Goal: Task Accomplishment & Management: Manage account settings

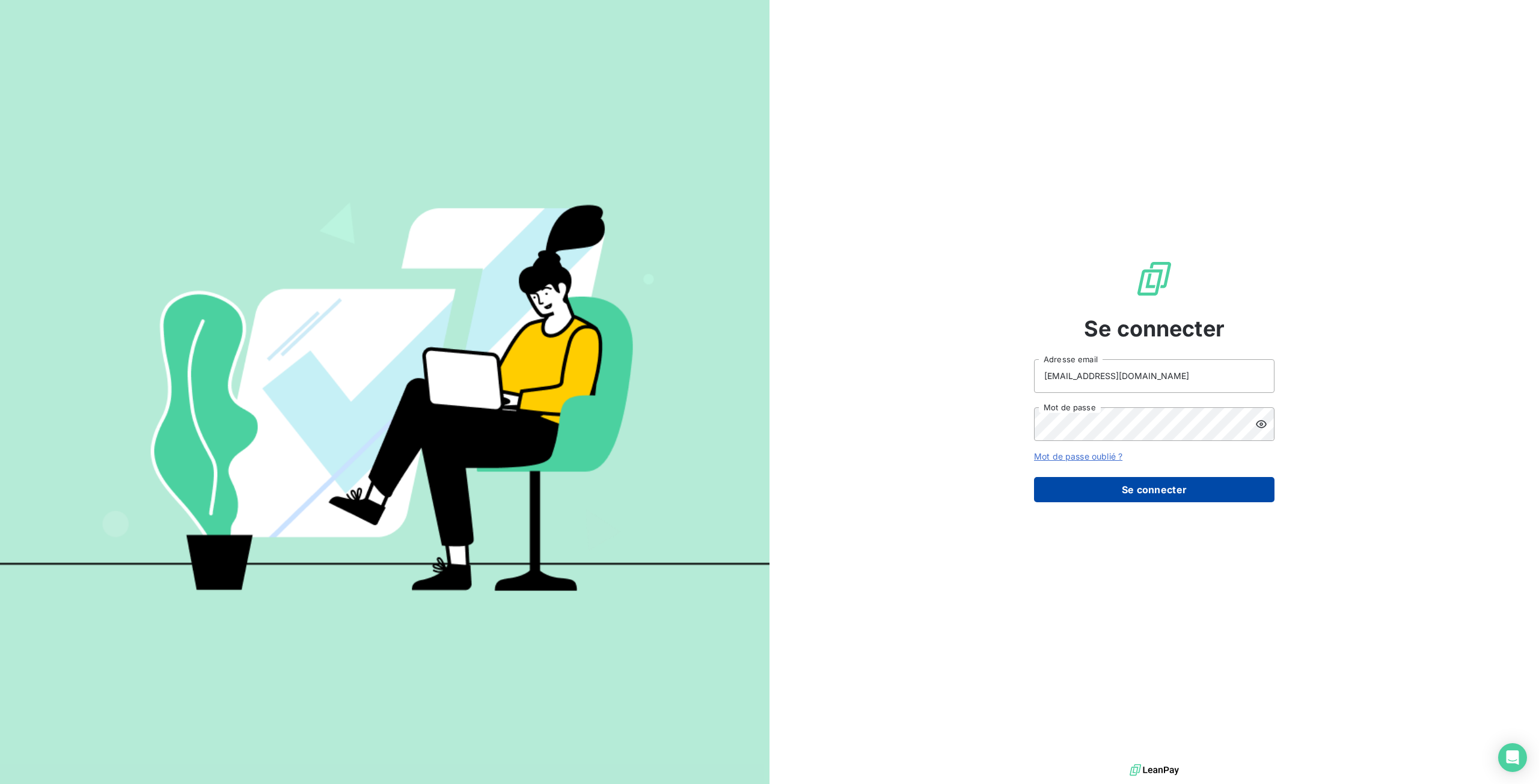
click at [1106, 485] on button "Se connecter" at bounding box center [1155, 490] width 241 height 25
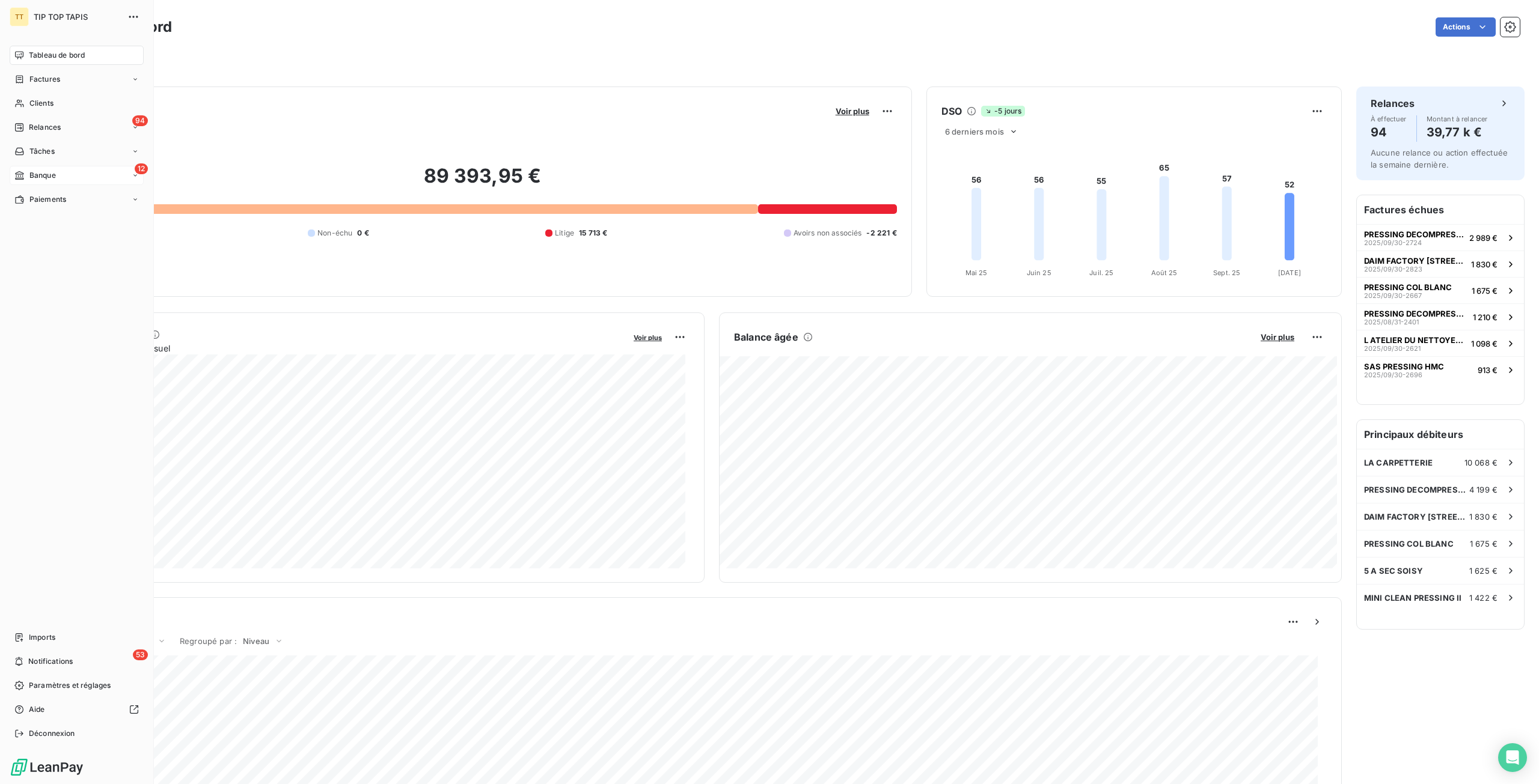
click at [133, 177] on icon at bounding box center [134, 175] width 7 height 7
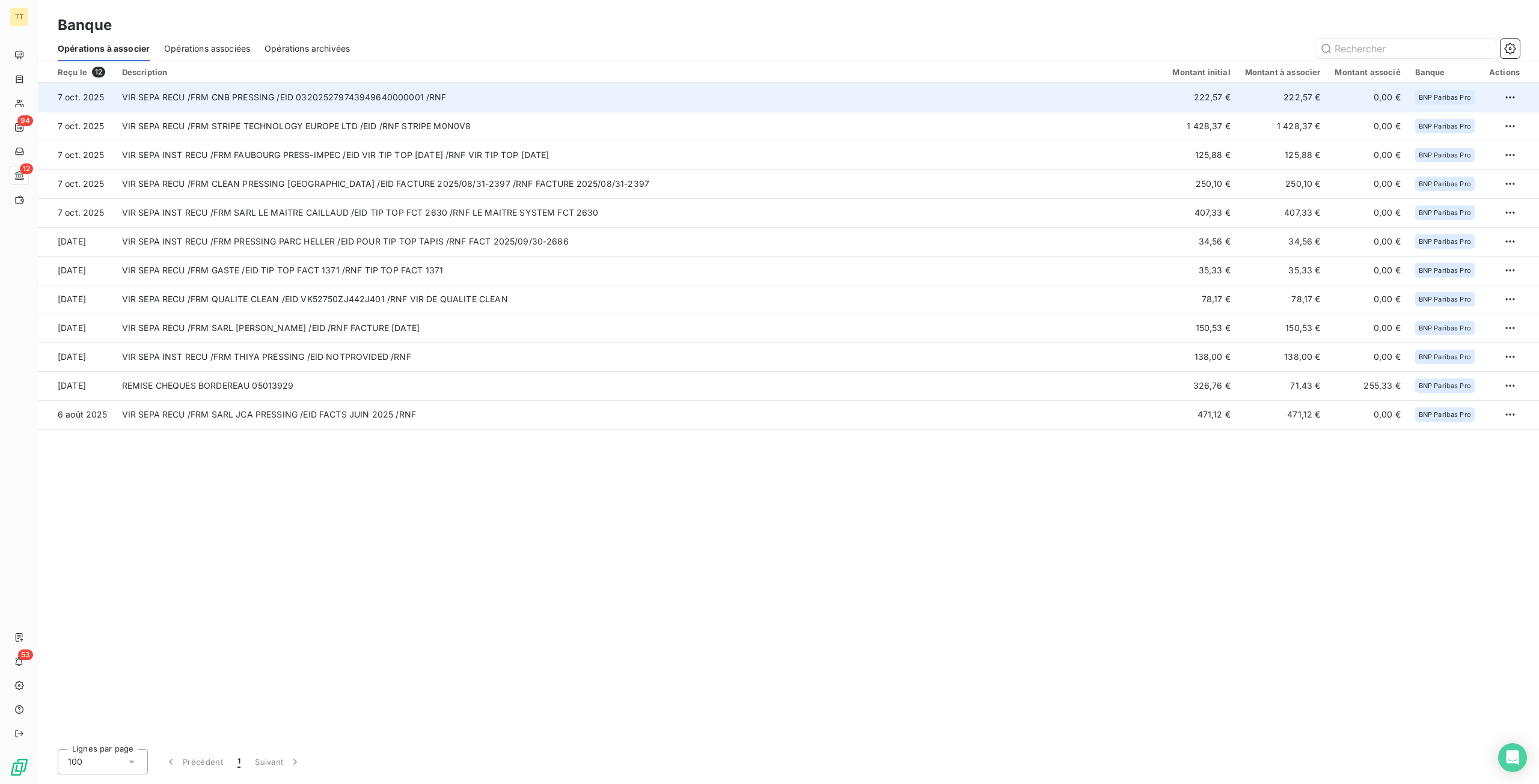
click at [875, 91] on td "VIR SEPA RECU /FRM CNB PRESSING /EID 032025279743949640000001 /RNF" at bounding box center [640, 97] width 1051 height 29
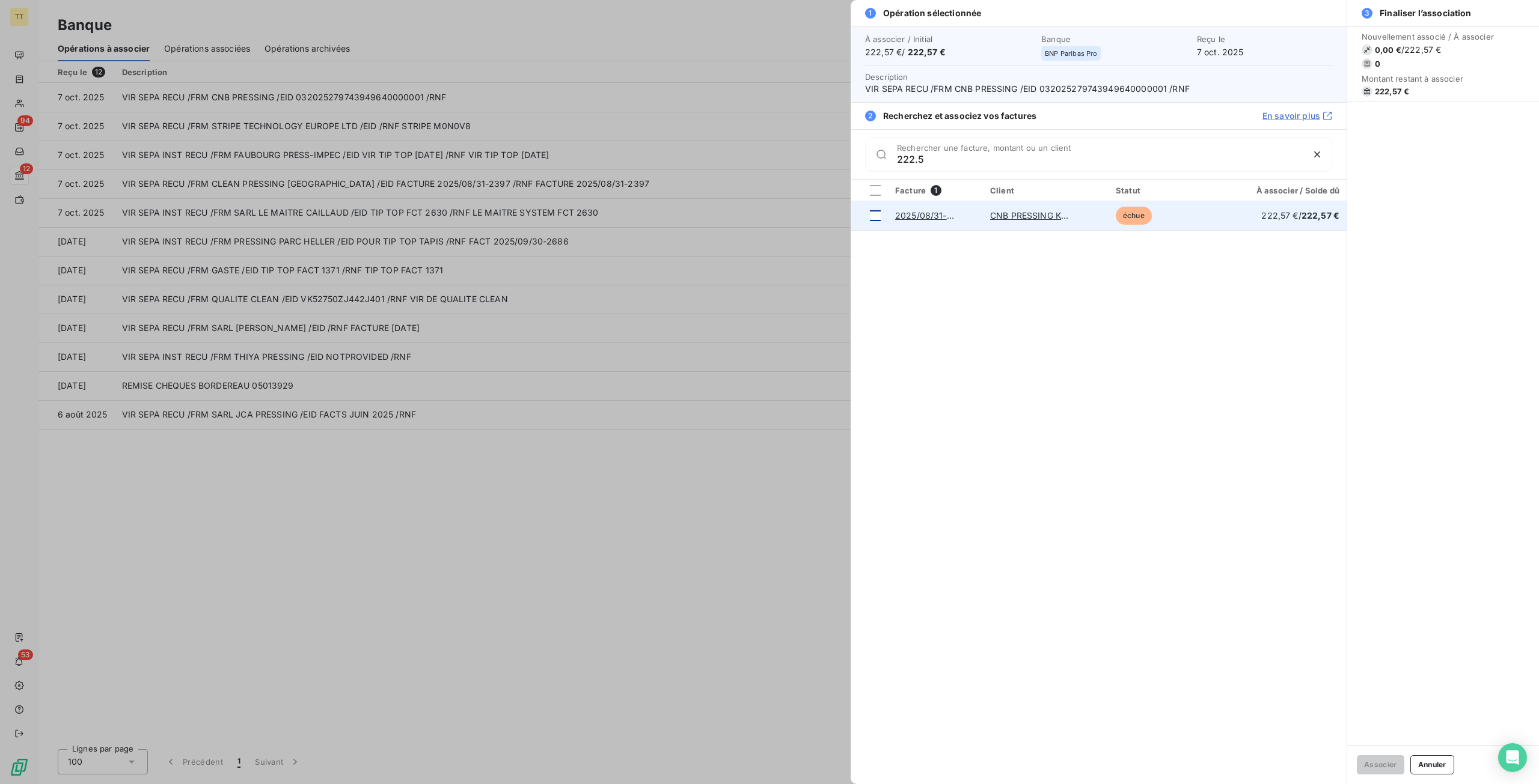
type input "222.5"
click at [870, 215] on div at bounding box center [875, 215] width 11 height 11
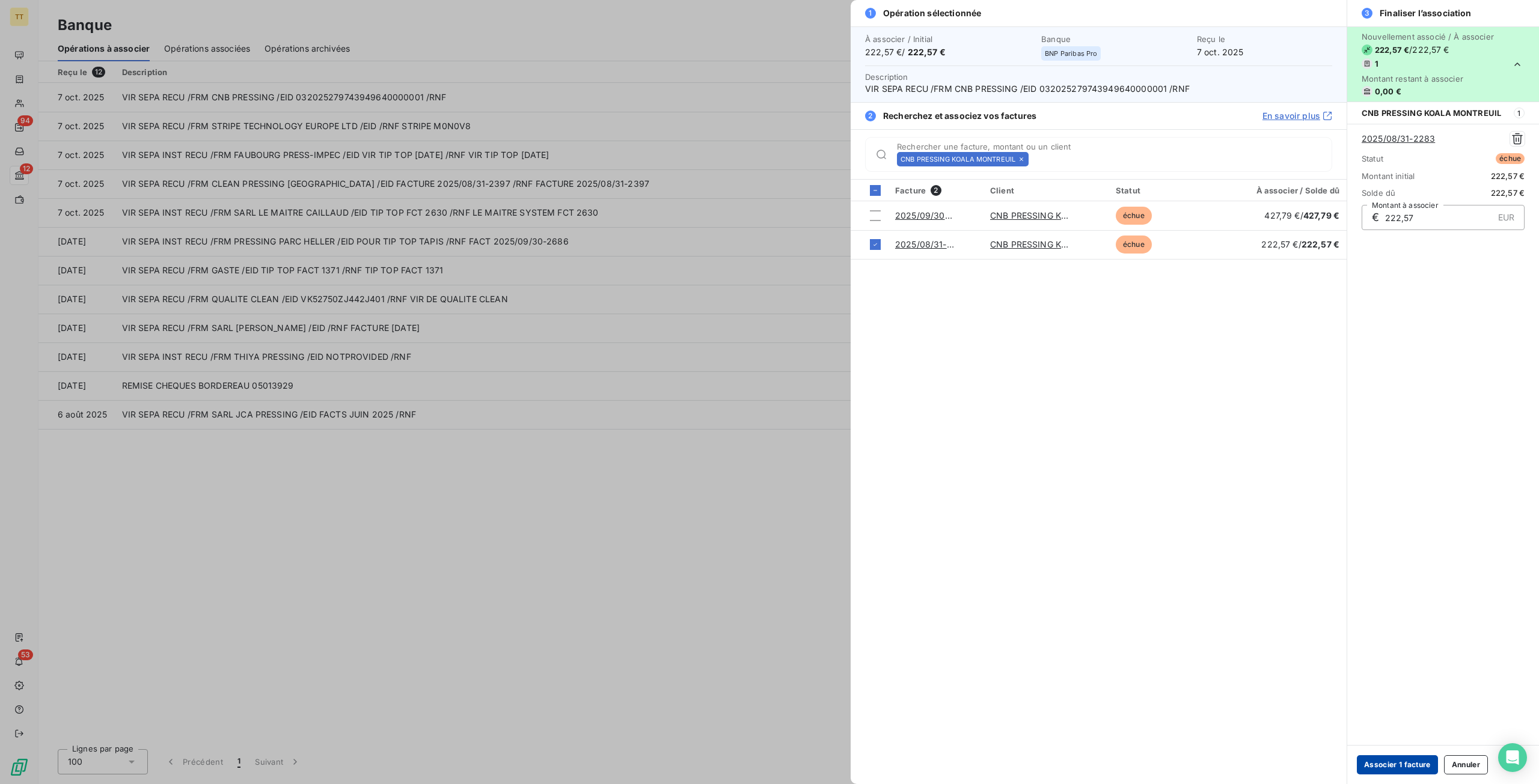
click at [1408, 766] on button "Associer 1 facture" at bounding box center [1398, 764] width 82 height 19
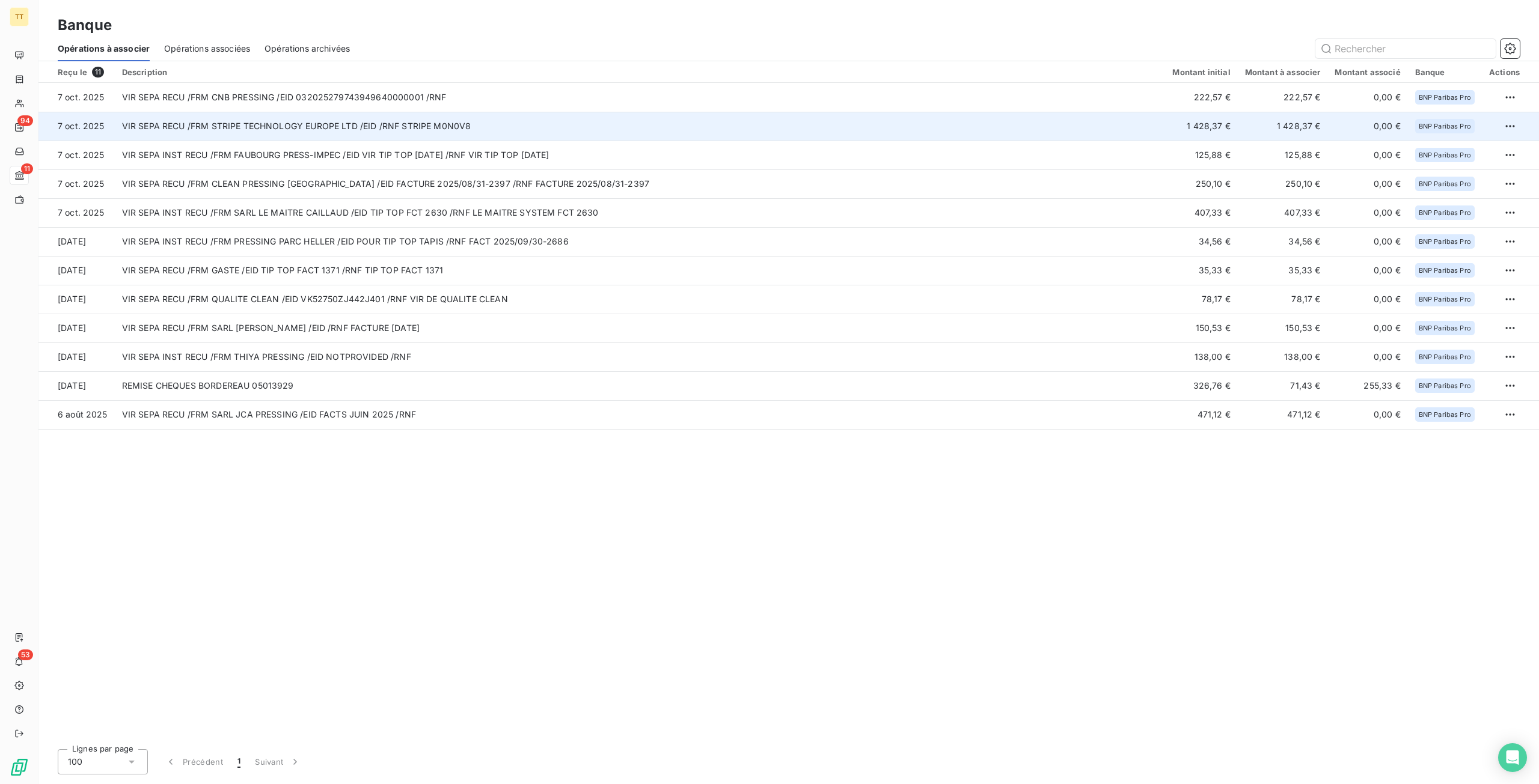
click at [956, 133] on td "VIR SEPA RECU /FRM STRIPE TECHNOLOGY EUROPE LTD /EID /RNF STRIPE M0N0V8" at bounding box center [640, 125] width 1051 height 29
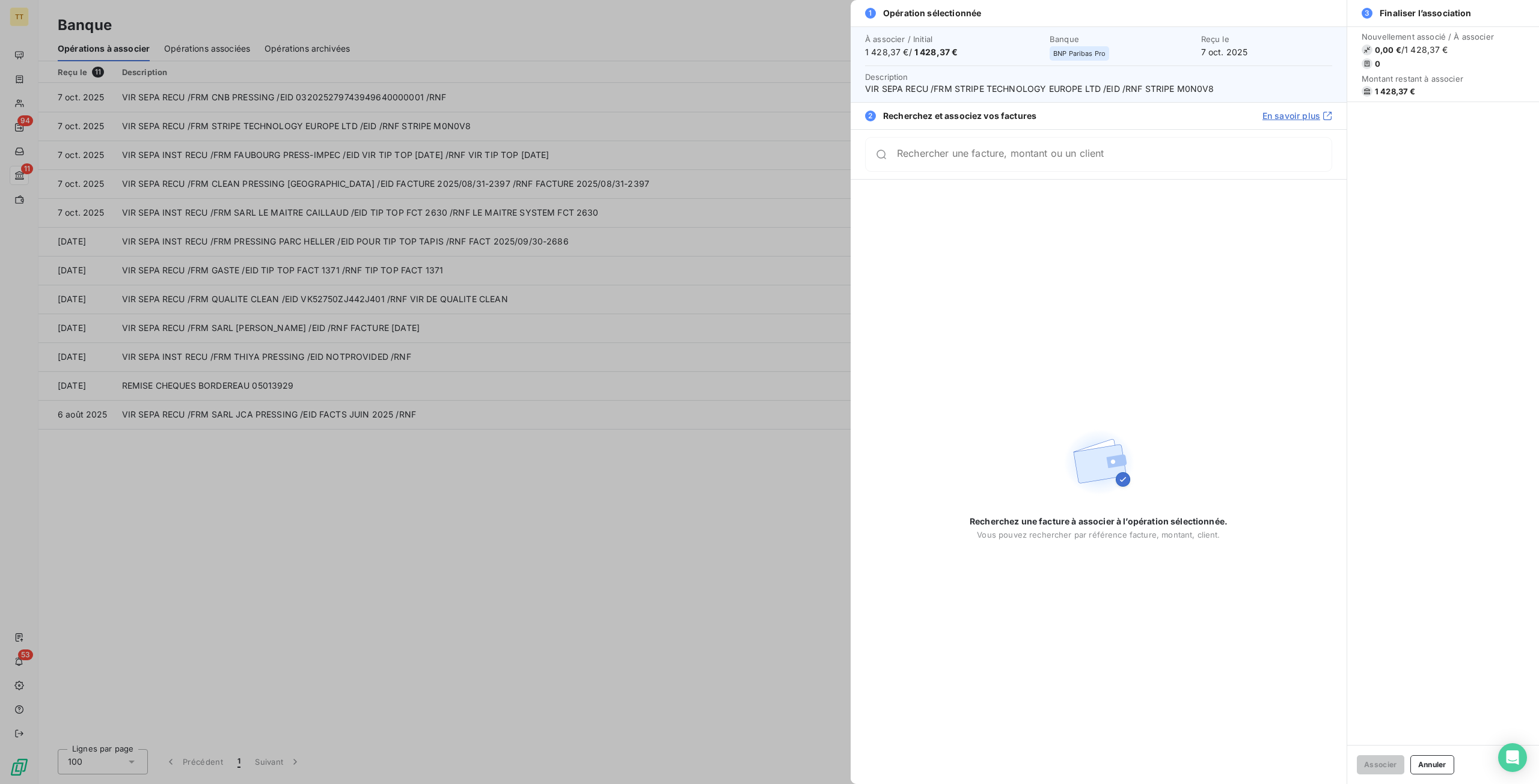
click at [1009, 152] on div "Rechercher une facture, montant ou un client" at bounding box center [1114, 154] width 435 height 12
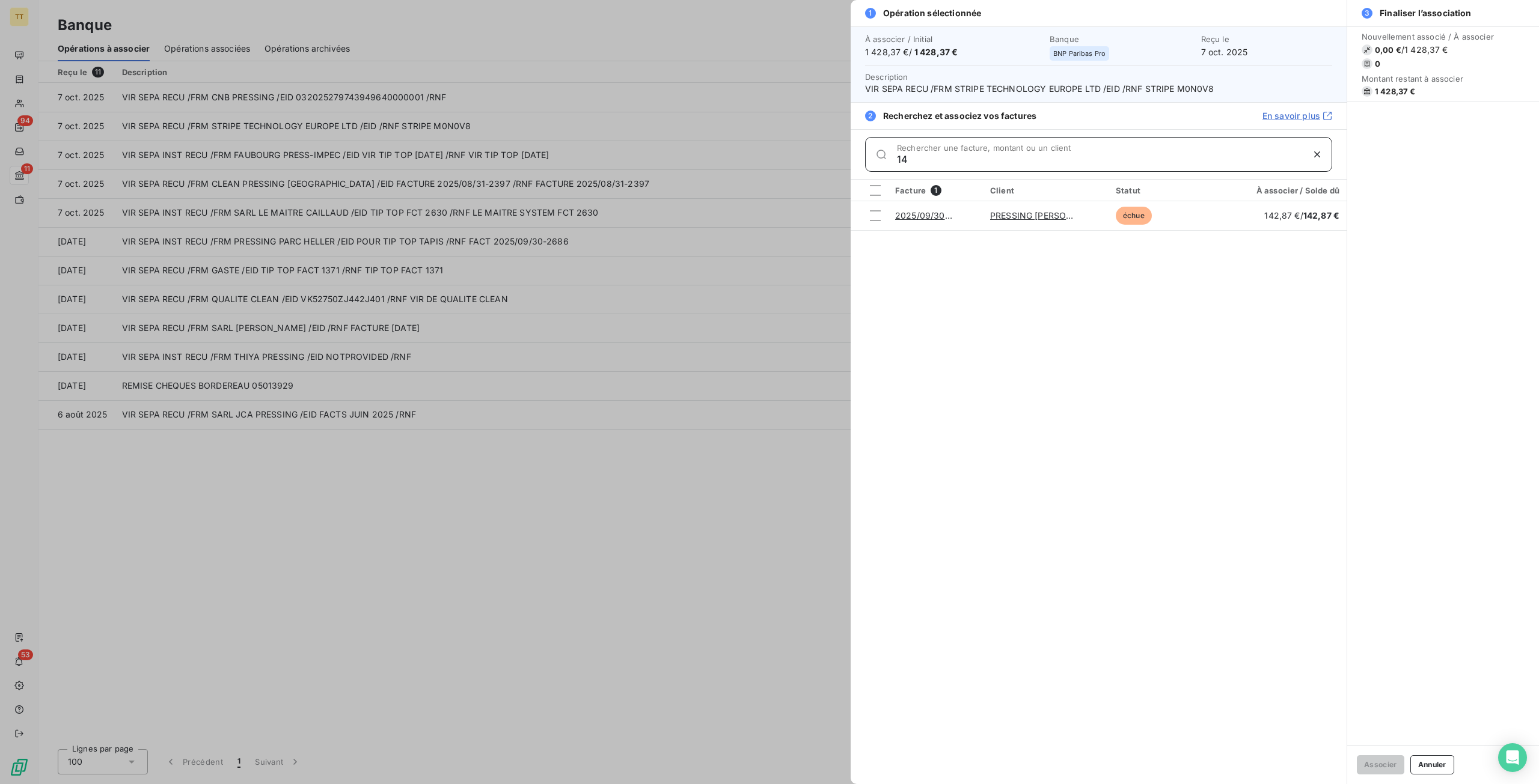
type input "1"
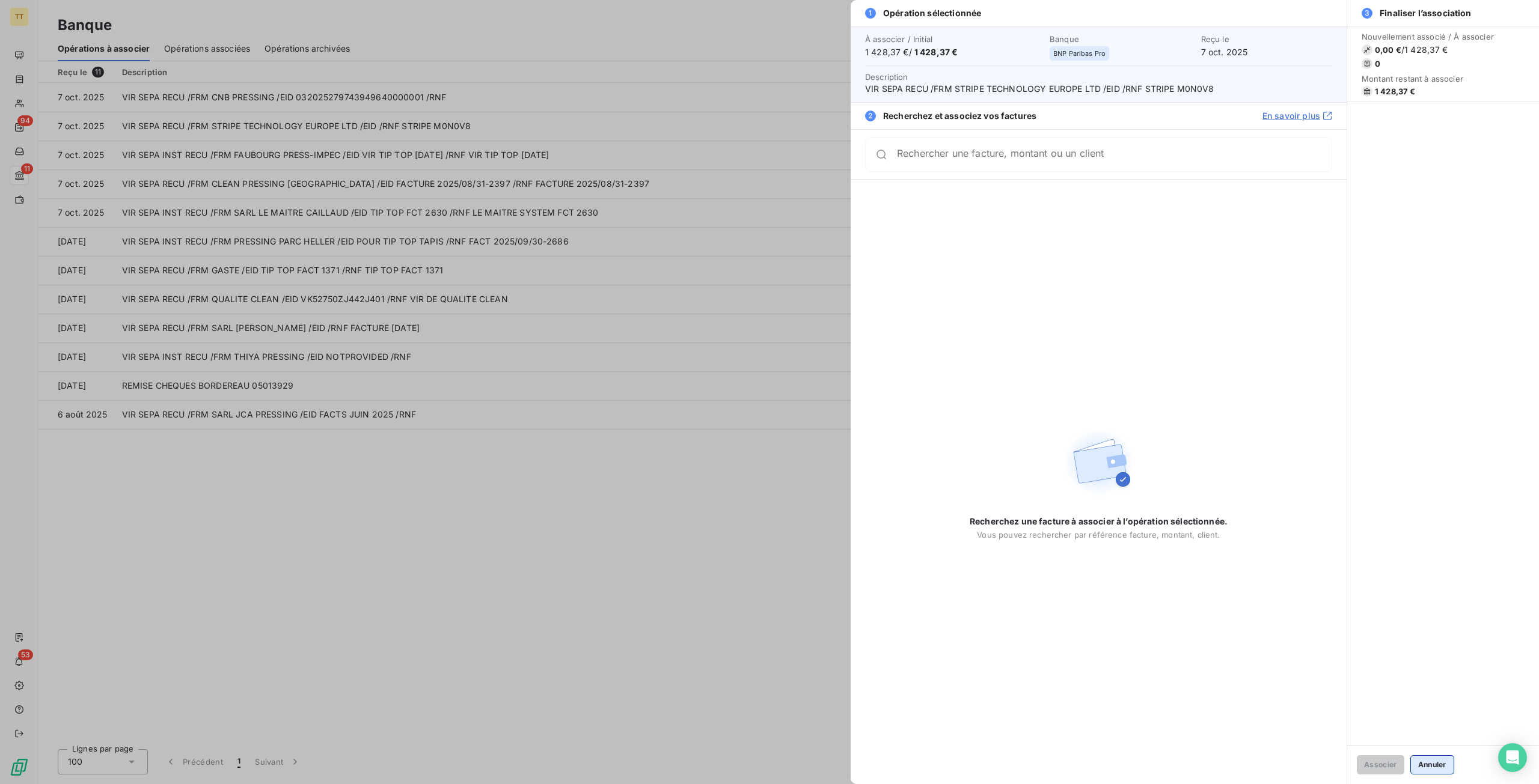
click at [1447, 767] on button "Annuler" at bounding box center [1432, 764] width 44 height 19
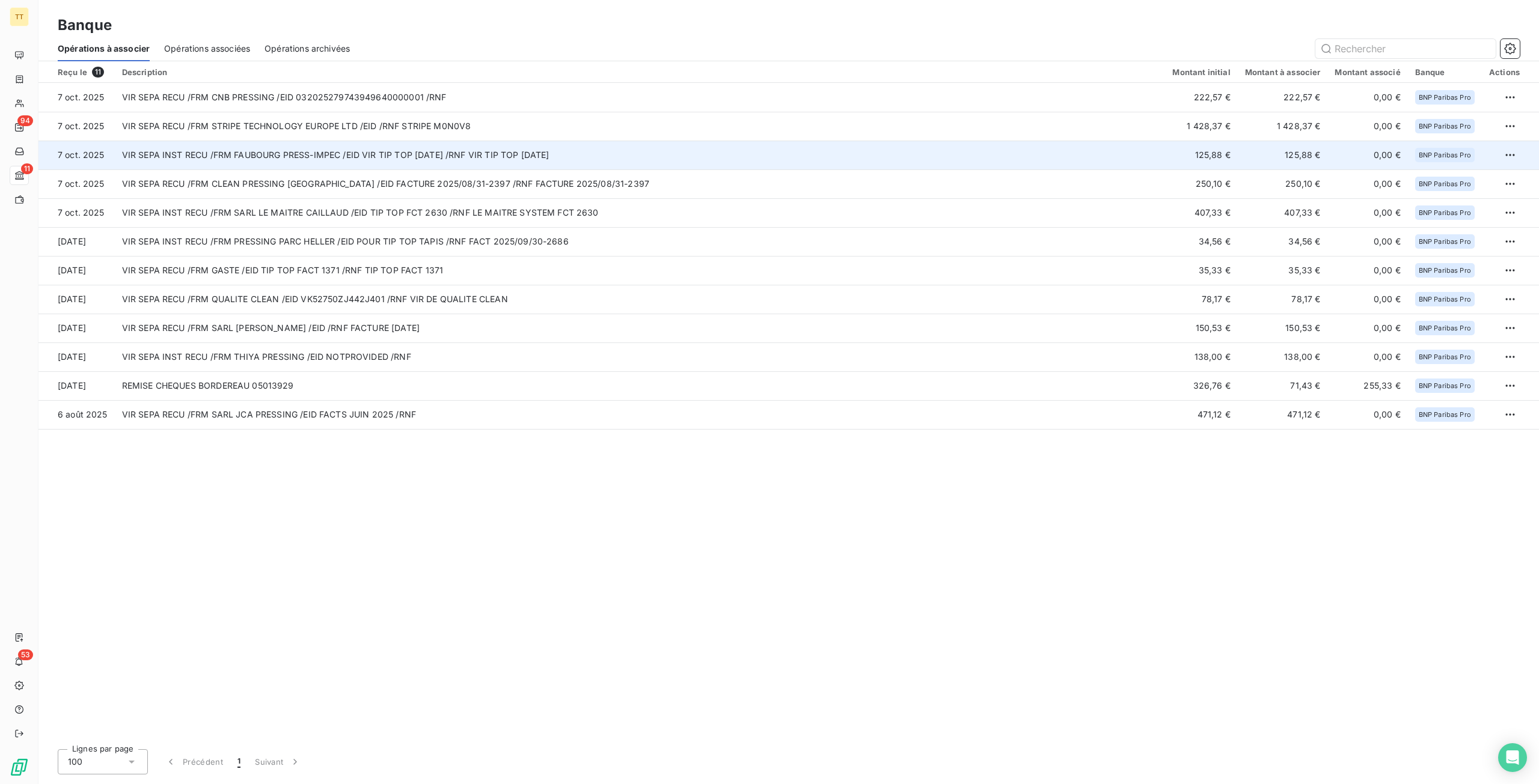
click at [1195, 153] on td "125,88 €" at bounding box center [1202, 154] width 72 height 29
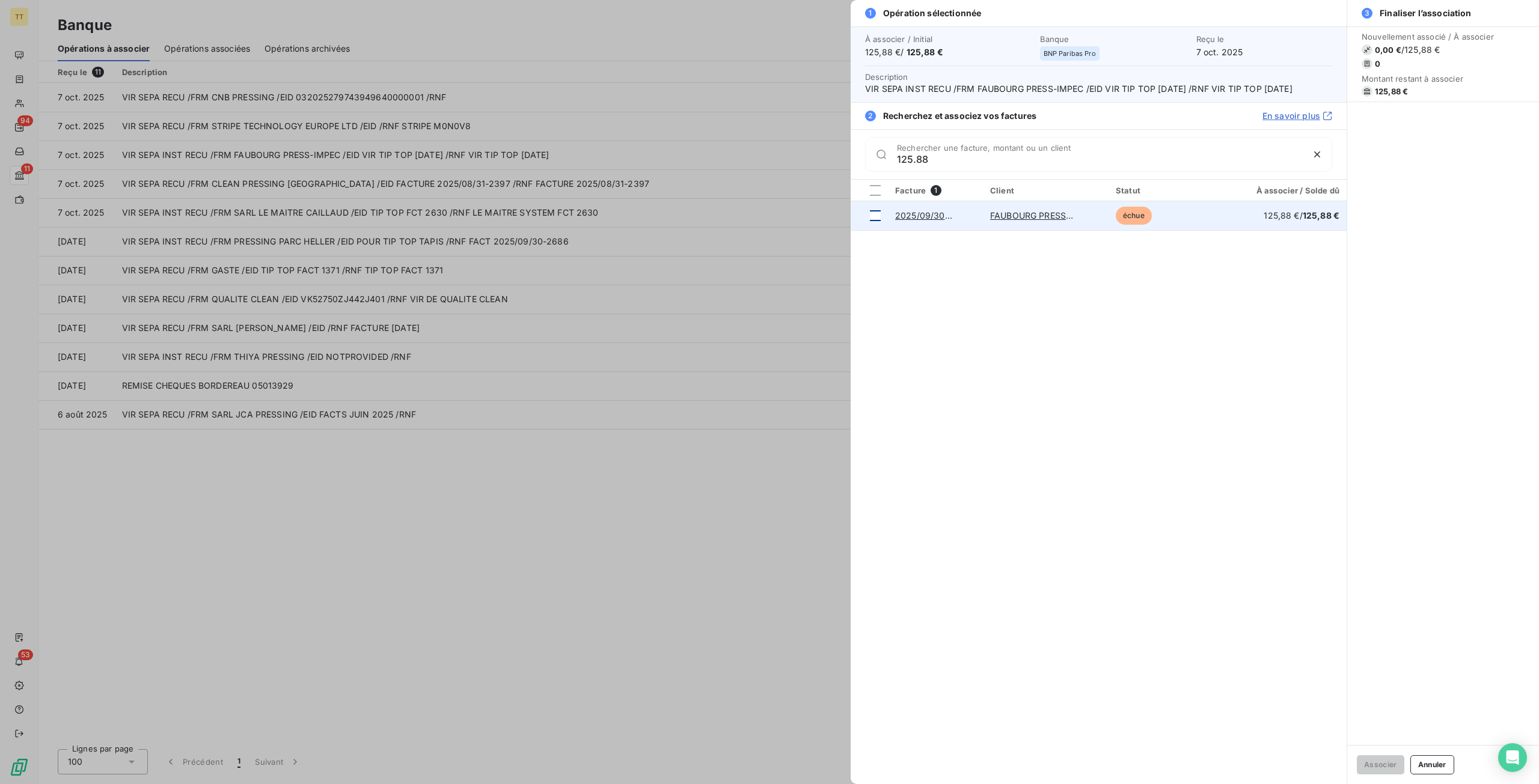
type input "125.88"
click at [880, 213] on div at bounding box center [875, 215] width 11 height 11
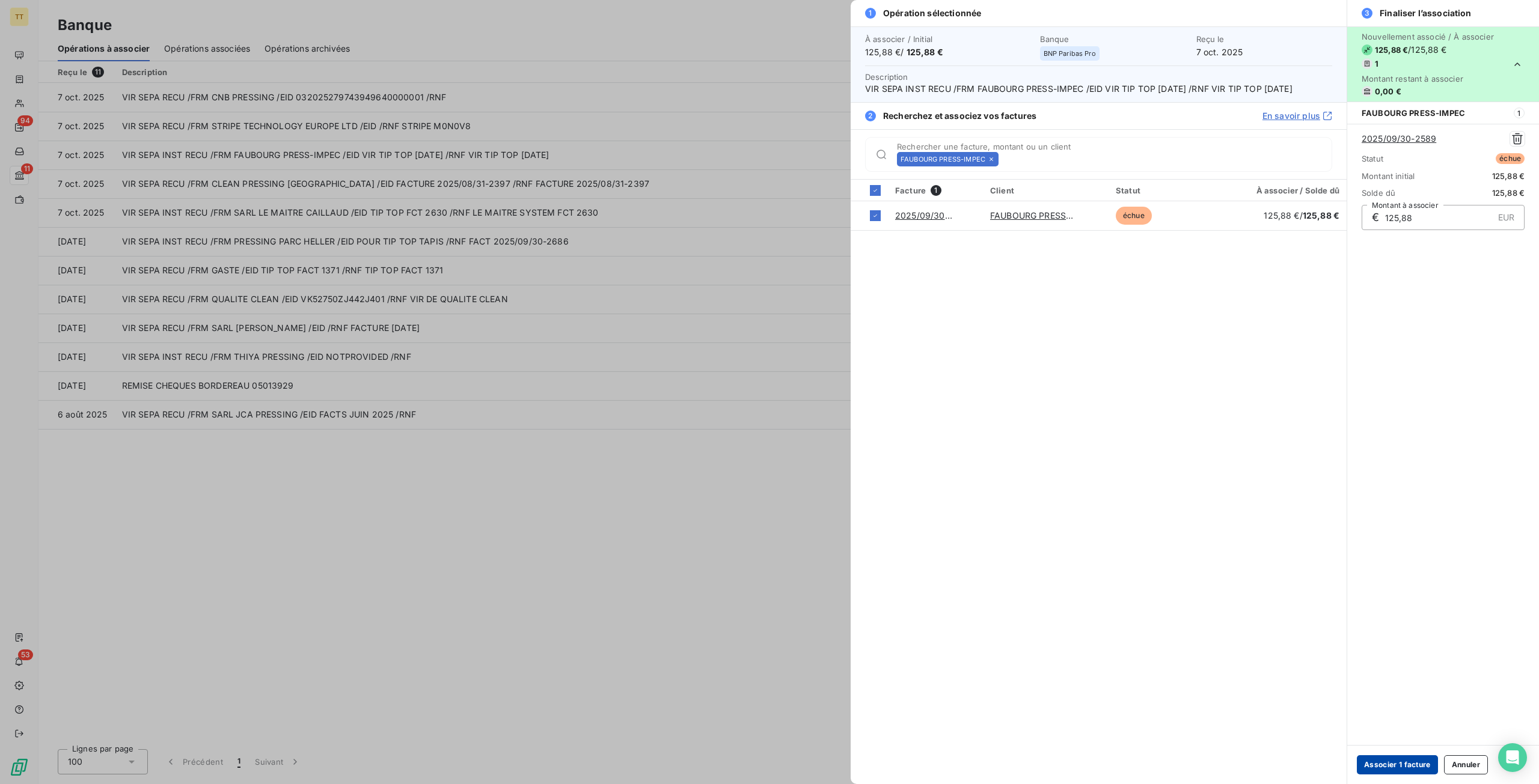
click at [1396, 761] on button "Associer 1 facture" at bounding box center [1398, 764] width 82 height 19
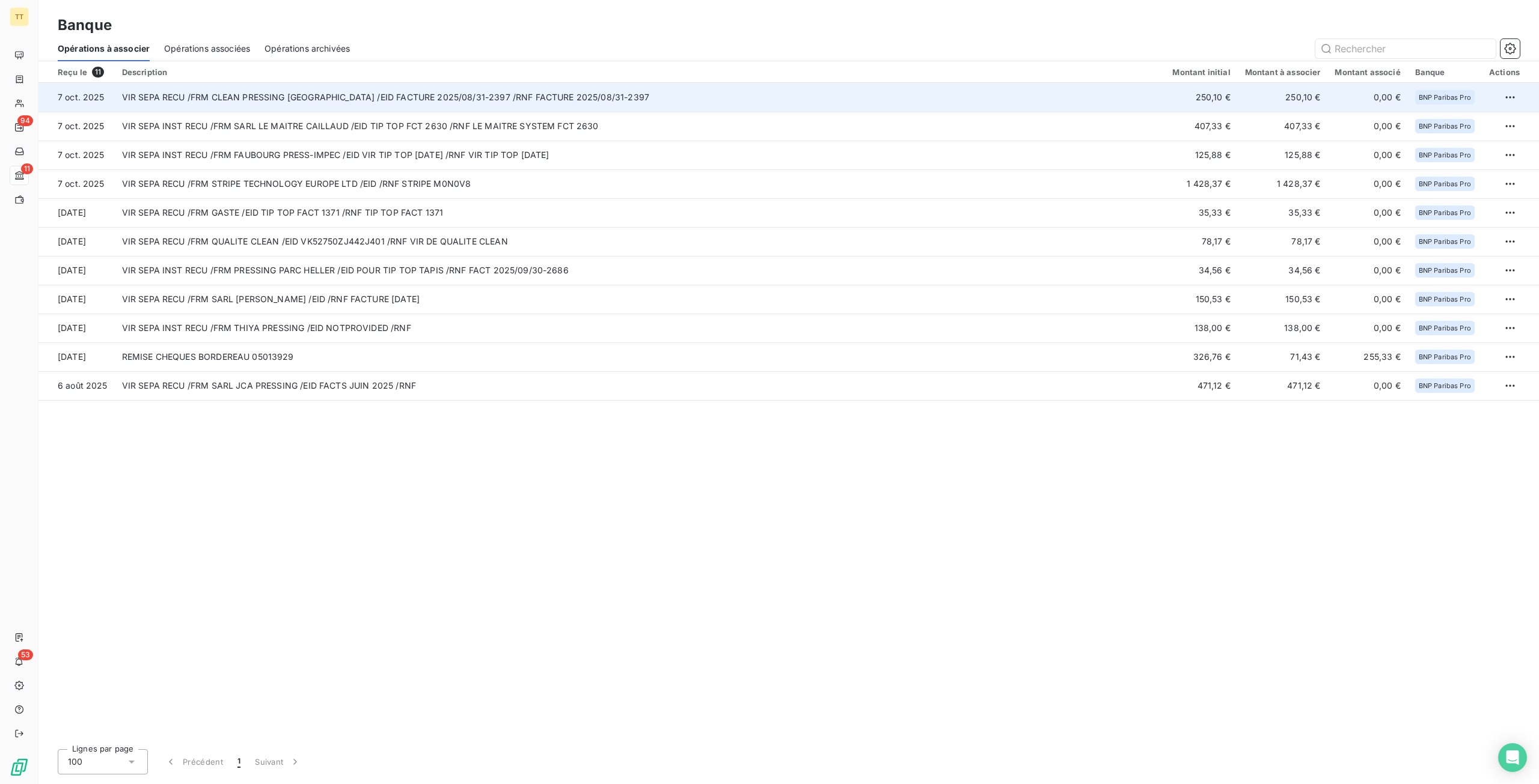
click at [954, 105] on td "VIR SEPA RECU /FRM CLEAN PRESSING [GEOGRAPHIC_DATA] /EID FACTURE 2025/08/31-239…" at bounding box center [640, 97] width 1051 height 29
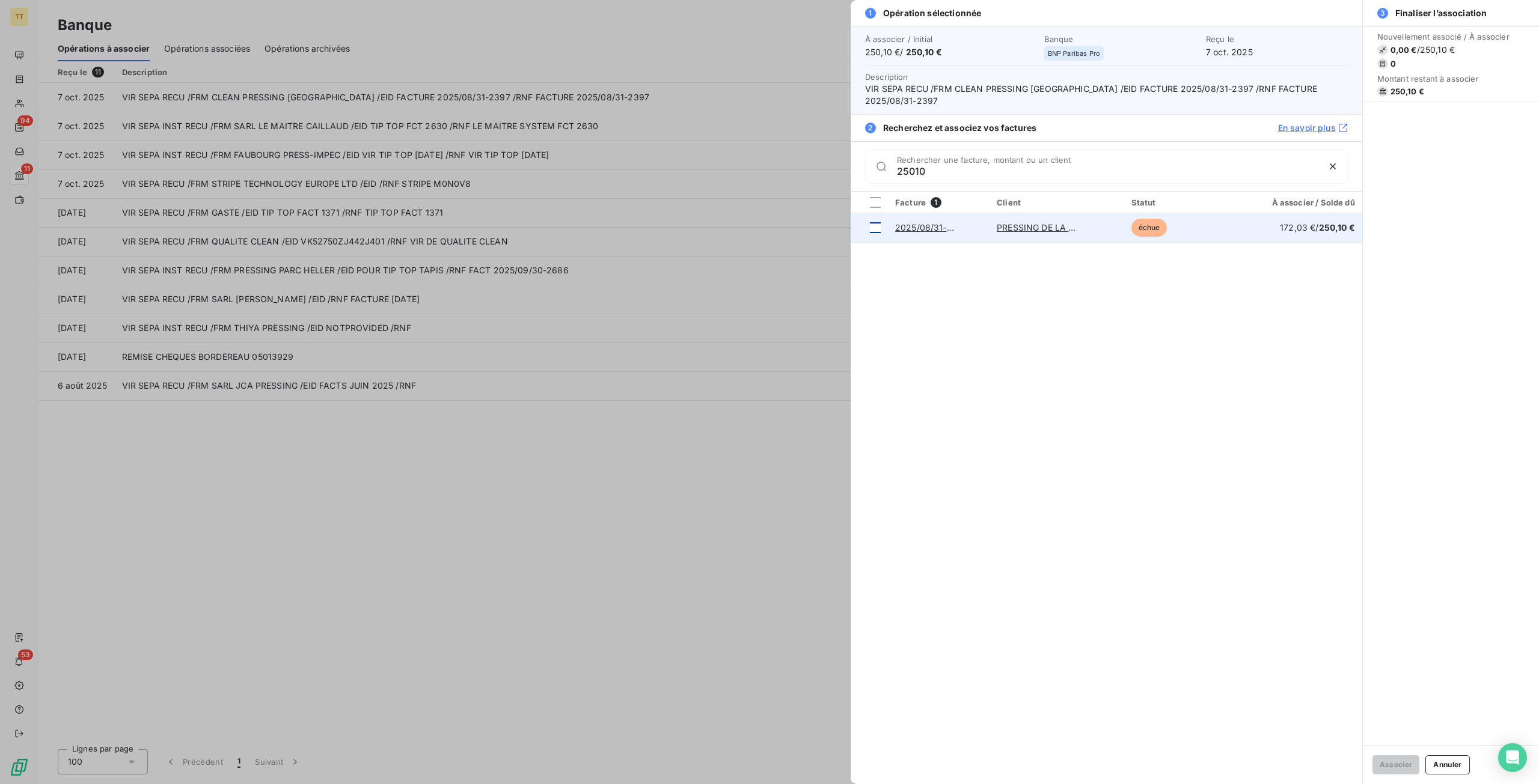
type input "25010"
click at [872, 230] on div at bounding box center [875, 227] width 11 height 11
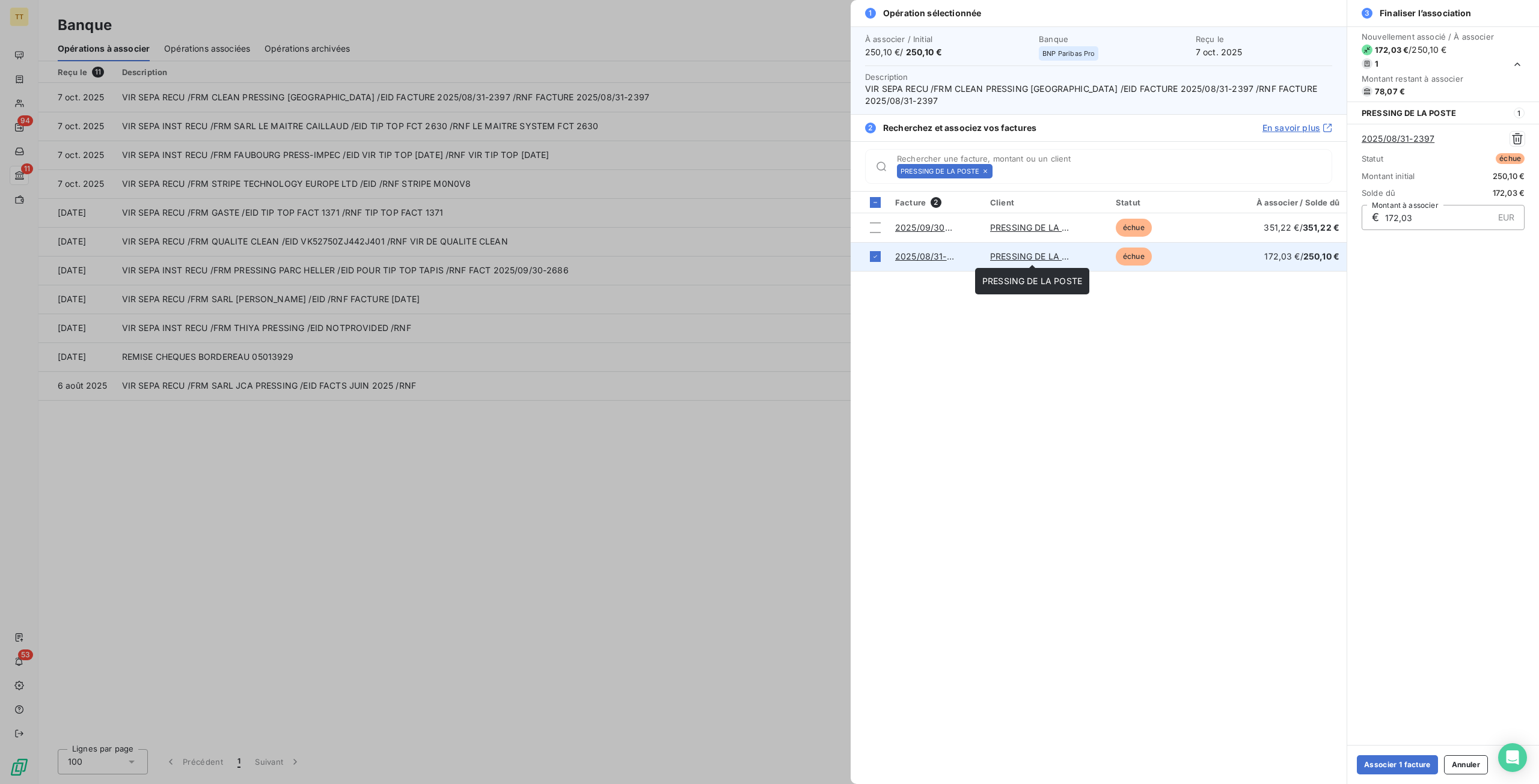
click at [1033, 251] on link "PRESSING DE LA POSTE" at bounding box center [1040, 256] width 100 height 10
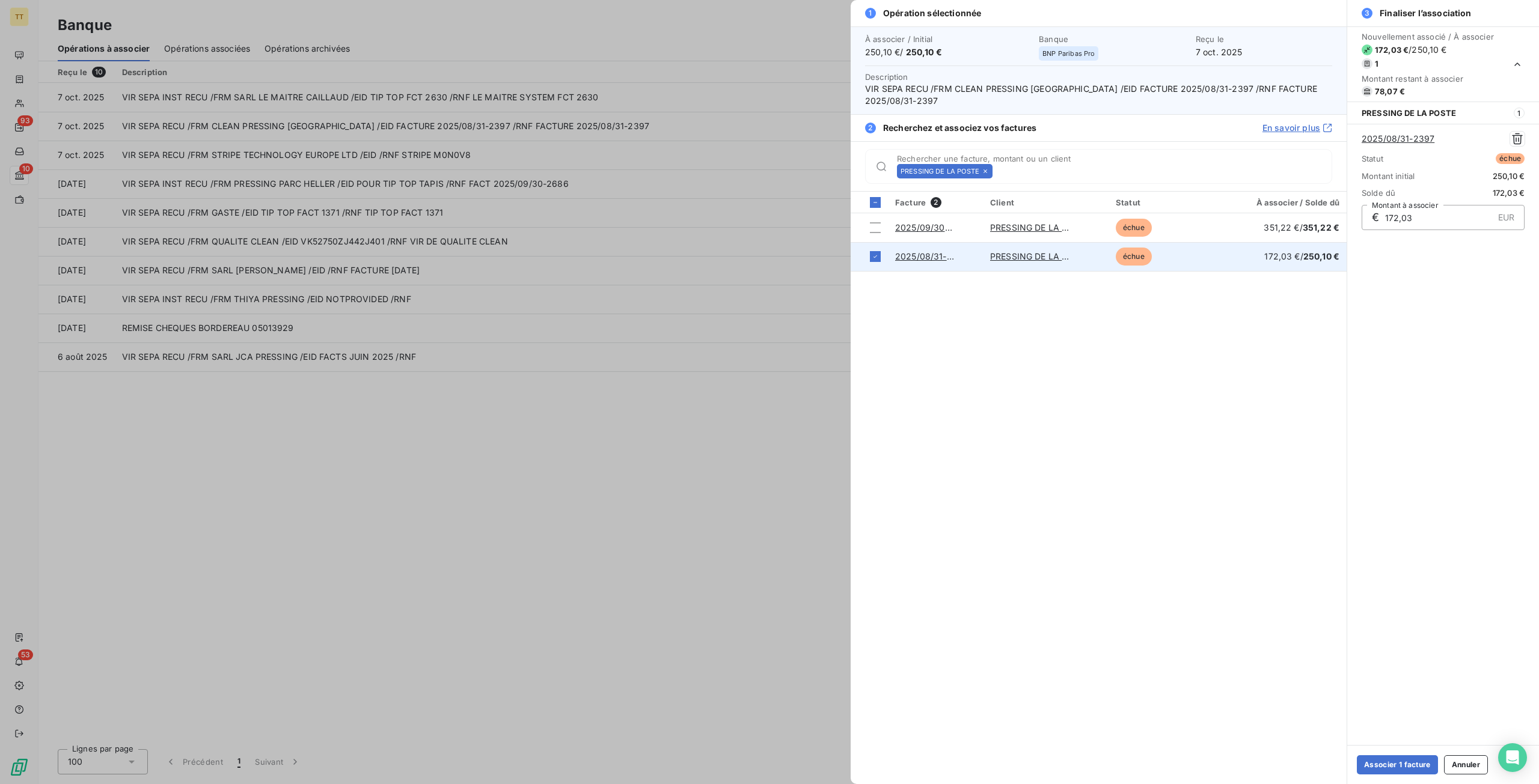
click at [659, 558] on div at bounding box center [770, 392] width 1539 height 784
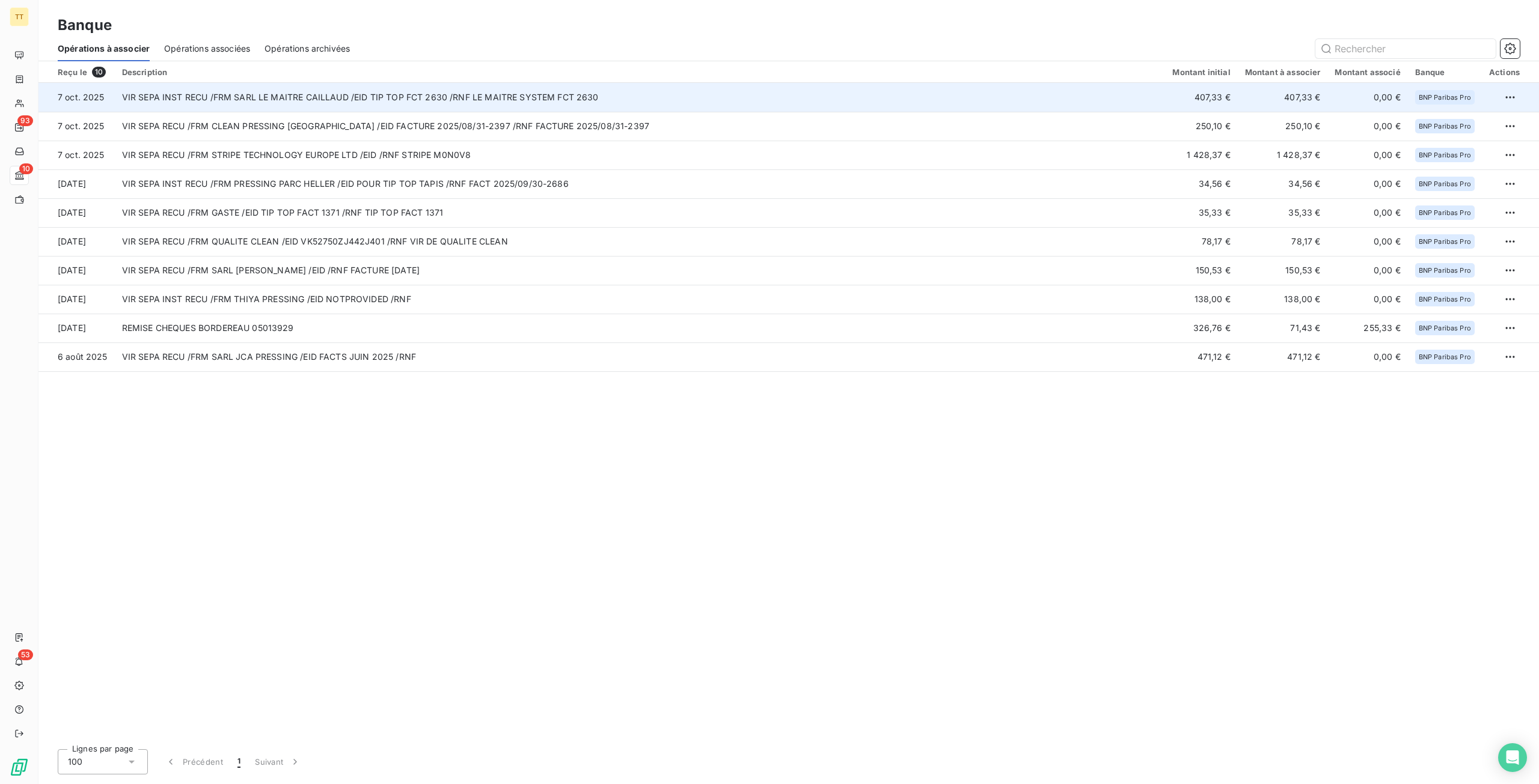
click at [559, 103] on td "VIR SEPA INST RECU /FRM SARL LE MAITRE CAILLAUD /EID TIP TOP FCT 2630 /RNF LE M…" at bounding box center [640, 97] width 1051 height 29
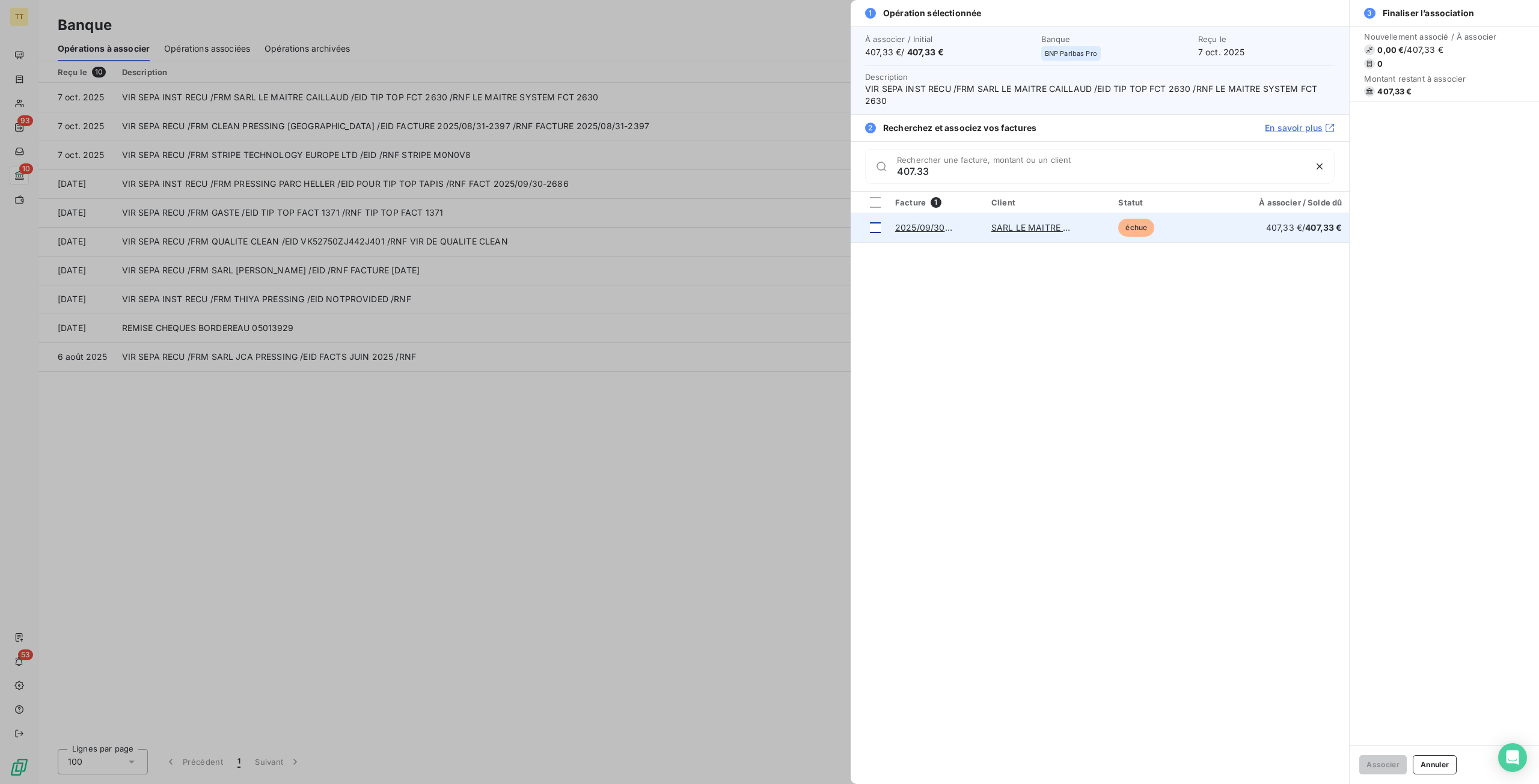
type input "407.33"
click at [877, 222] on div at bounding box center [875, 227] width 11 height 11
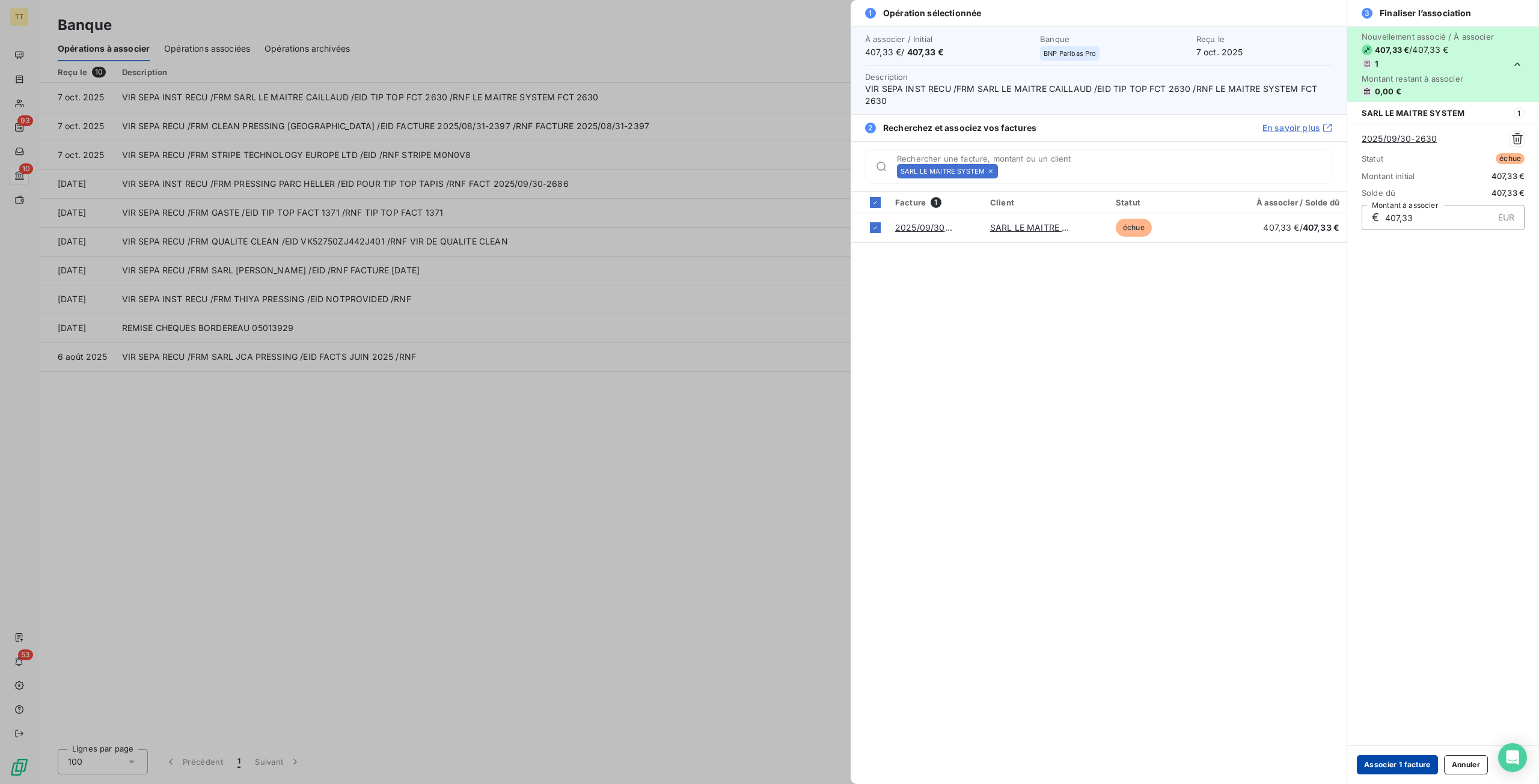
click at [1403, 765] on button "Associer 1 facture" at bounding box center [1398, 764] width 82 height 19
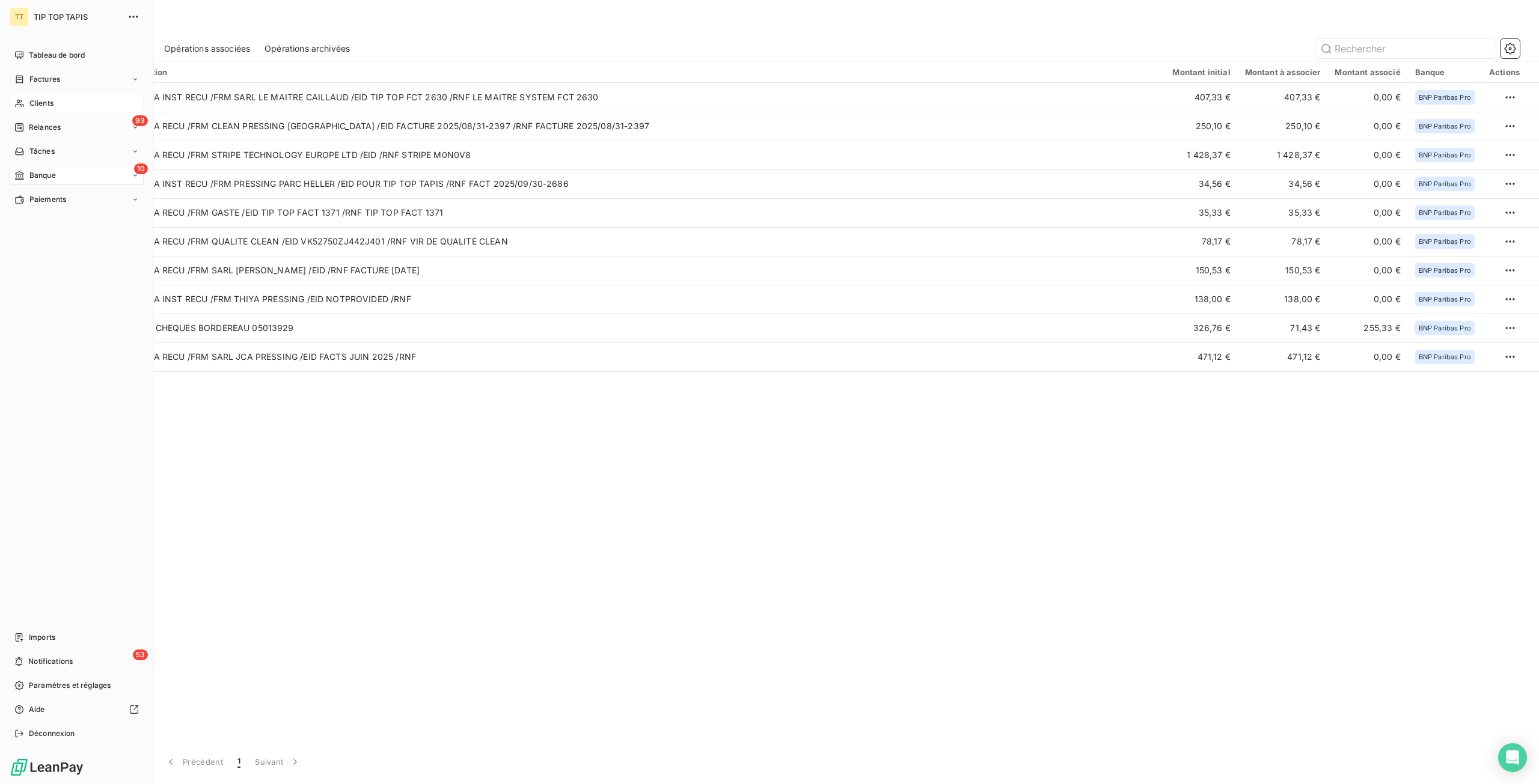
click at [60, 105] on div "Clients" at bounding box center [77, 102] width 134 height 19
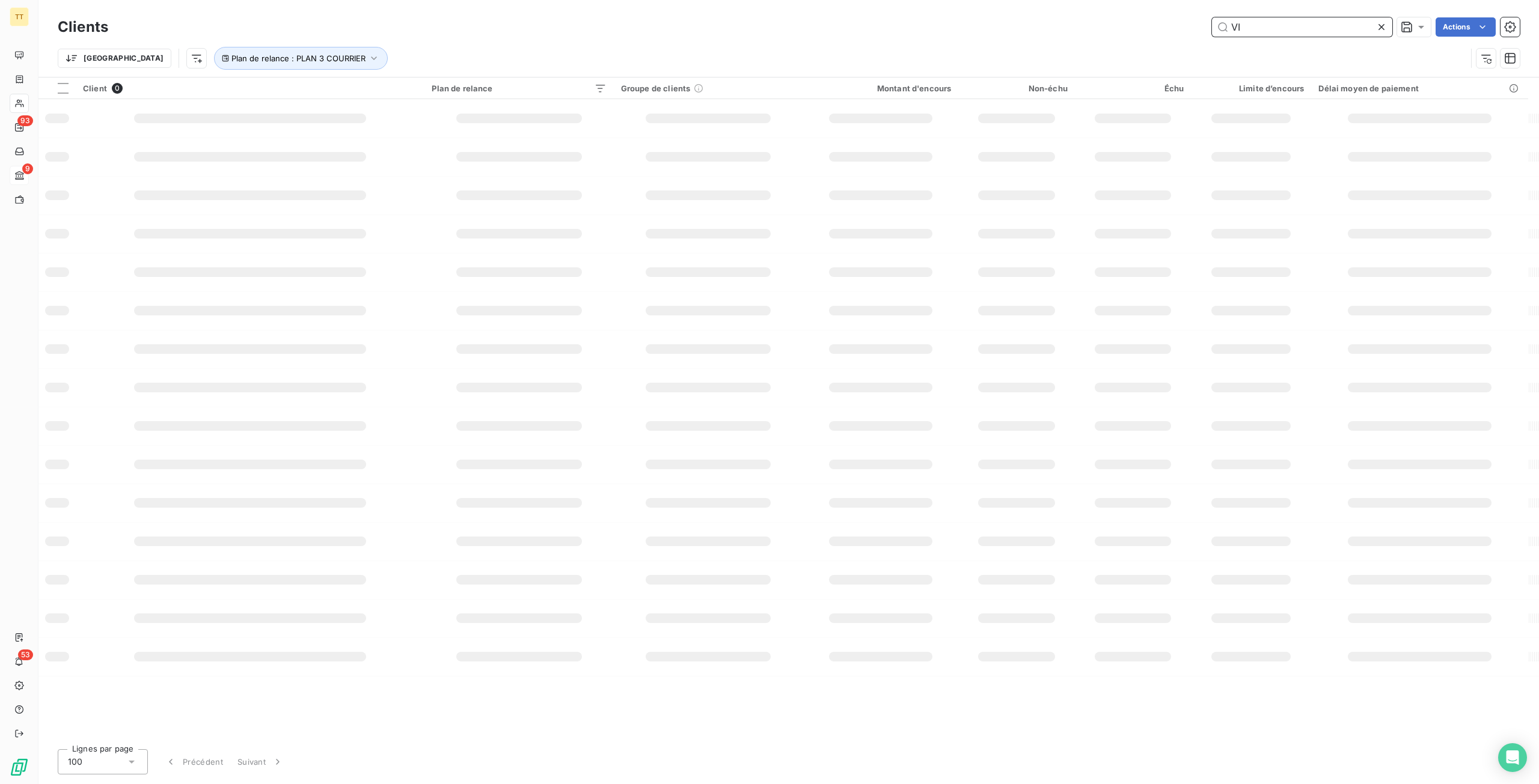
type input "V"
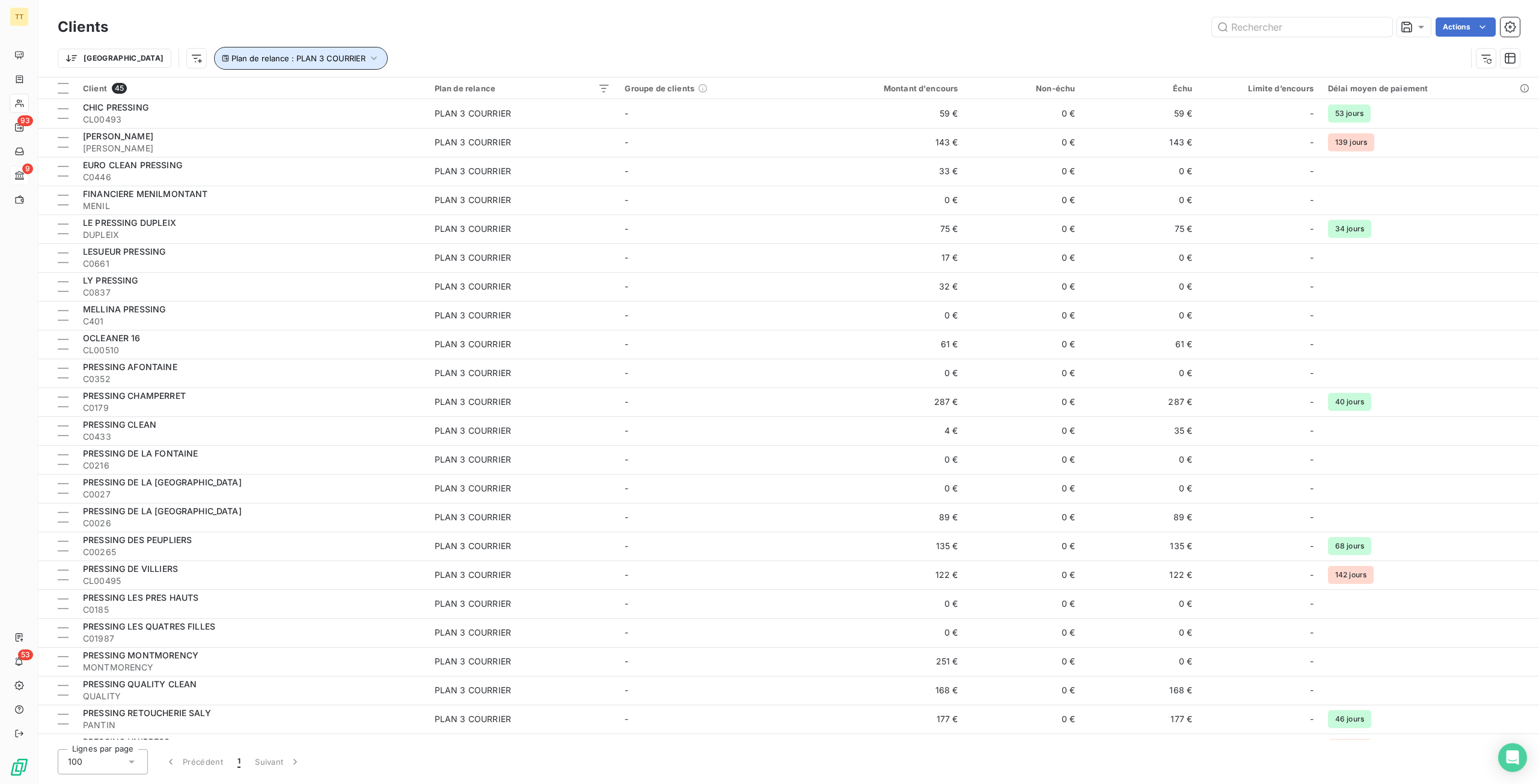
click at [283, 53] on button "Plan de relance : PLAN 3 COURRIER" at bounding box center [301, 58] width 174 height 23
click at [206, 115] on button "Supprimer le filtre" at bounding box center [303, 122] width 303 height 27
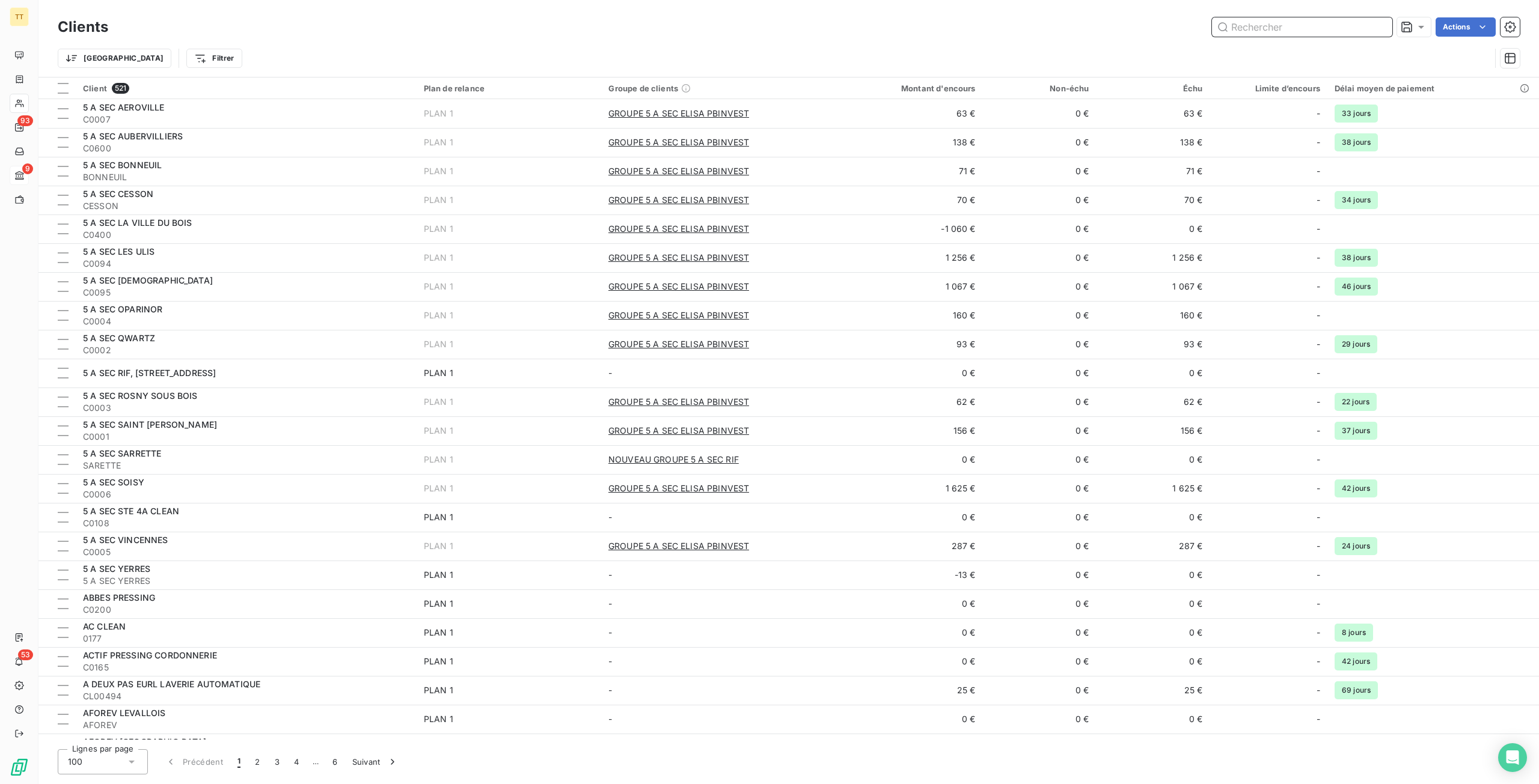
click at [1349, 28] on input "text" at bounding box center [1302, 27] width 180 height 19
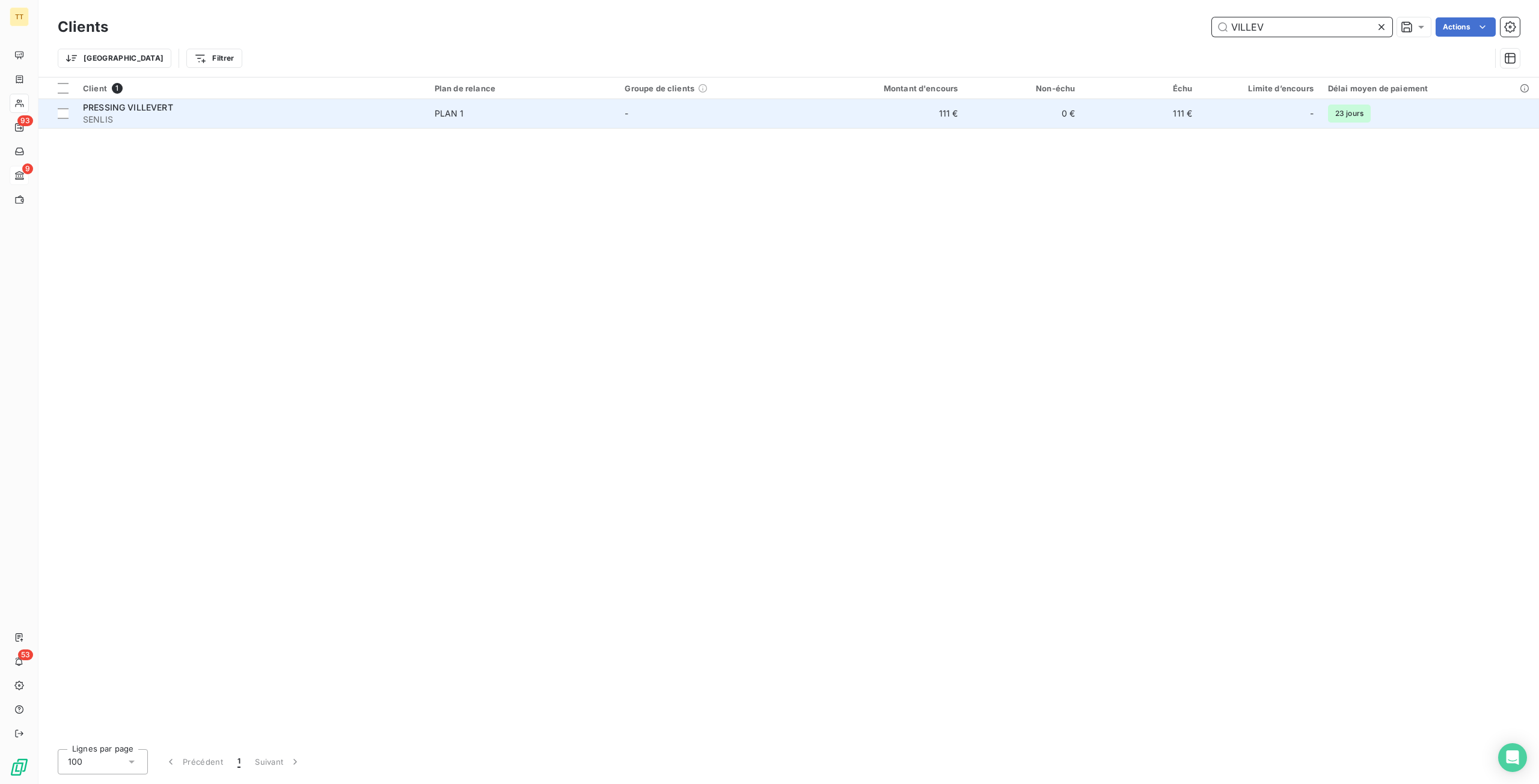
type input "VILLEV"
click at [852, 105] on td "111 €" at bounding box center [887, 113] width 157 height 29
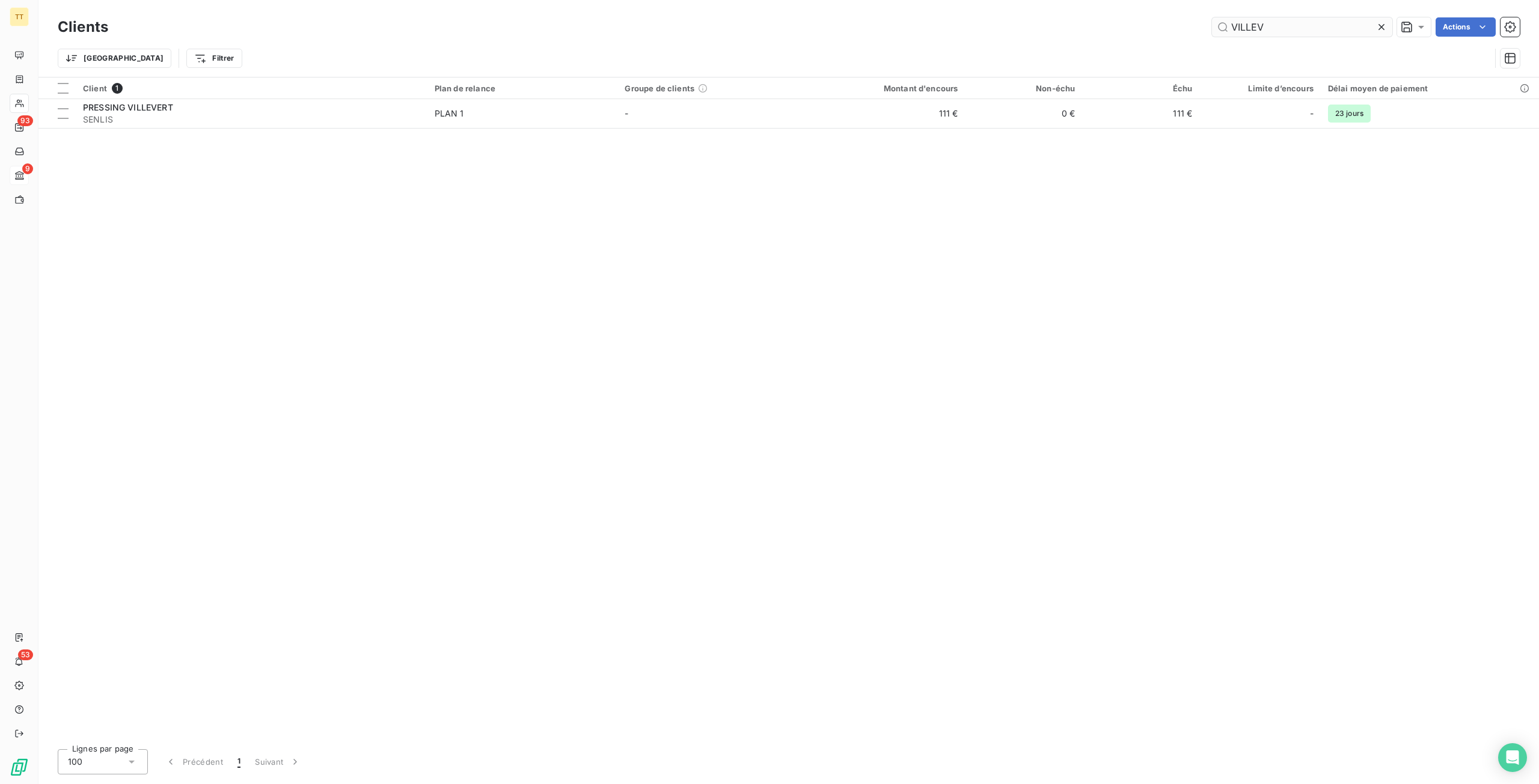
click at [1281, 34] on input "VILLEV" at bounding box center [1302, 27] width 180 height 19
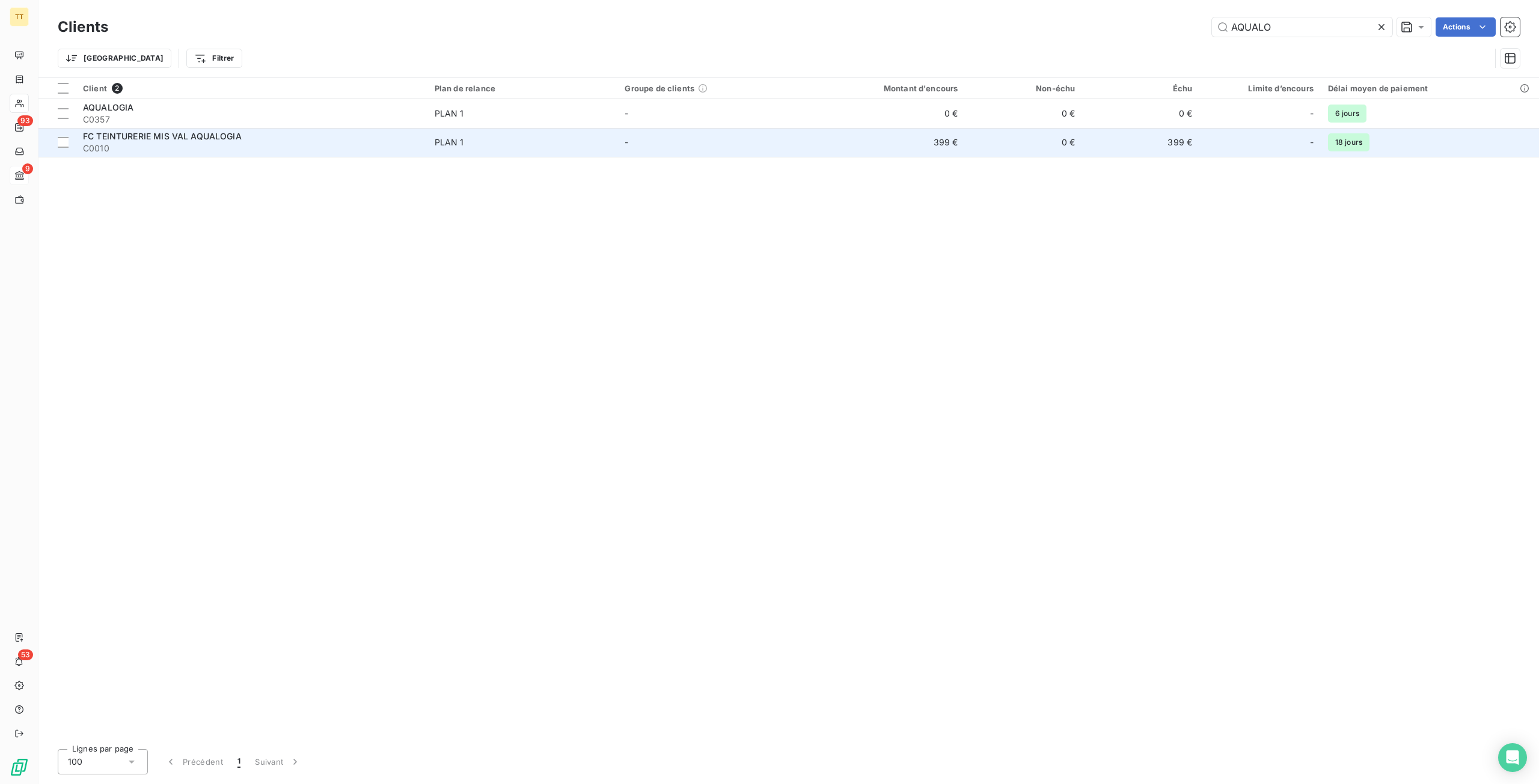
type input "AQUALO"
click at [488, 134] on td "PLAN 1" at bounding box center [522, 142] width 190 height 29
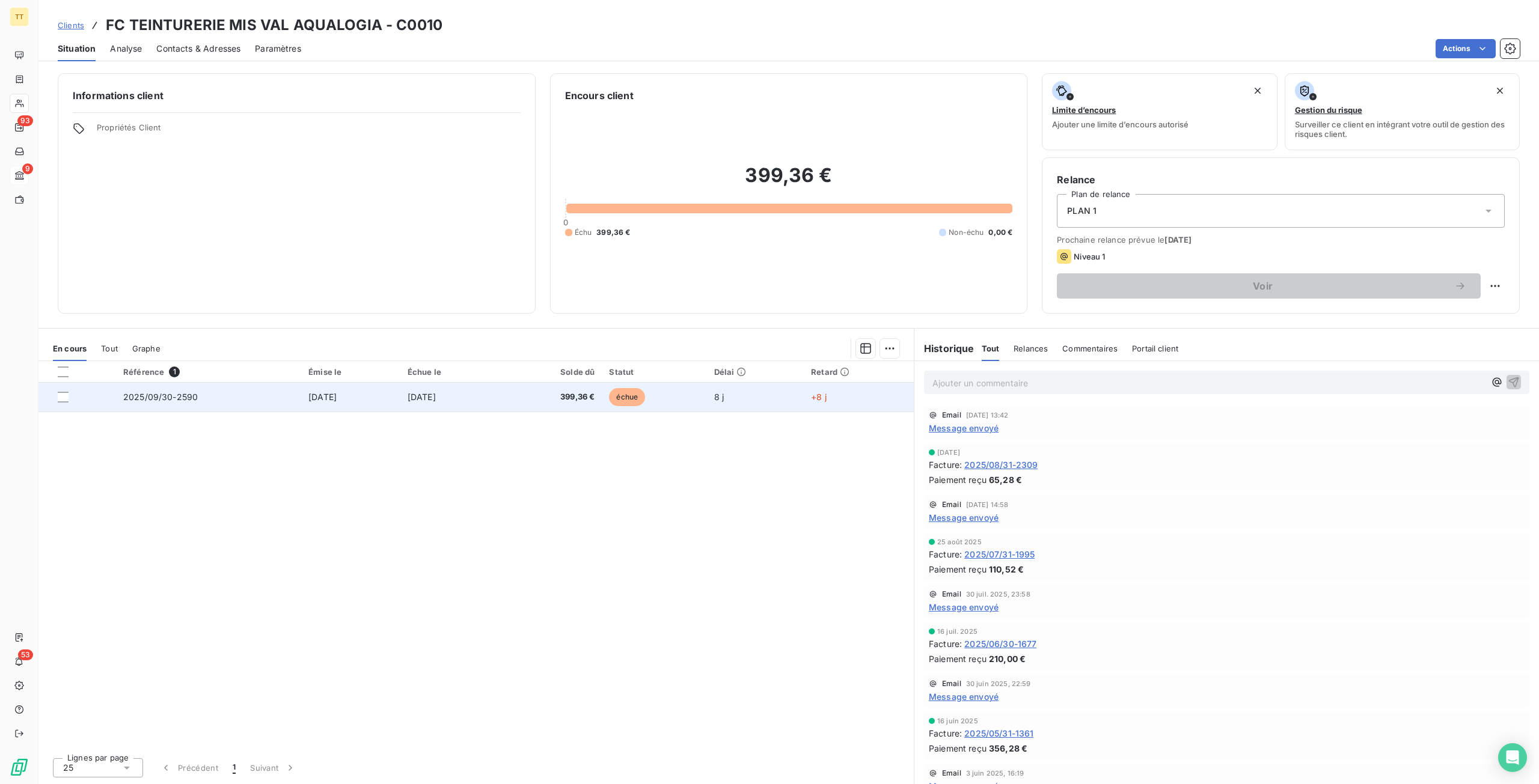
click at [490, 396] on td "[DATE]" at bounding box center [450, 397] width 101 height 29
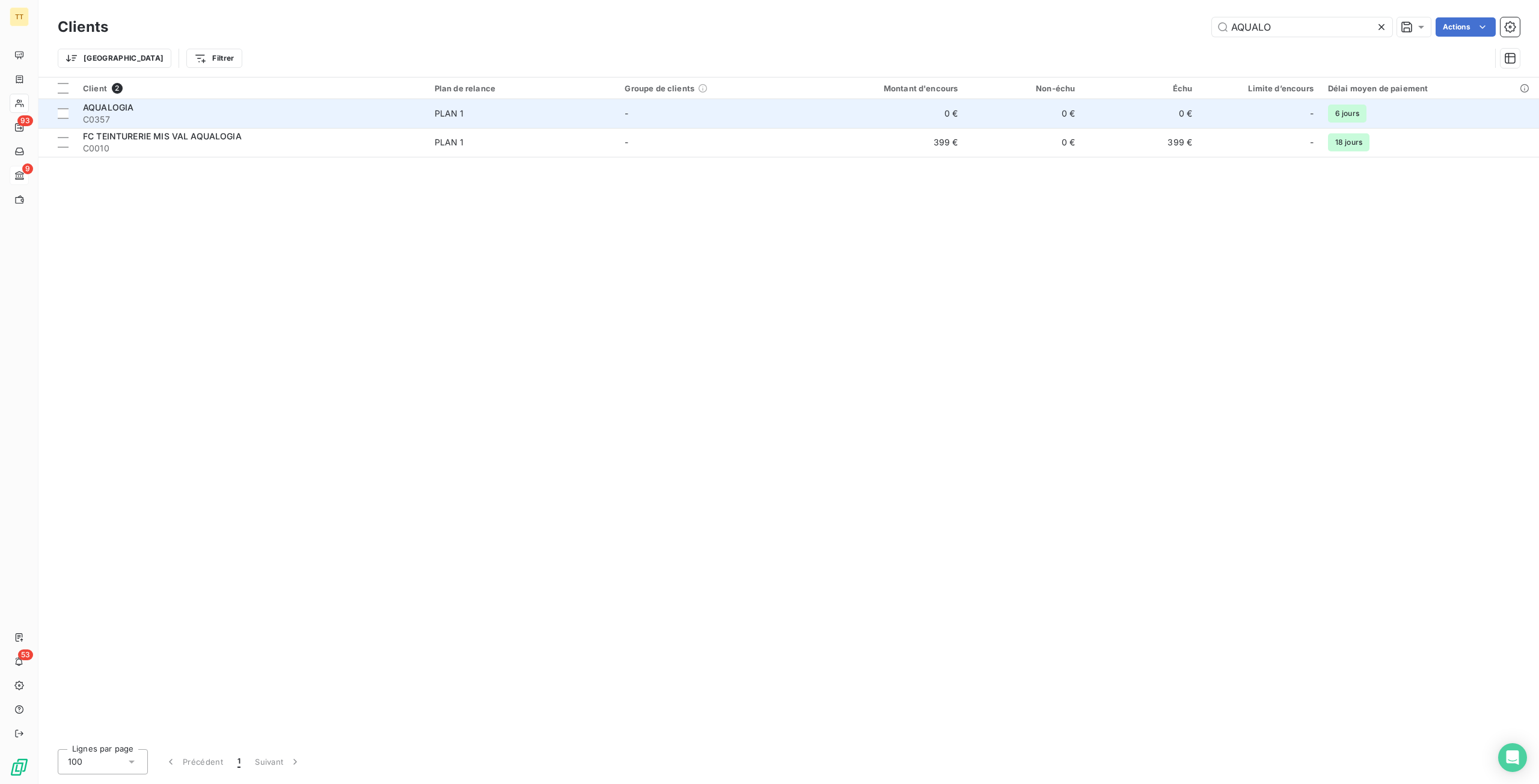
click at [481, 103] on td "PLAN 1" at bounding box center [522, 113] width 190 height 29
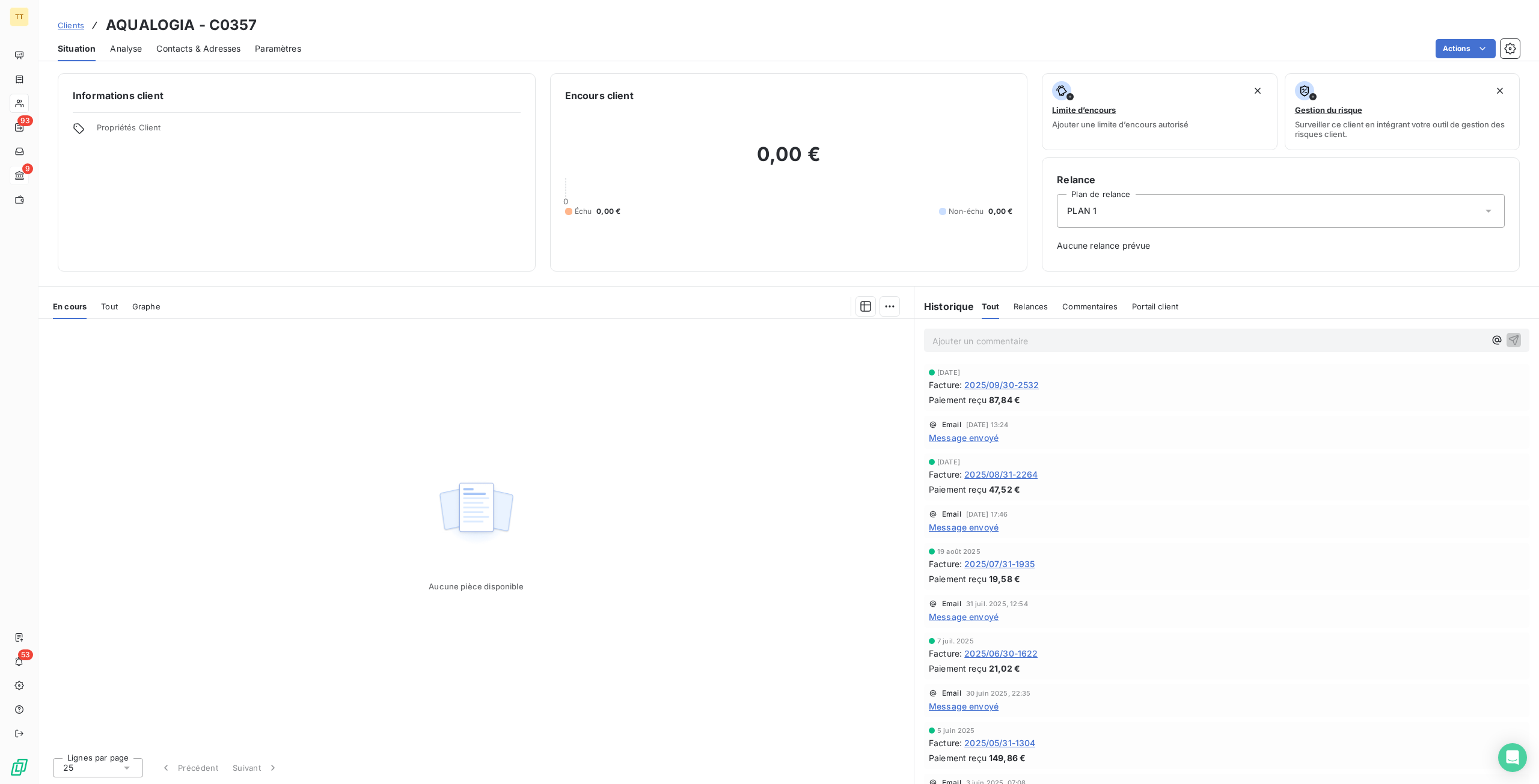
click at [1022, 382] on span "2025/09/30-2532" at bounding box center [1001, 385] width 75 height 13
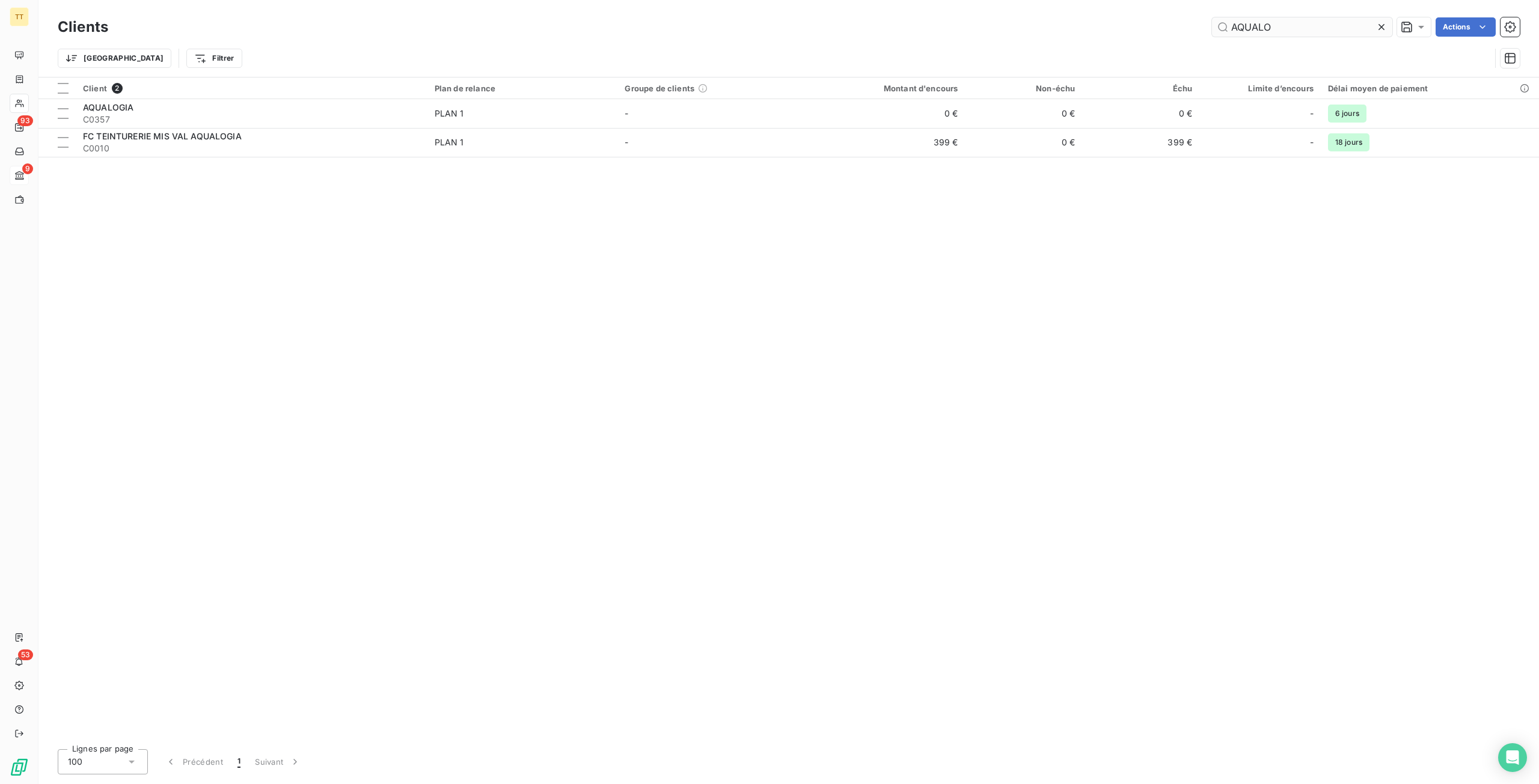
click at [1310, 26] on input "AQUALO" at bounding box center [1302, 27] width 180 height 19
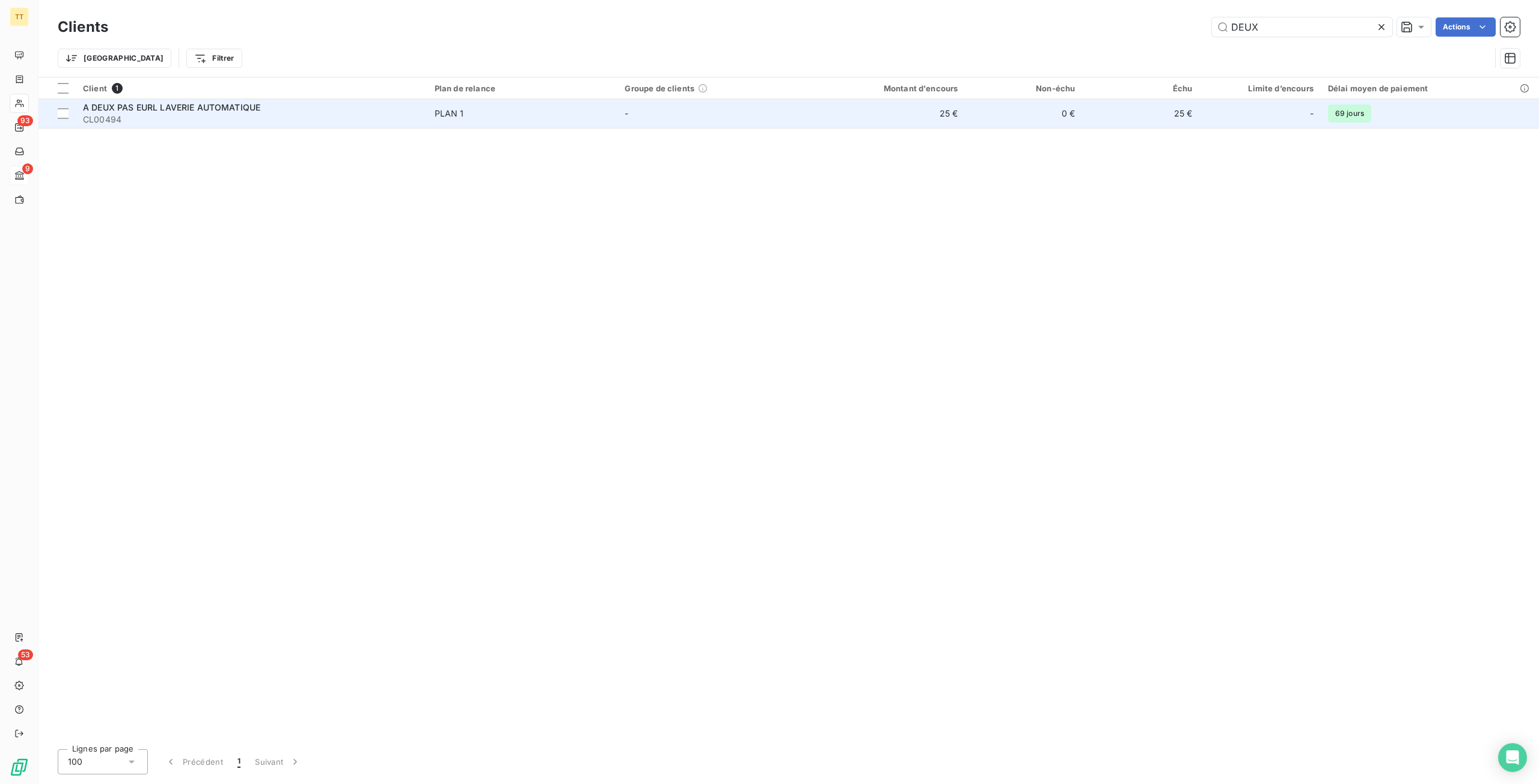
type input "DEUX"
click at [1260, 109] on div "-" at bounding box center [1260, 112] width 108 height 19
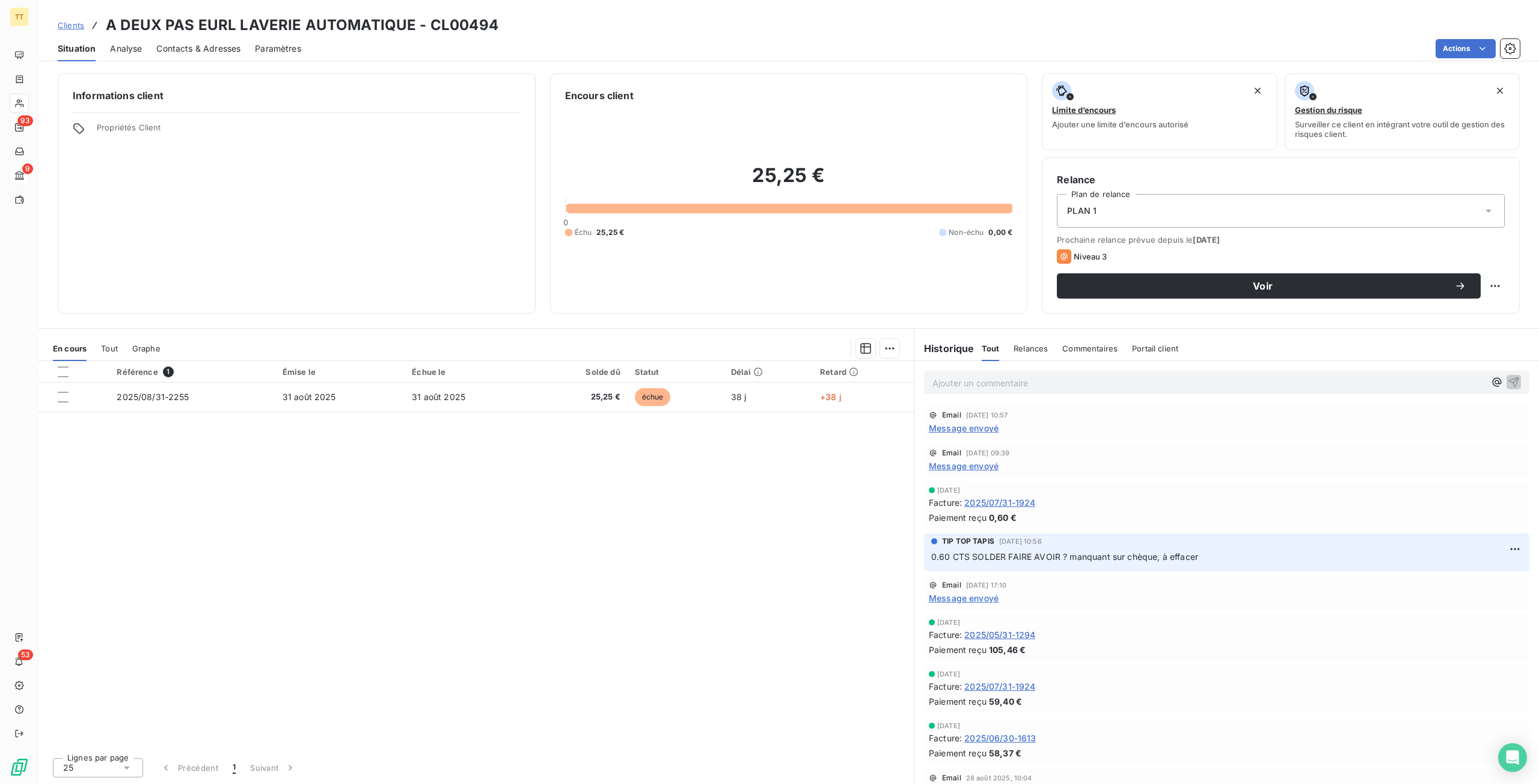
click at [965, 425] on span "Message envoyé" at bounding box center [964, 428] width 70 height 13
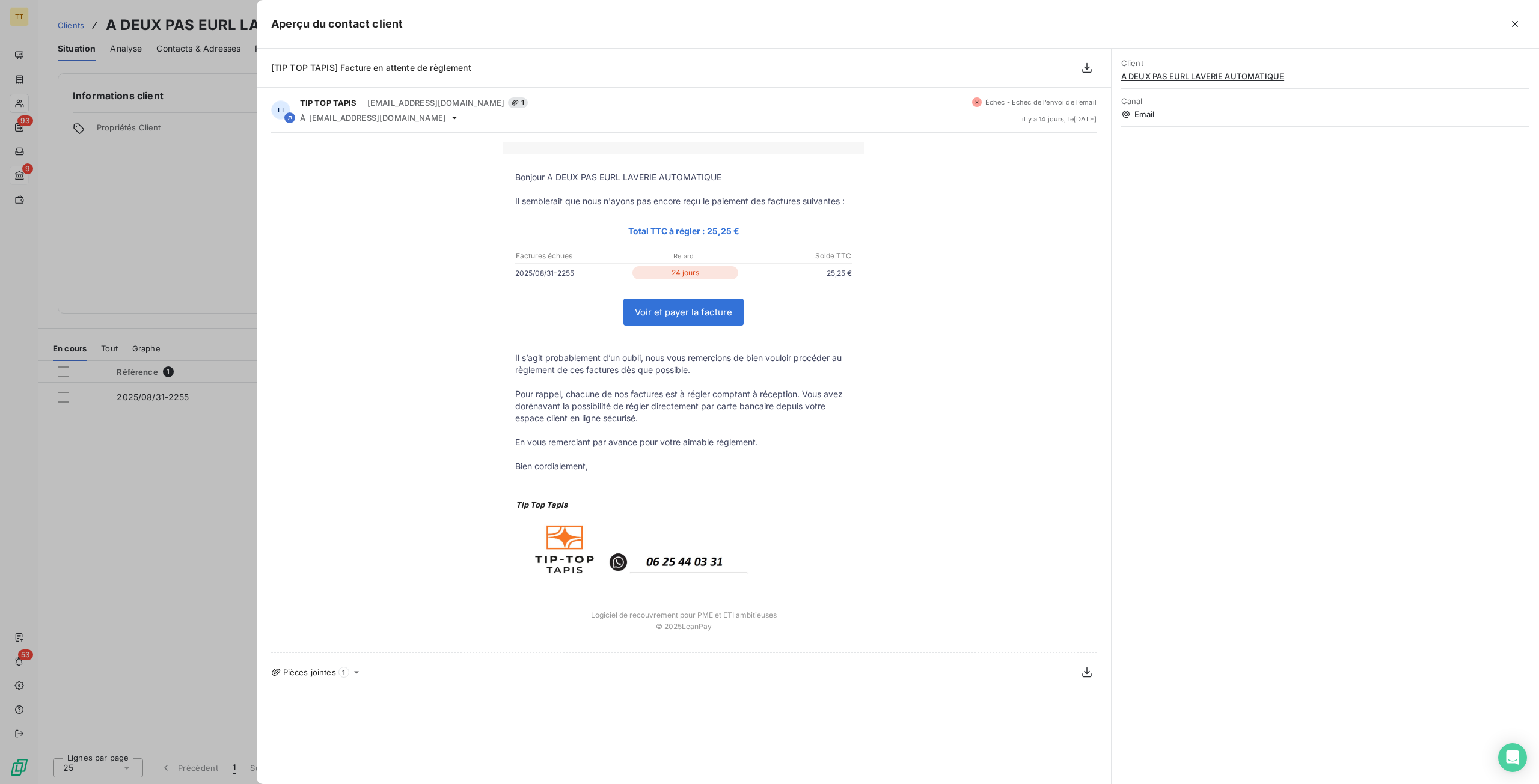
click at [177, 378] on div at bounding box center [770, 392] width 1539 height 784
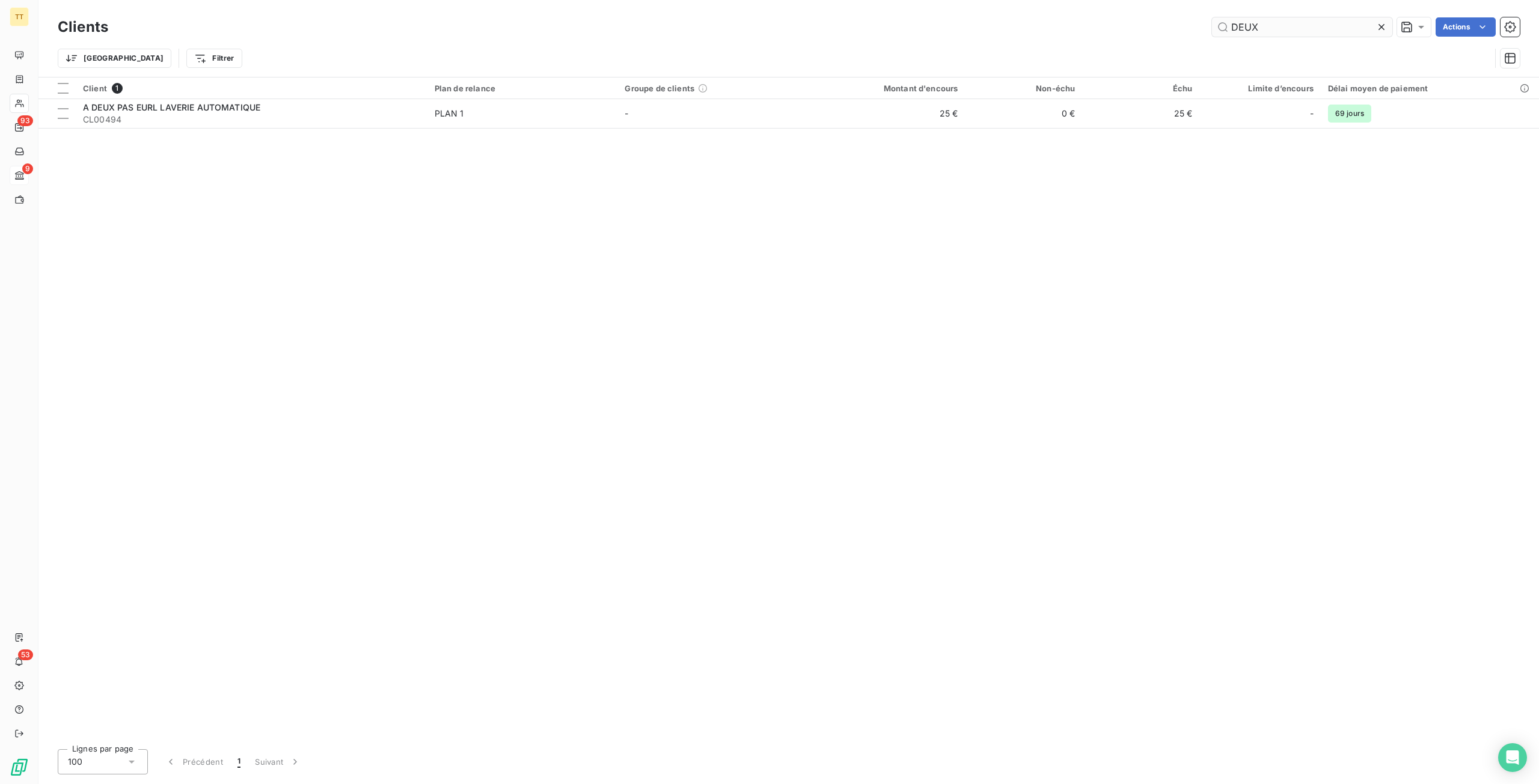
click at [1267, 27] on input "DEUX" at bounding box center [1302, 27] width 180 height 19
click at [1268, 27] on input "DEUX" at bounding box center [1302, 27] width 180 height 19
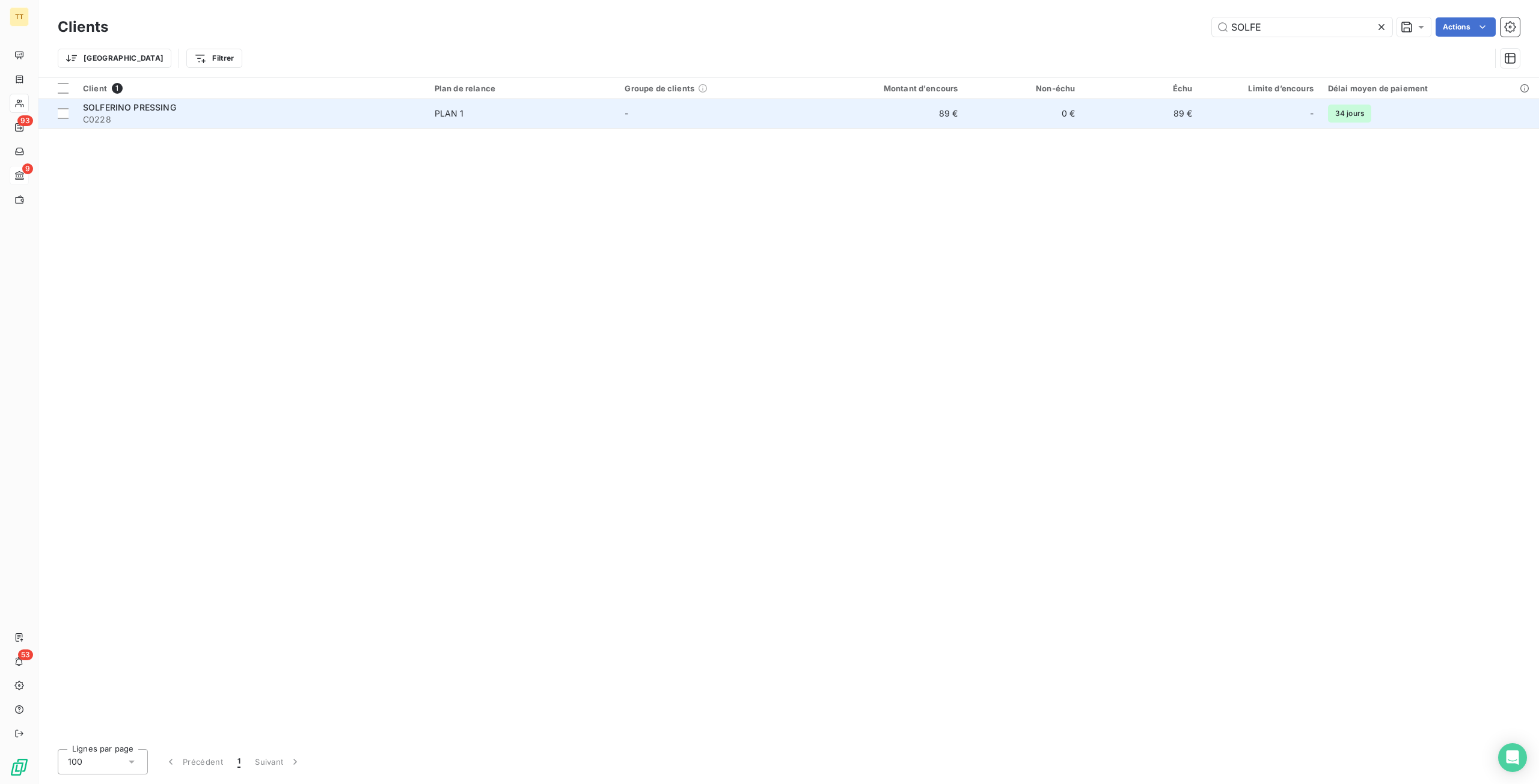
type input "SOLFE"
click at [1239, 122] on div "-" at bounding box center [1260, 112] width 108 height 19
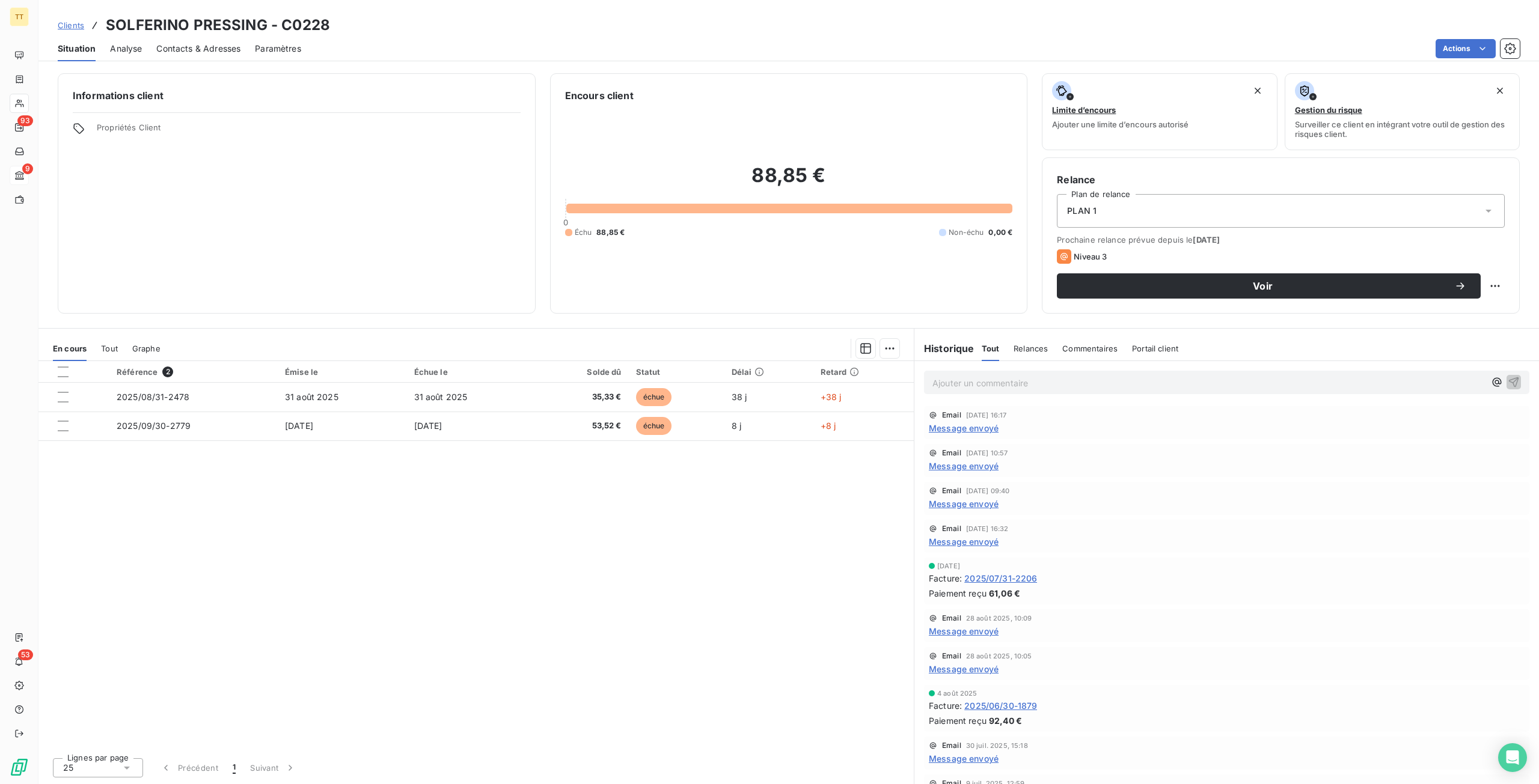
click at [1465, 47] on html "TT 93 9 53 Clients SOLFERINO PRESSING - C0228 Situation Analyse Contacts & Adre…" at bounding box center [770, 392] width 1539 height 784
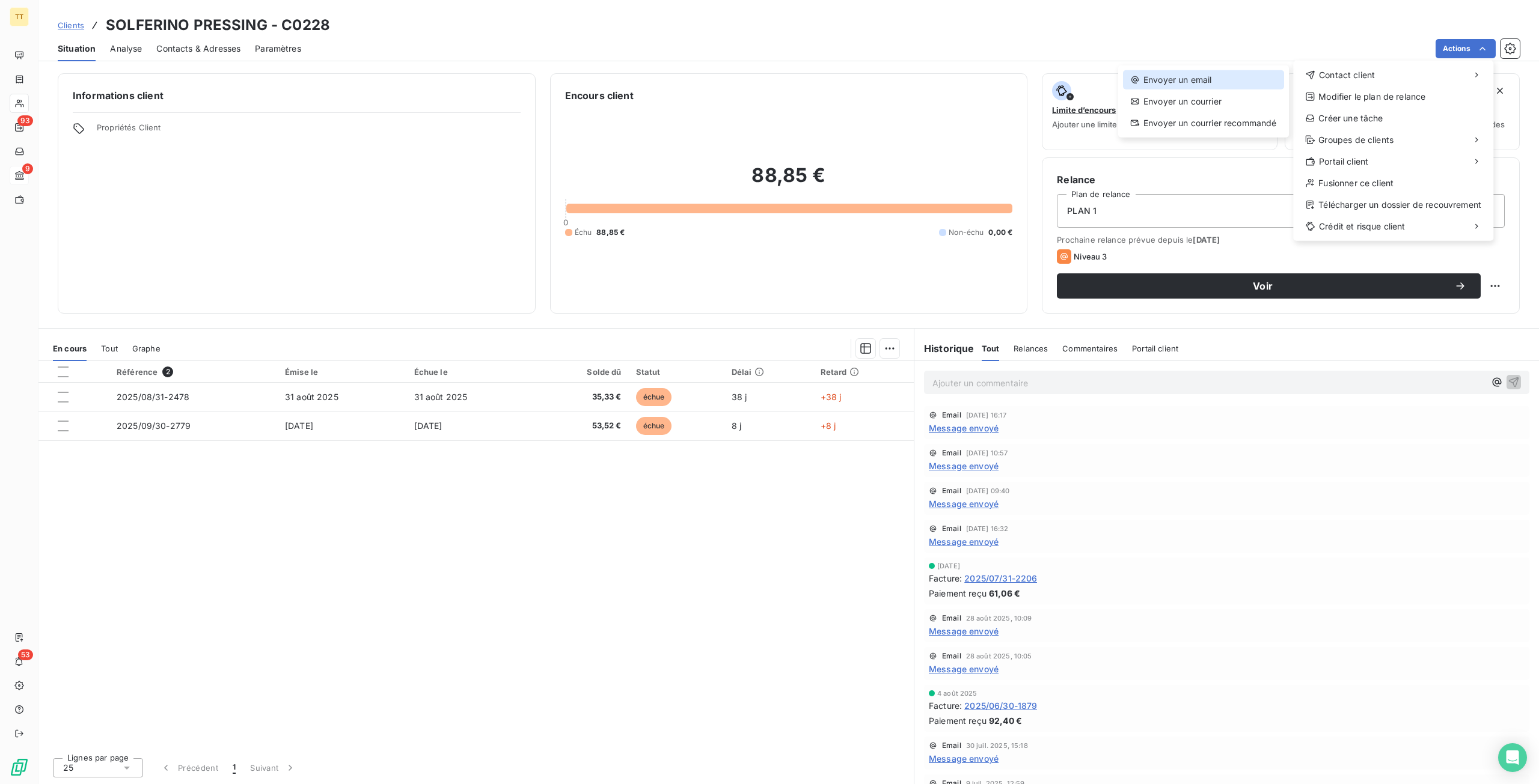
click at [1255, 79] on div "Envoyer un email" at bounding box center [1204, 80] width 161 height 19
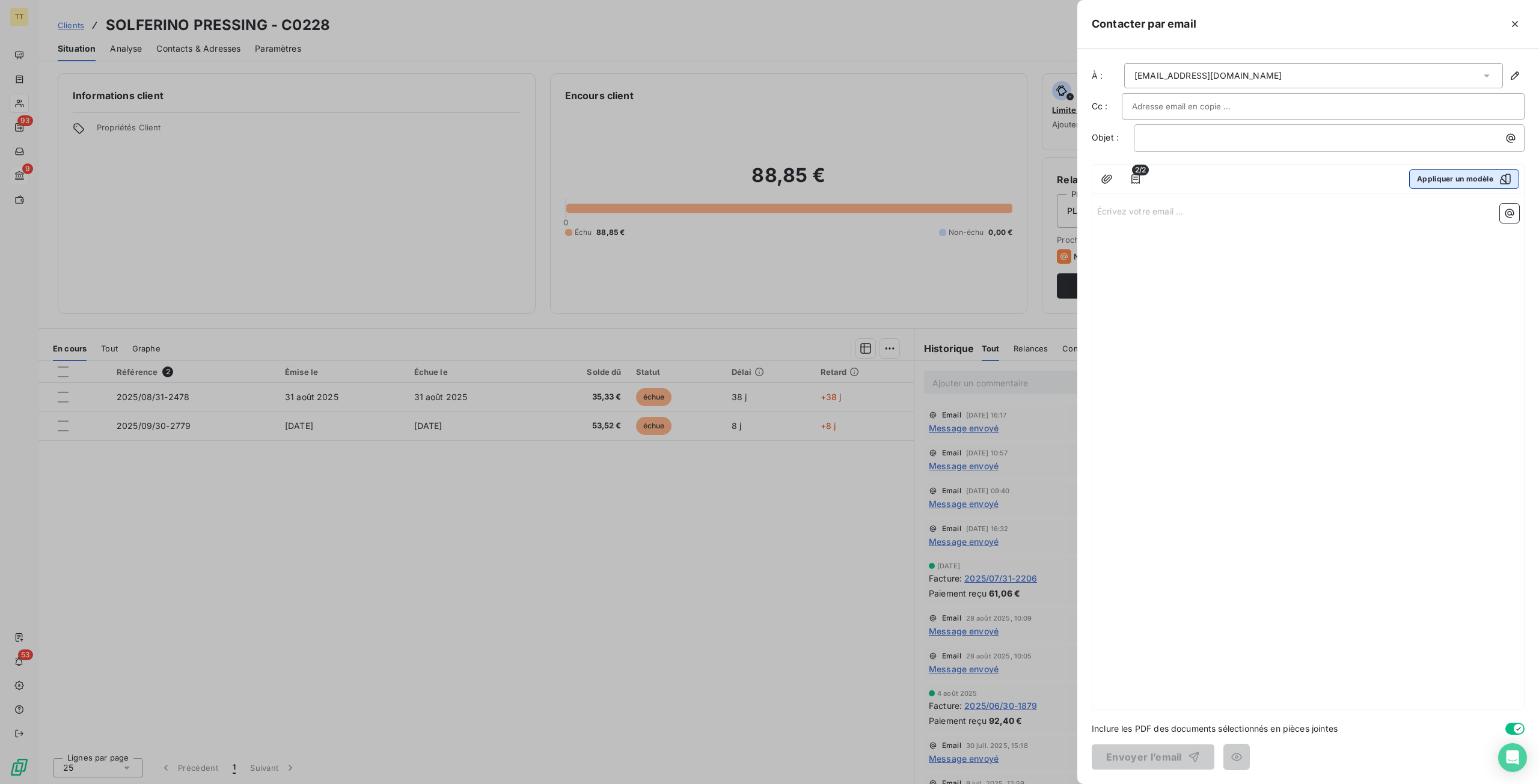
click at [1452, 179] on button "Appliquer un modèle" at bounding box center [1464, 178] width 110 height 19
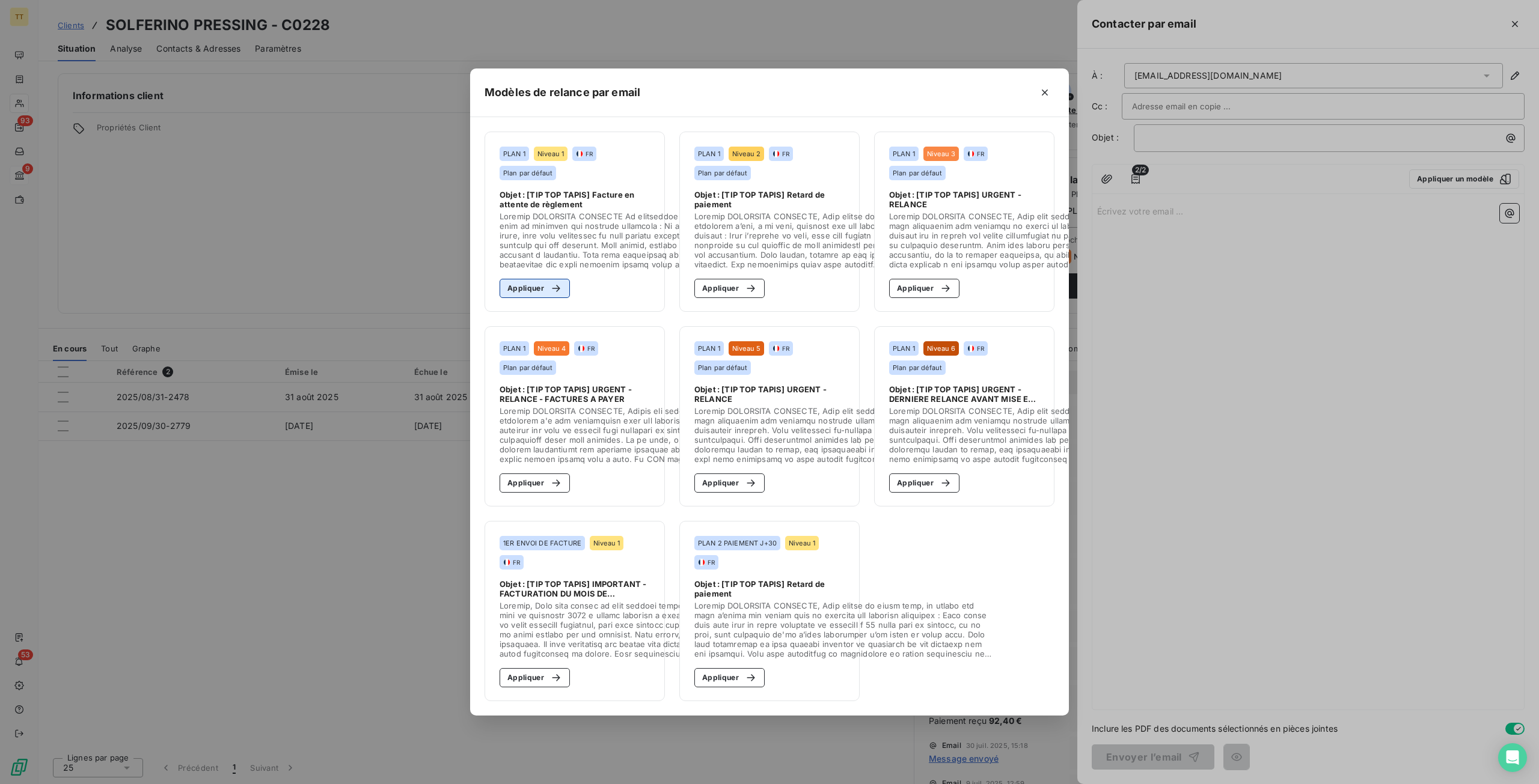
click at [527, 283] on button "Appliquer" at bounding box center [535, 288] width 71 height 19
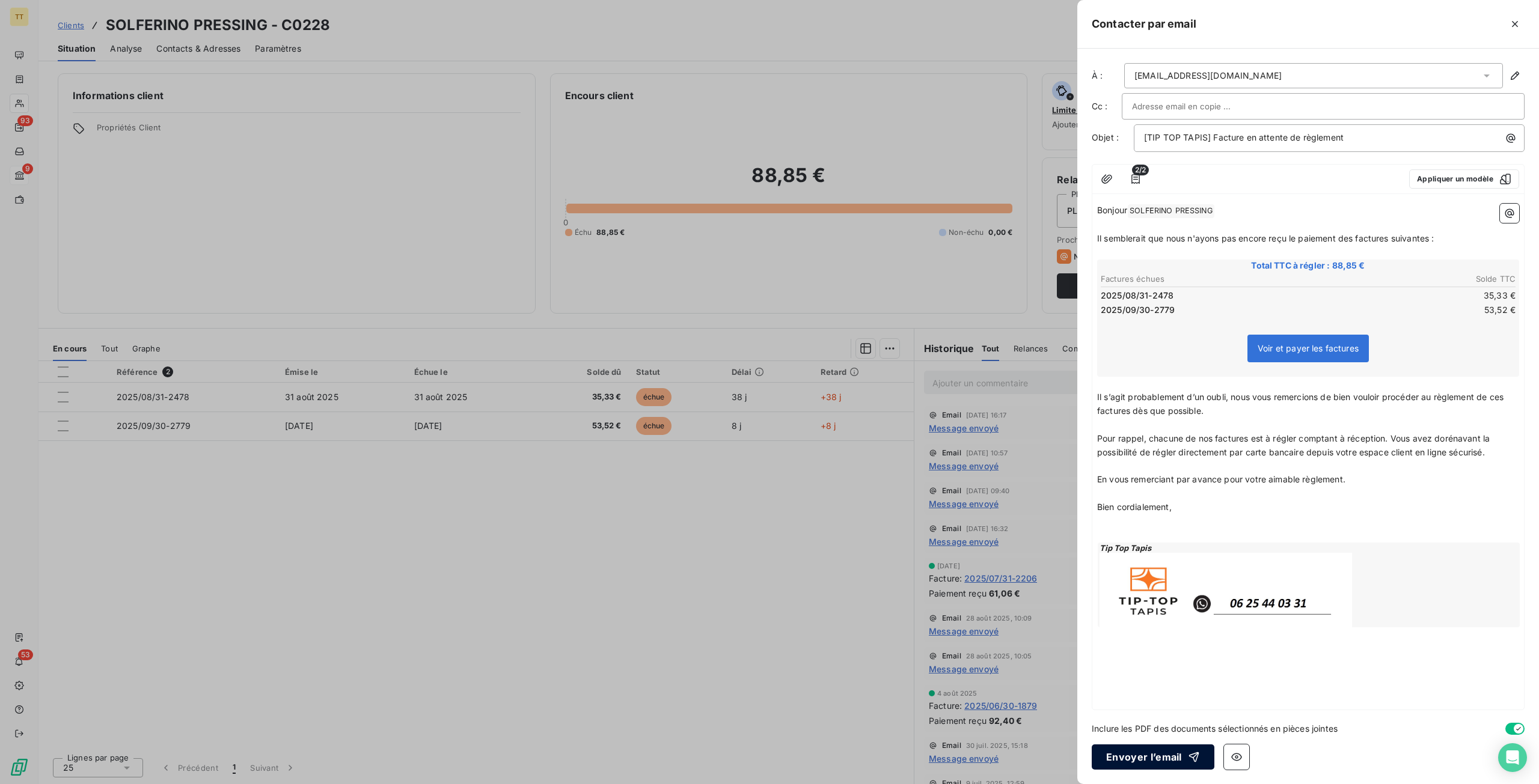
click at [1155, 756] on button "Envoyer l’email" at bounding box center [1153, 756] width 122 height 25
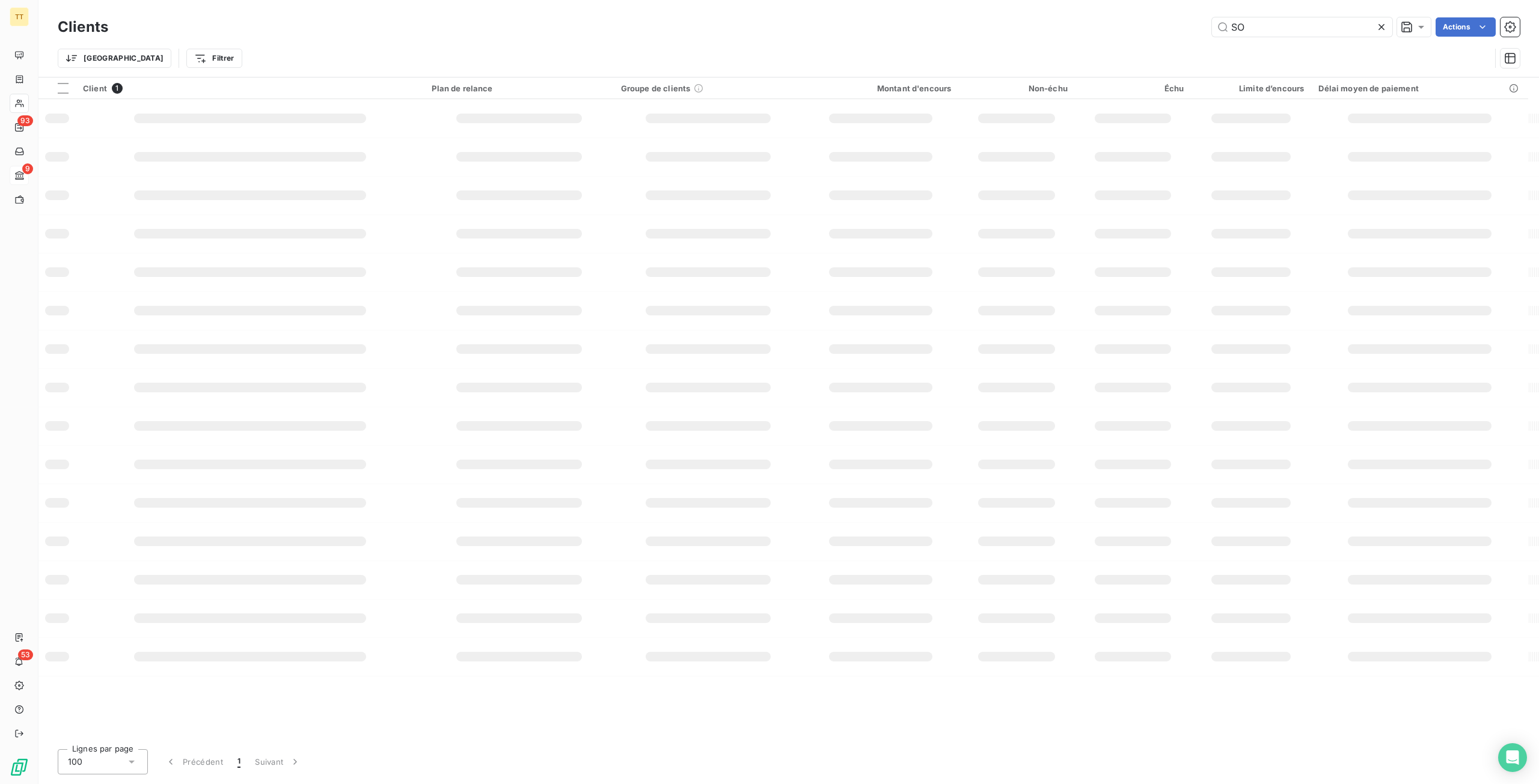
type input "S"
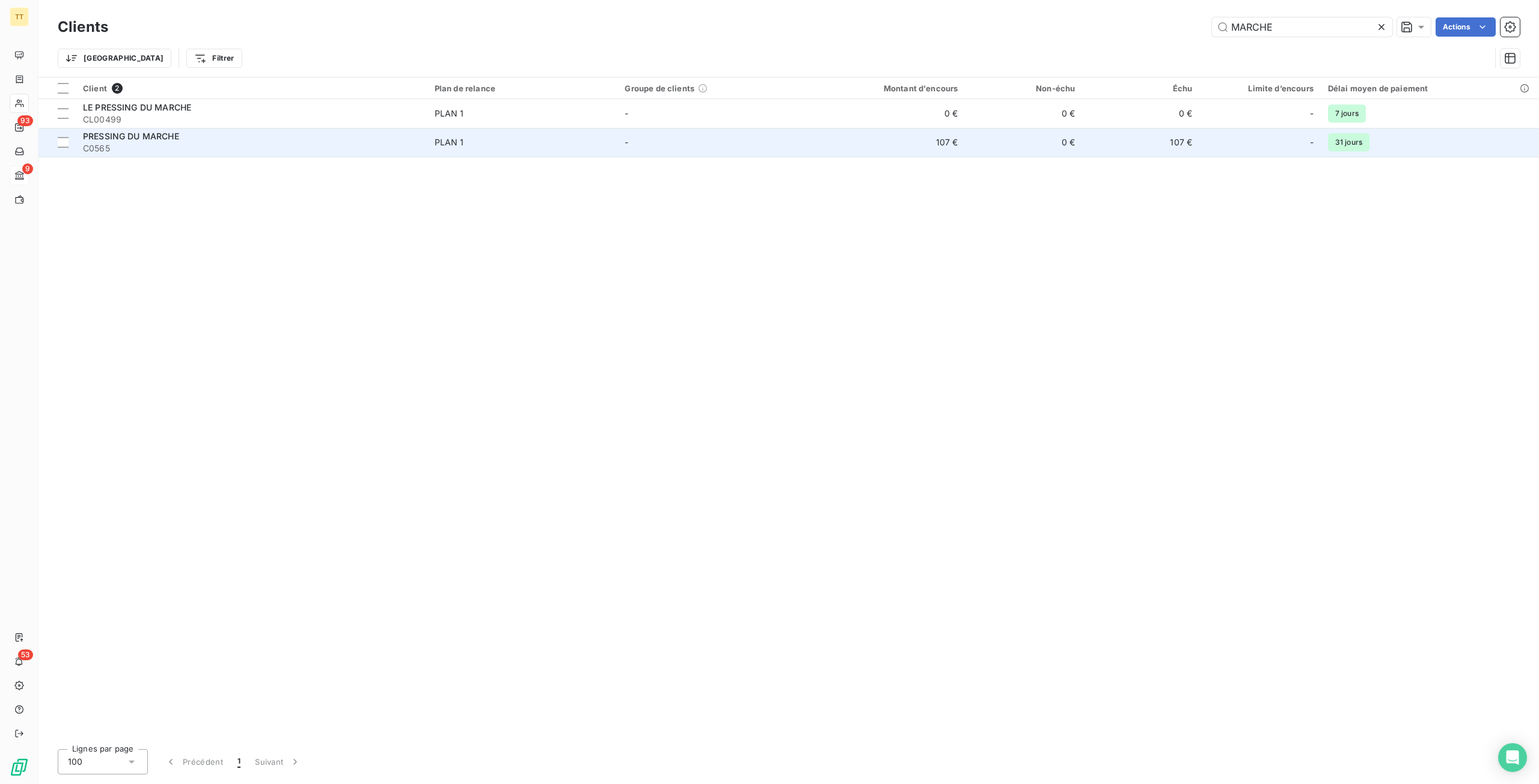
type input "MARCHE"
click at [1161, 145] on td "107 €" at bounding box center [1141, 142] width 117 height 29
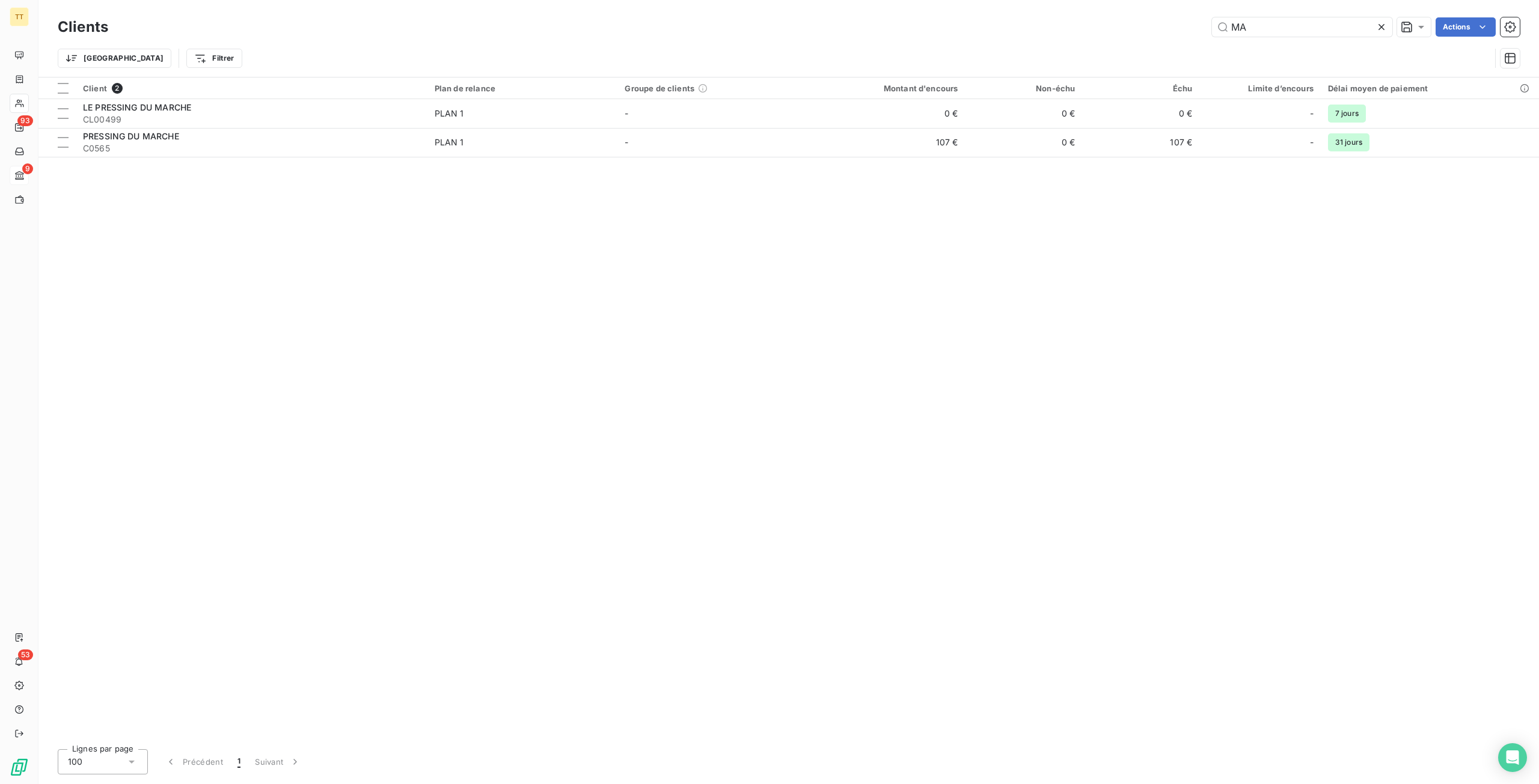
type input "M"
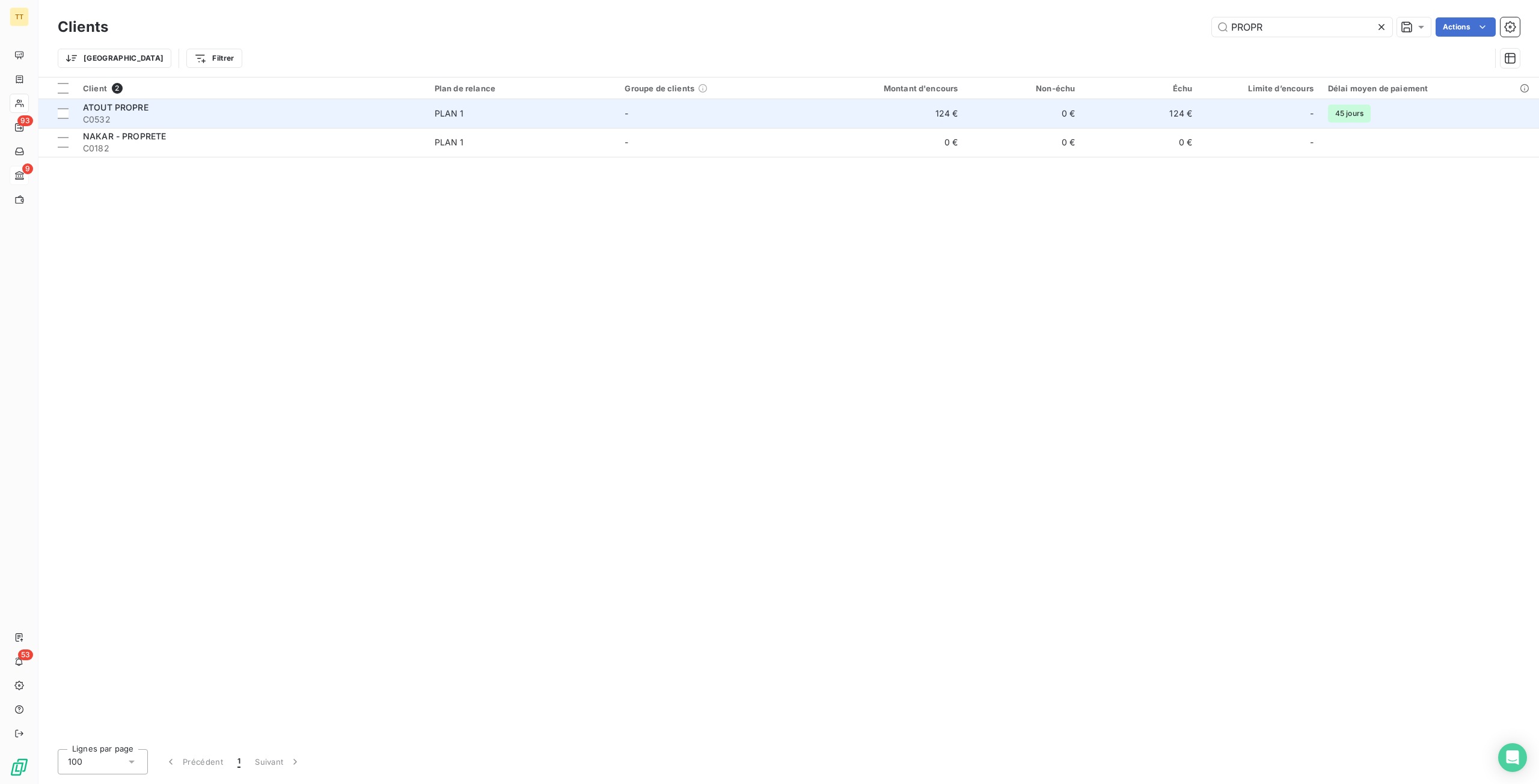
type input "PROPR"
click at [888, 113] on td "124 €" at bounding box center [887, 113] width 157 height 29
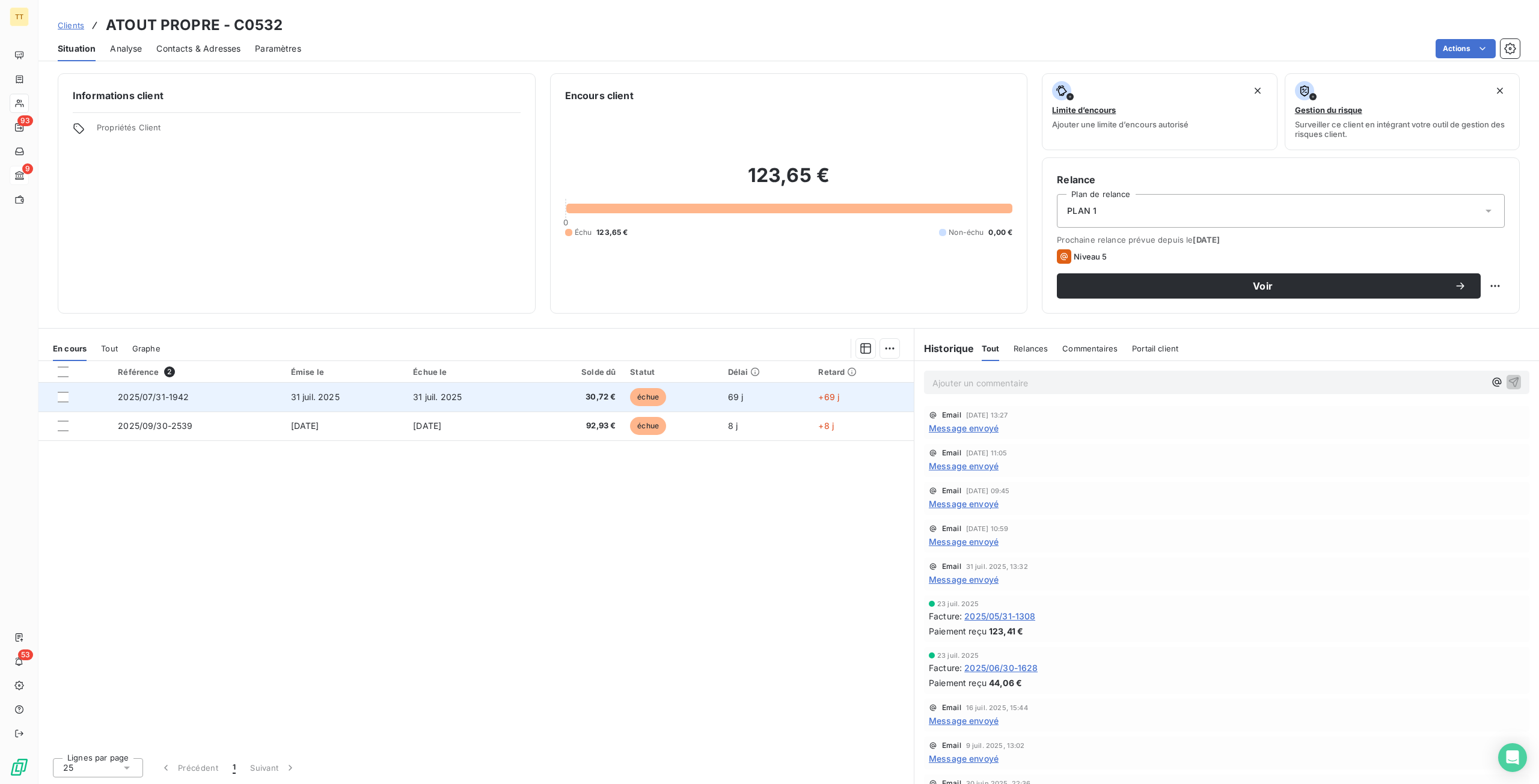
click at [821, 390] on td "+69 j" at bounding box center [862, 397] width 103 height 29
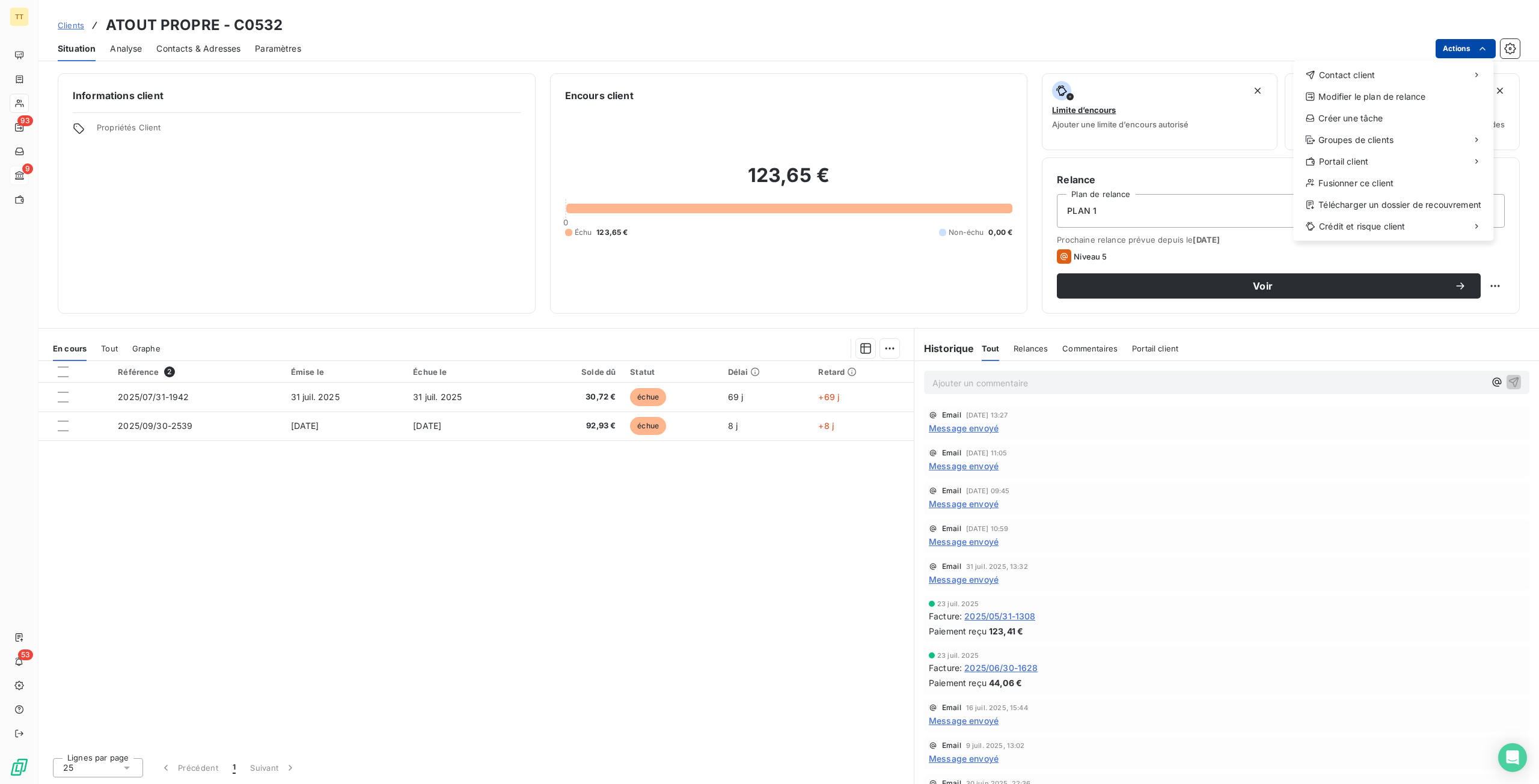
click at [1441, 53] on html "TT 93 9 53 Clients ATOUT PROPRE - C0532 Situation Analyse Contacts & Adresses P…" at bounding box center [770, 392] width 1539 height 784
click at [1217, 78] on div "Envoyer un email" at bounding box center [1204, 80] width 161 height 19
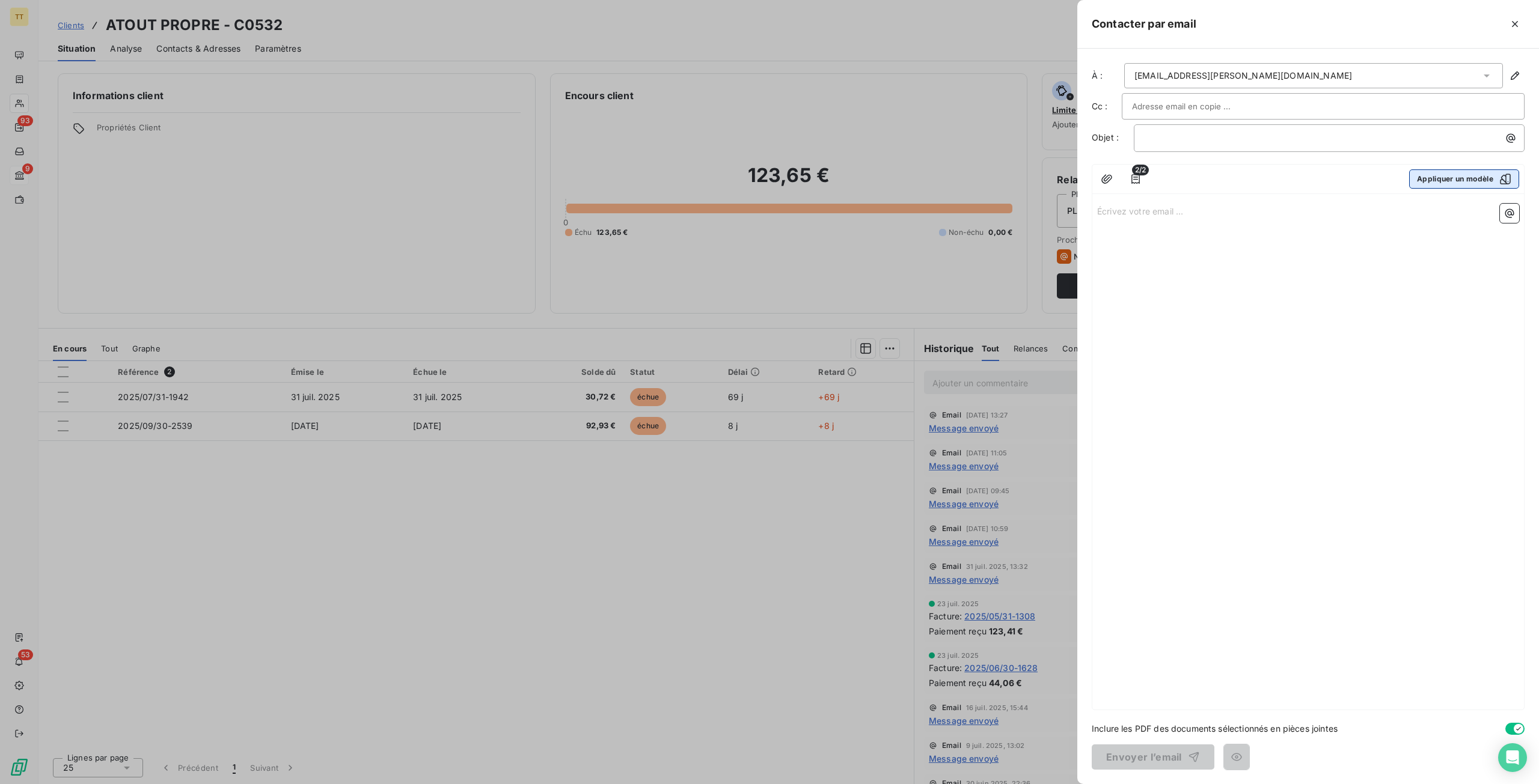
click at [1457, 176] on button "Appliquer un modèle" at bounding box center [1464, 178] width 110 height 19
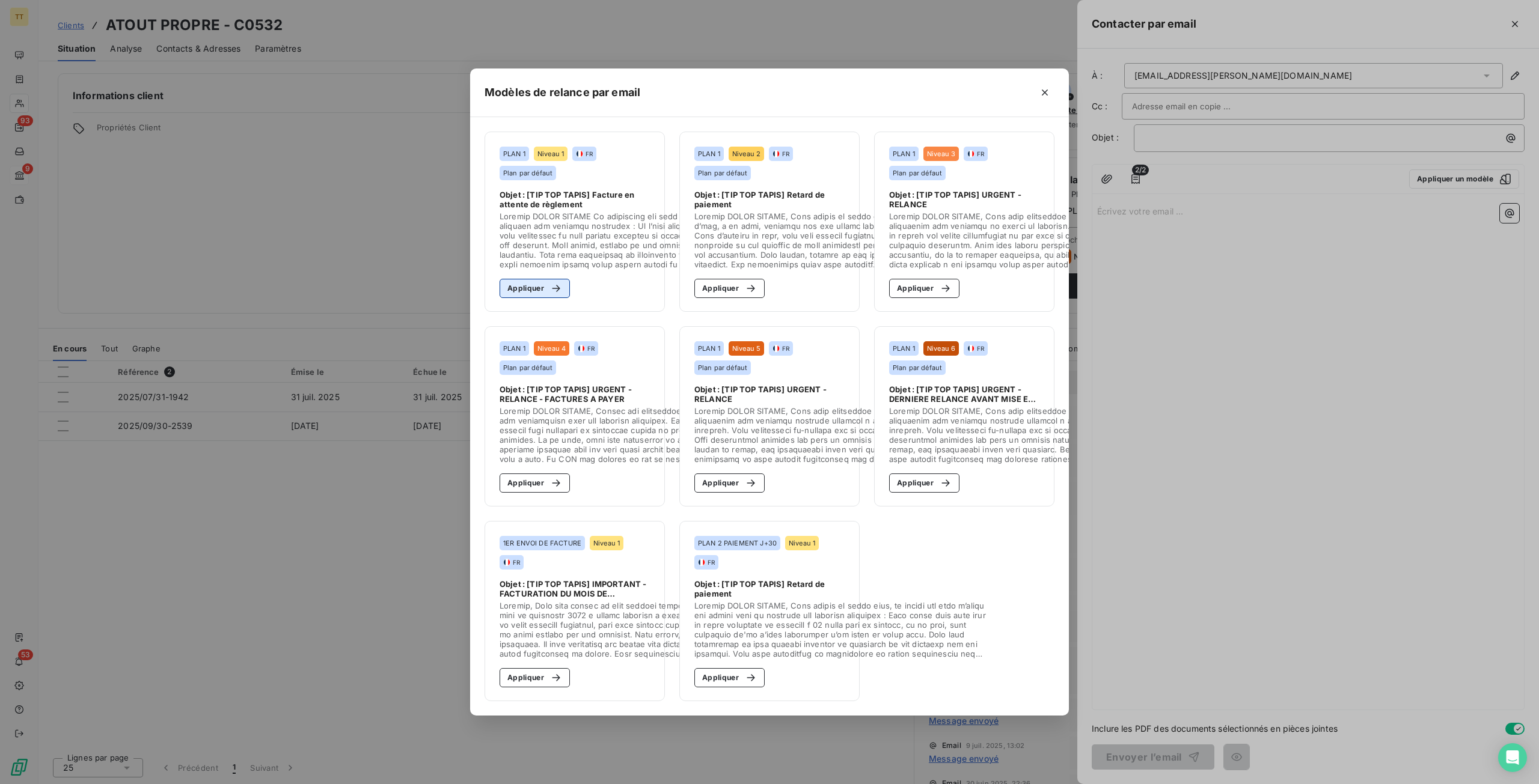
click at [530, 282] on button "Appliquer" at bounding box center [535, 288] width 71 height 19
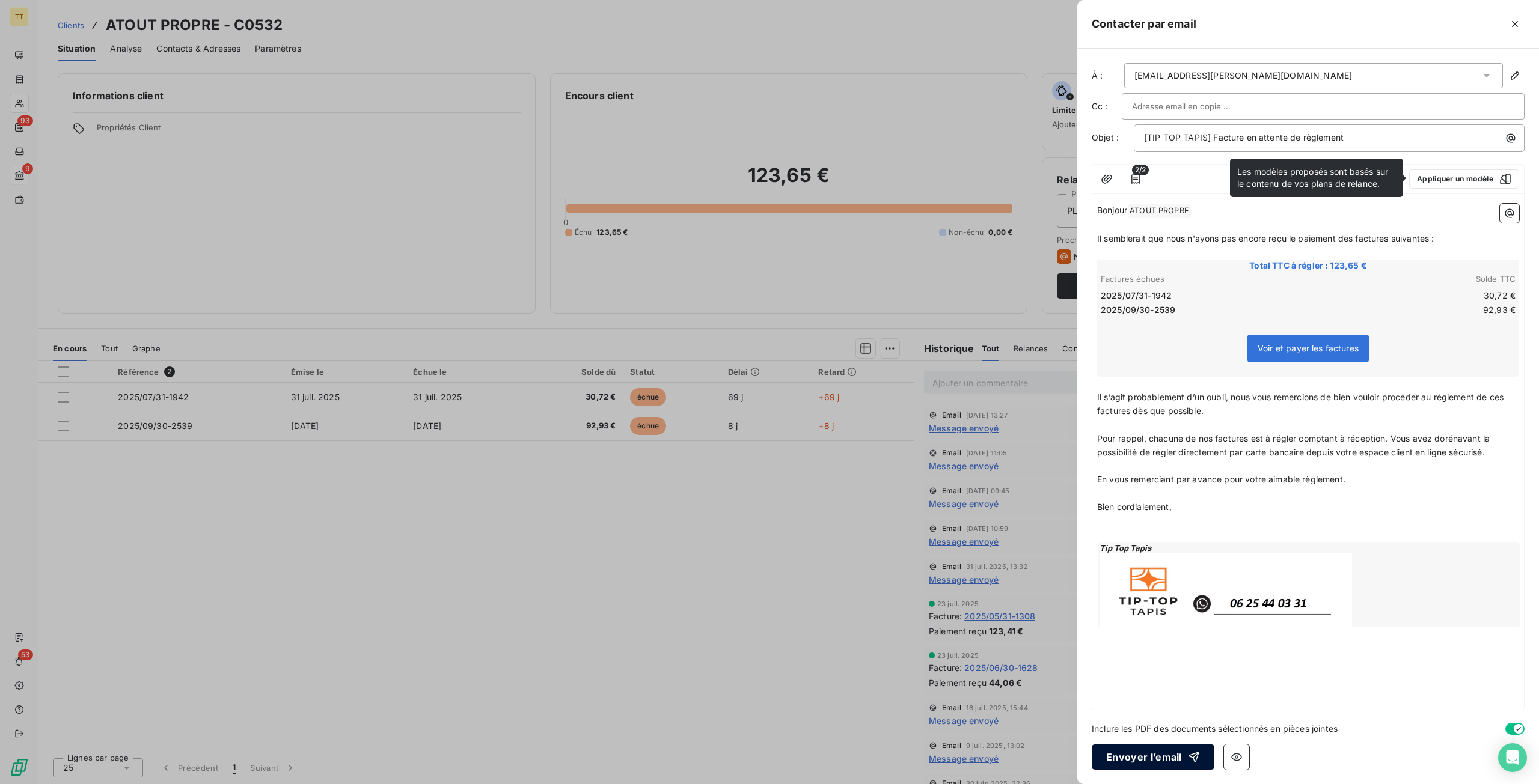
click at [1157, 757] on button "Envoyer l’email" at bounding box center [1153, 756] width 122 height 25
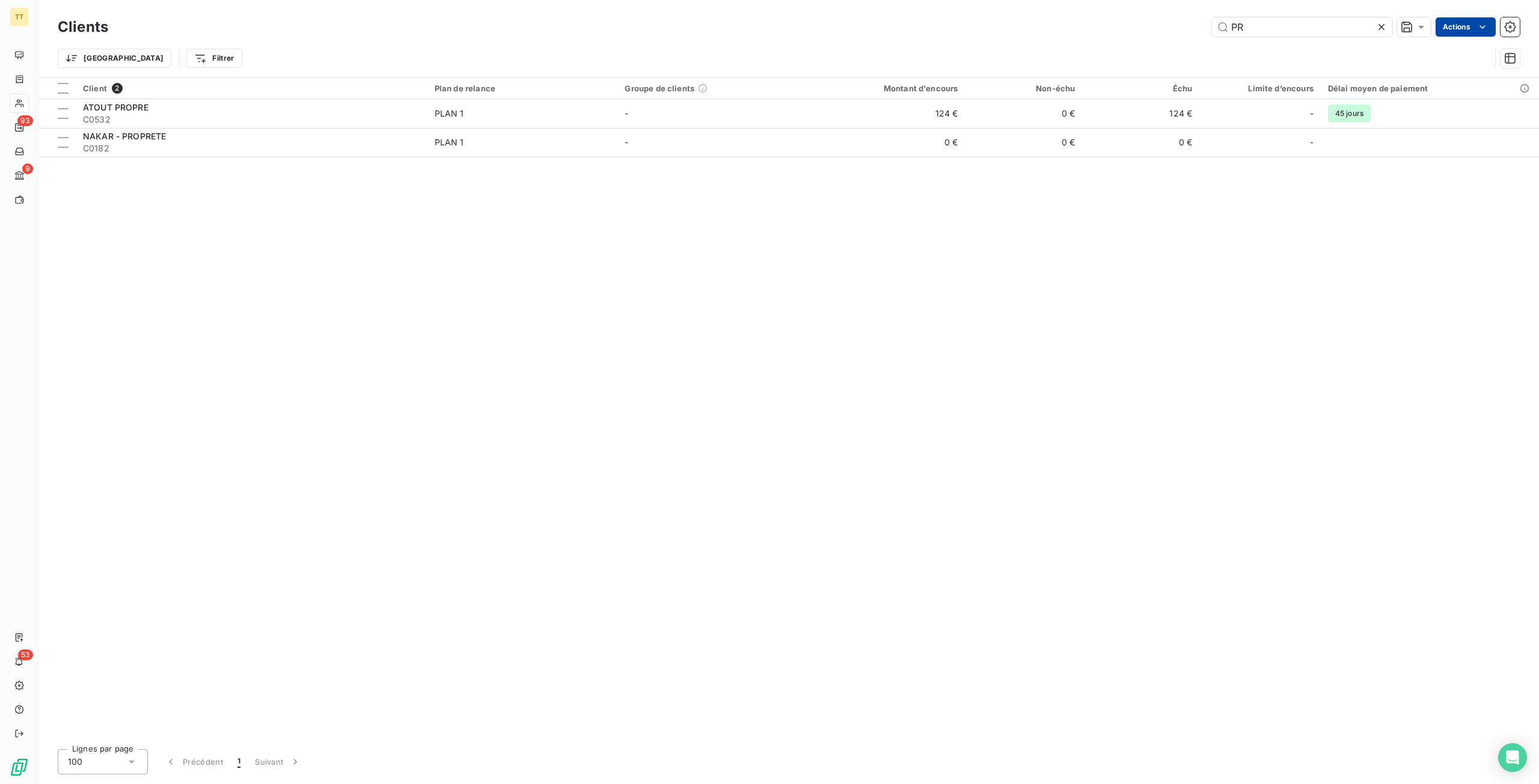
type input "P"
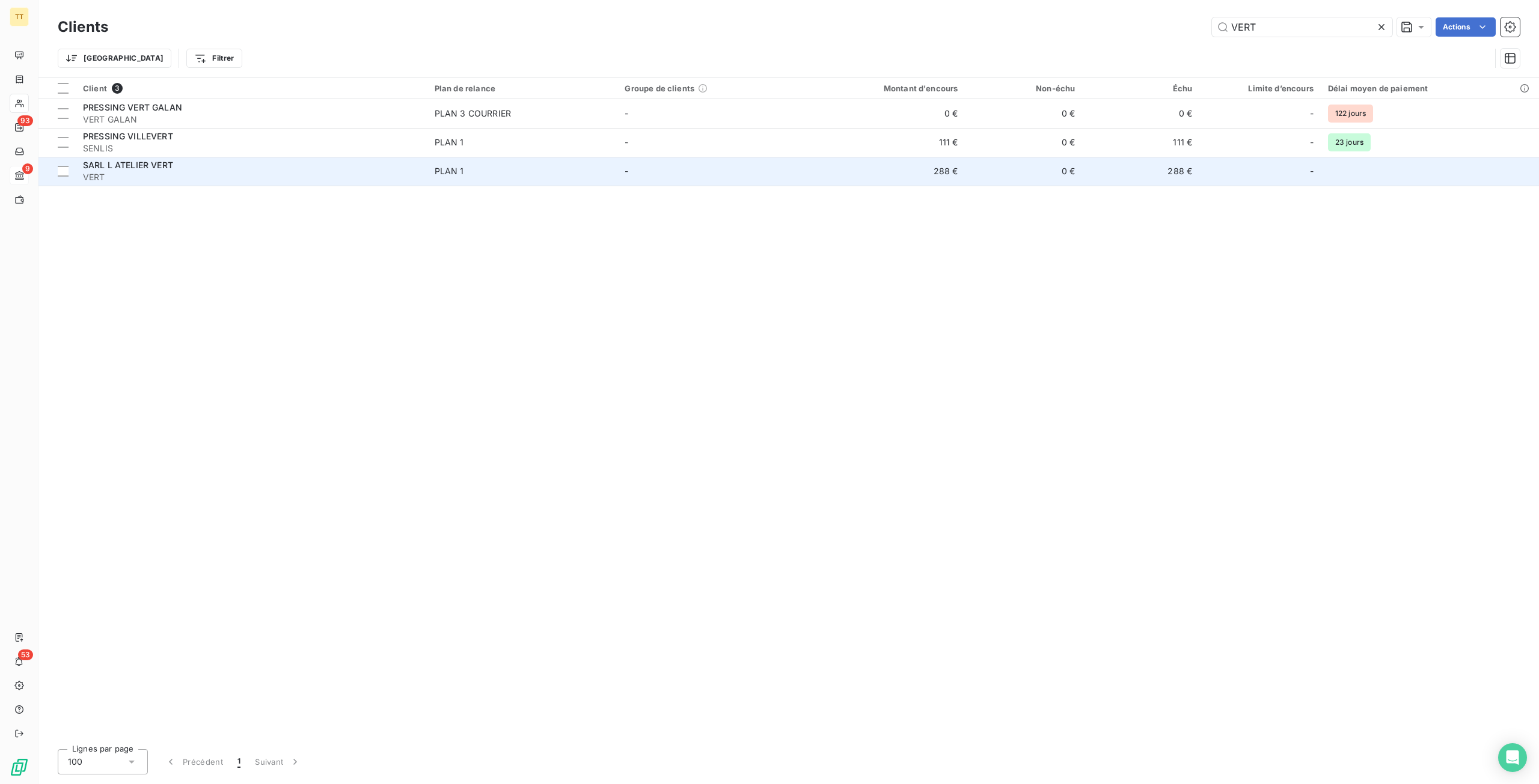
type input "VERT"
click at [1132, 178] on td "288 €" at bounding box center [1141, 171] width 117 height 29
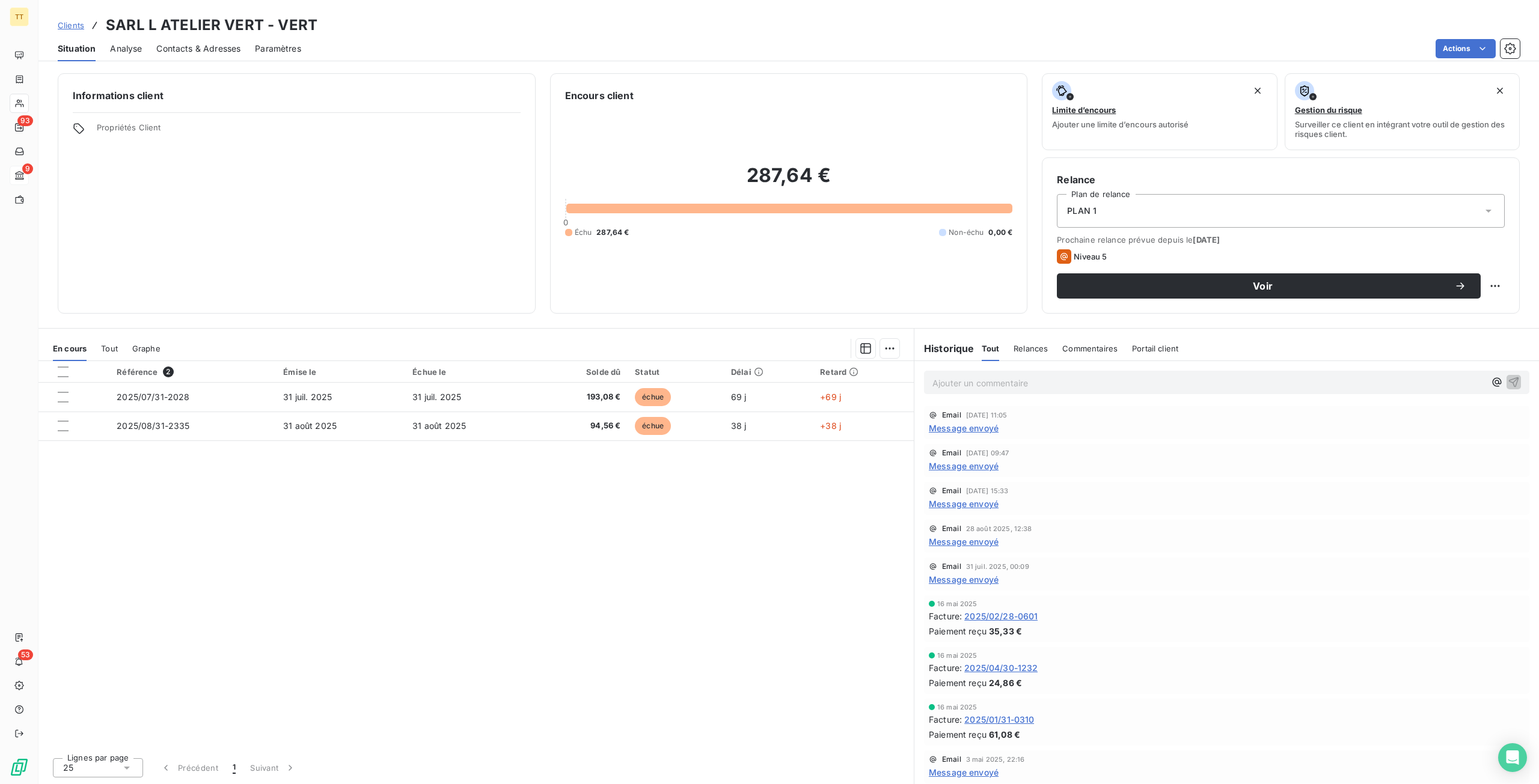
click at [950, 427] on span "Message envoyé" at bounding box center [964, 428] width 70 height 13
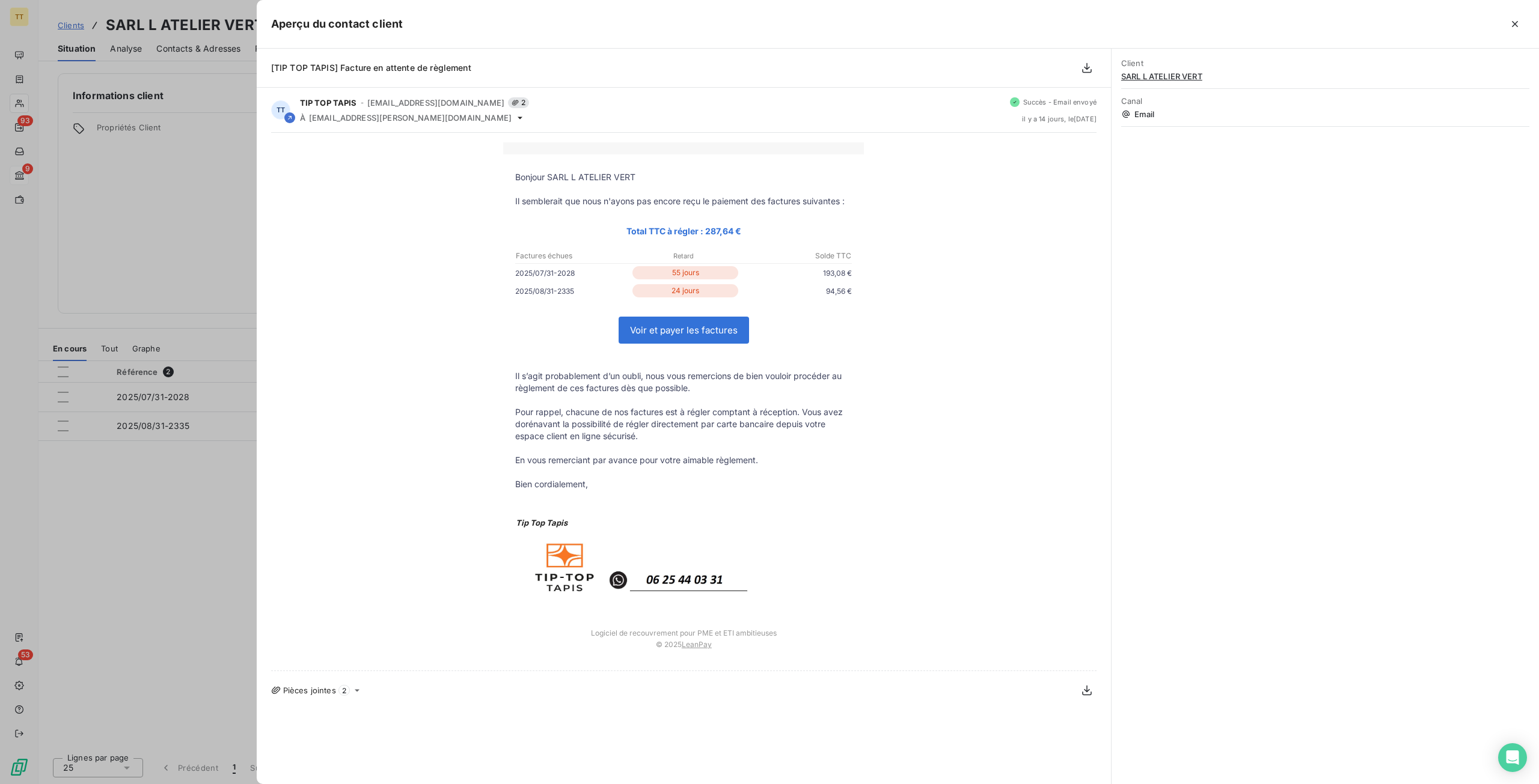
click at [189, 408] on div at bounding box center [770, 392] width 1539 height 784
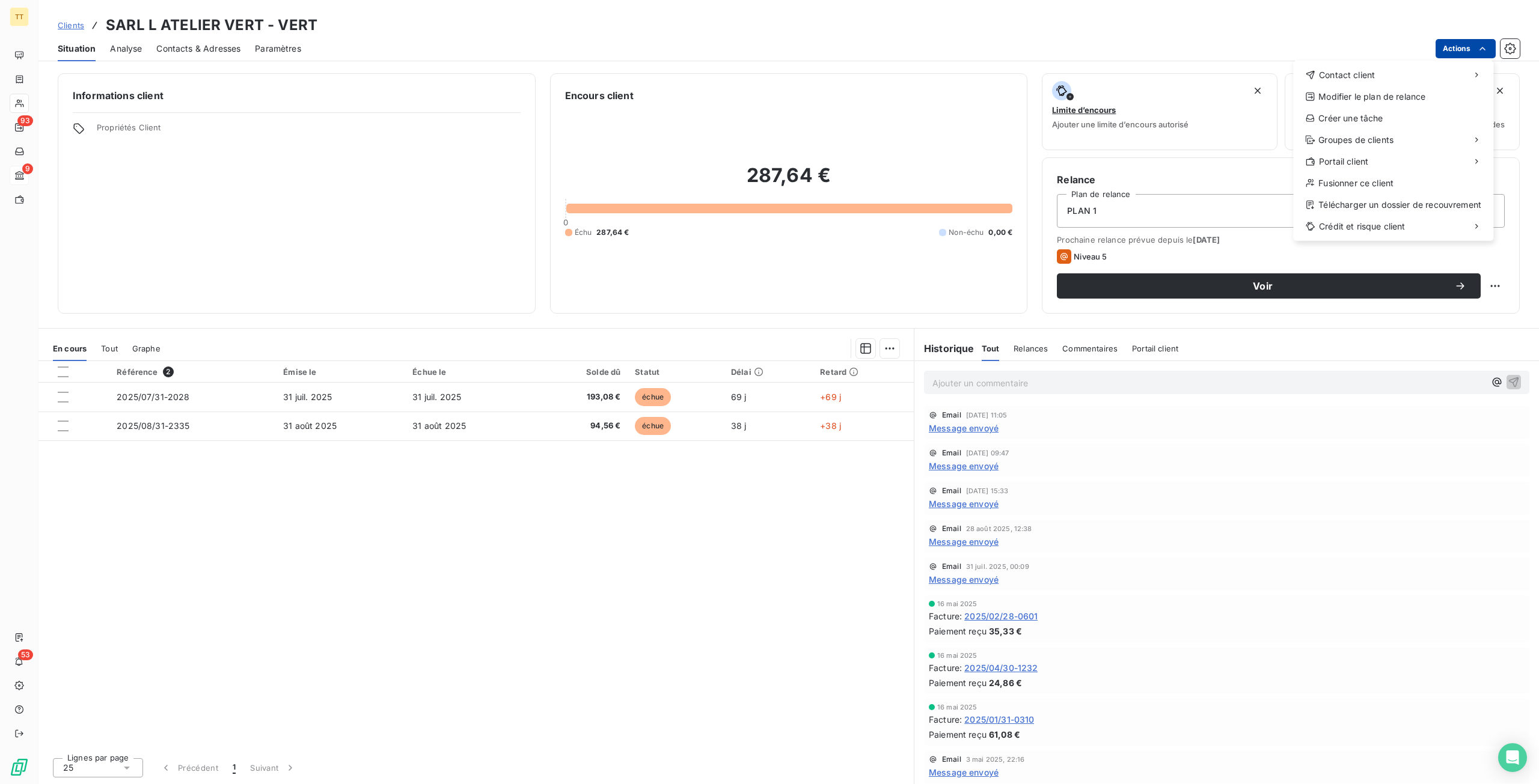
click at [1454, 48] on html "TT 93 9 53 Clients SARL L ATELIER VERT - VERT Situation Analyse Contacts & Adre…" at bounding box center [770, 392] width 1539 height 784
click at [1247, 80] on div "Envoyer un email" at bounding box center [1204, 80] width 161 height 19
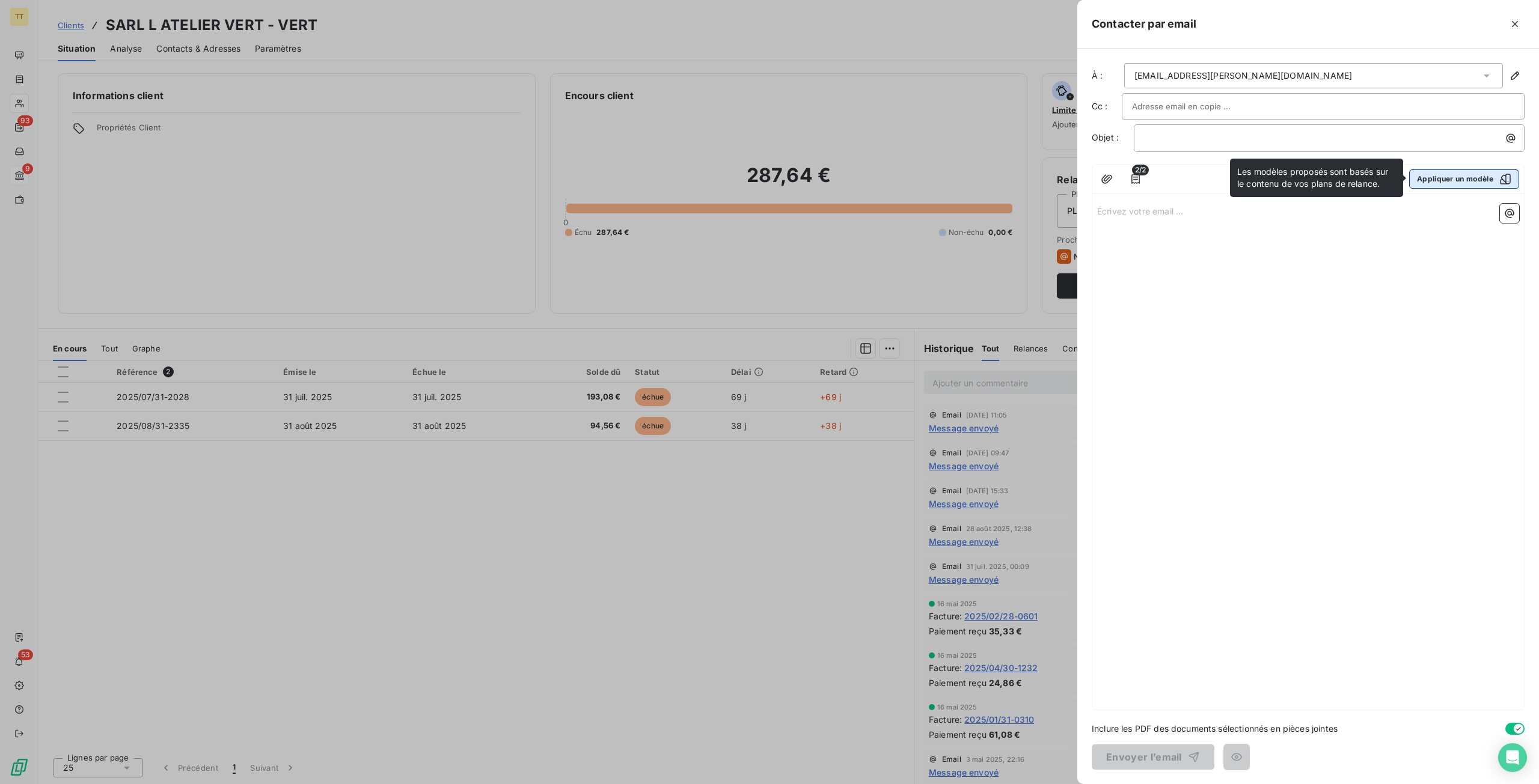
click at [1422, 174] on button "Appliquer un modèle" at bounding box center [1464, 178] width 110 height 19
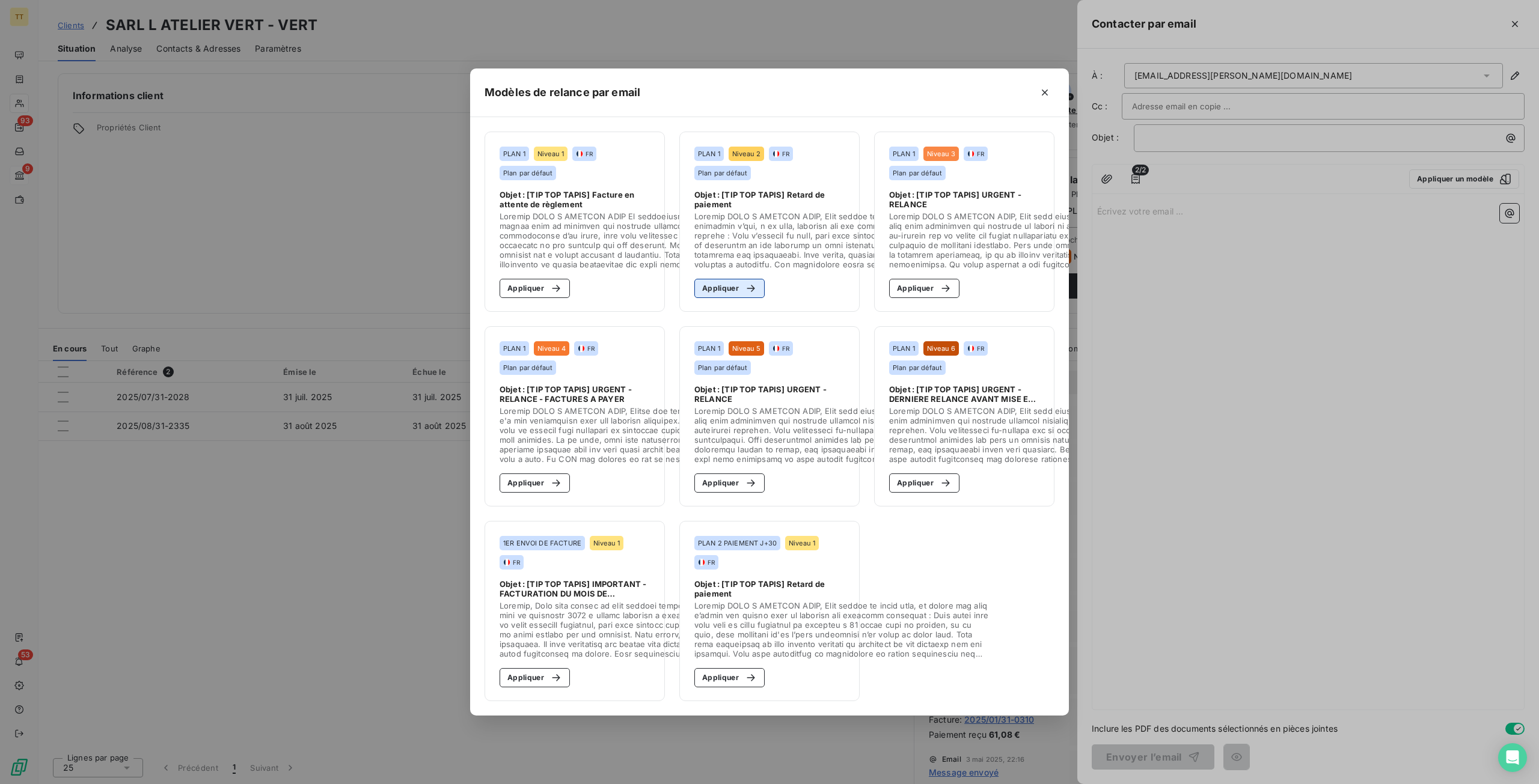
click at [731, 285] on button "Appliquer" at bounding box center [730, 288] width 71 height 19
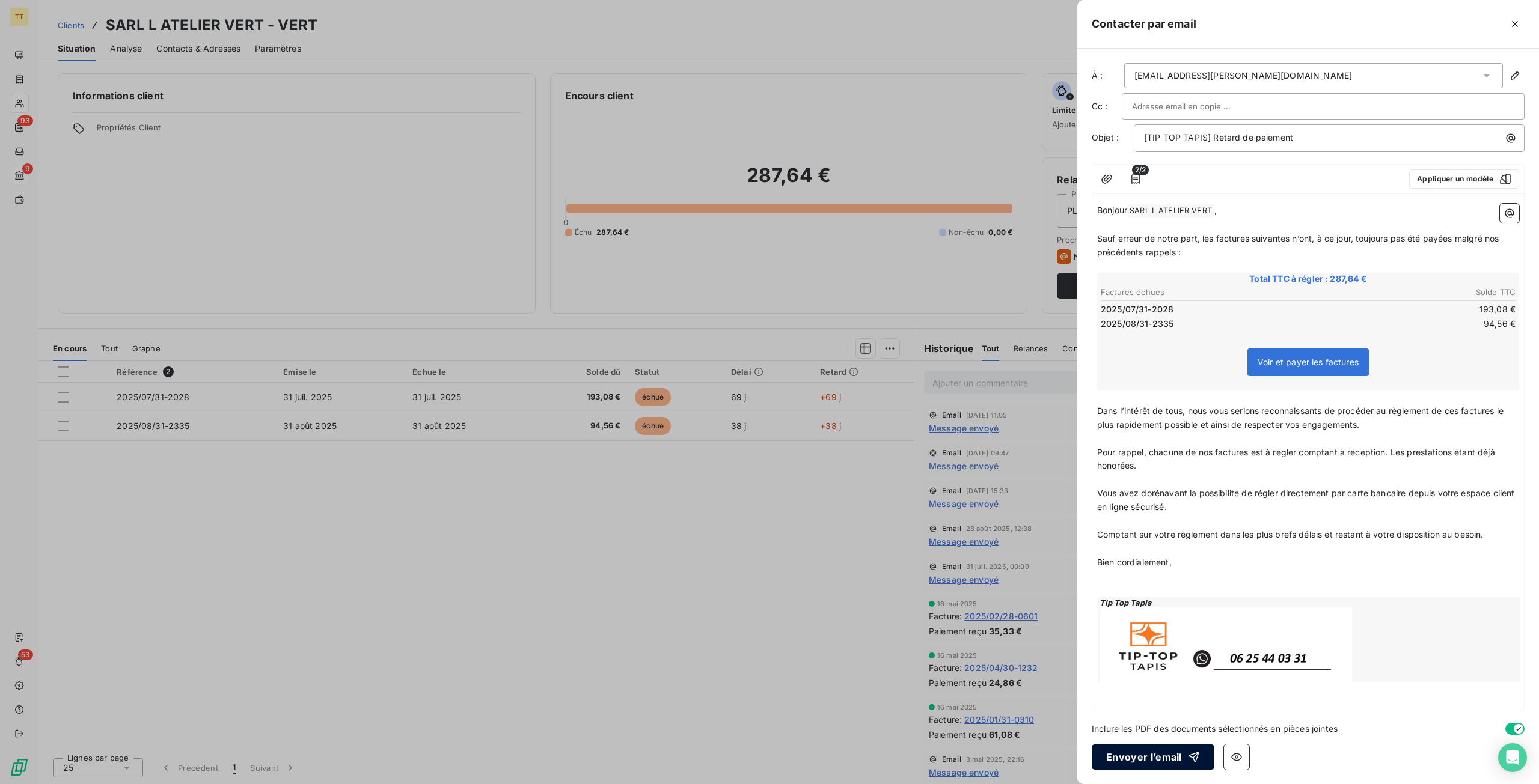
click at [1149, 752] on button "Envoyer l’email" at bounding box center [1153, 756] width 122 height 25
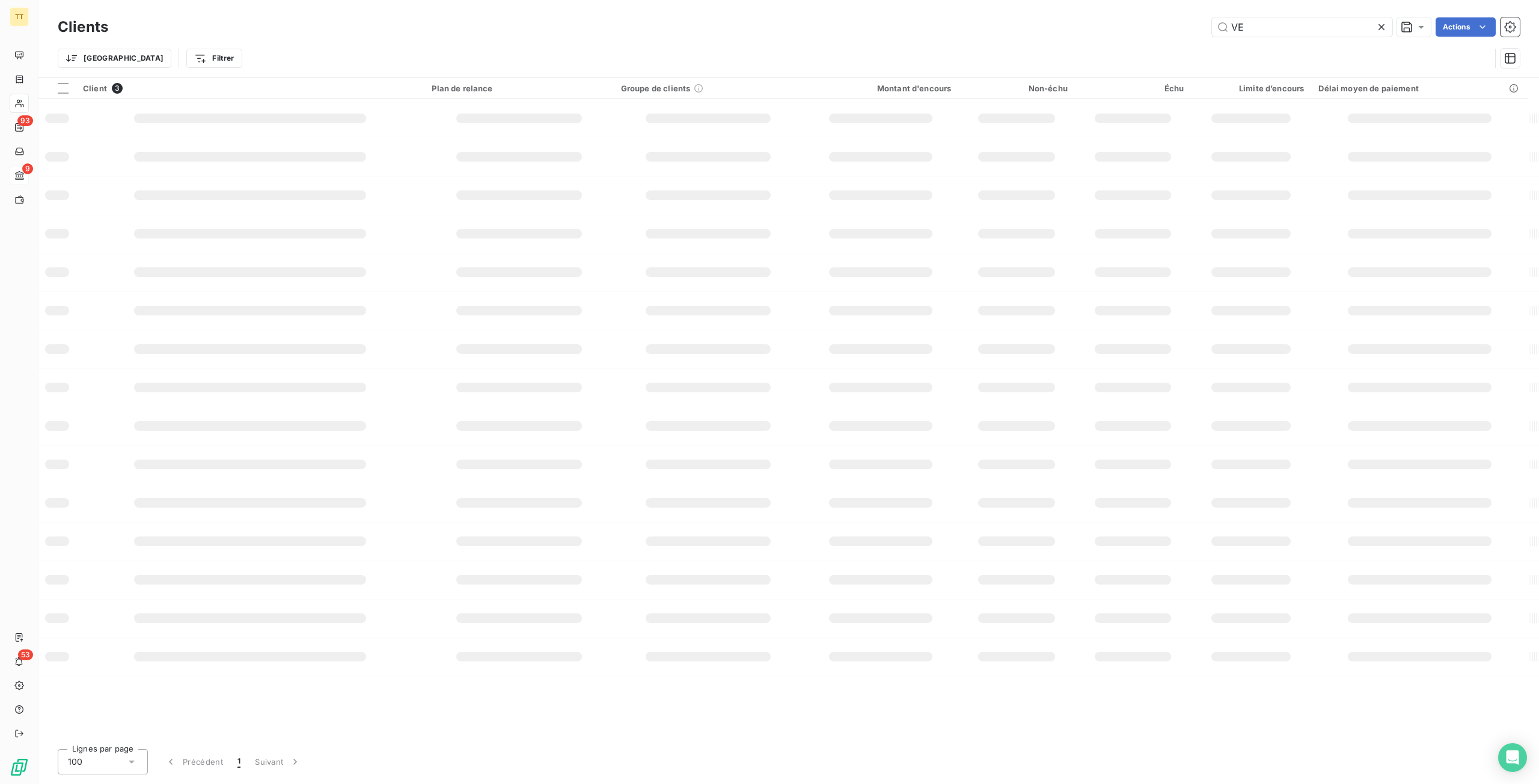
type input "V"
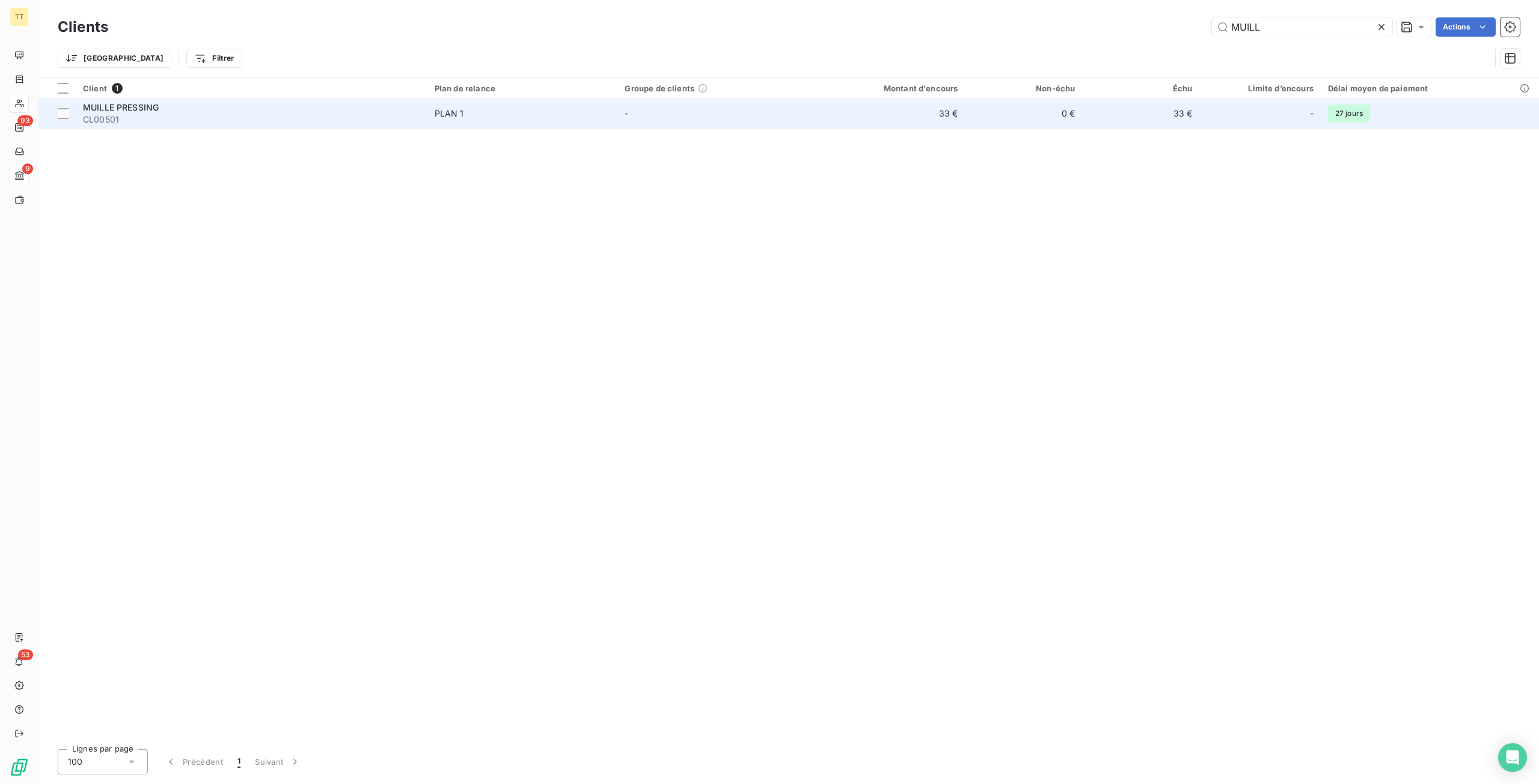
type input "MUILL"
click at [1088, 107] on td "33 €" at bounding box center [1141, 113] width 117 height 29
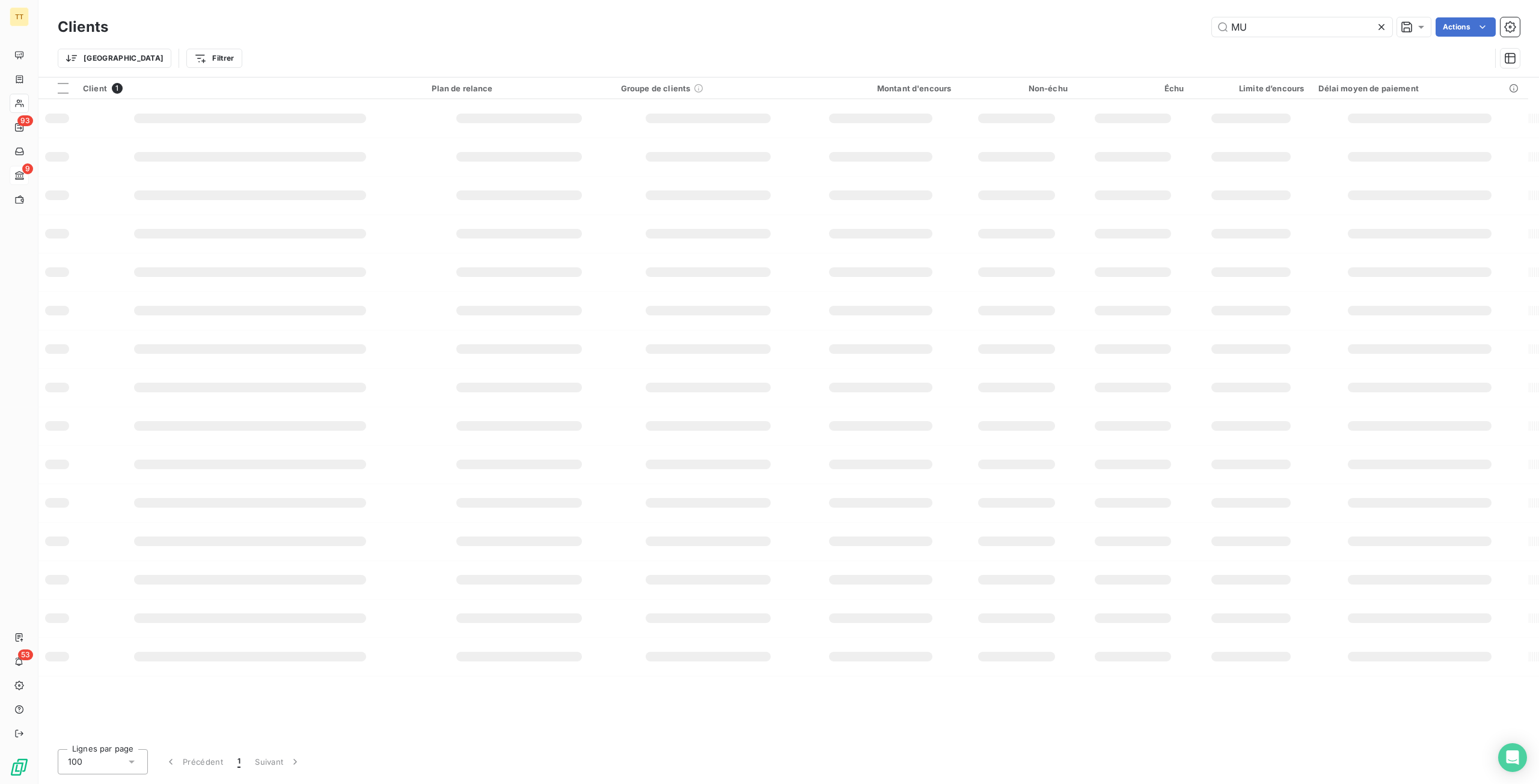
type input "M"
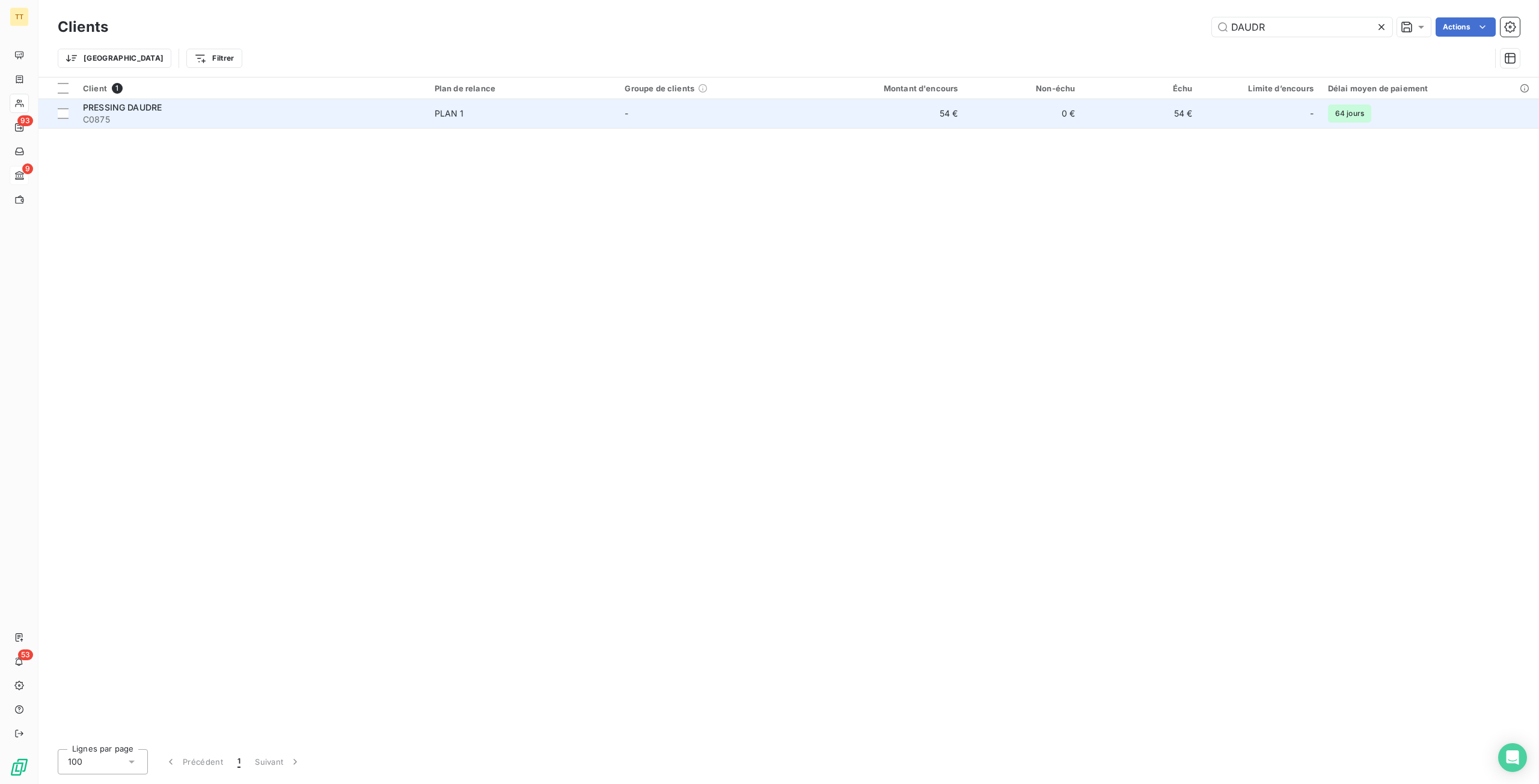
type input "DAUDR"
click at [846, 105] on td "54 €" at bounding box center [887, 113] width 157 height 29
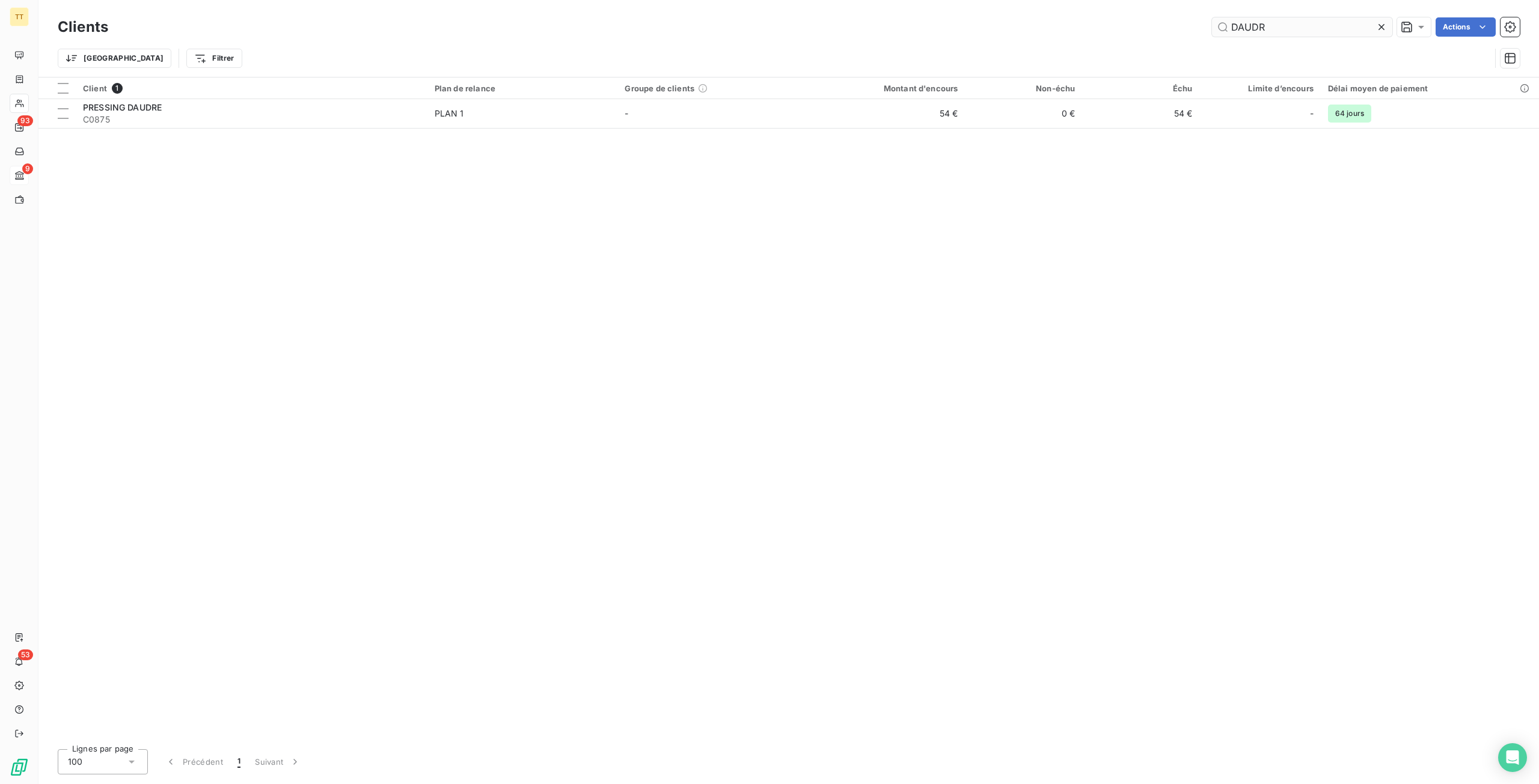
click at [1302, 26] on input "DAUDR" at bounding box center [1302, 27] width 180 height 19
drag, startPoint x: 1302, startPoint y: 26, endPoint x: 1306, endPoint y: 21, distance: 6.4
click at [1302, 26] on input "DAUDR" at bounding box center [1302, 27] width 180 height 19
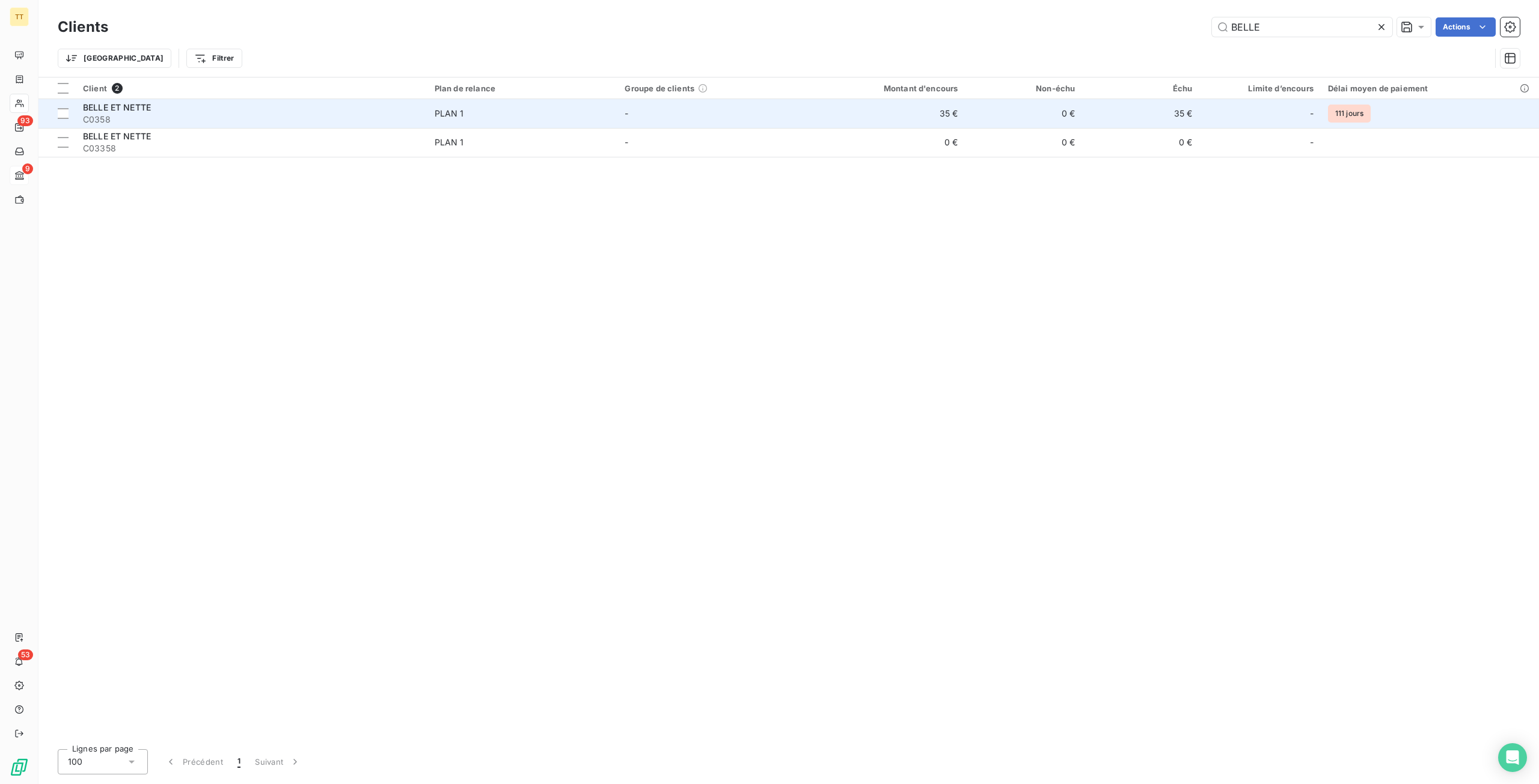
type input "BELLE"
click at [1236, 113] on div "-" at bounding box center [1260, 112] width 108 height 19
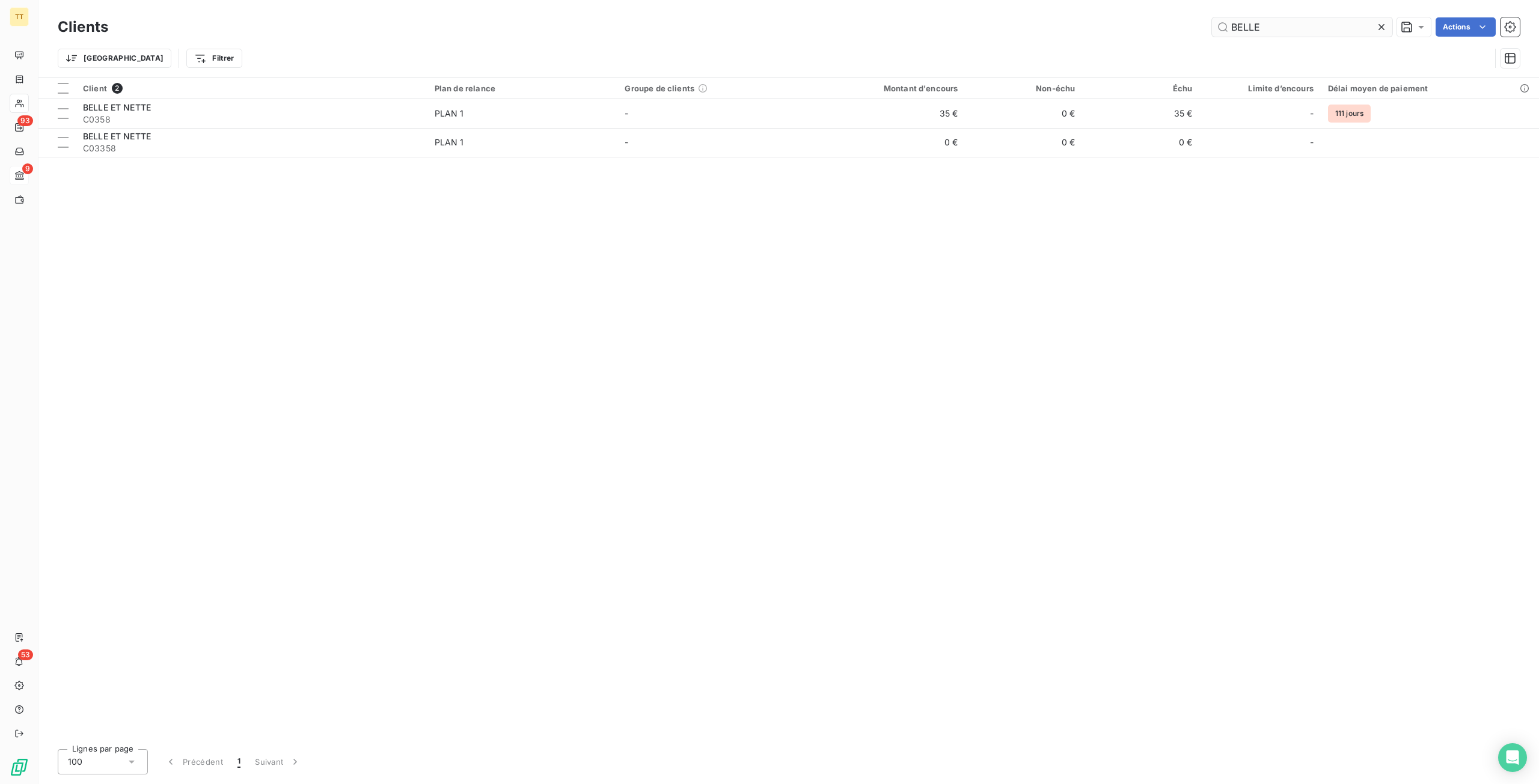
click at [1273, 27] on input "BELLE" at bounding box center [1302, 27] width 180 height 19
click at [1274, 27] on input "BELLE" at bounding box center [1302, 27] width 180 height 19
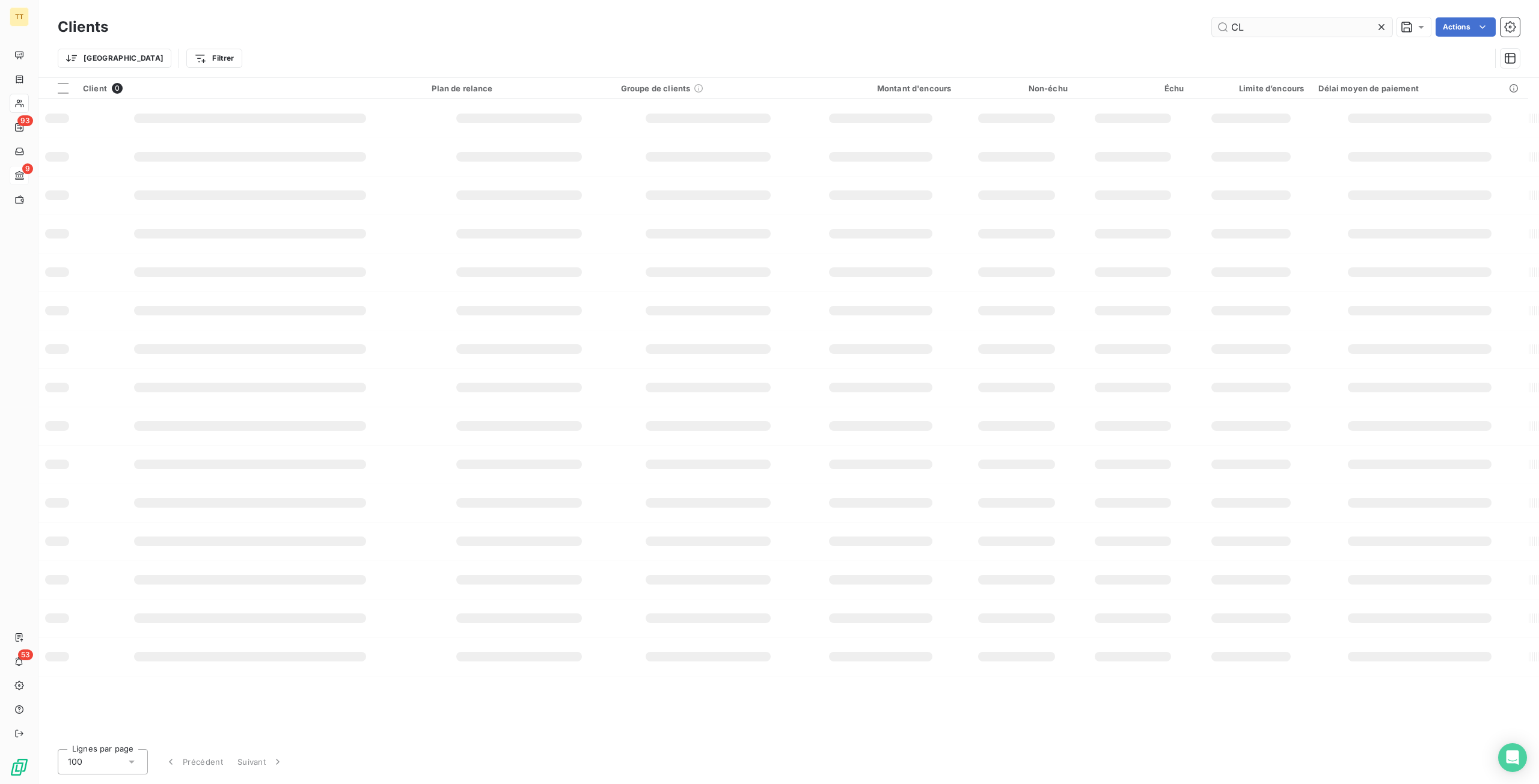
type input "C"
type input "S"
type input "T"
type input "S"
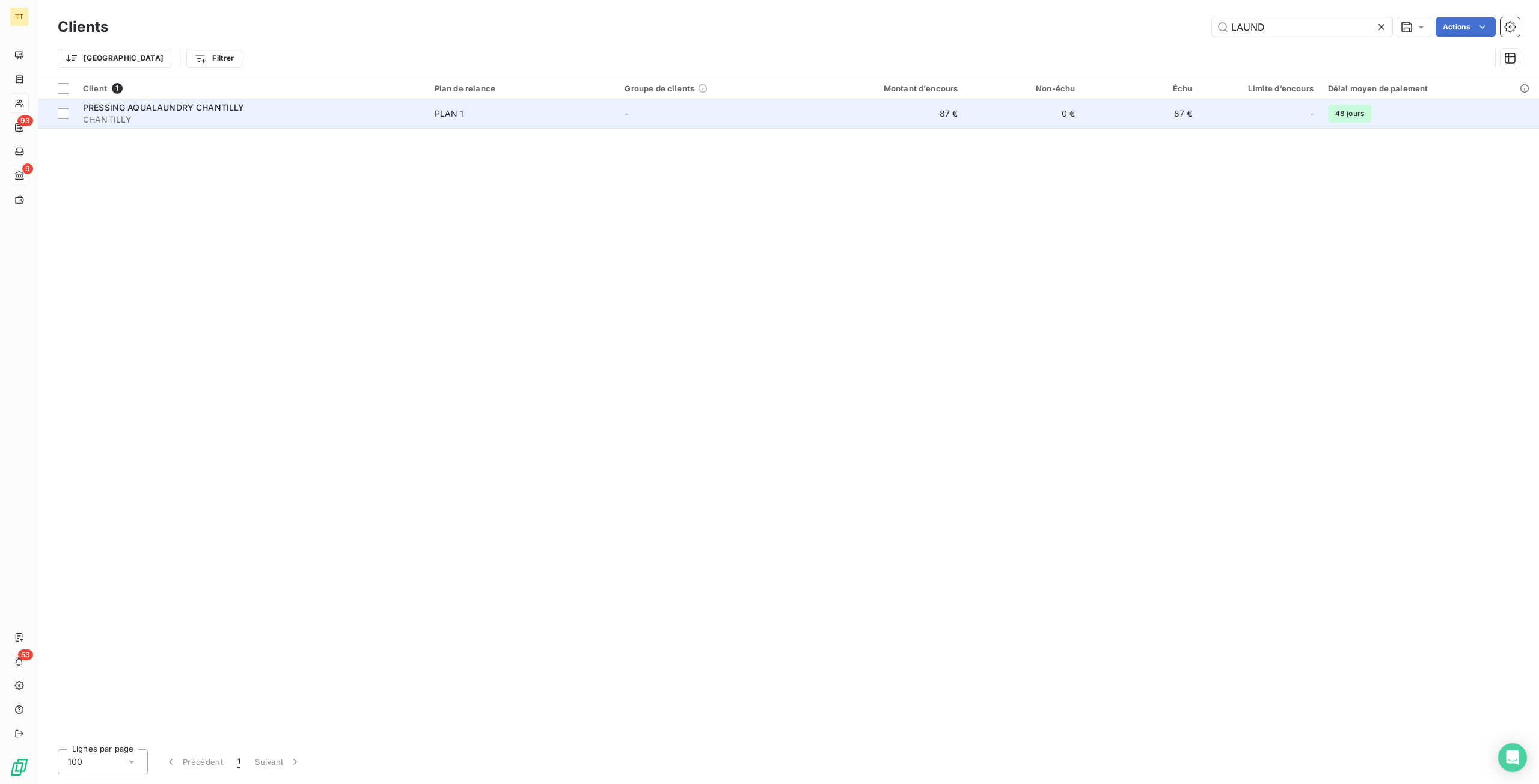
type input "LAUND"
click at [717, 110] on td "-" at bounding box center [712, 113] width 190 height 29
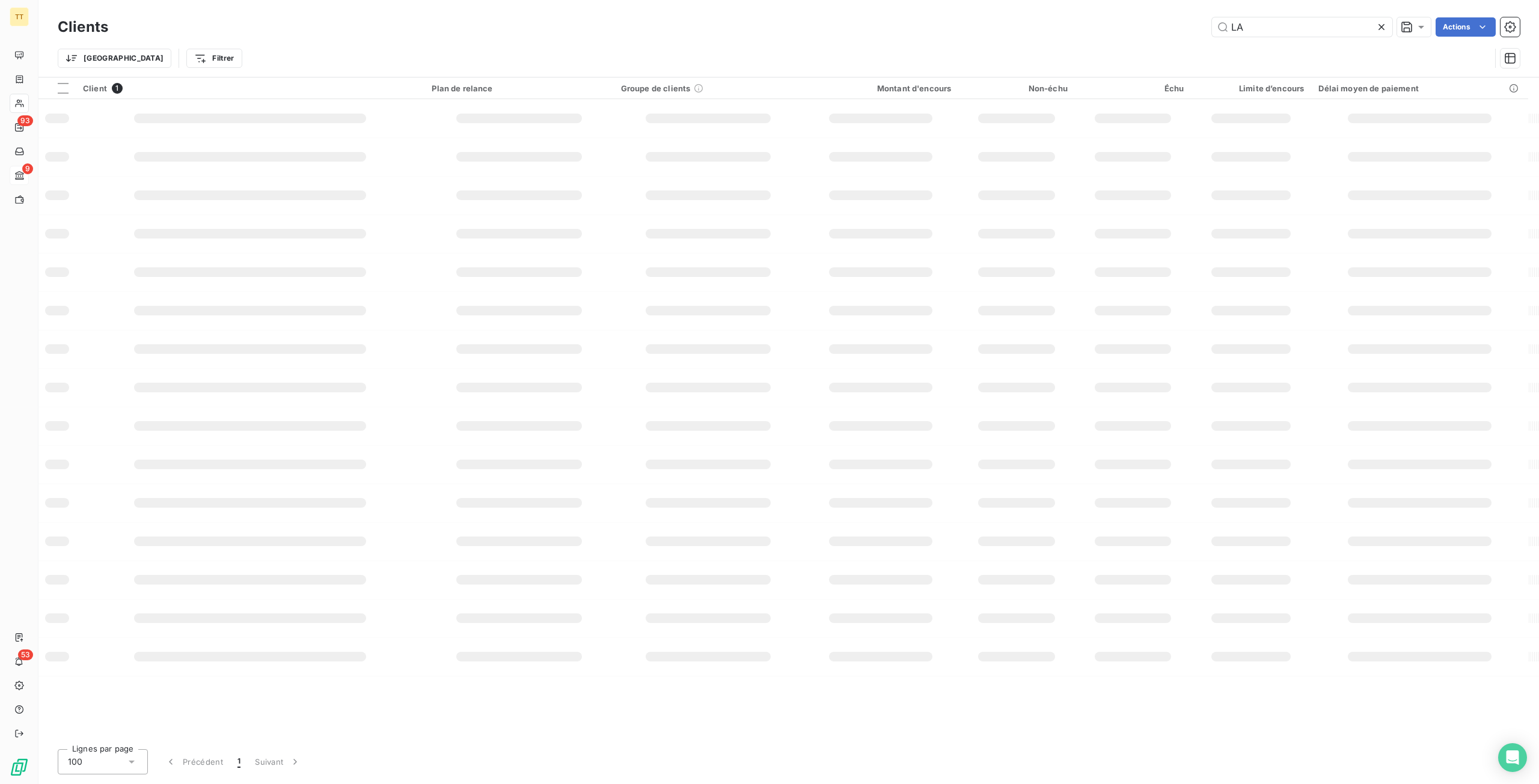
type input "L"
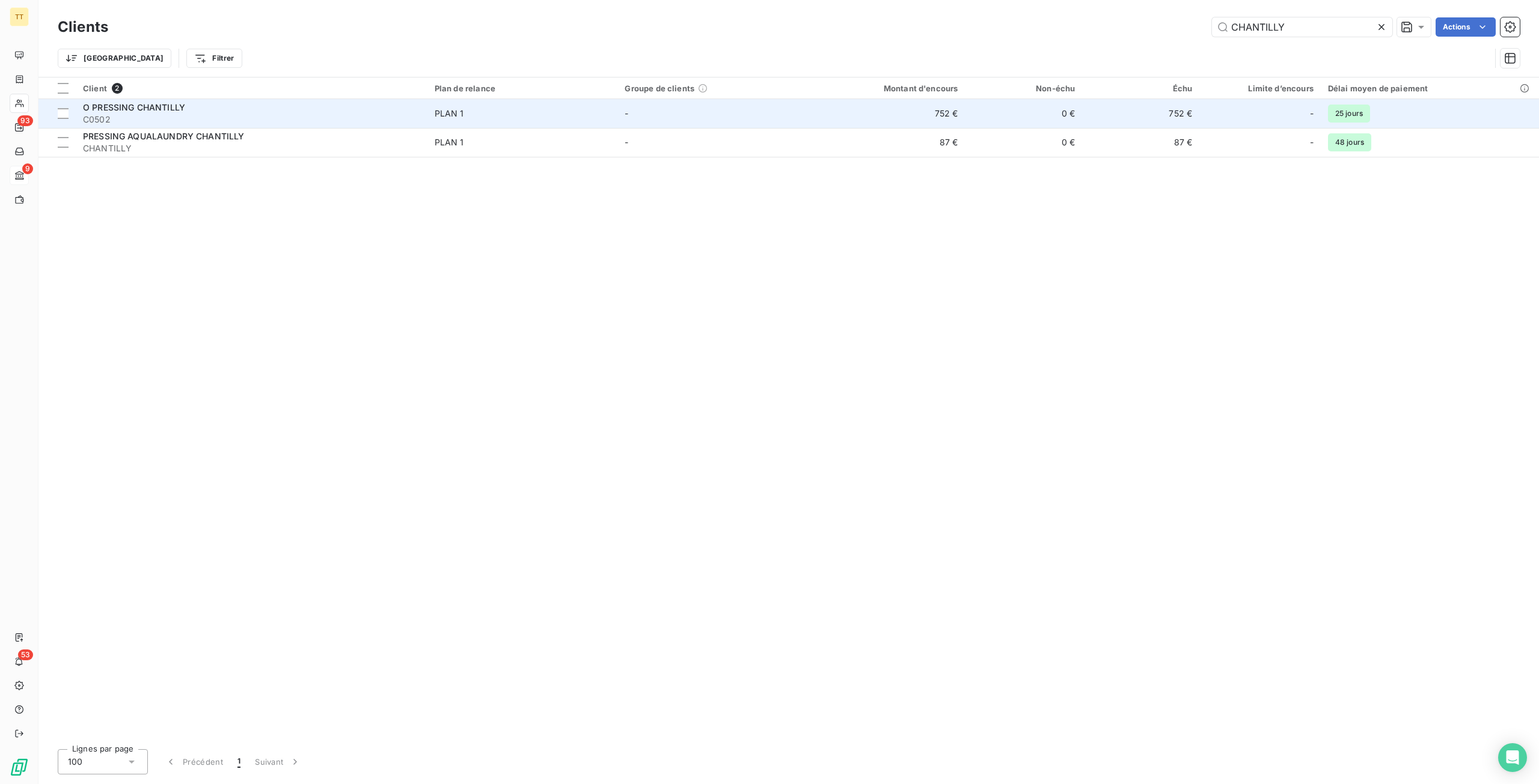
type input "CHANTILLY"
click at [1054, 117] on td "0 €" at bounding box center [1023, 113] width 117 height 29
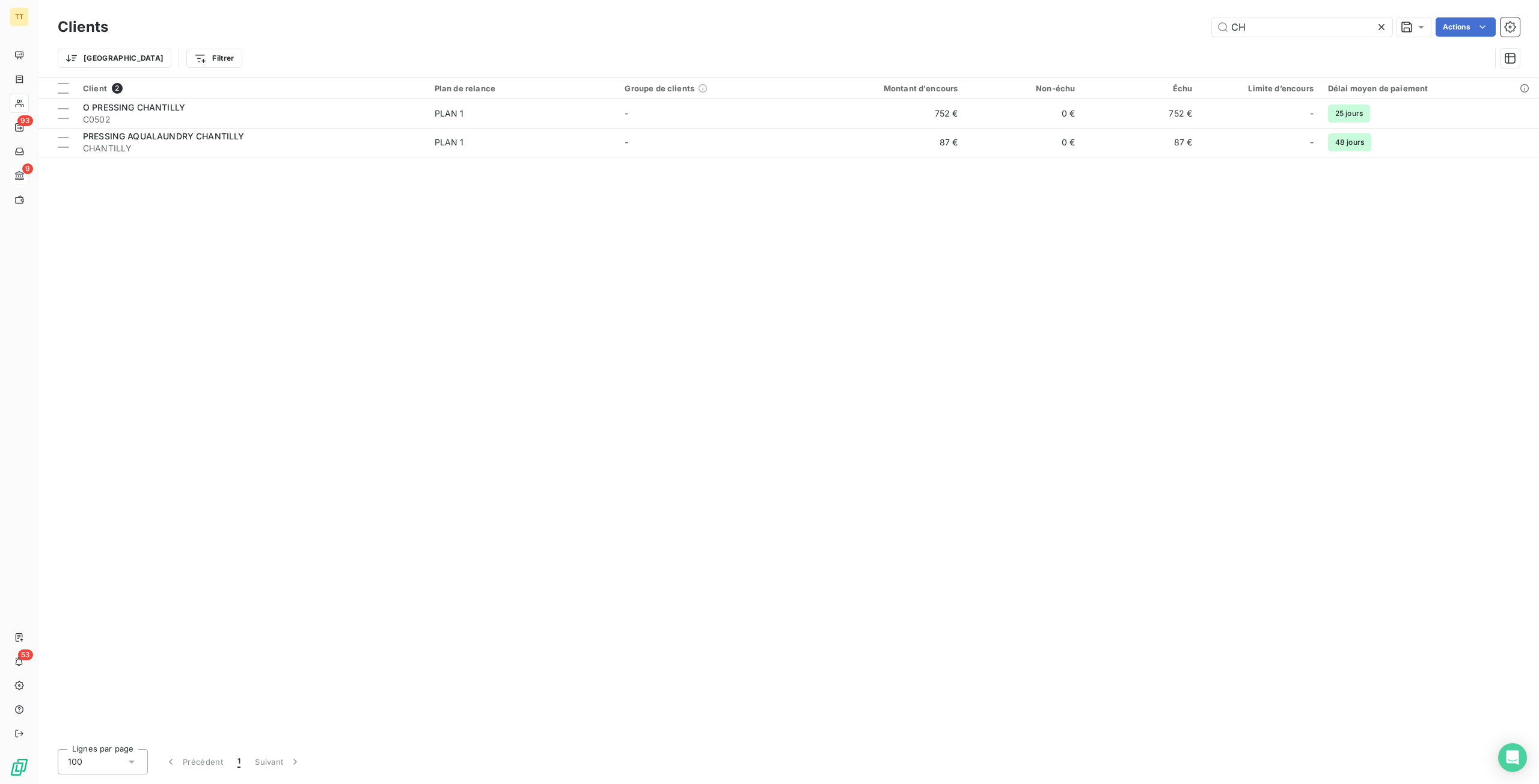
type input "C"
click at [1290, 28] on input "LAMORLA" at bounding box center [1302, 27] width 180 height 19
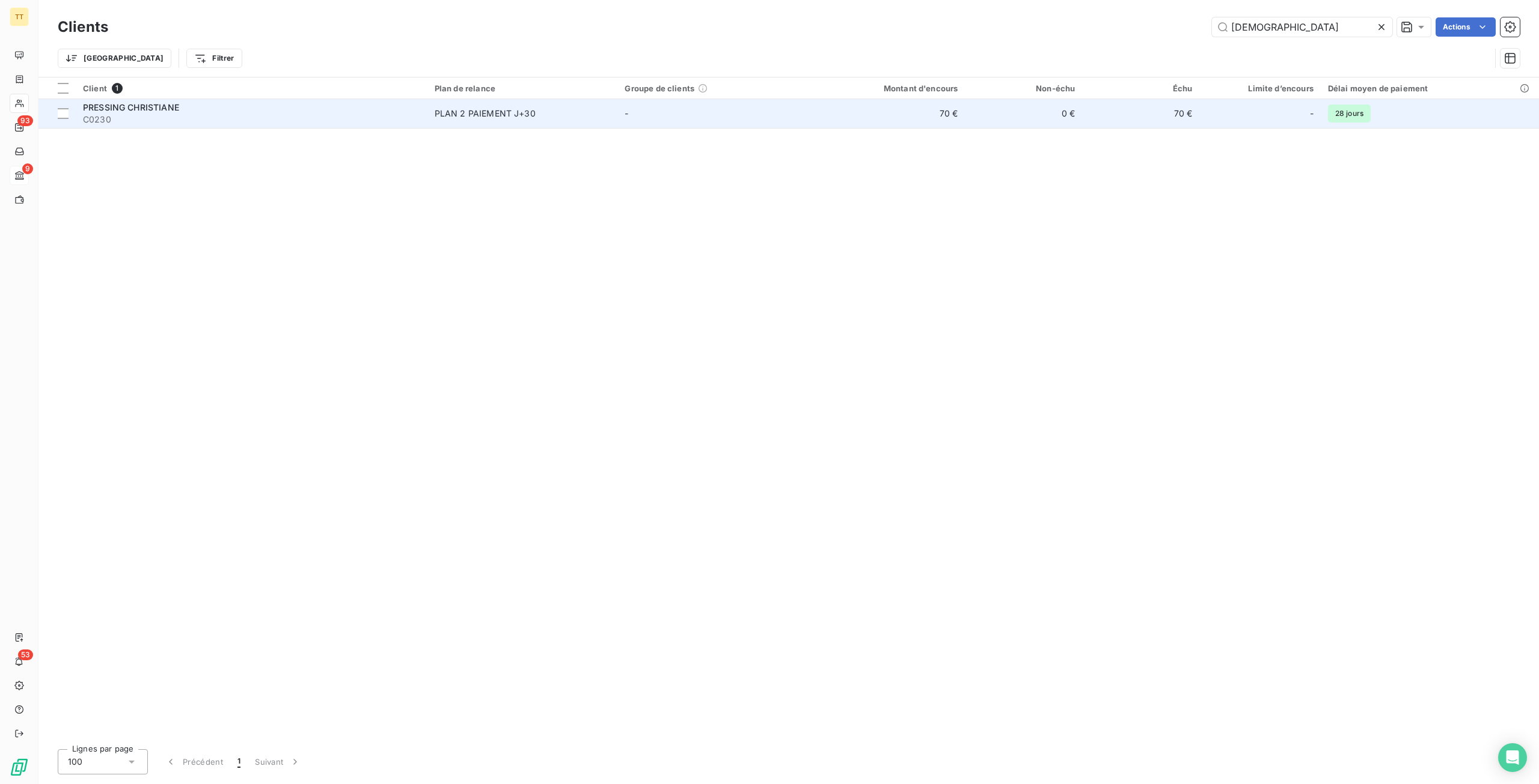
type input "[DEMOGRAPHIC_DATA]"
click at [1250, 111] on div "-" at bounding box center [1260, 112] width 108 height 19
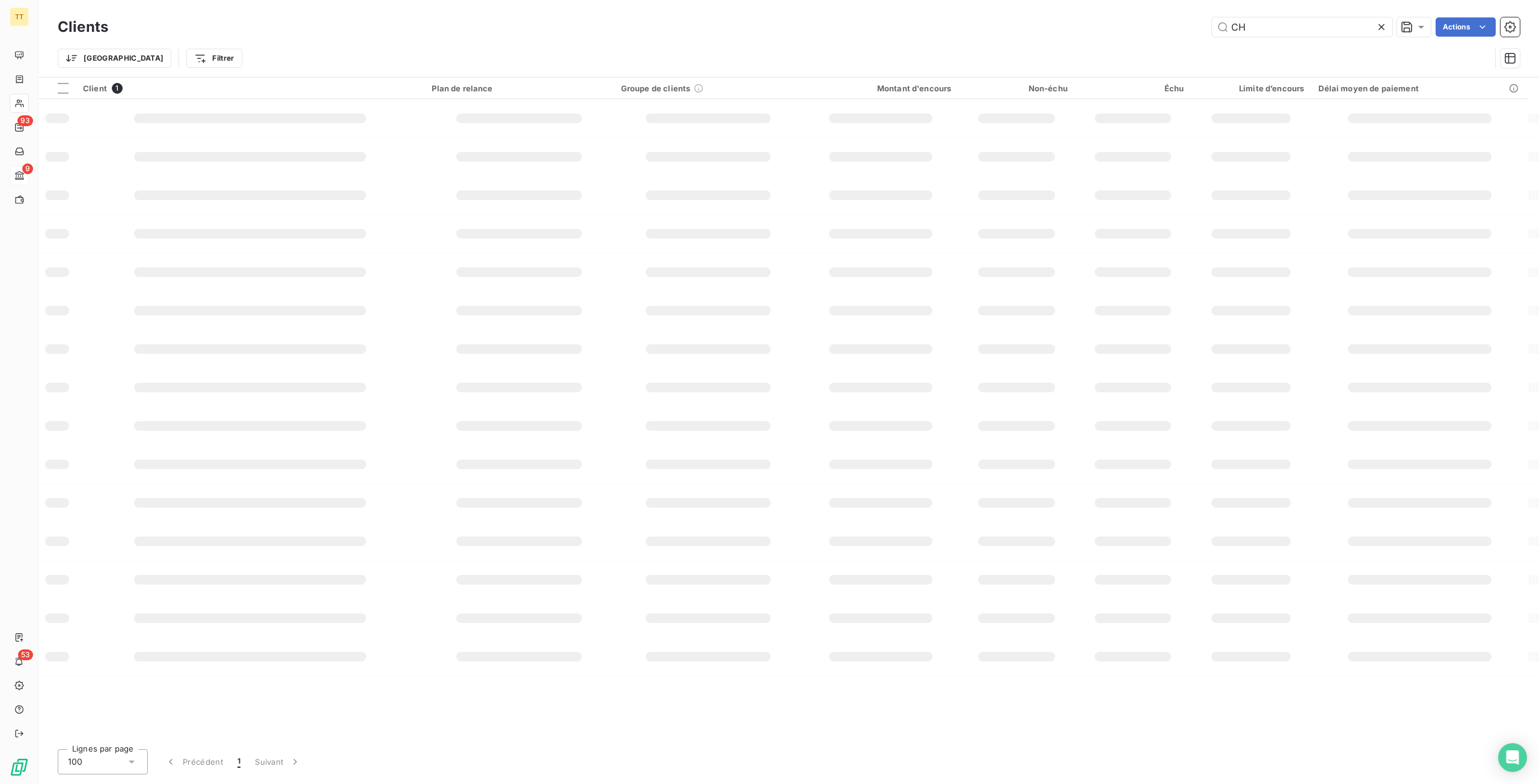
type input "C"
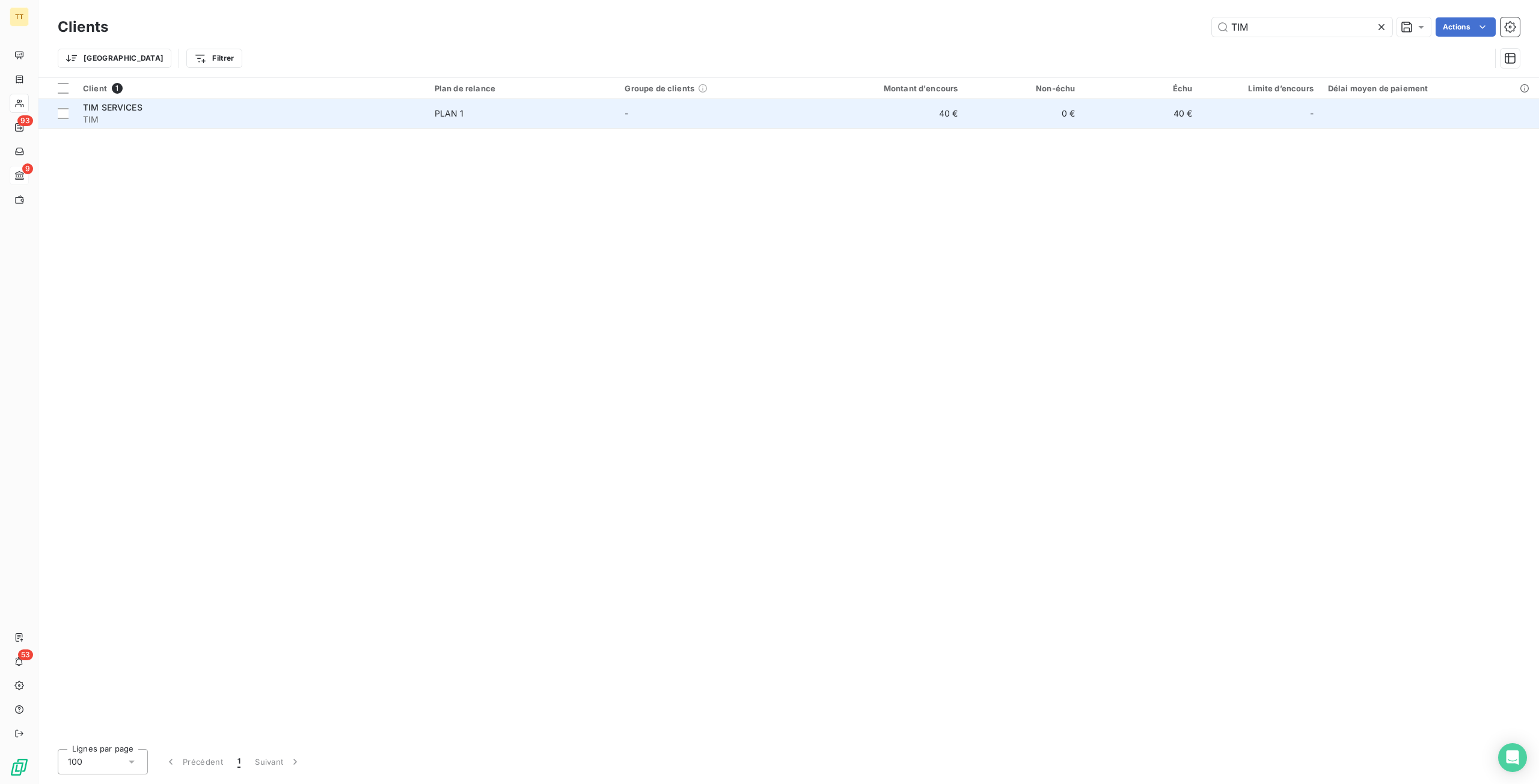
type input "TIM"
click at [1150, 127] on td "40 €" at bounding box center [1141, 113] width 117 height 29
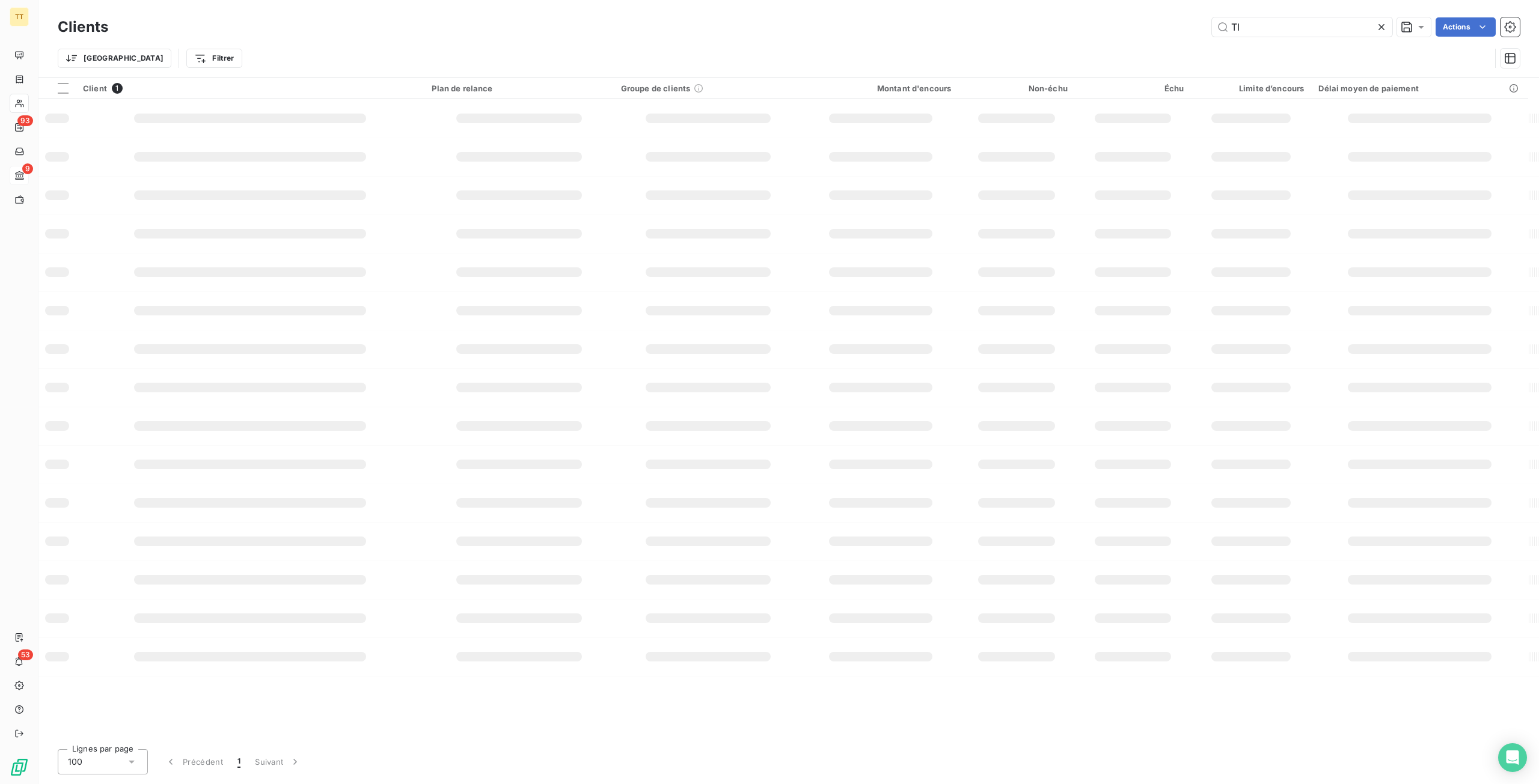
type input "T"
type input "P"
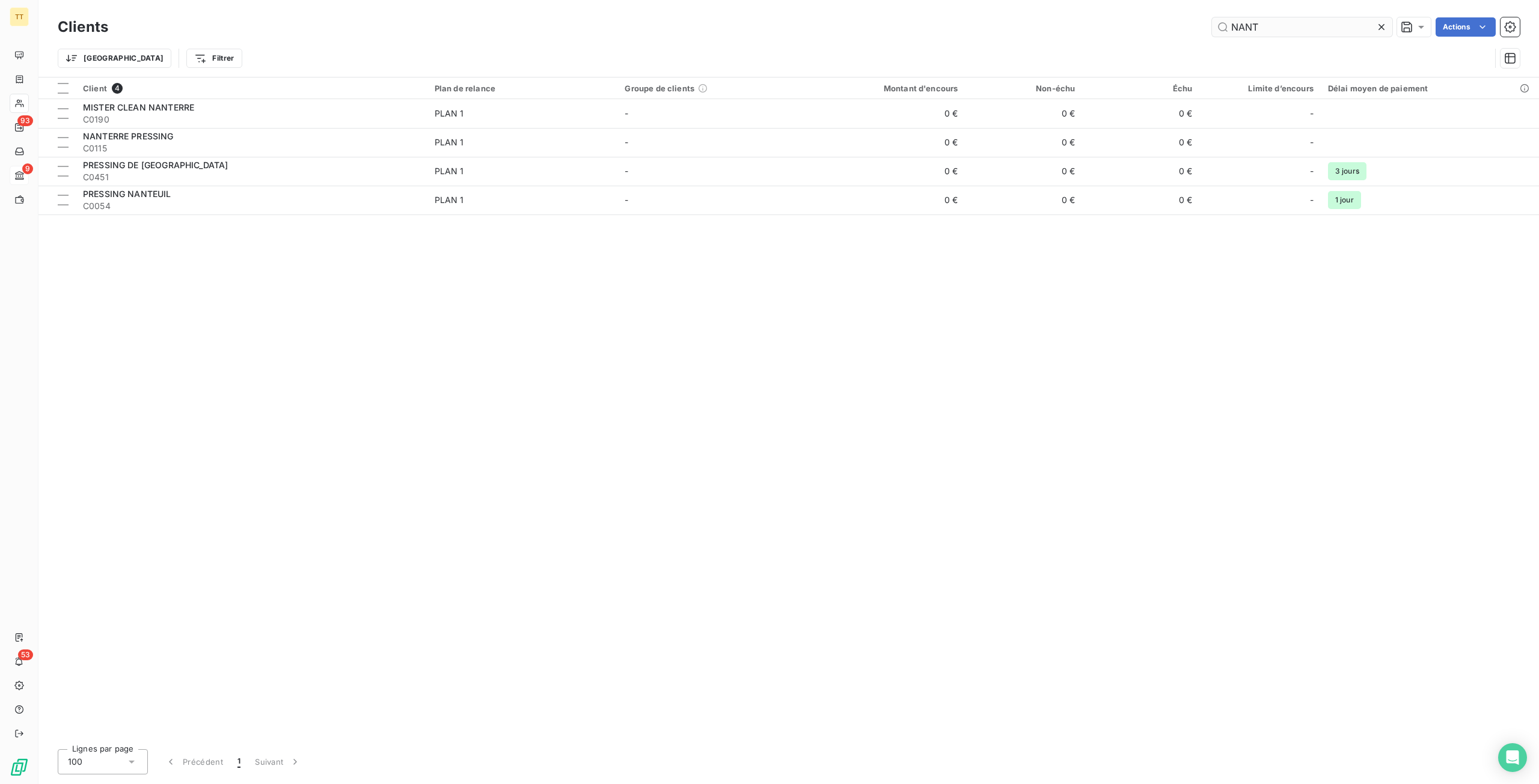
click at [1274, 28] on input "NANT" at bounding box center [1302, 27] width 180 height 19
click at [1275, 28] on input "NANT" at bounding box center [1302, 27] width 180 height 19
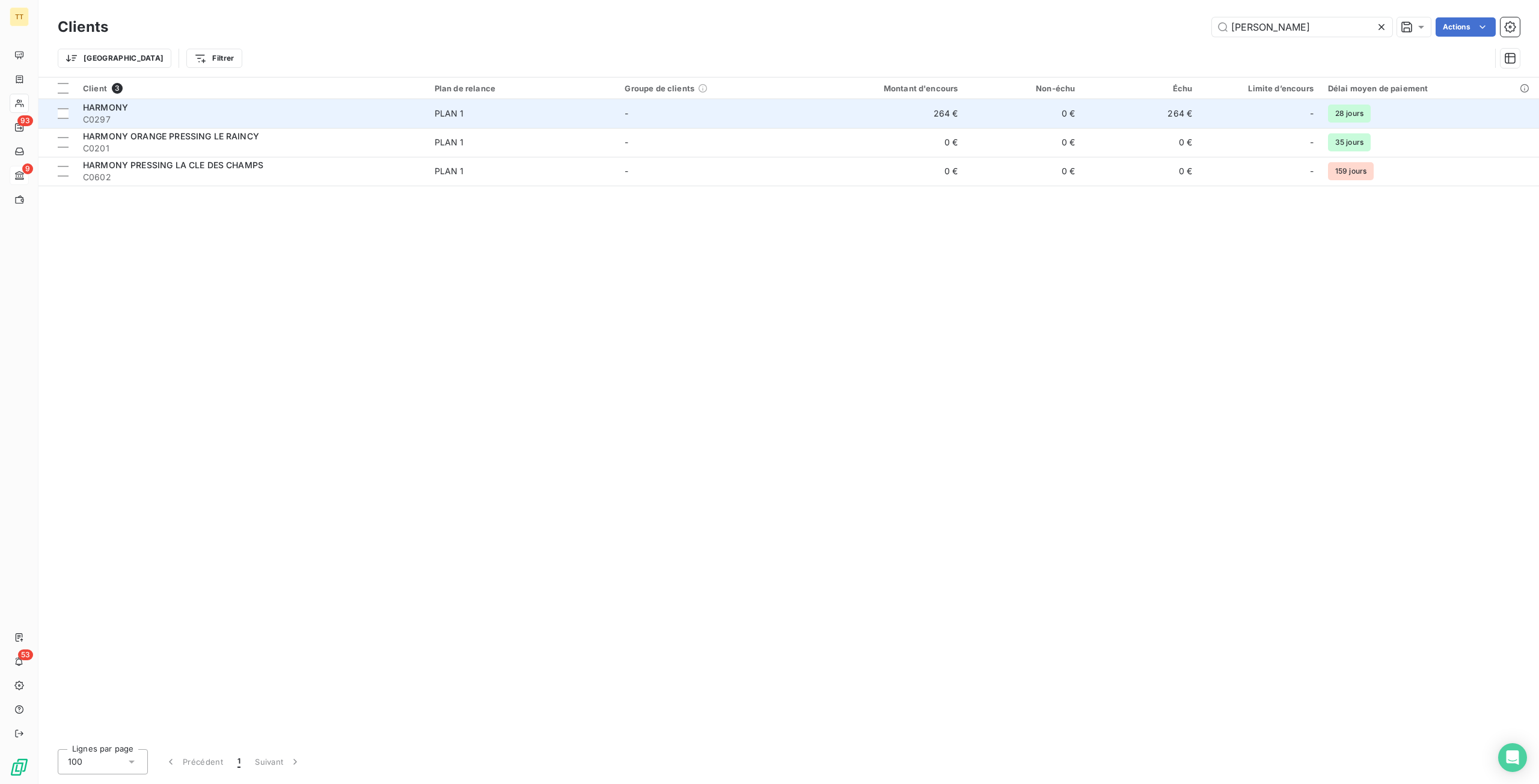
type input "[PERSON_NAME]"
click at [1153, 112] on td "264 €" at bounding box center [1141, 113] width 117 height 29
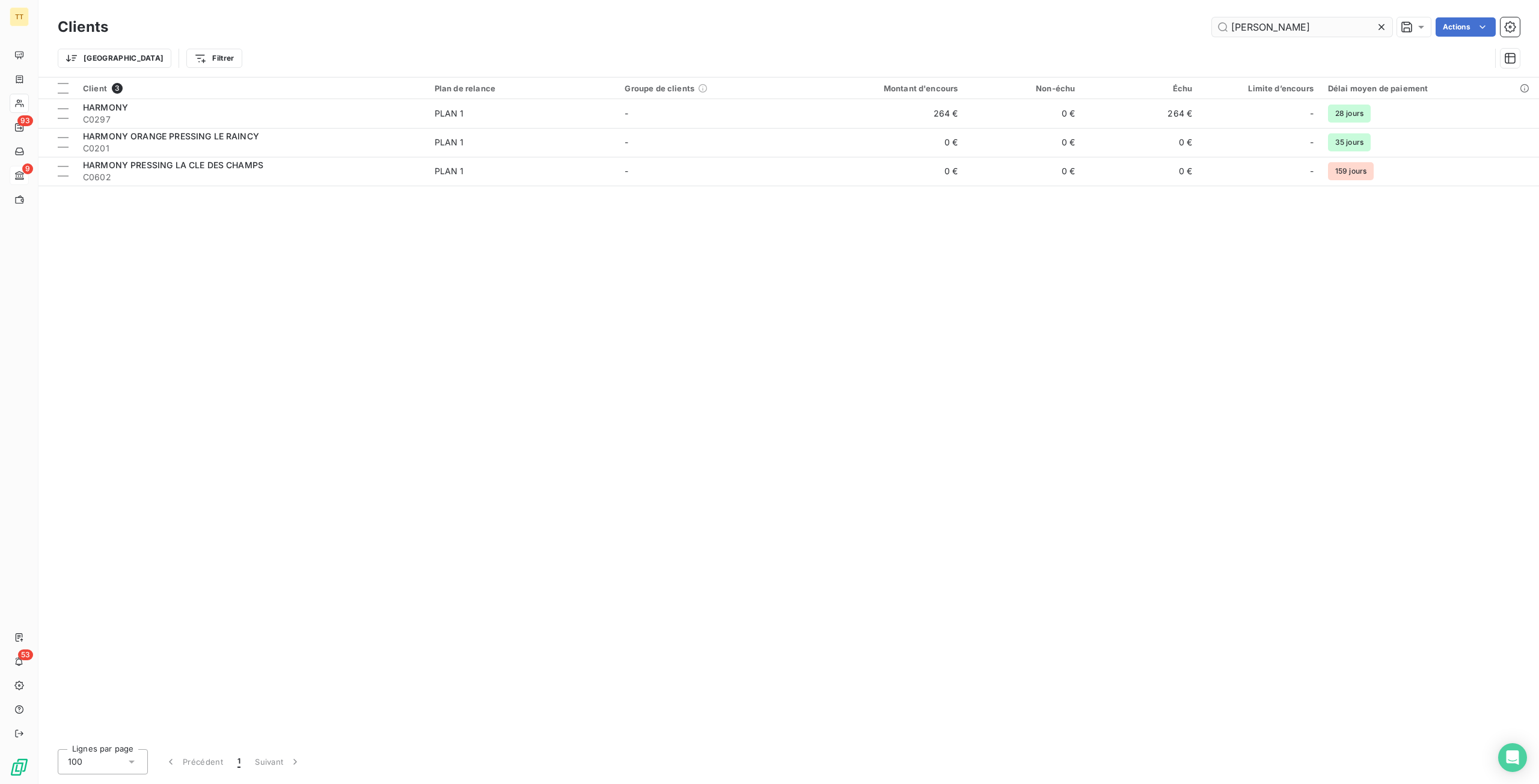
click at [1303, 24] on input "[PERSON_NAME]" at bounding box center [1302, 27] width 180 height 19
click at [1304, 24] on input "[PERSON_NAME]" at bounding box center [1302, 27] width 180 height 19
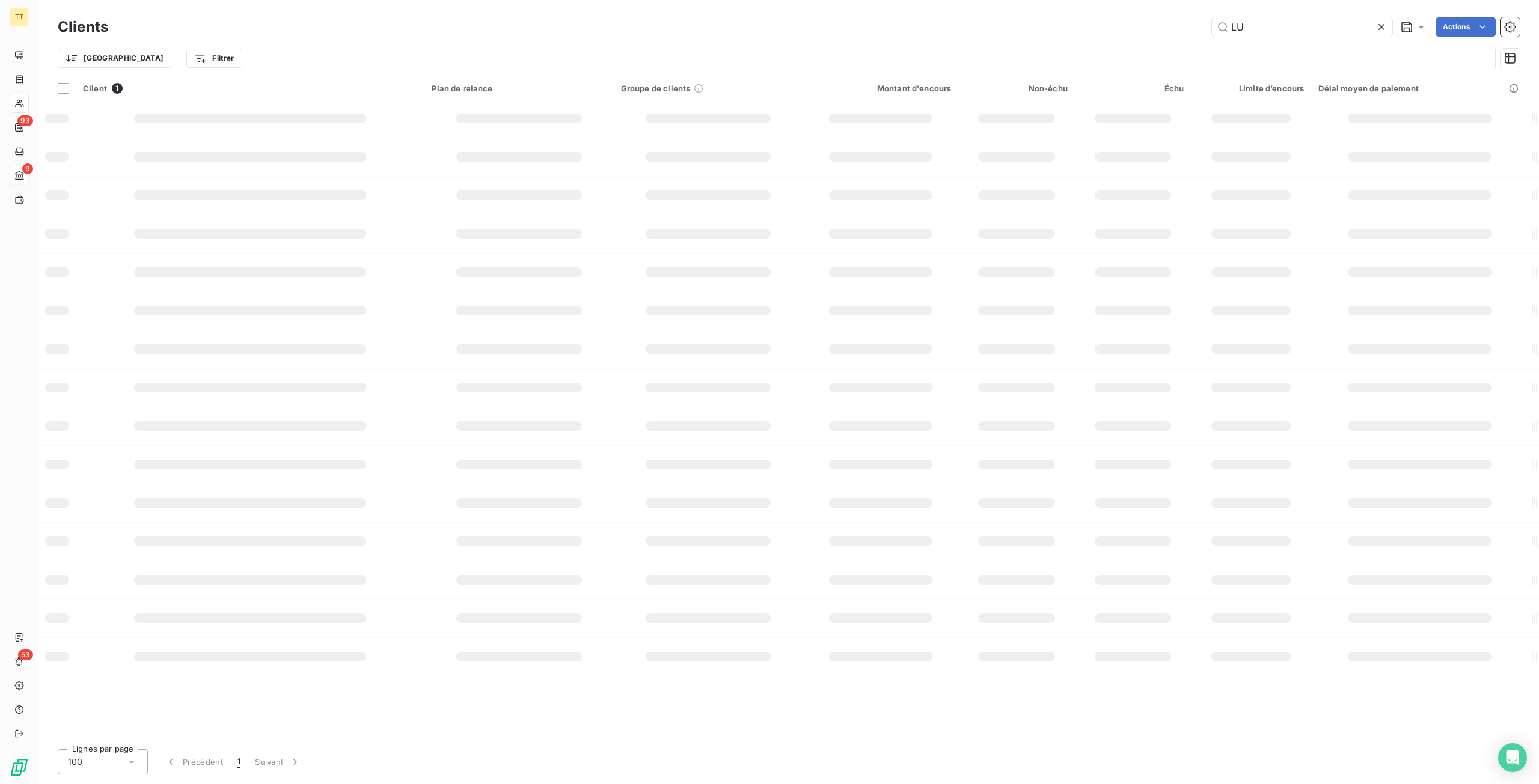
type input "L"
type input "F"
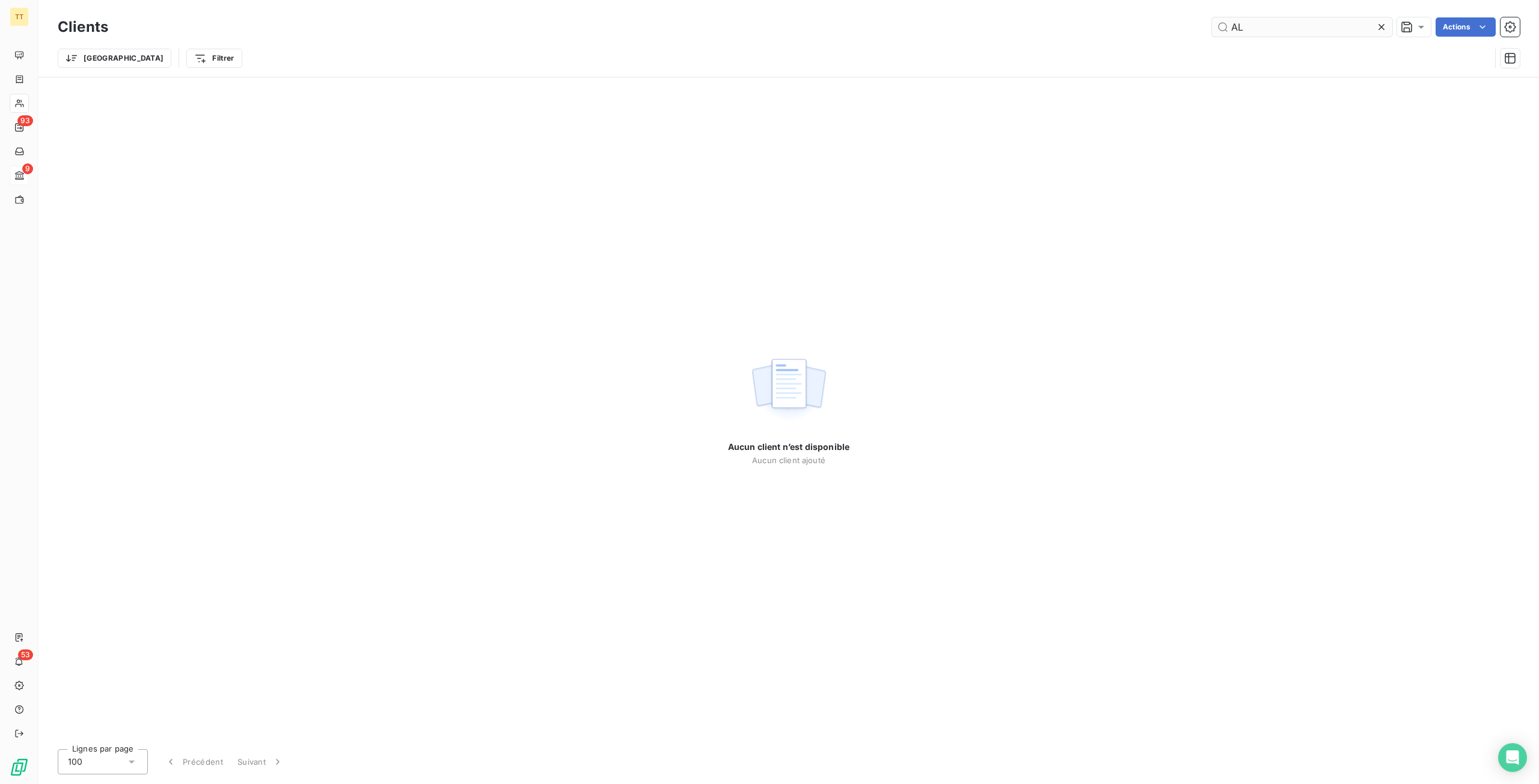
type input "A"
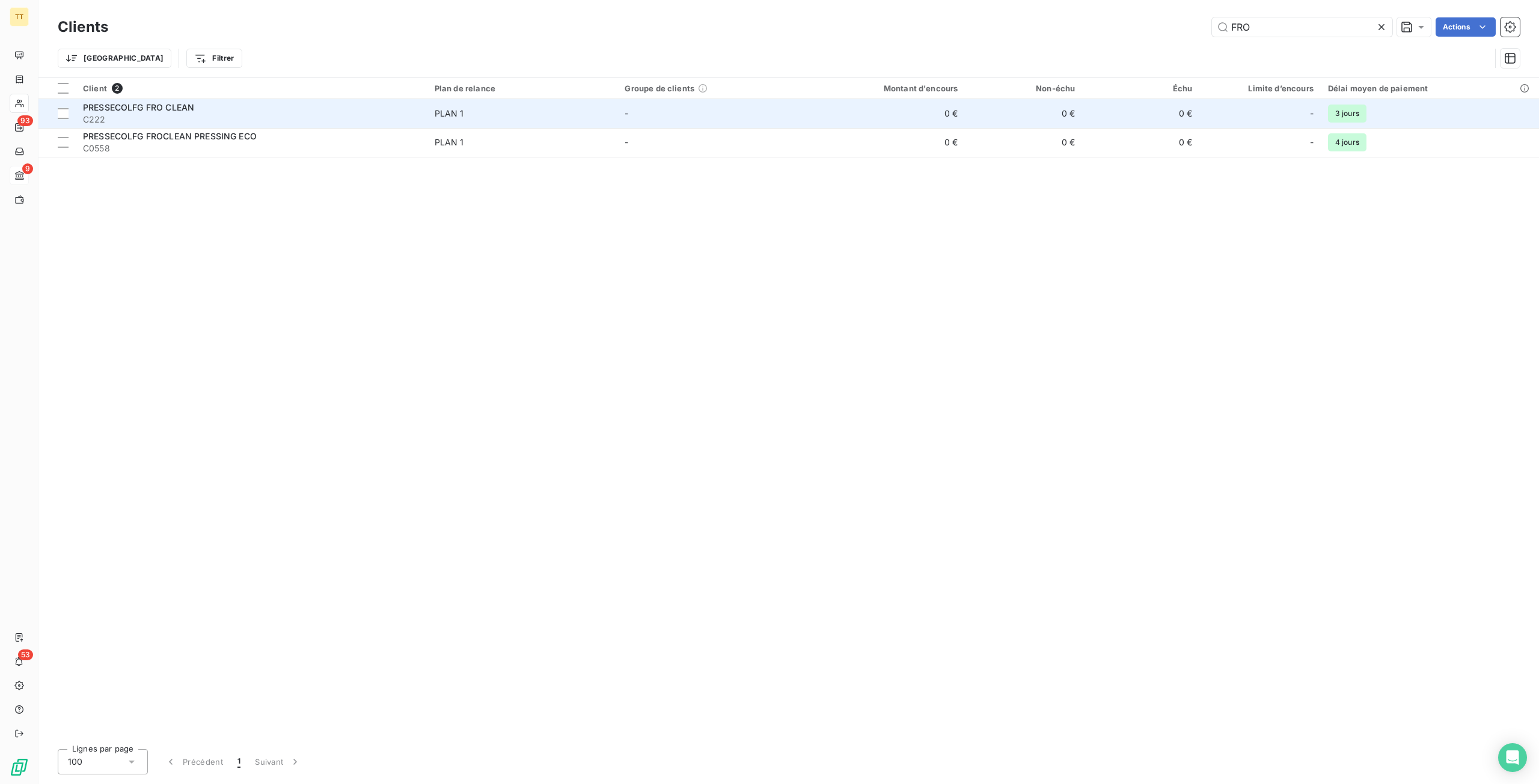
type input "FRO"
click at [1071, 107] on td "0 €" at bounding box center [1023, 113] width 117 height 29
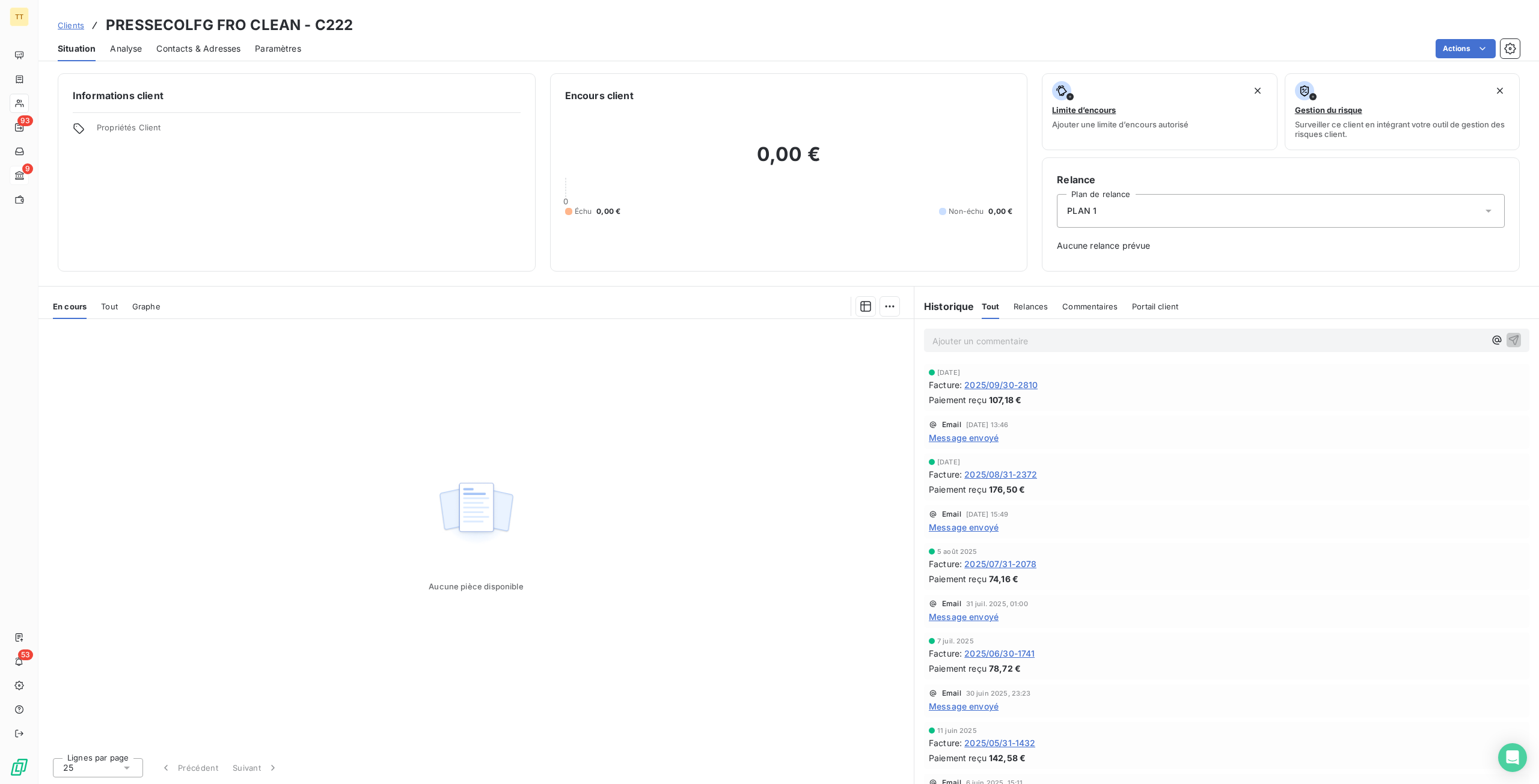
click at [1009, 380] on span "2025/09/30-2810" at bounding box center [1001, 385] width 74 height 13
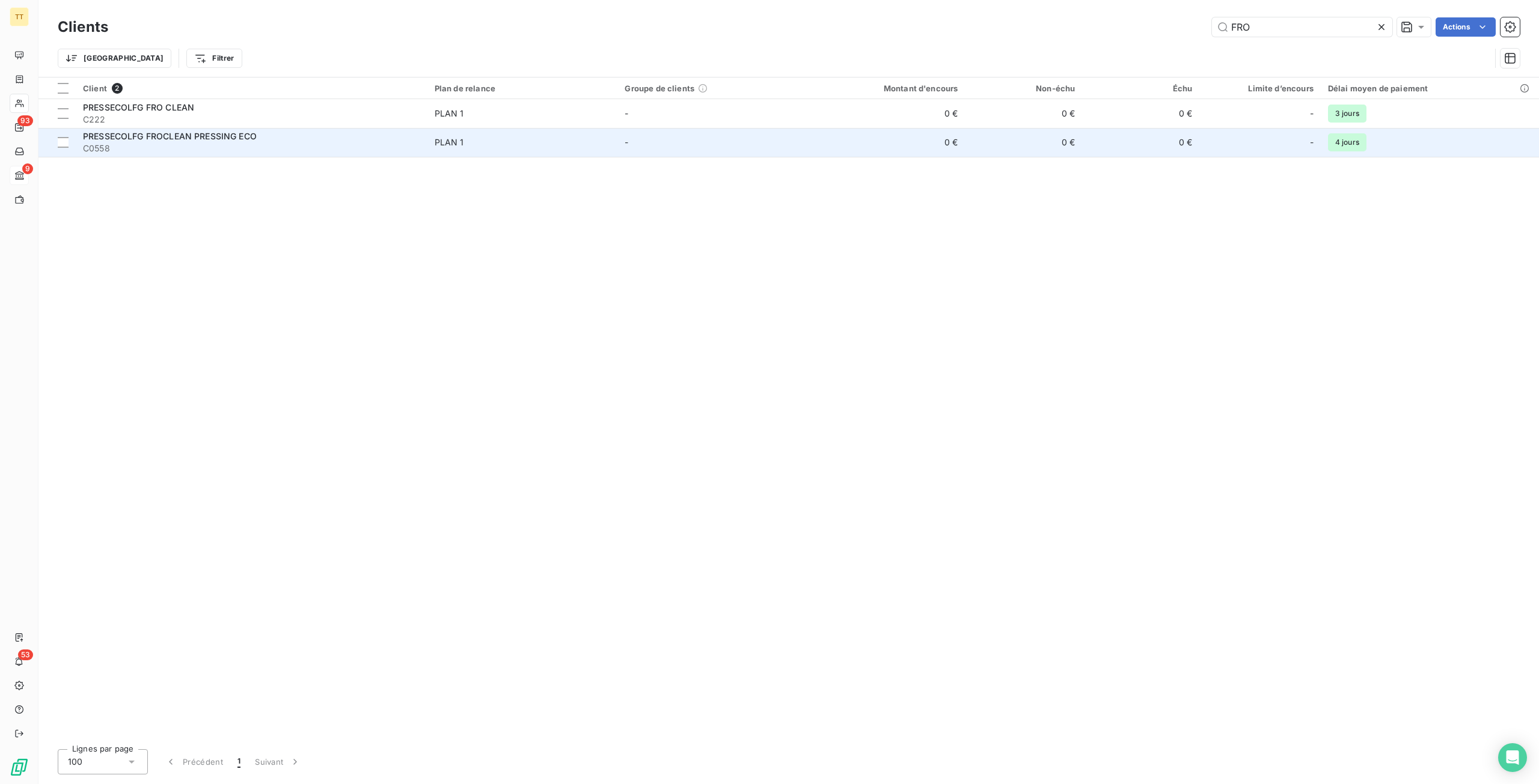
click at [249, 152] on span "C0558" at bounding box center [251, 148] width 337 height 12
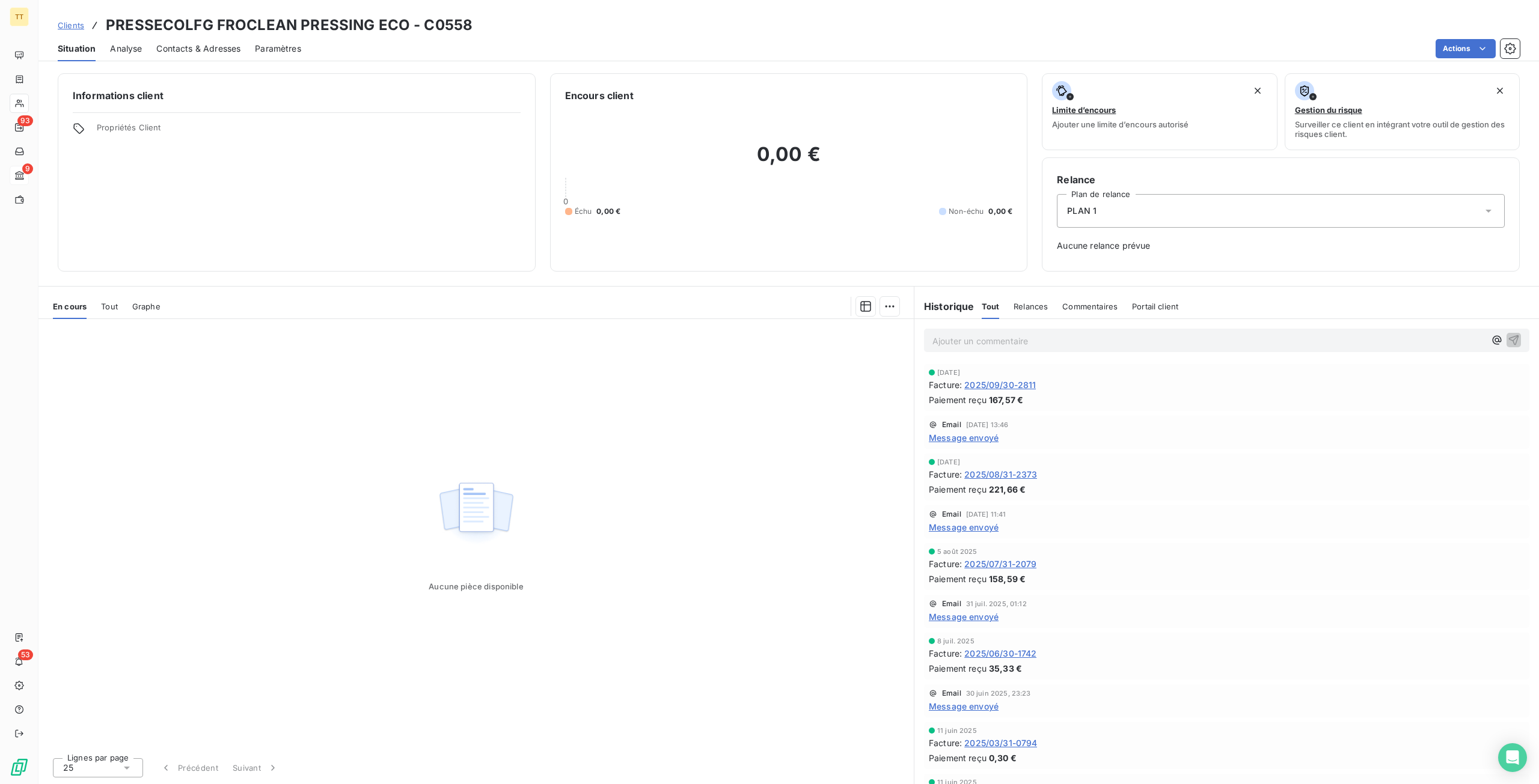
click at [1010, 390] on span "2025/09/30-2811" at bounding box center [1000, 385] width 72 height 13
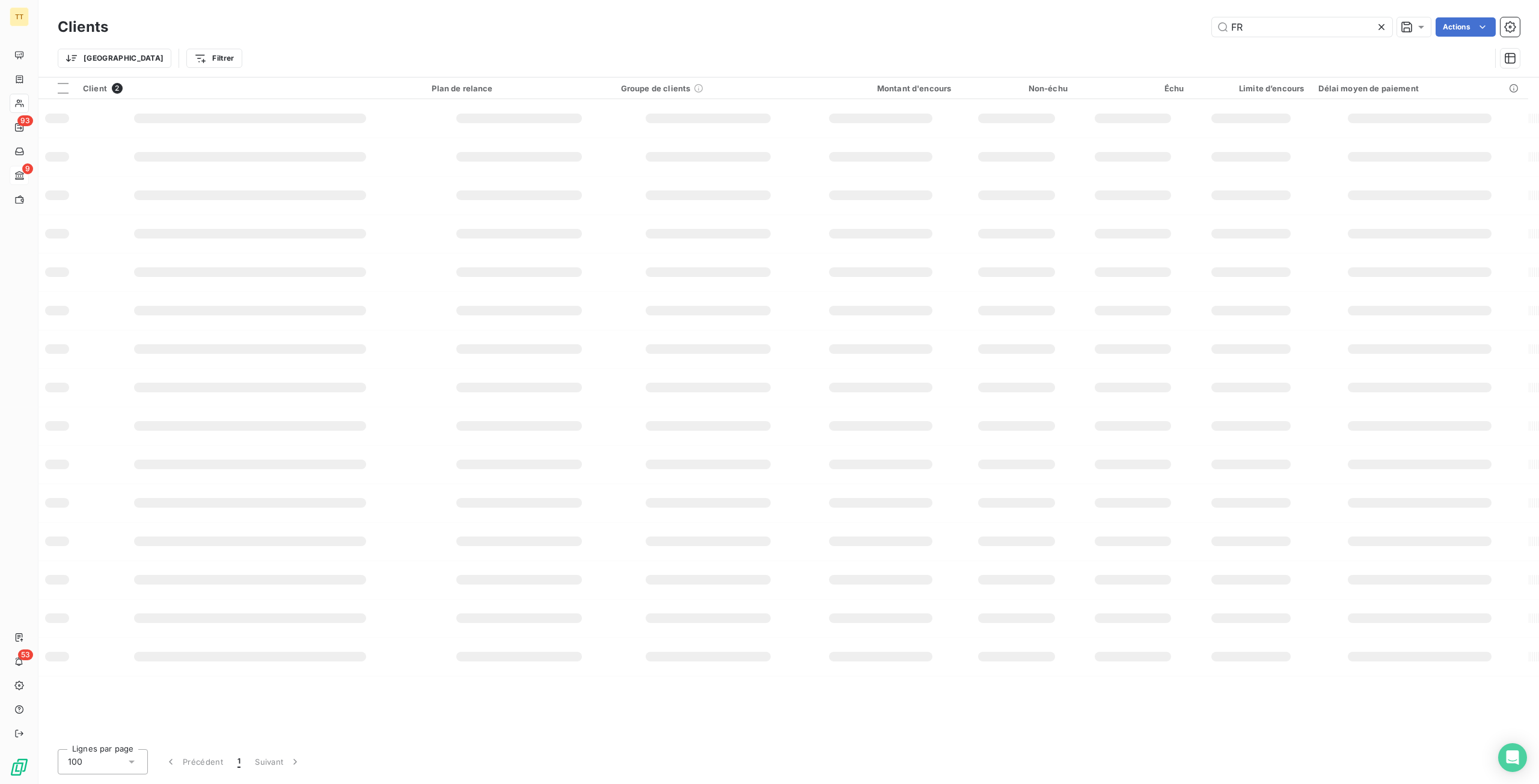
type input "F"
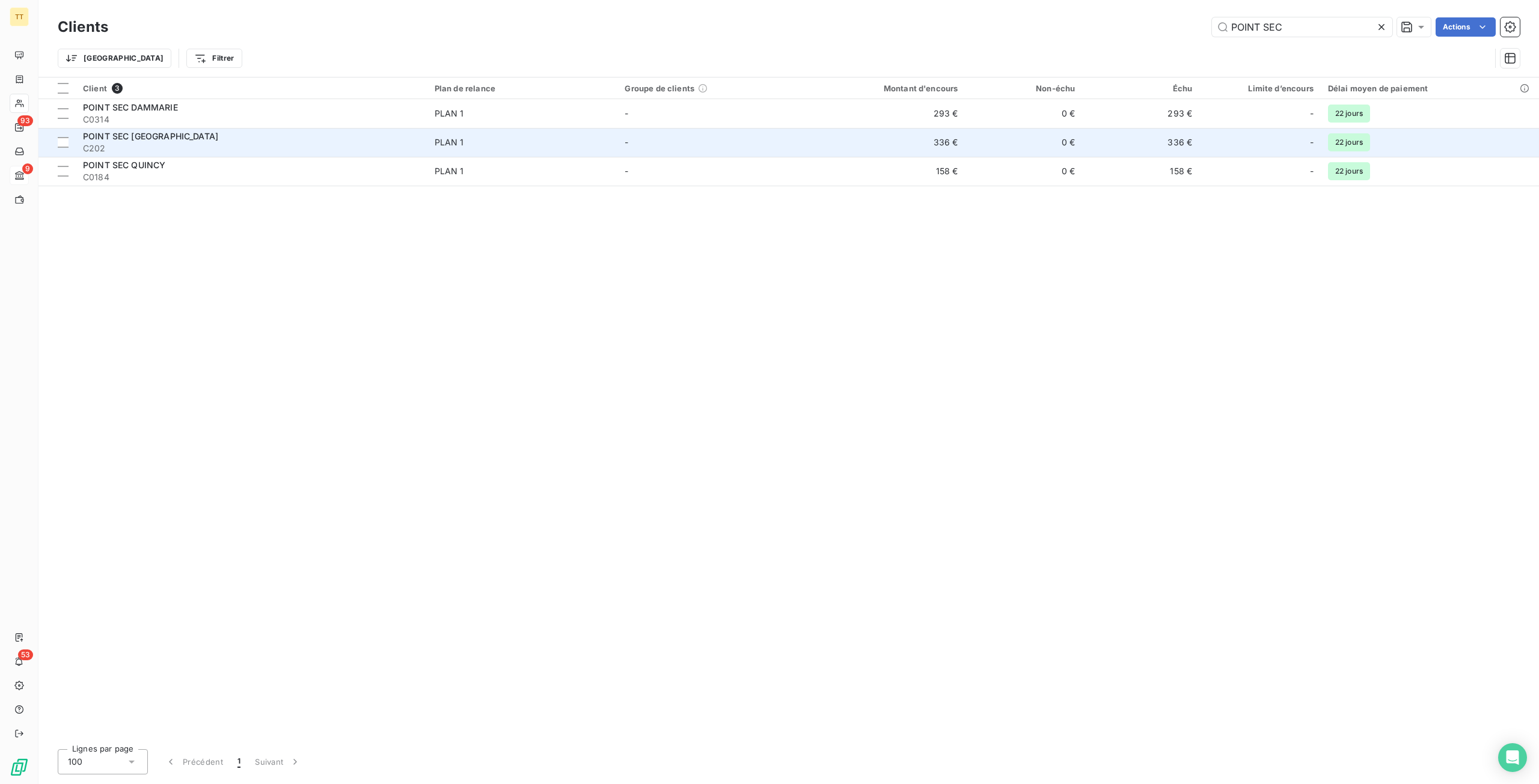
type input "POINT SEC"
click at [830, 145] on td "336 €" at bounding box center [887, 142] width 157 height 29
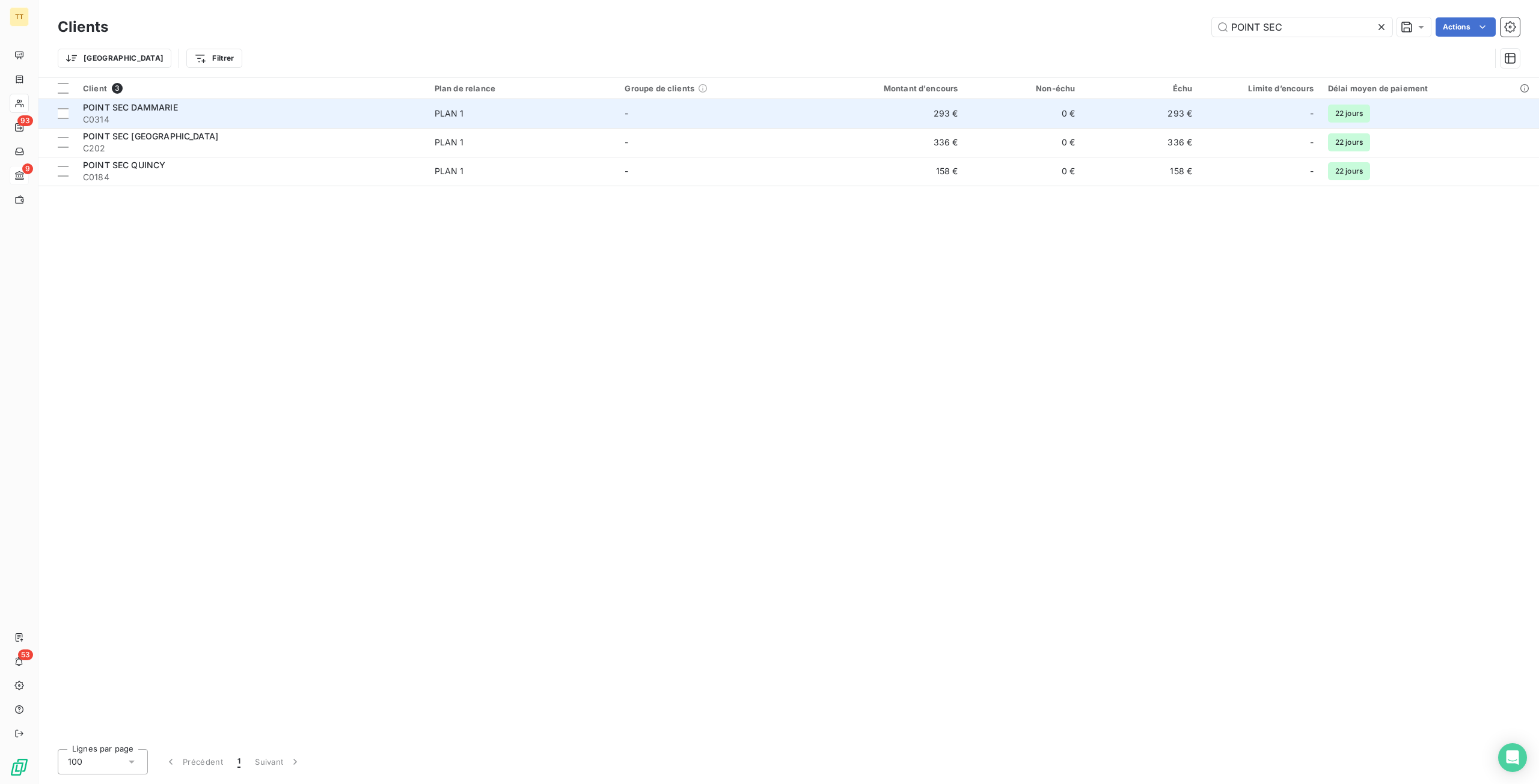
click at [359, 105] on div "POINT SEC DAMMARIE" at bounding box center [251, 107] width 337 height 12
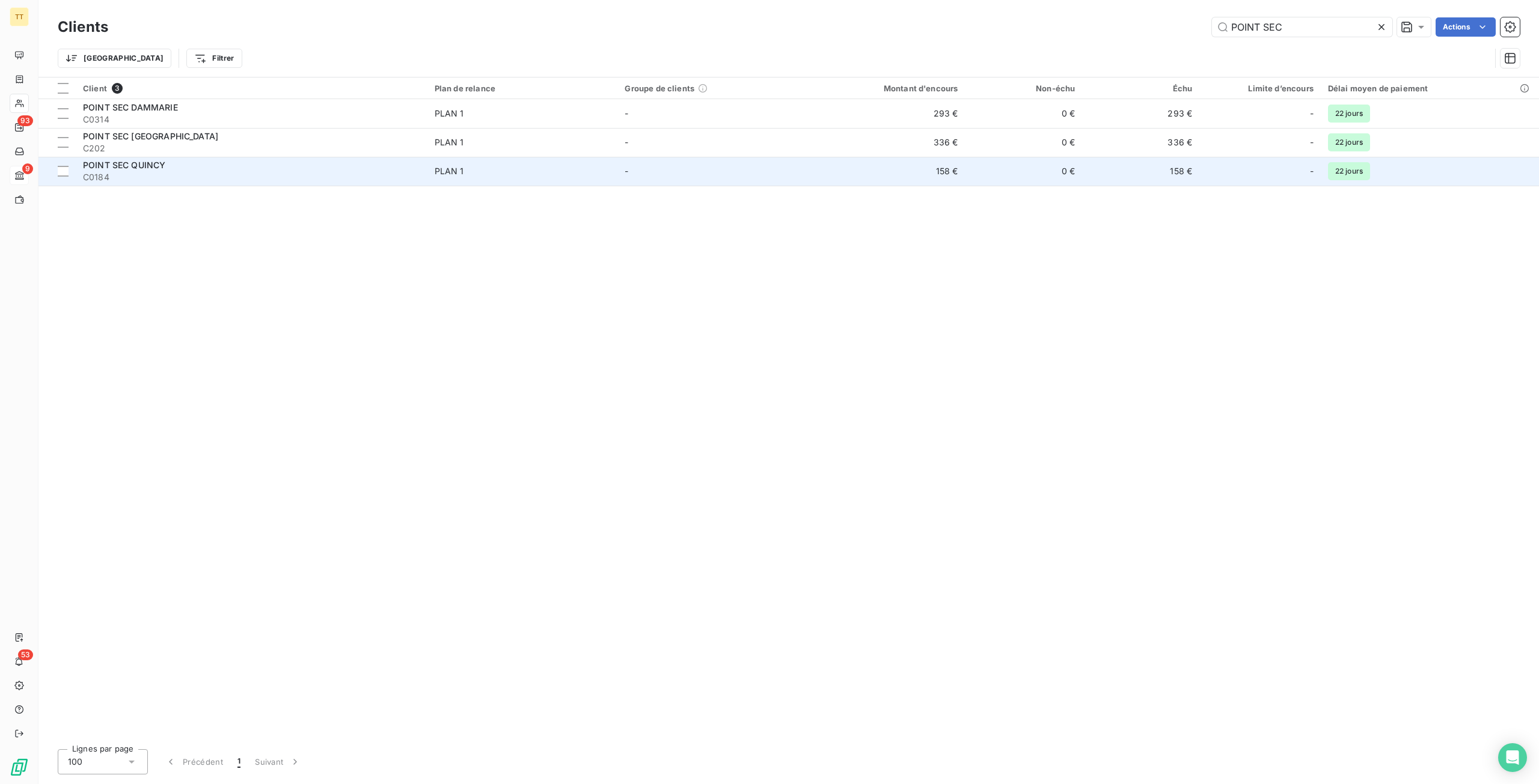
click at [218, 184] on td "POINT SEC QUINCY C0184" at bounding box center [251, 171] width 351 height 29
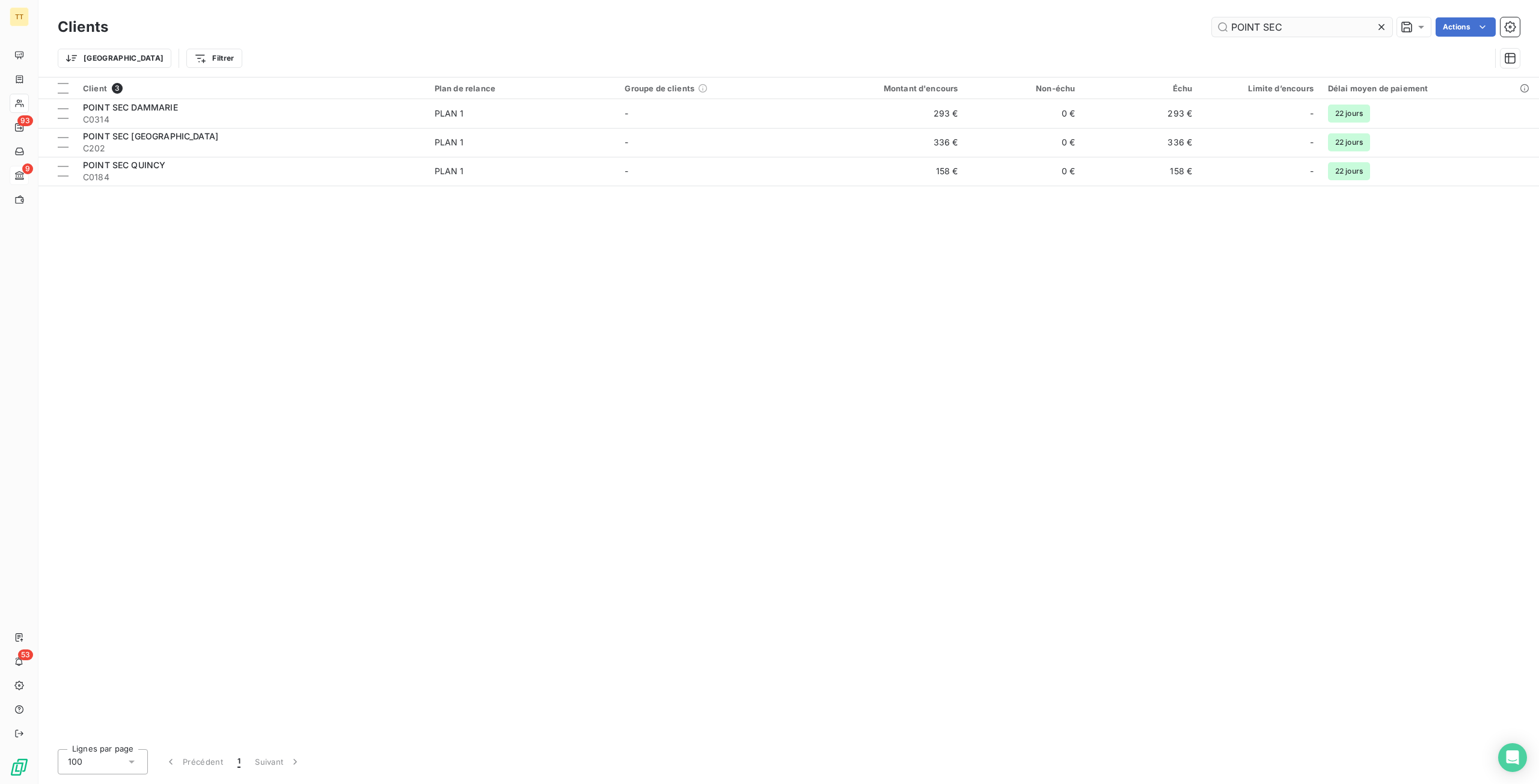
click at [1305, 27] on input "POINT SEC" at bounding box center [1302, 27] width 180 height 19
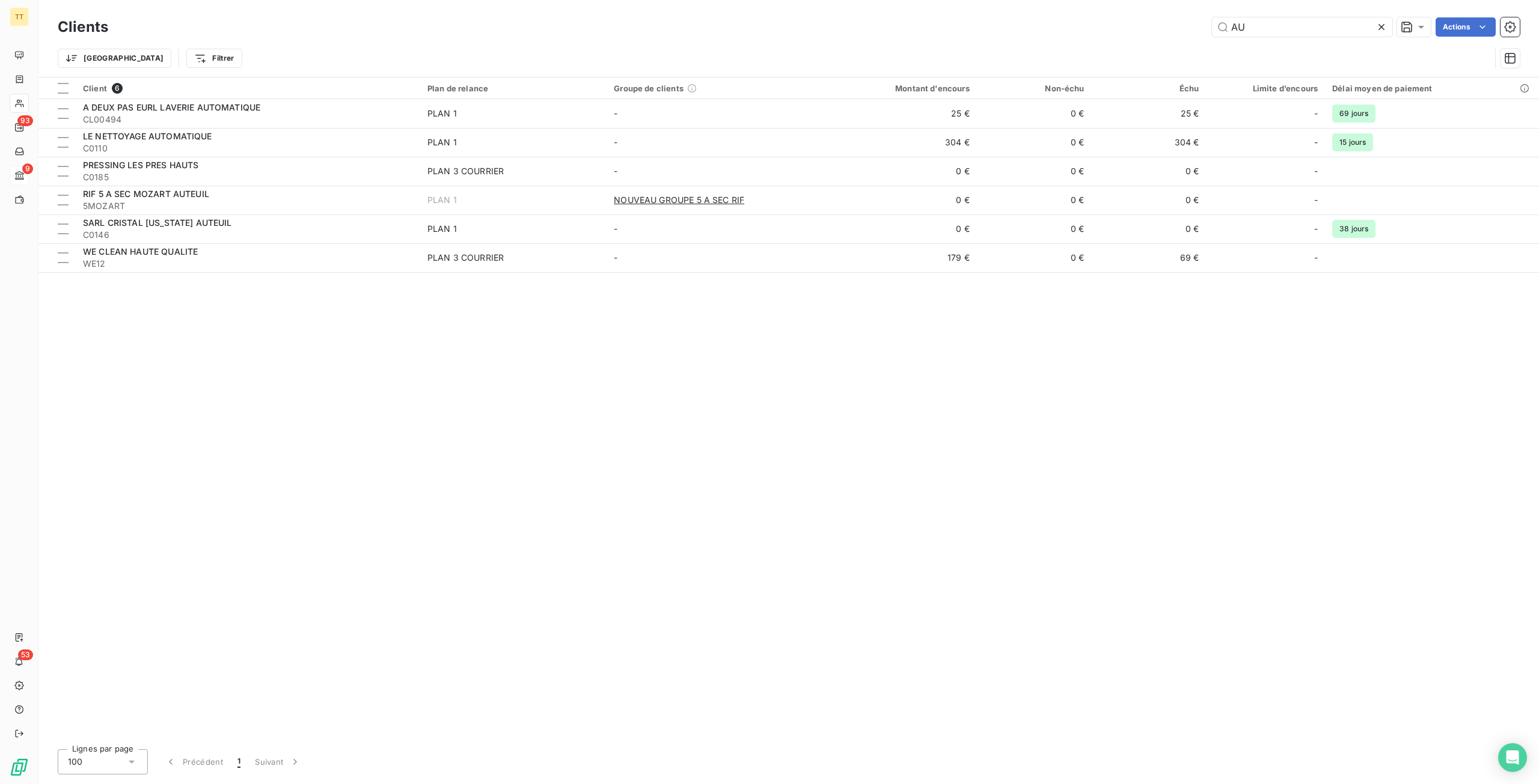
type input "A"
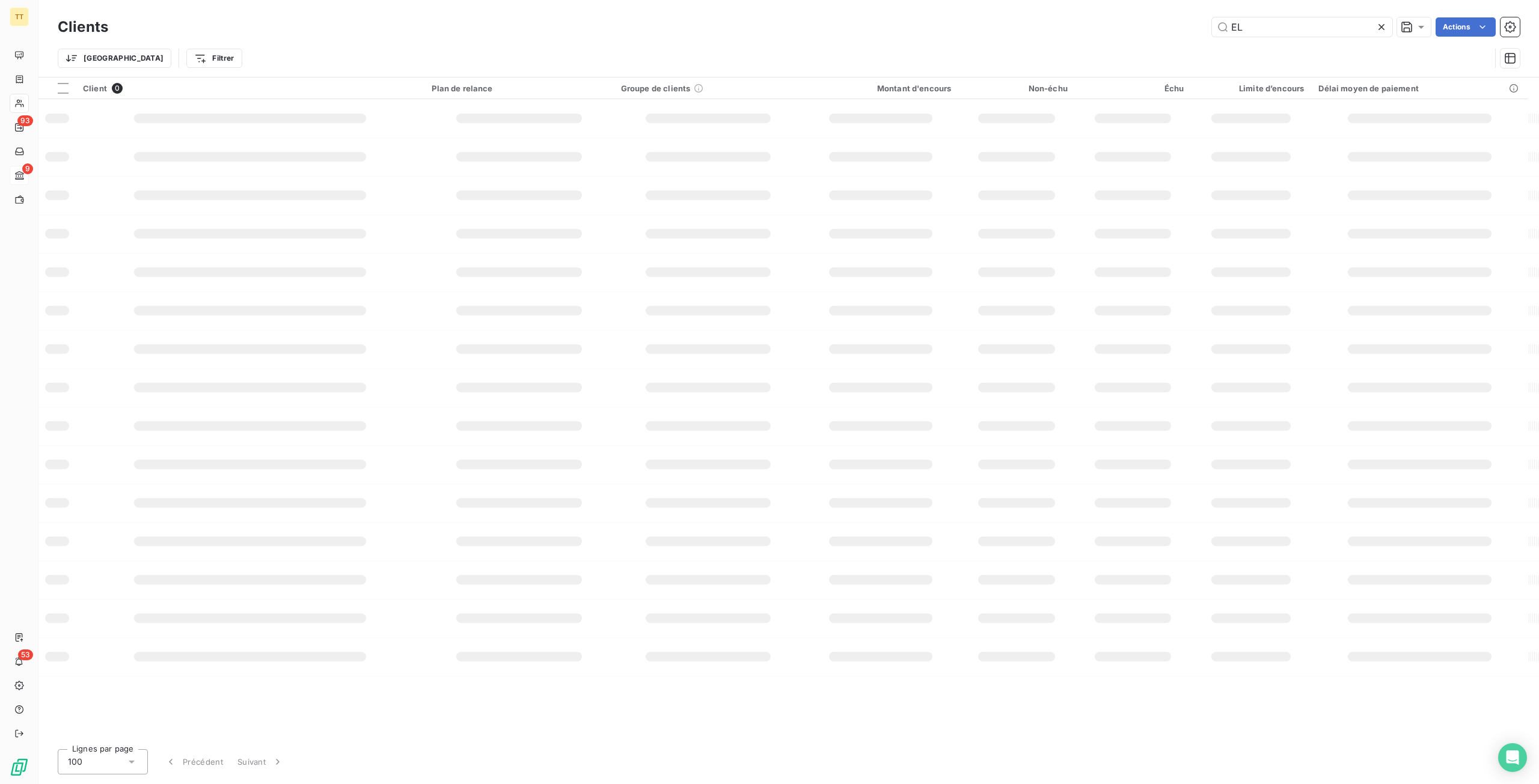
type input "E"
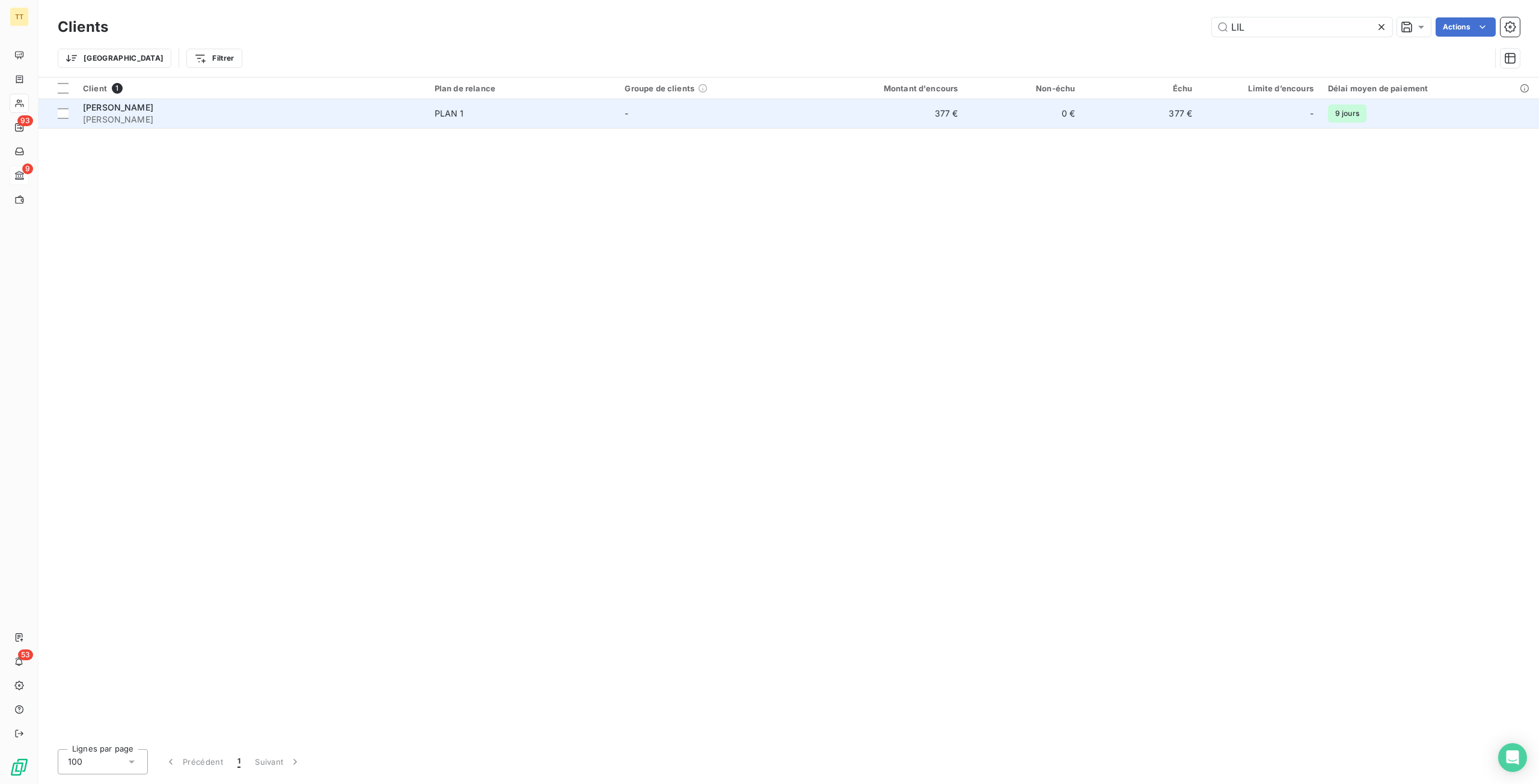
type input "LIL"
click at [1050, 110] on td "0 €" at bounding box center [1023, 113] width 117 height 29
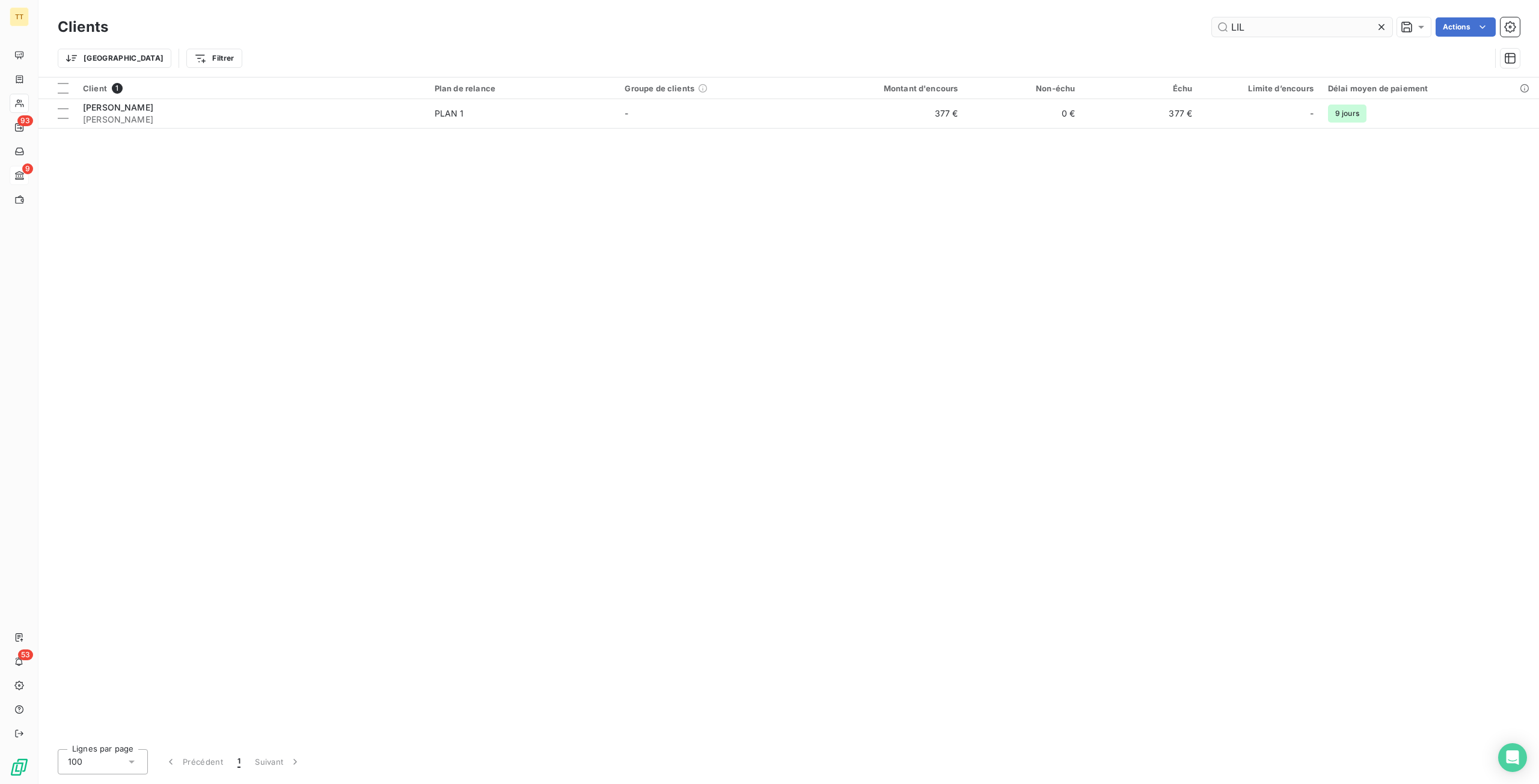
click at [1309, 28] on input "LIL" at bounding box center [1302, 27] width 180 height 19
type input "M"
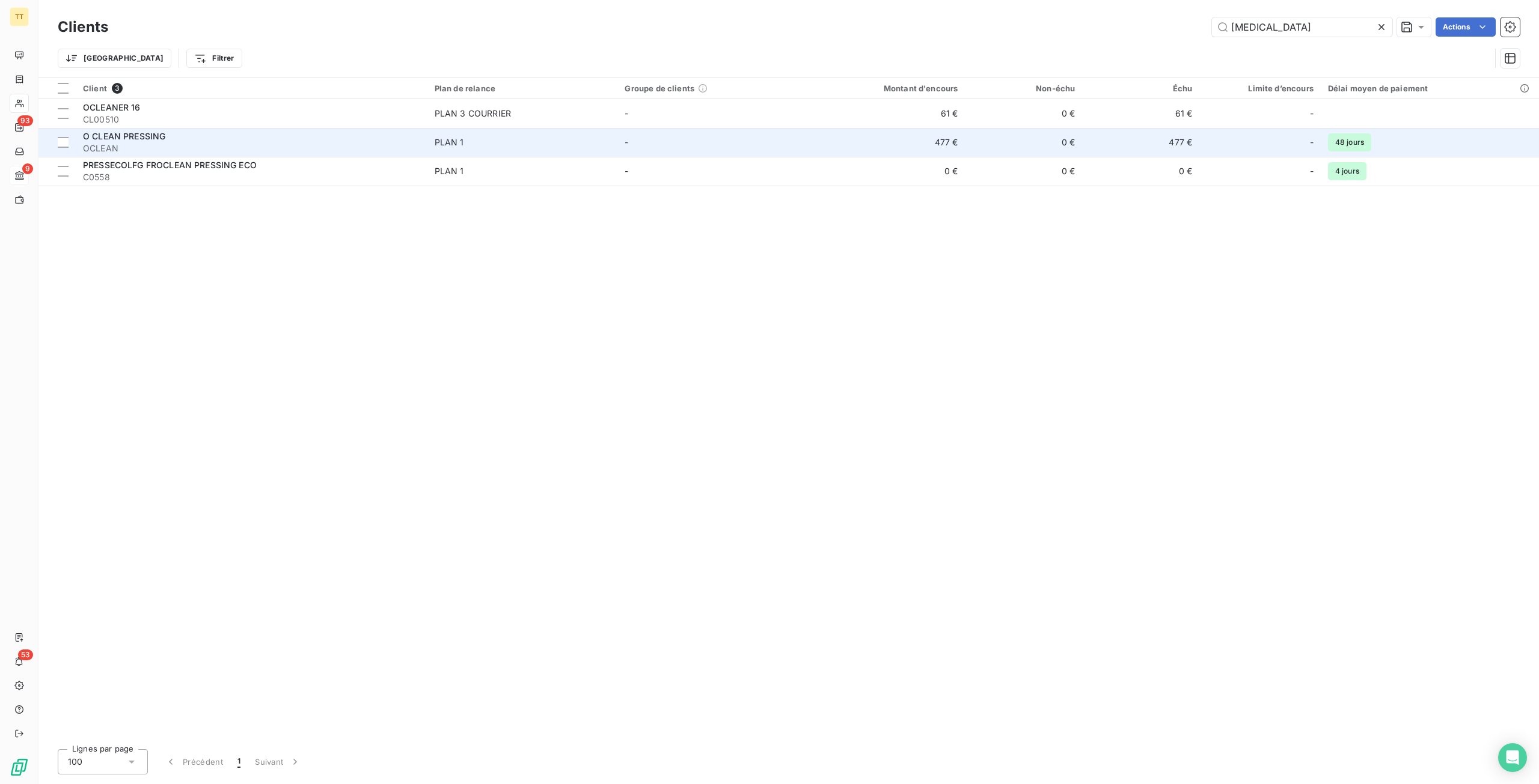
type input "[MEDICAL_DATA]"
click at [804, 141] on td "-" at bounding box center [712, 142] width 190 height 29
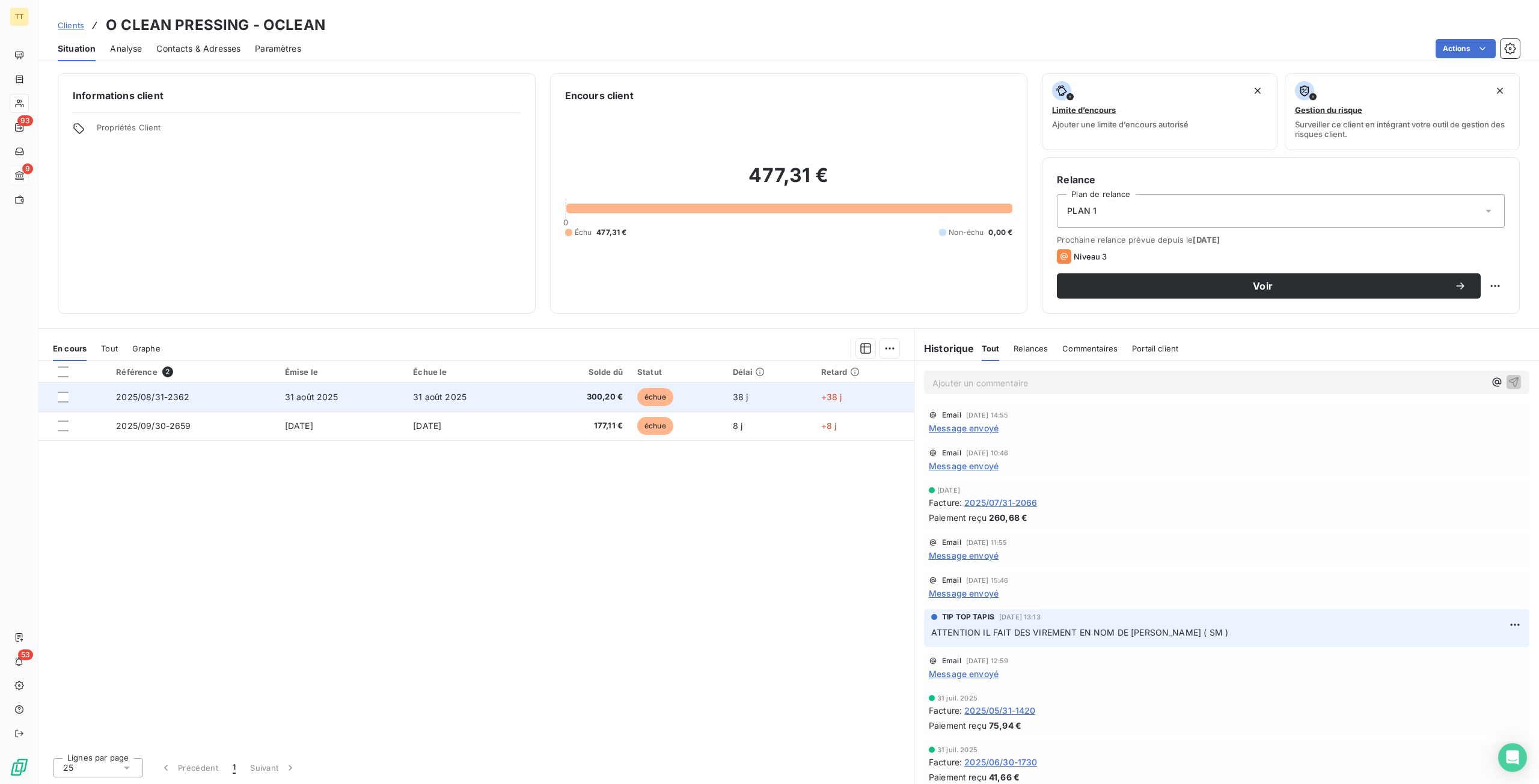
click at [776, 398] on td "38 j" at bounding box center [770, 397] width 89 height 29
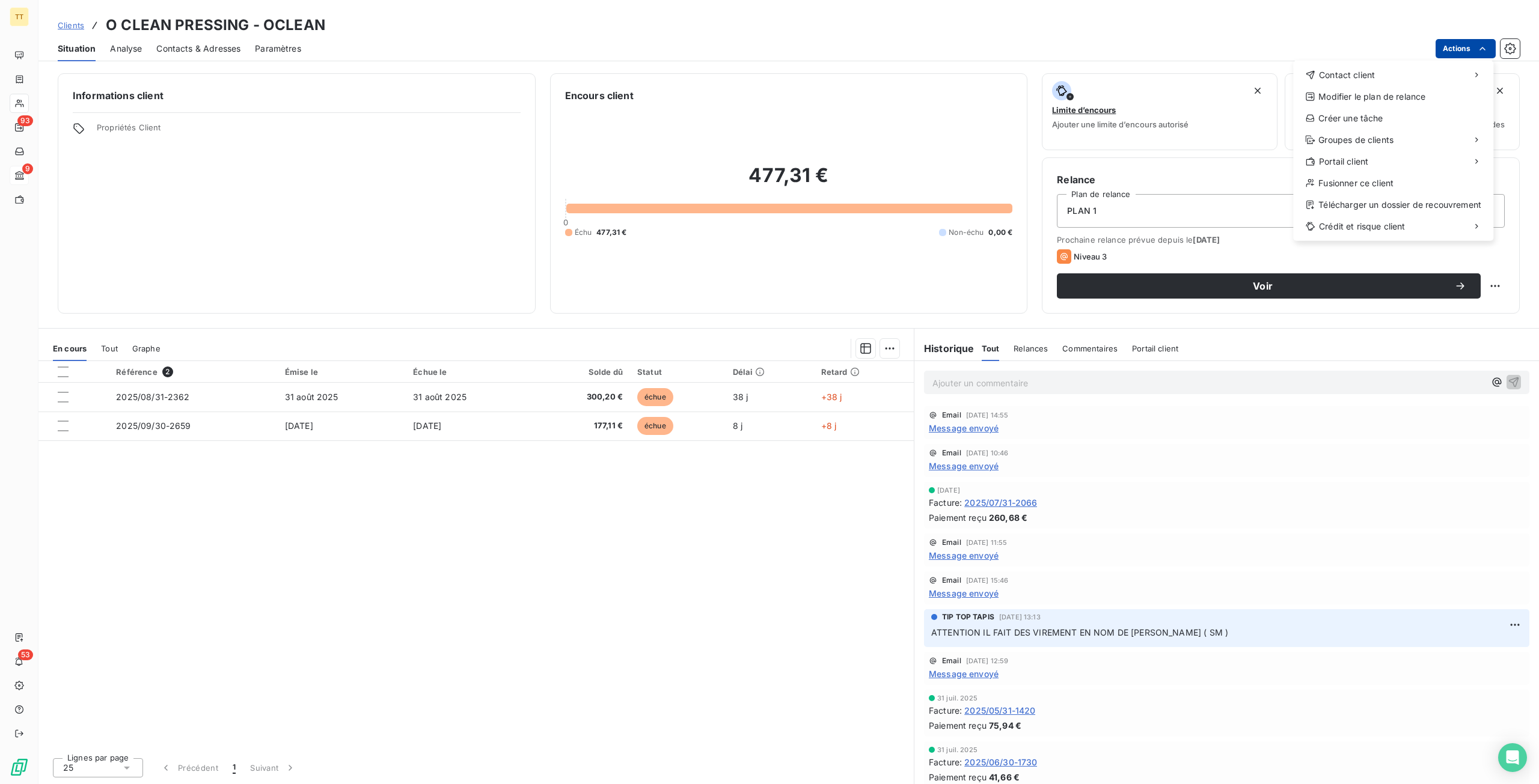
click at [1450, 45] on html "TT 93 9 53 Clients O CLEAN PRESSING - OCLEAN Situation Analyse Contacts & Adres…" at bounding box center [770, 392] width 1539 height 784
click at [1217, 79] on div "Envoyer un email" at bounding box center [1204, 80] width 161 height 19
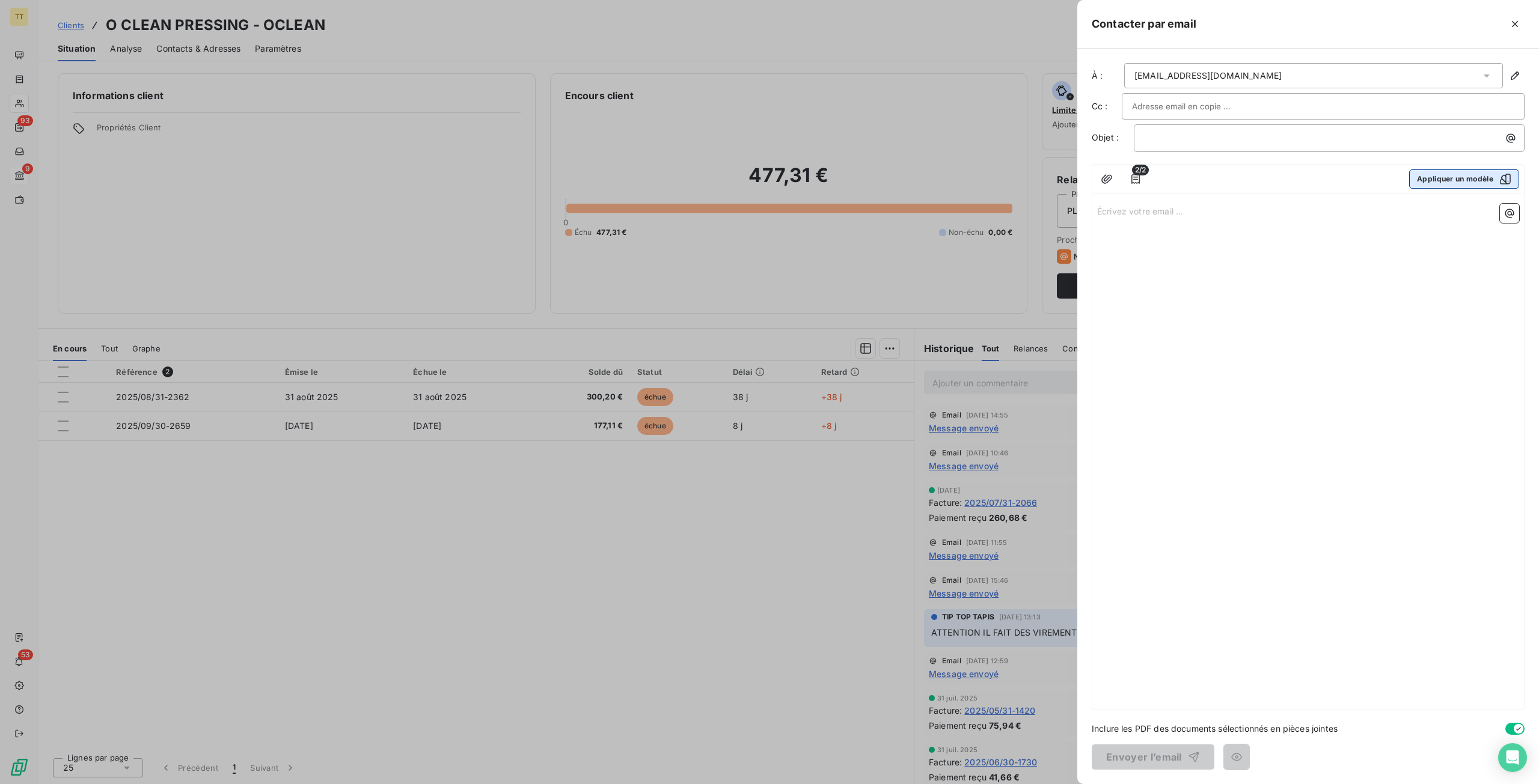
click at [1463, 175] on button "Appliquer un modèle" at bounding box center [1464, 178] width 110 height 19
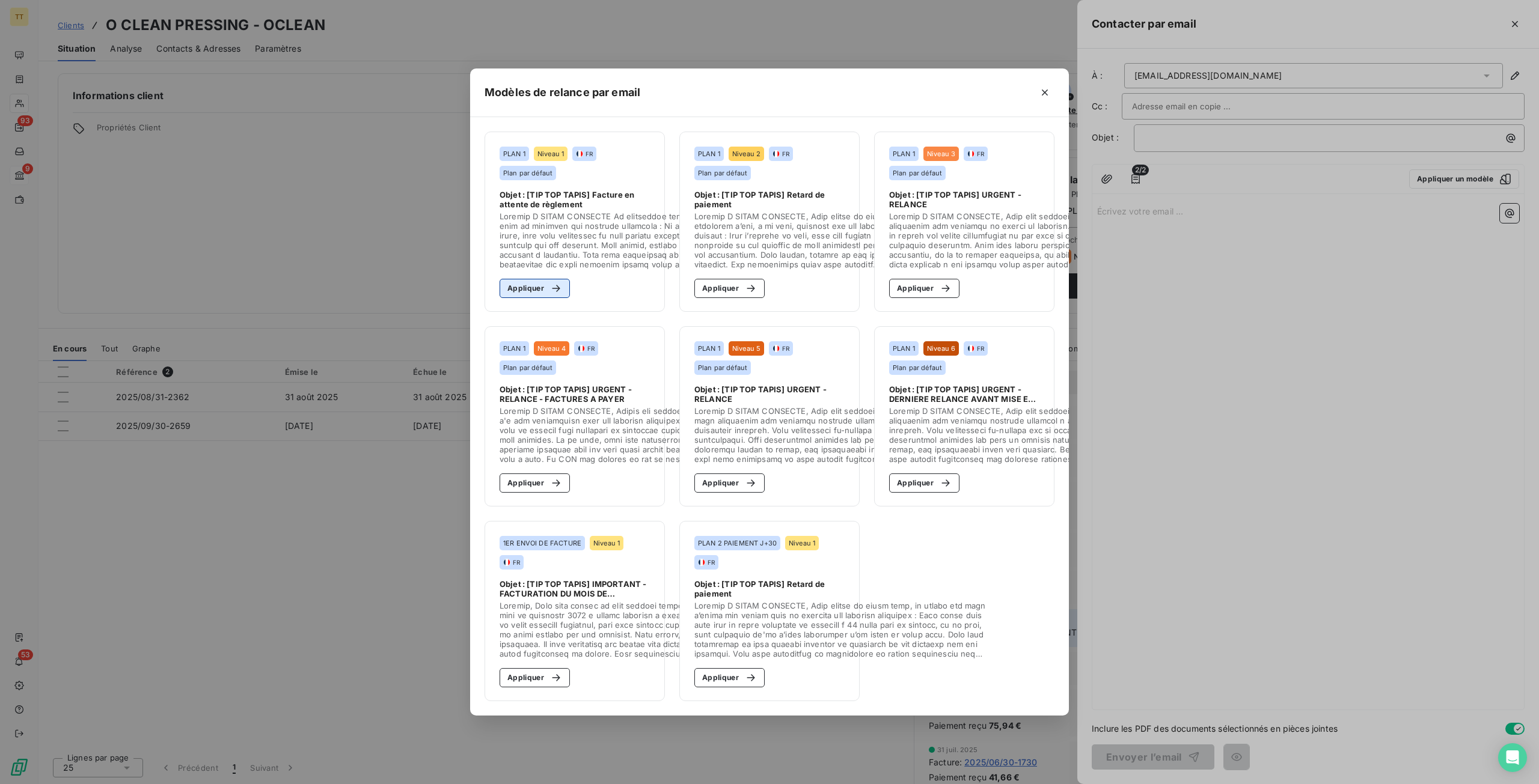
click at [543, 283] on button "Appliquer" at bounding box center [535, 288] width 71 height 19
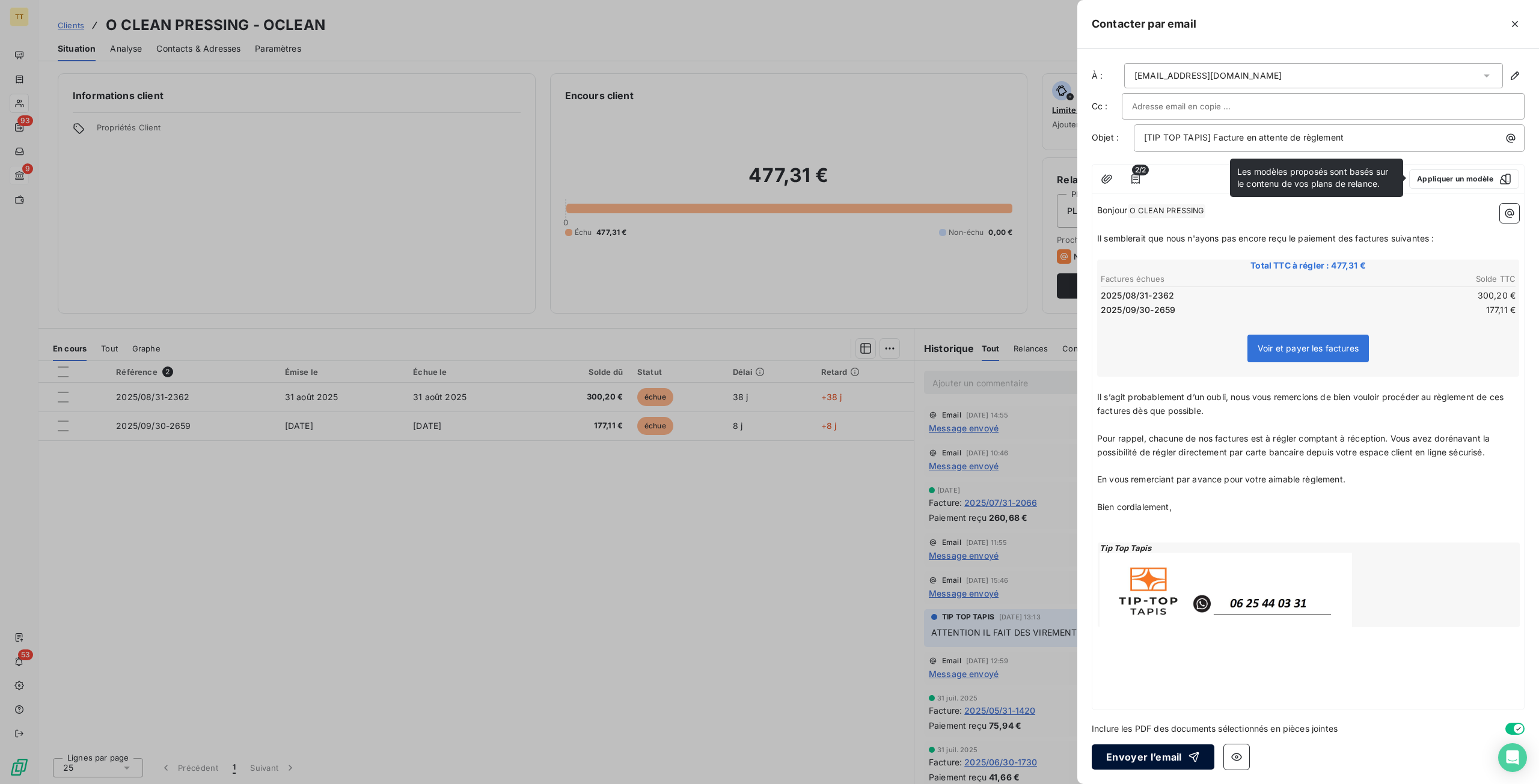
click at [1145, 758] on button "Envoyer l’email" at bounding box center [1153, 756] width 122 height 25
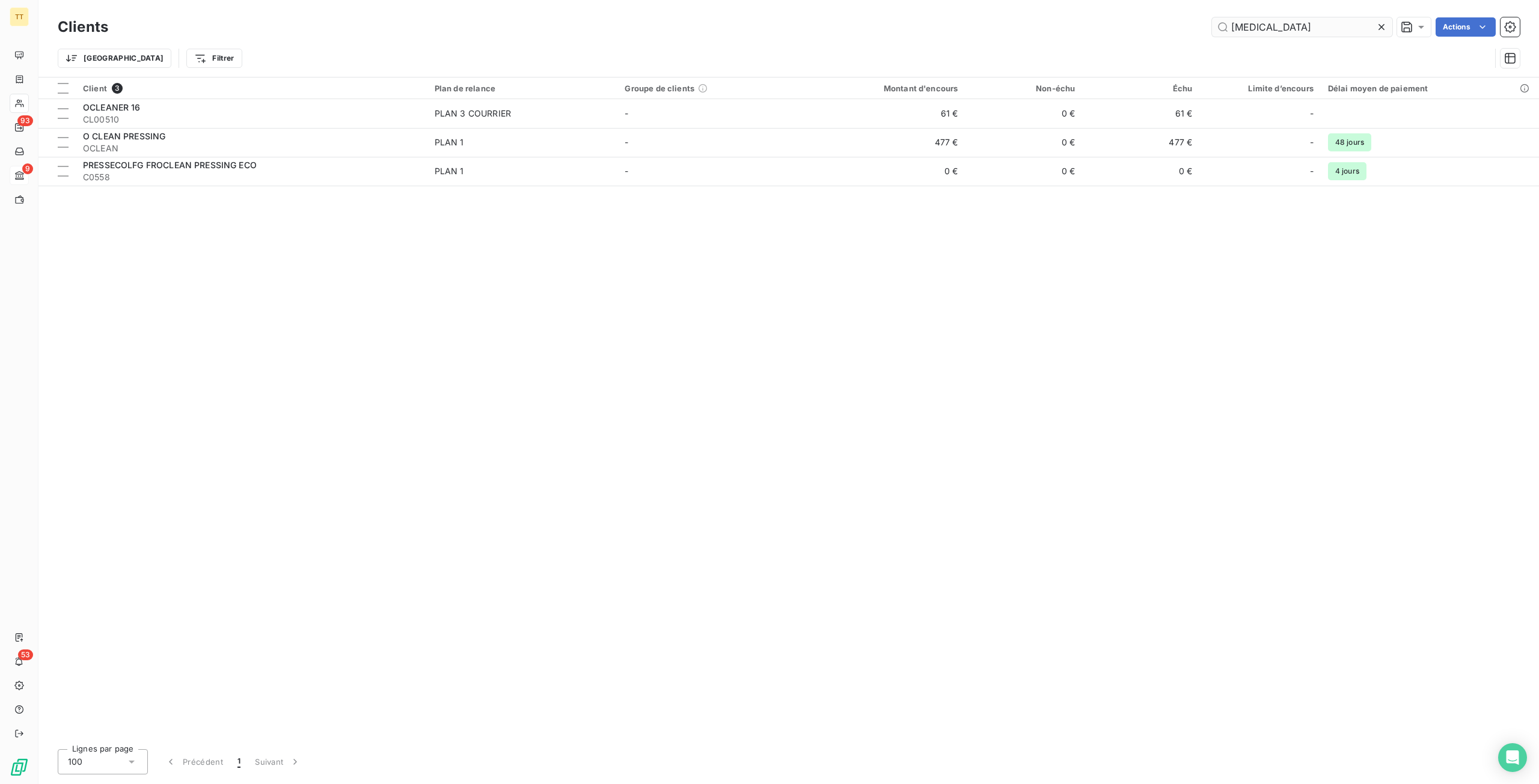
click at [1275, 28] on input "[MEDICAL_DATA]" at bounding box center [1302, 27] width 180 height 19
click at [1276, 28] on input "[MEDICAL_DATA]" at bounding box center [1302, 27] width 180 height 19
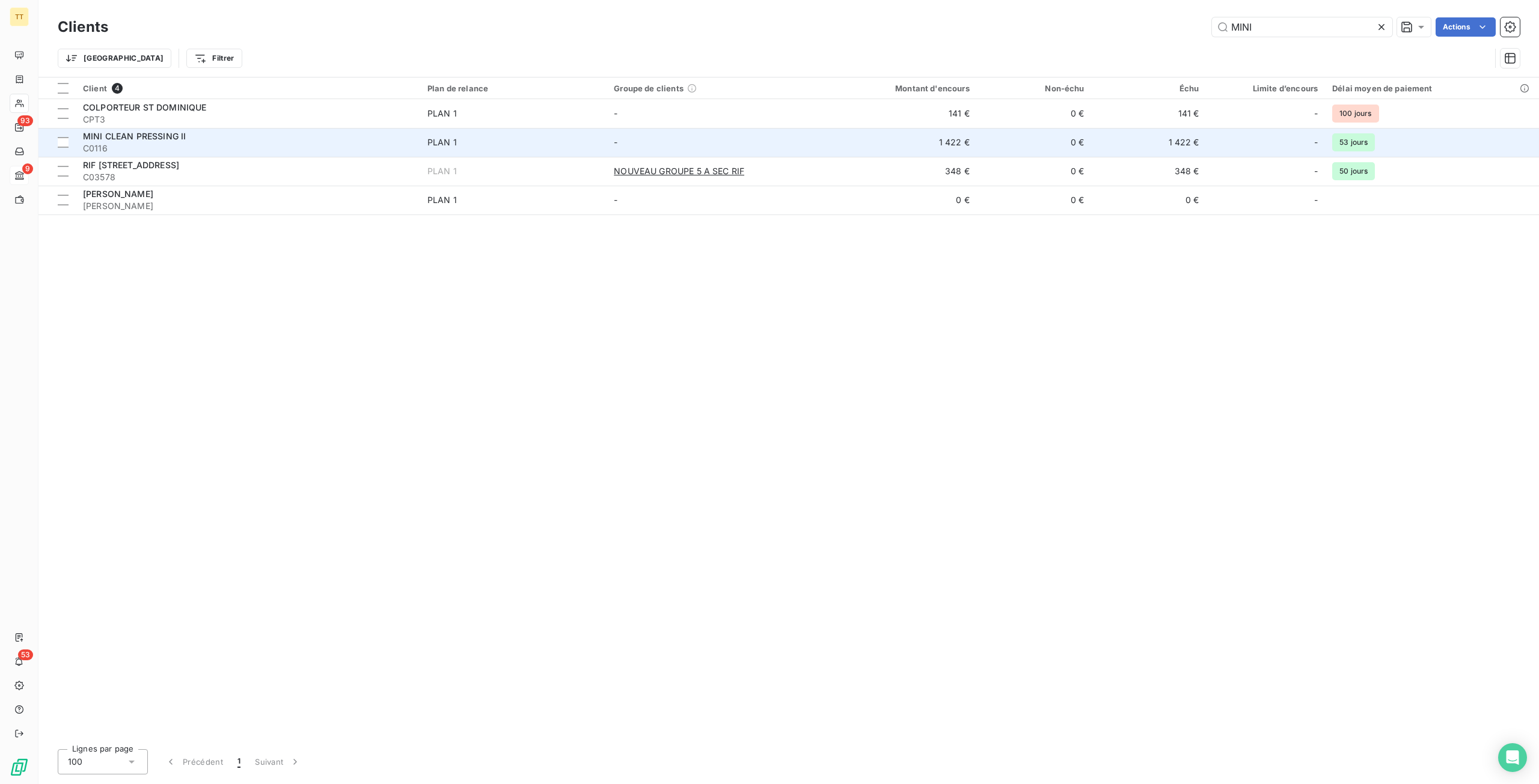
type input "MINI"
click at [692, 148] on td "-" at bounding box center [714, 142] width 216 height 29
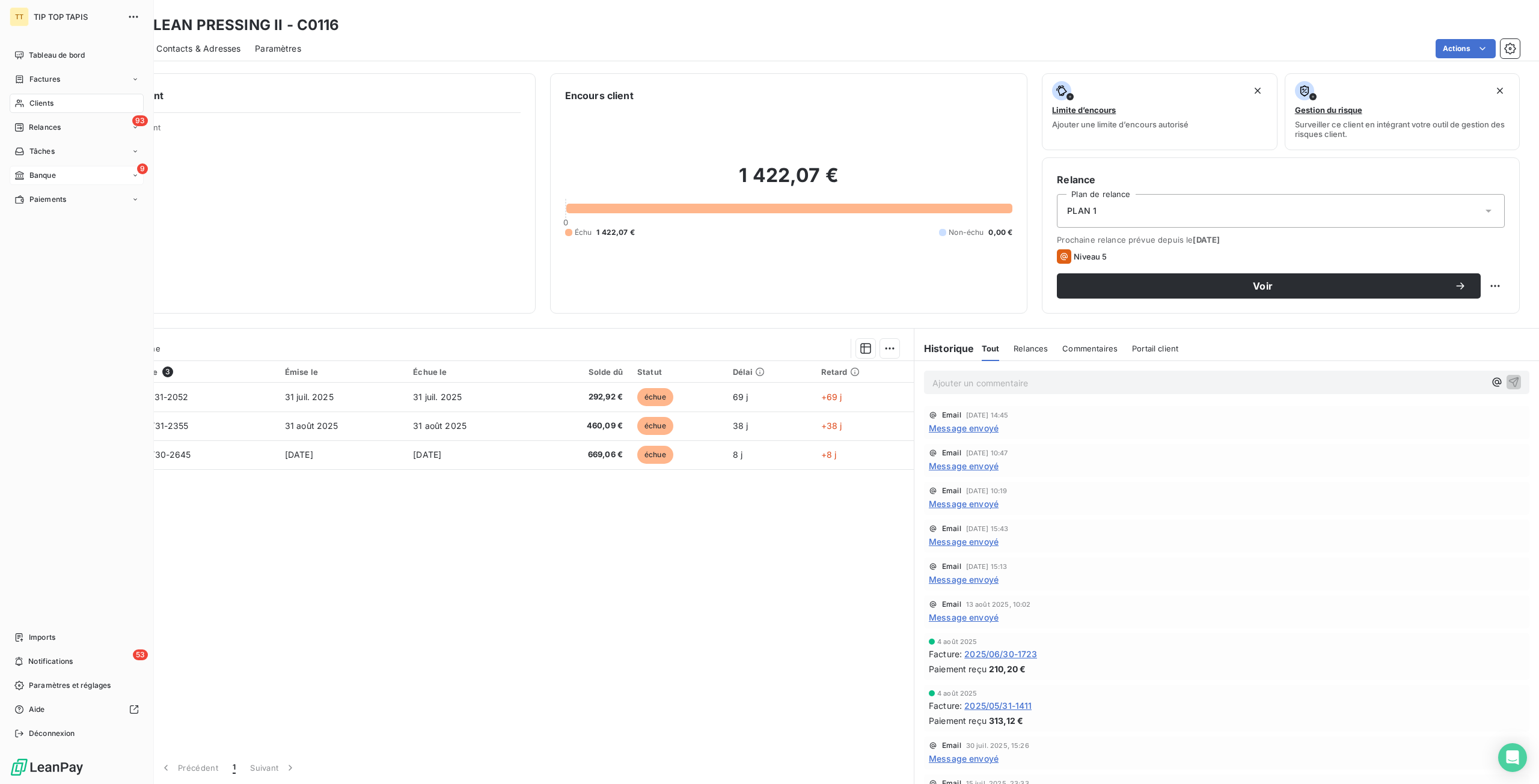
click at [80, 177] on div "9 Banque" at bounding box center [77, 175] width 134 height 19
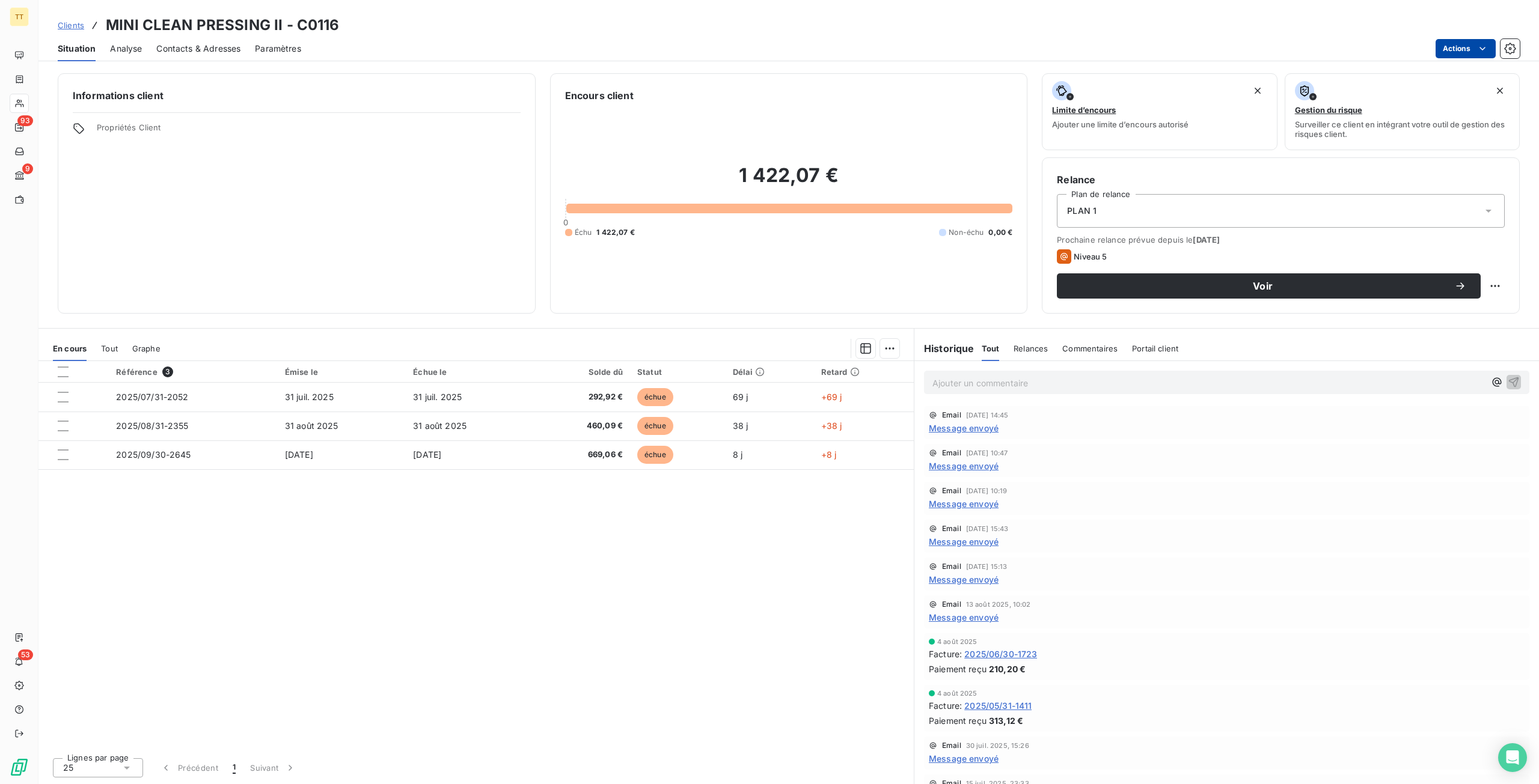
click at [1450, 42] on html "TT 93 9 53 Clients MINI CLEAN PRESSING II - C0116 Situation Analyse Contacts & …" at bounding box center [770, 392] width 1539 height 784
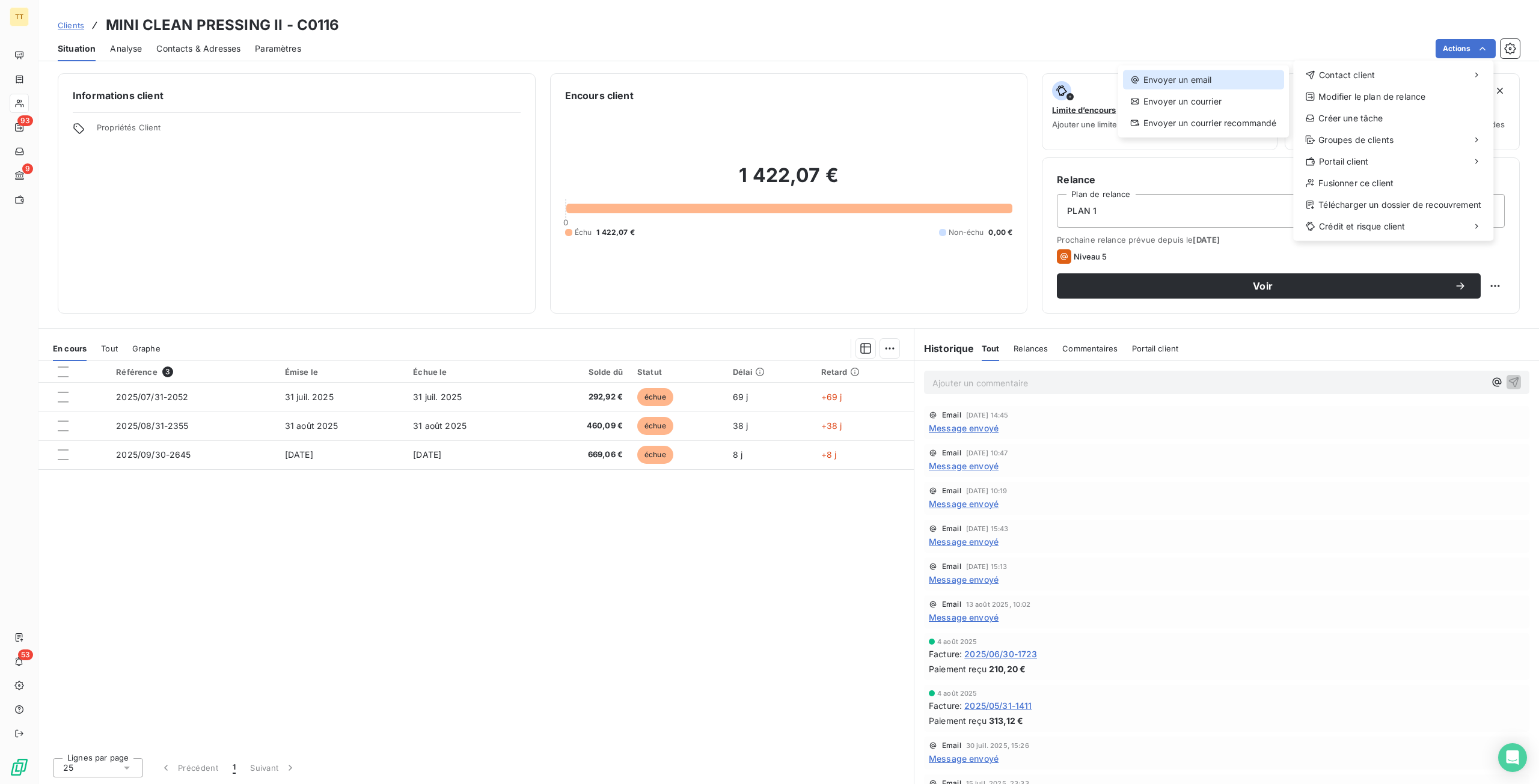
click at [1197, 74] on div "Envoyer un email" at bounding box center [1204, 80] width 161 height 19
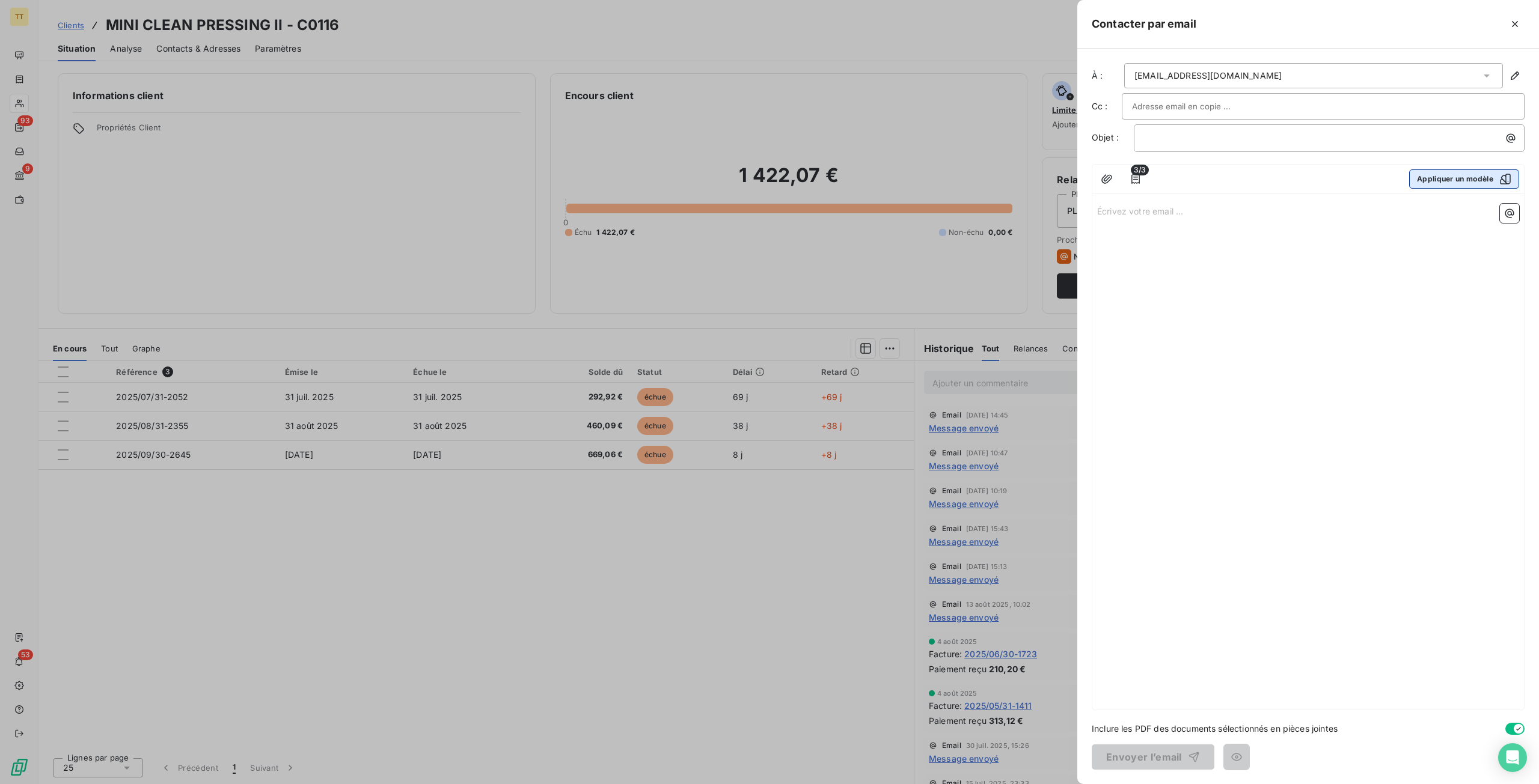
click at [1457, 176] on button "Appliquer un modèle" at bounding box center [1464, 178] width 110 height 19
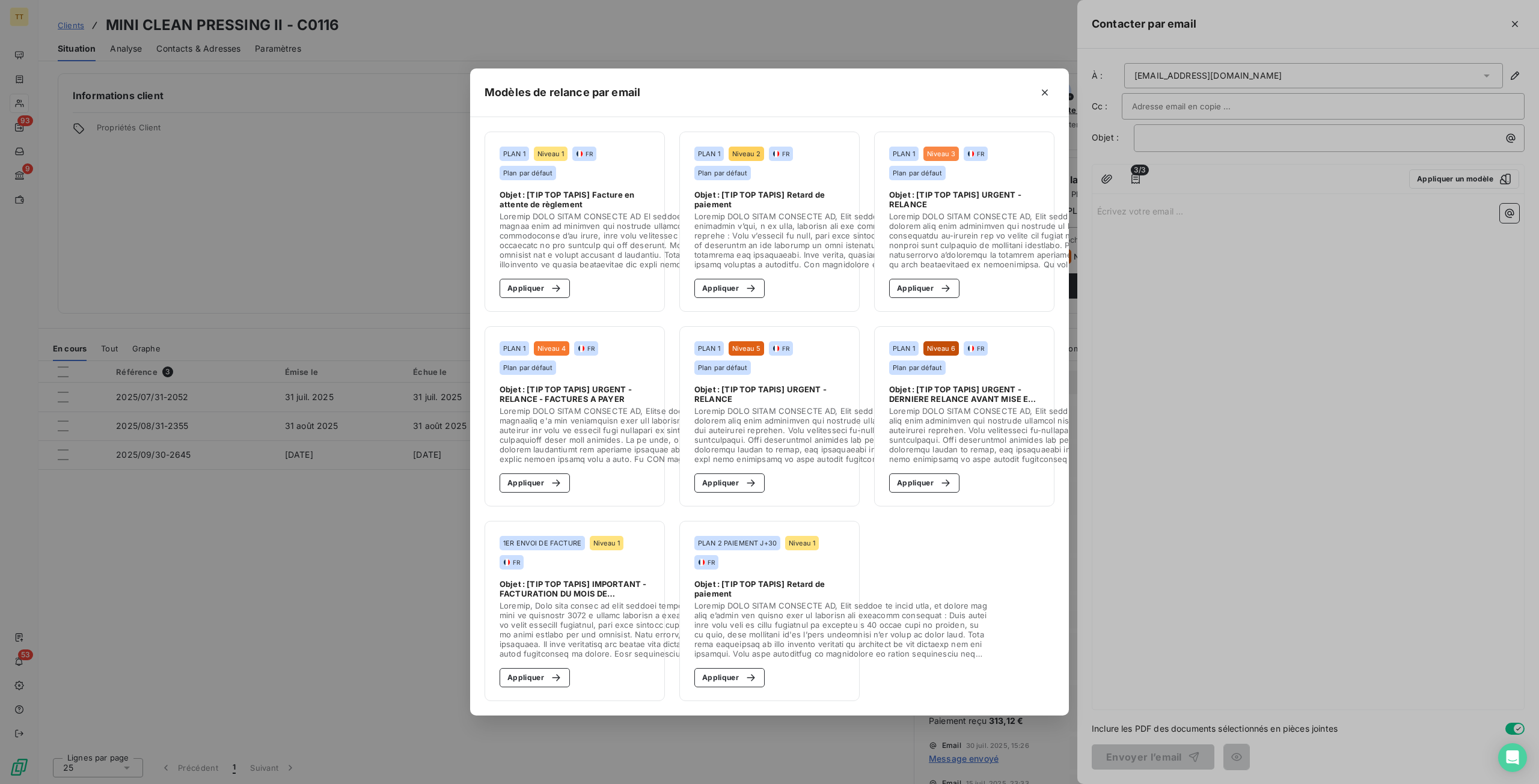
drag, startPoint x: 550, startPoint y: 279, endPoint x: 588, endPoint y: 333, distance: 66.0
click at [551, 283] on icon "button" at bounding box center [556, 289] width 12 height 12
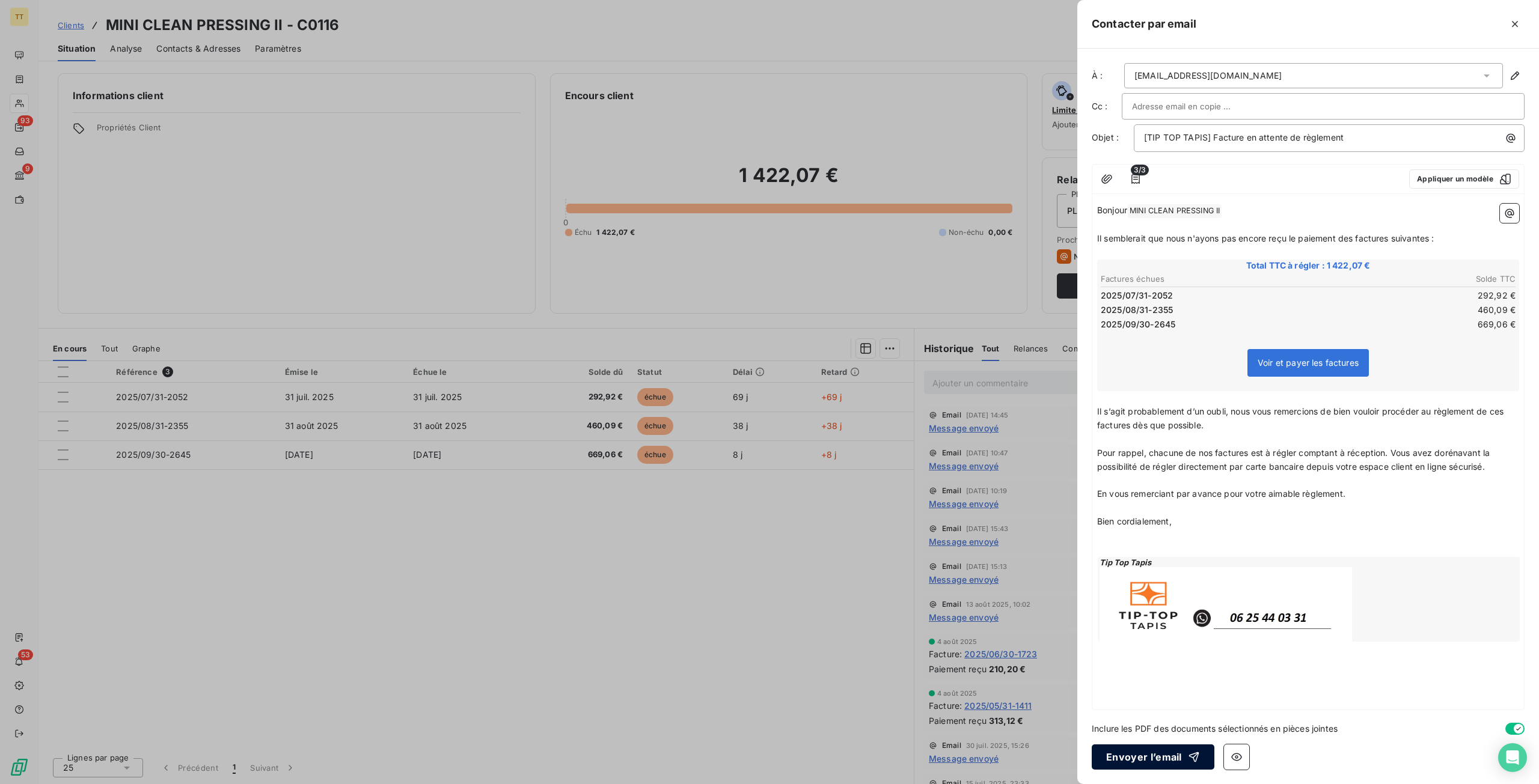
click at [1176, 753] on button "Envoyer l’email" at bounding box center [1153, 756] width 122 height 25
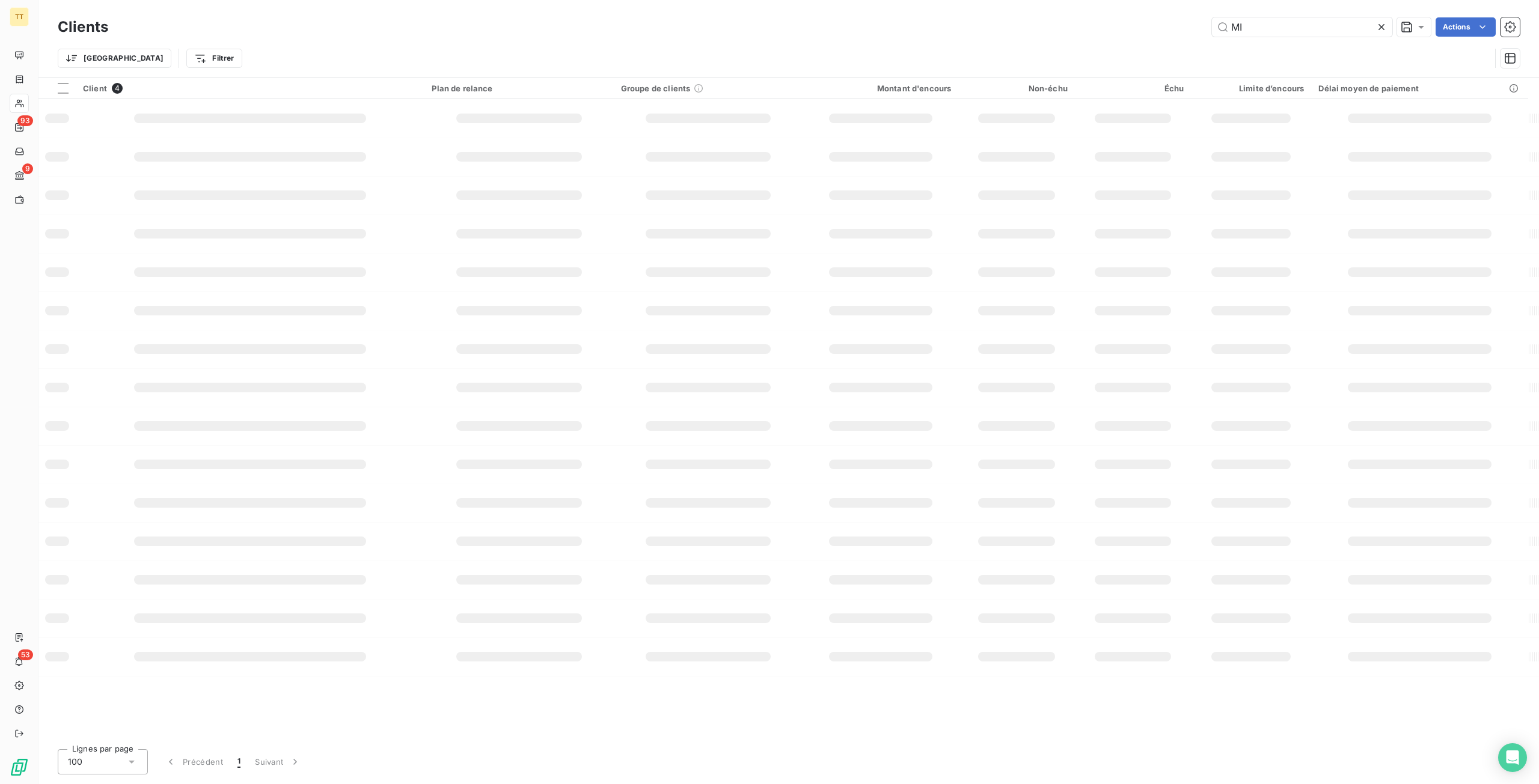
type input "M"
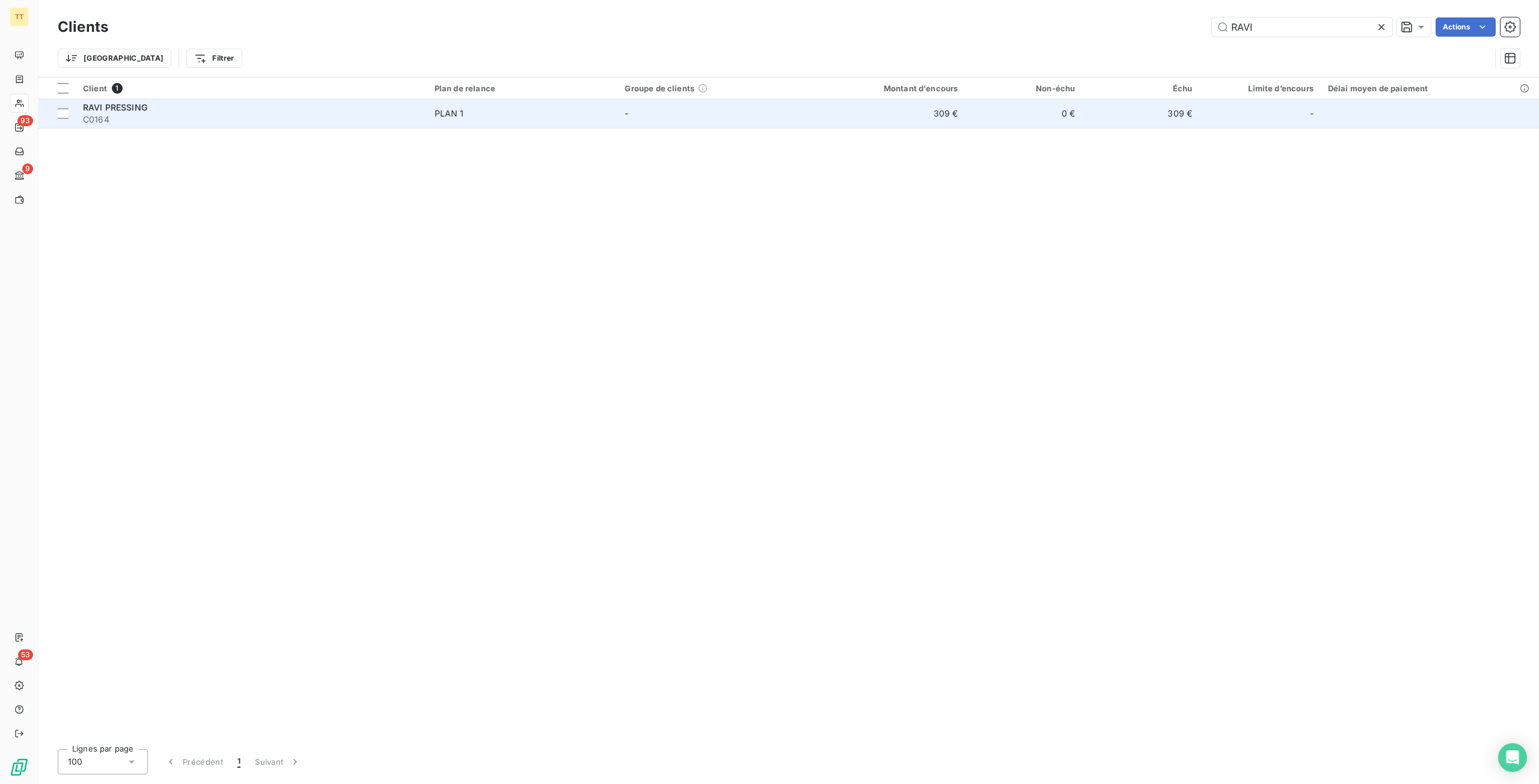
type input "RAVI"
click at [1197, 111] on td "309 €" at bounding box center [1141, 113] width 117 height 29
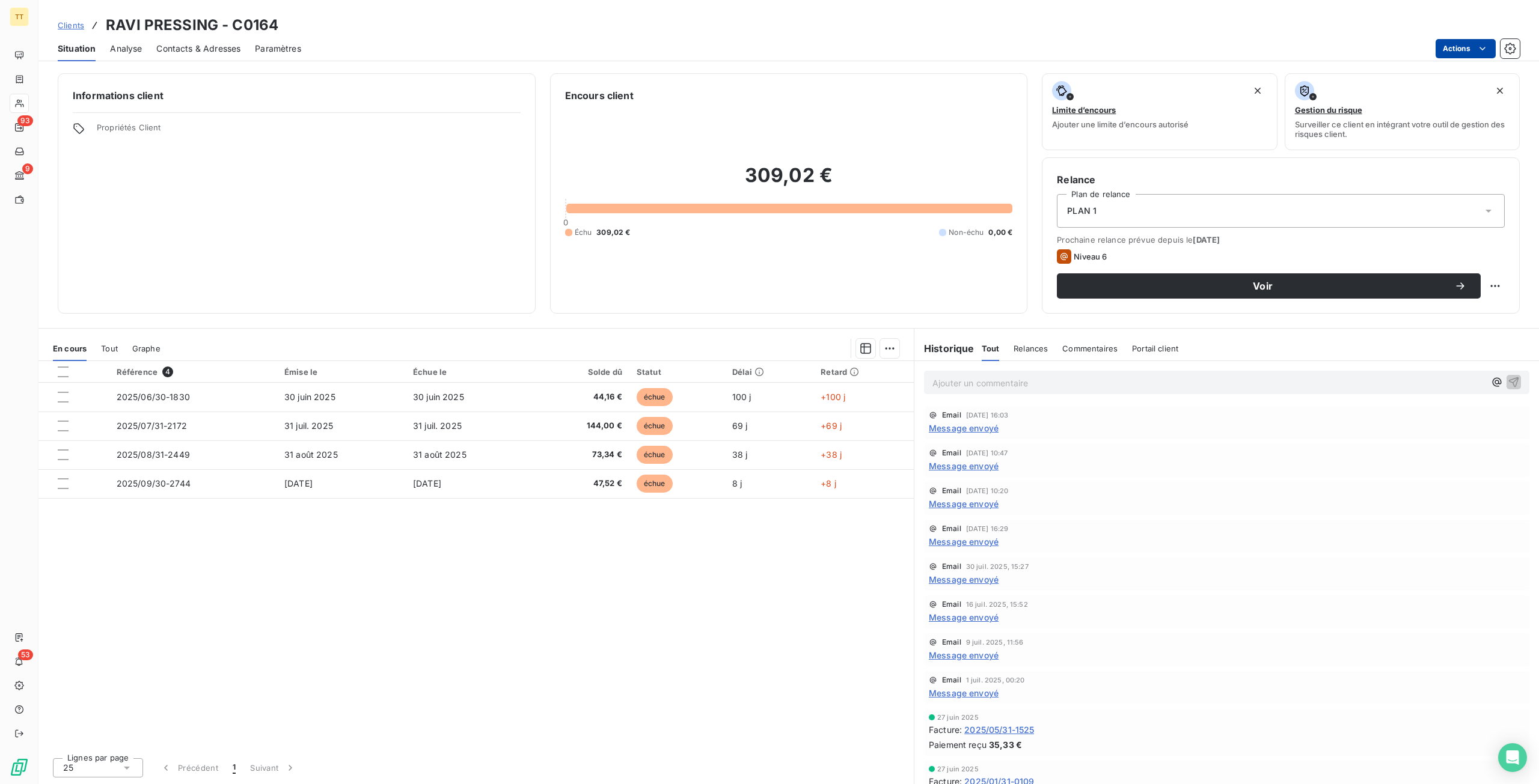
click at [1466, 44] on html "TT 93 9 53 Clients RAVI PRESSING - C0164 Situation Analyse Contacts & Adresses …" at bounding box center [770, 392] width 1539 height 784
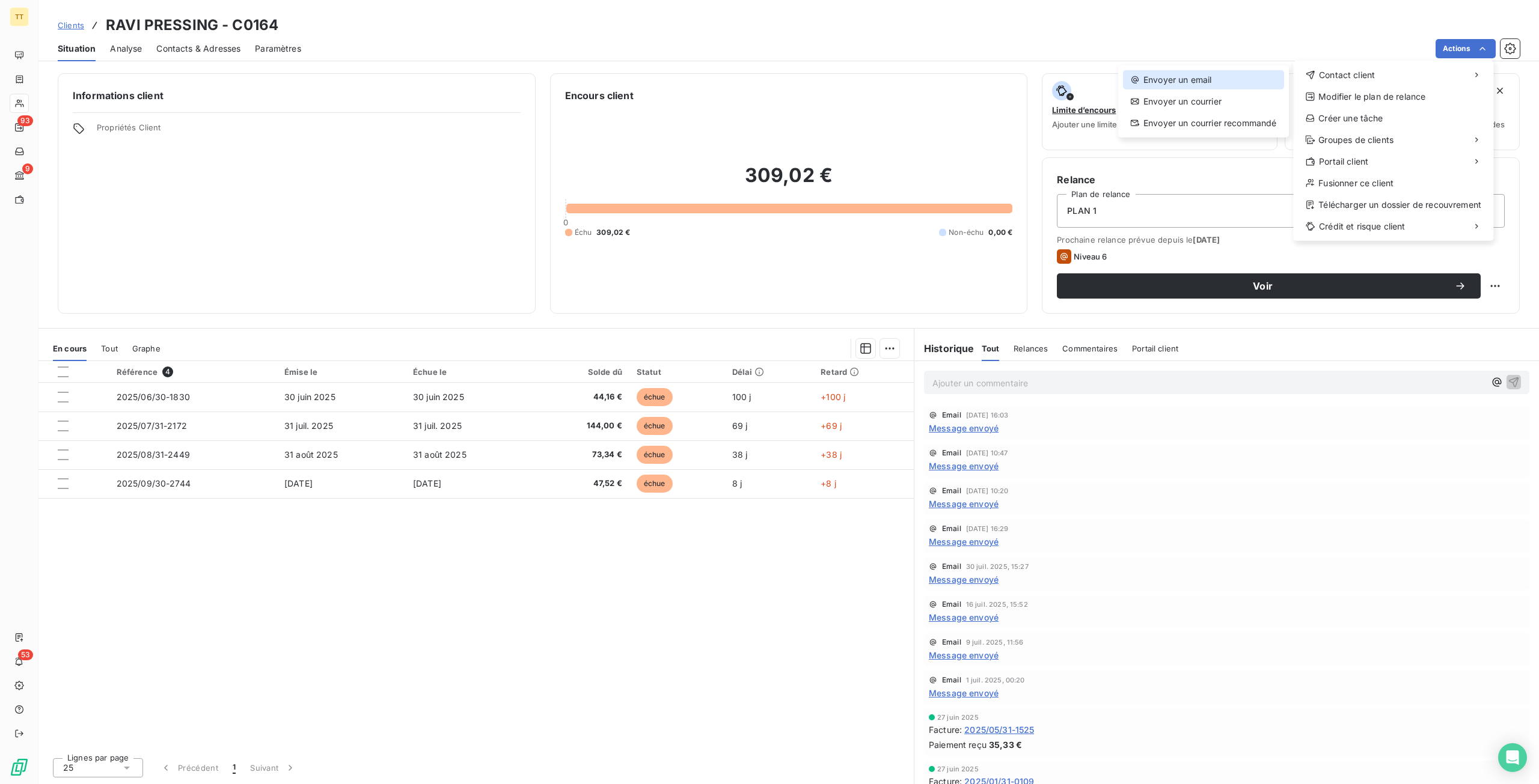
click at [1220, 78] on div "Envoyer un email" at bounding box center [1204, 80] width 161 height 19
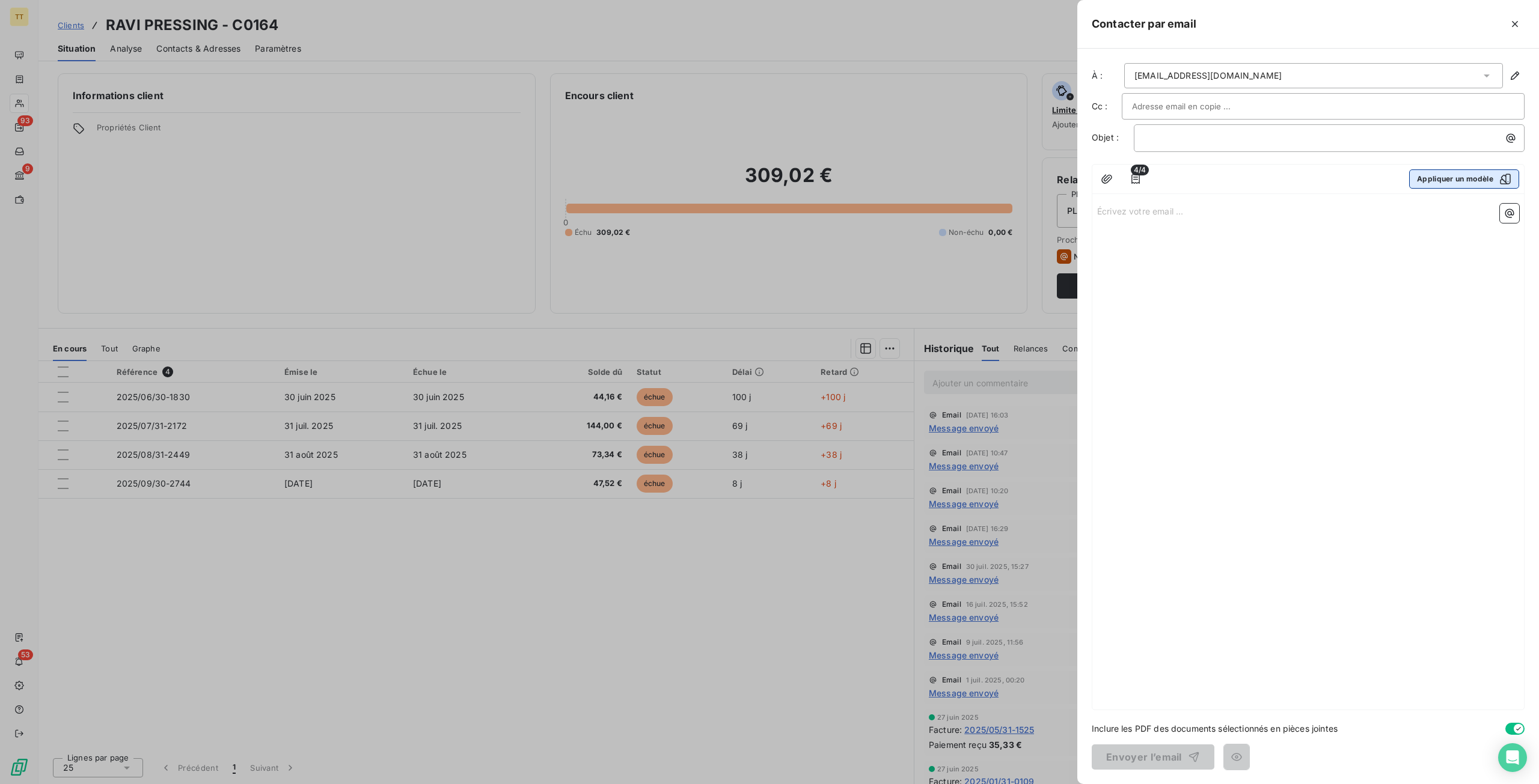
click at [1475, 178] on button "Appliquer un modèle" at bounding box center [1464, 178] width 110 height 19
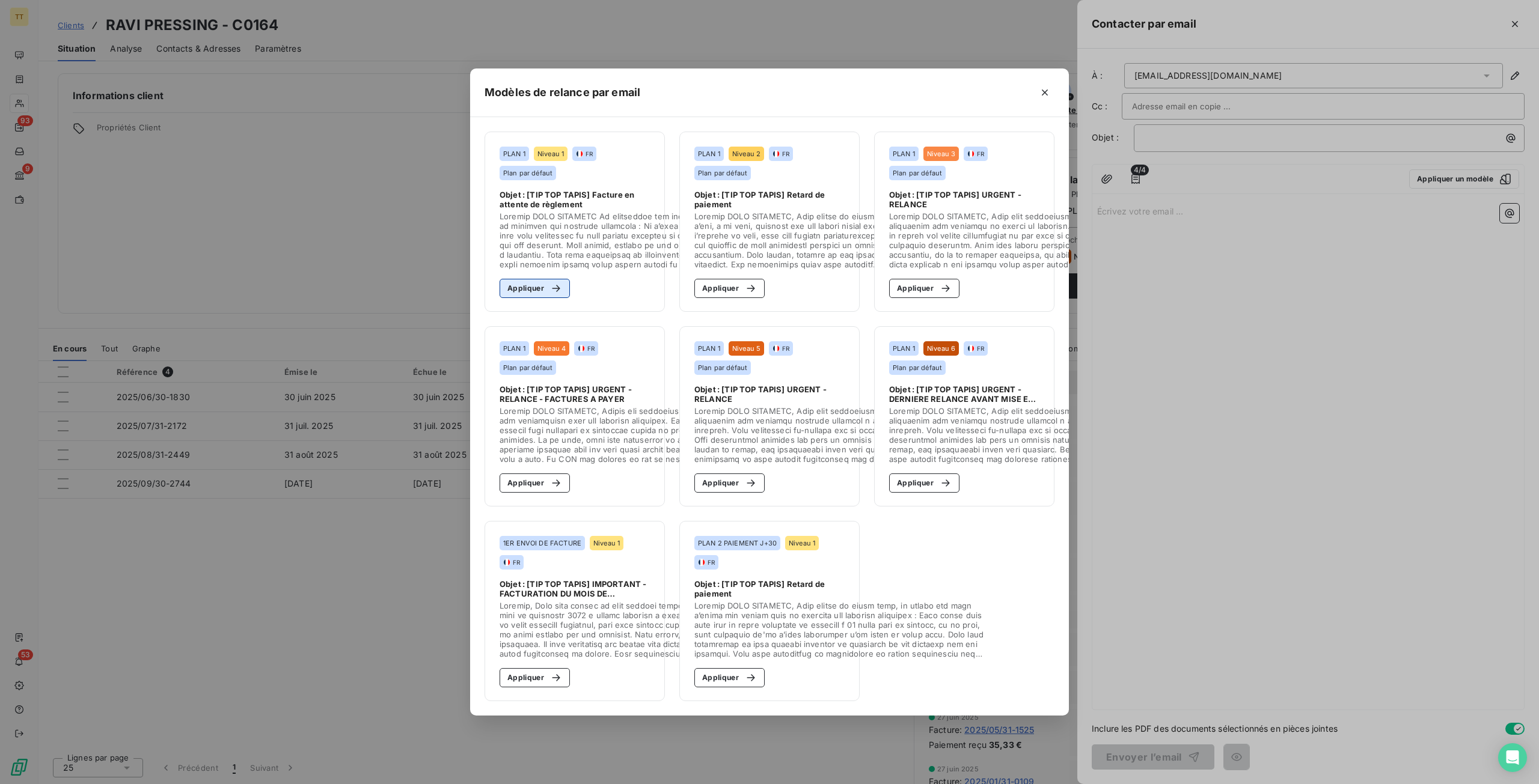
click at [545, 283] on div "button" at bounding box center [553, 289] width 18 height 12
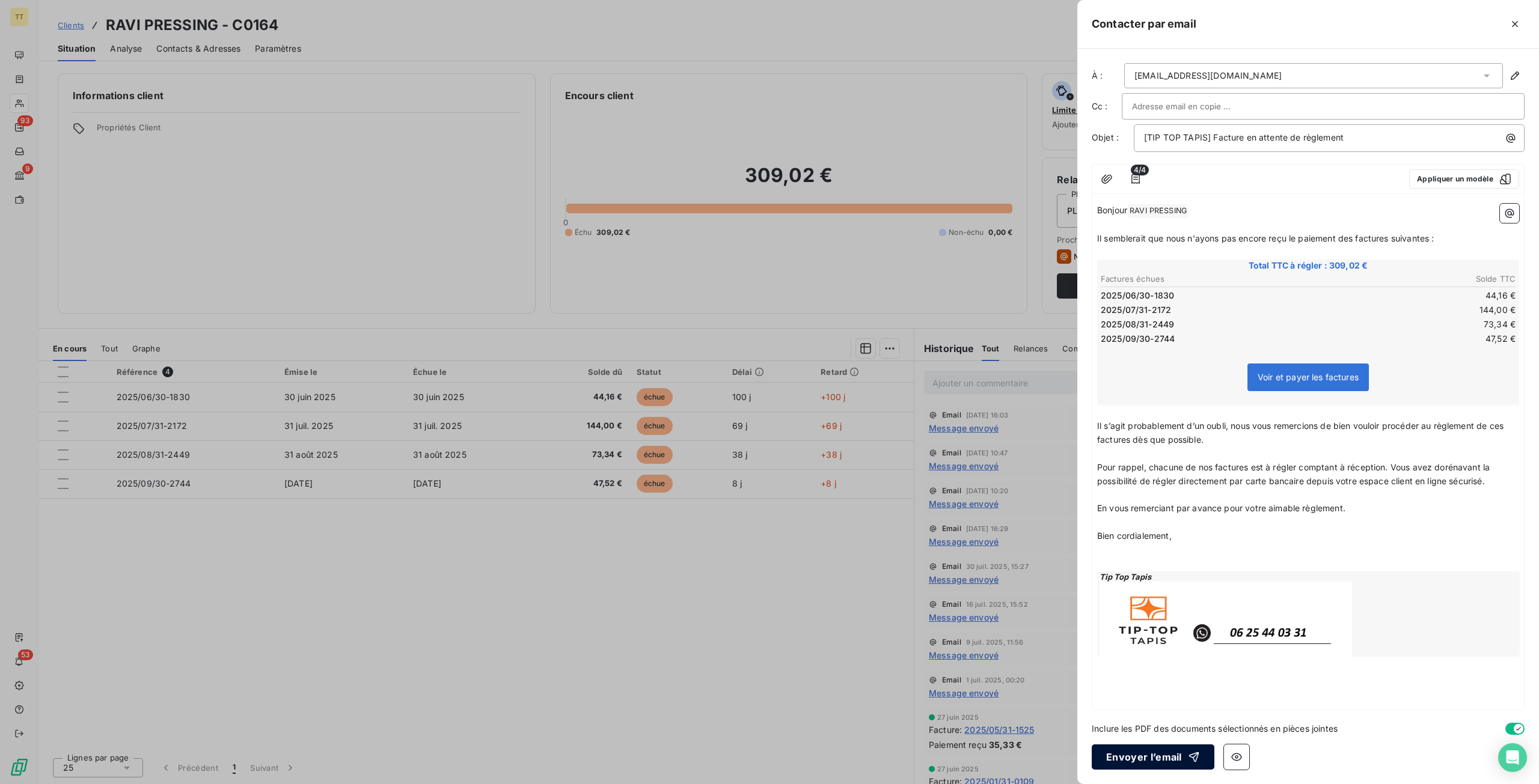
click at [1140, 759] on button "Envoyer l’email" at bounding box center [1153, 756] width 122 height 25
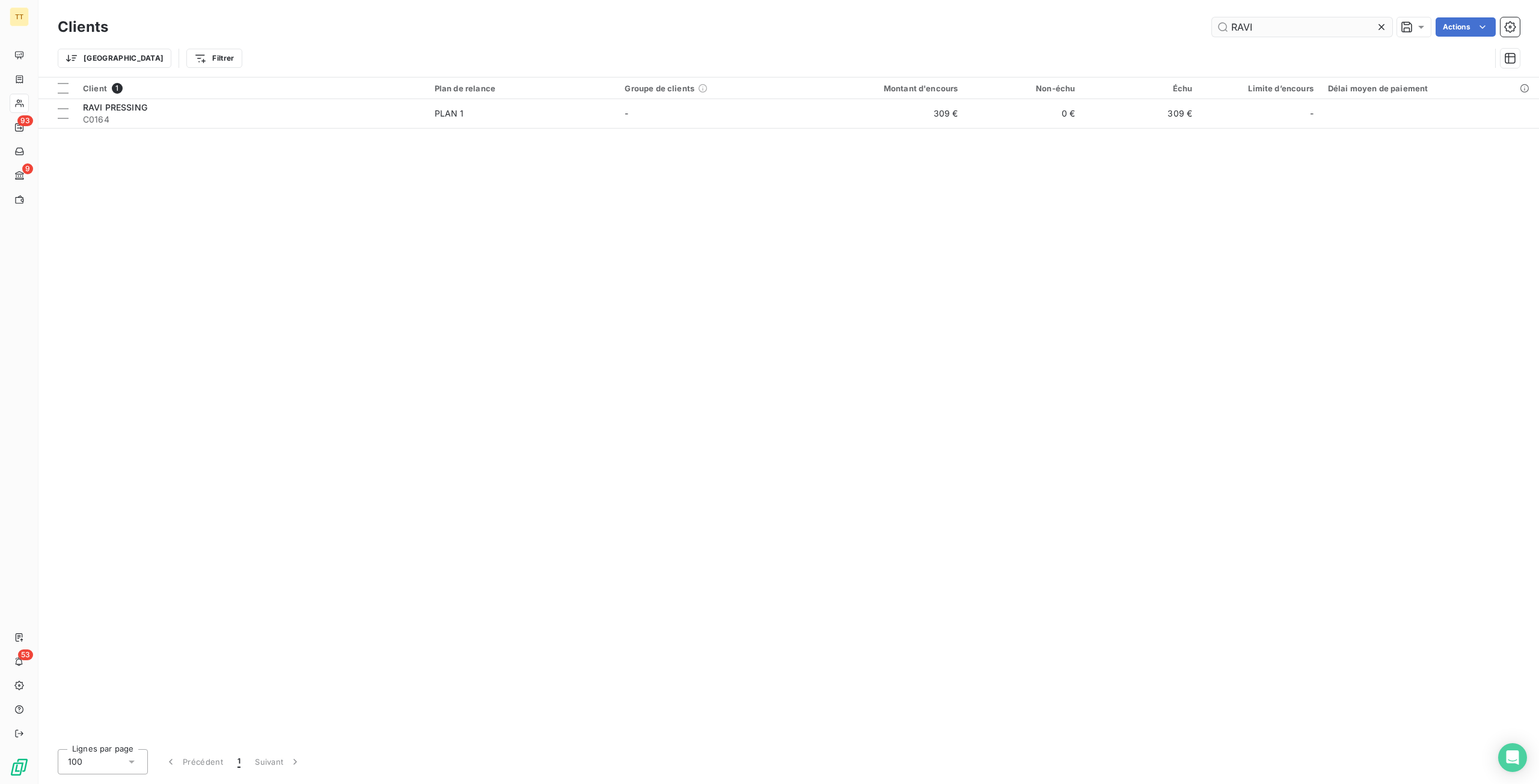
click at [1260, 27] on input "RAVI" at bounding box center [1302, 27] width 180 height 19
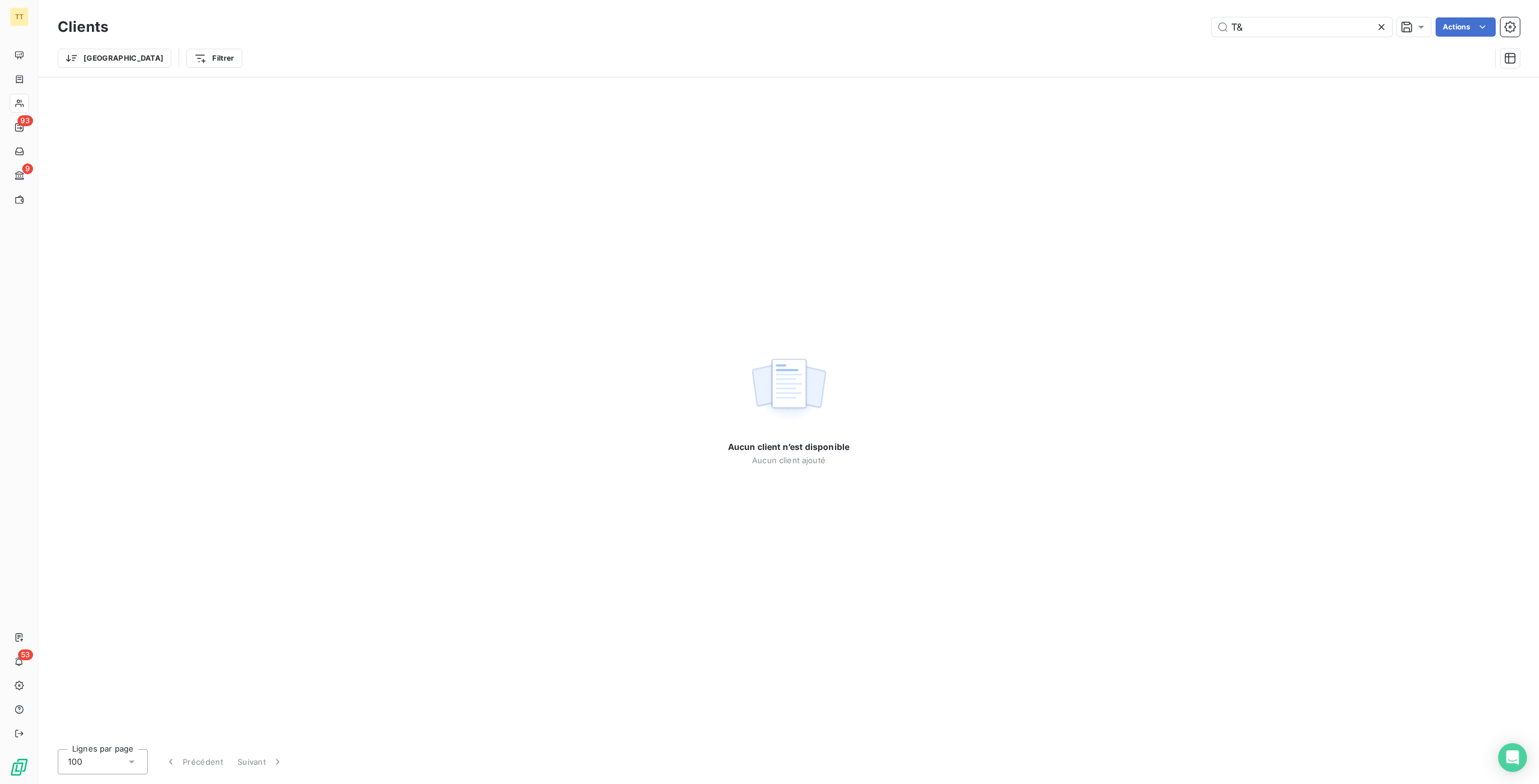
type input "T"
type input "t"
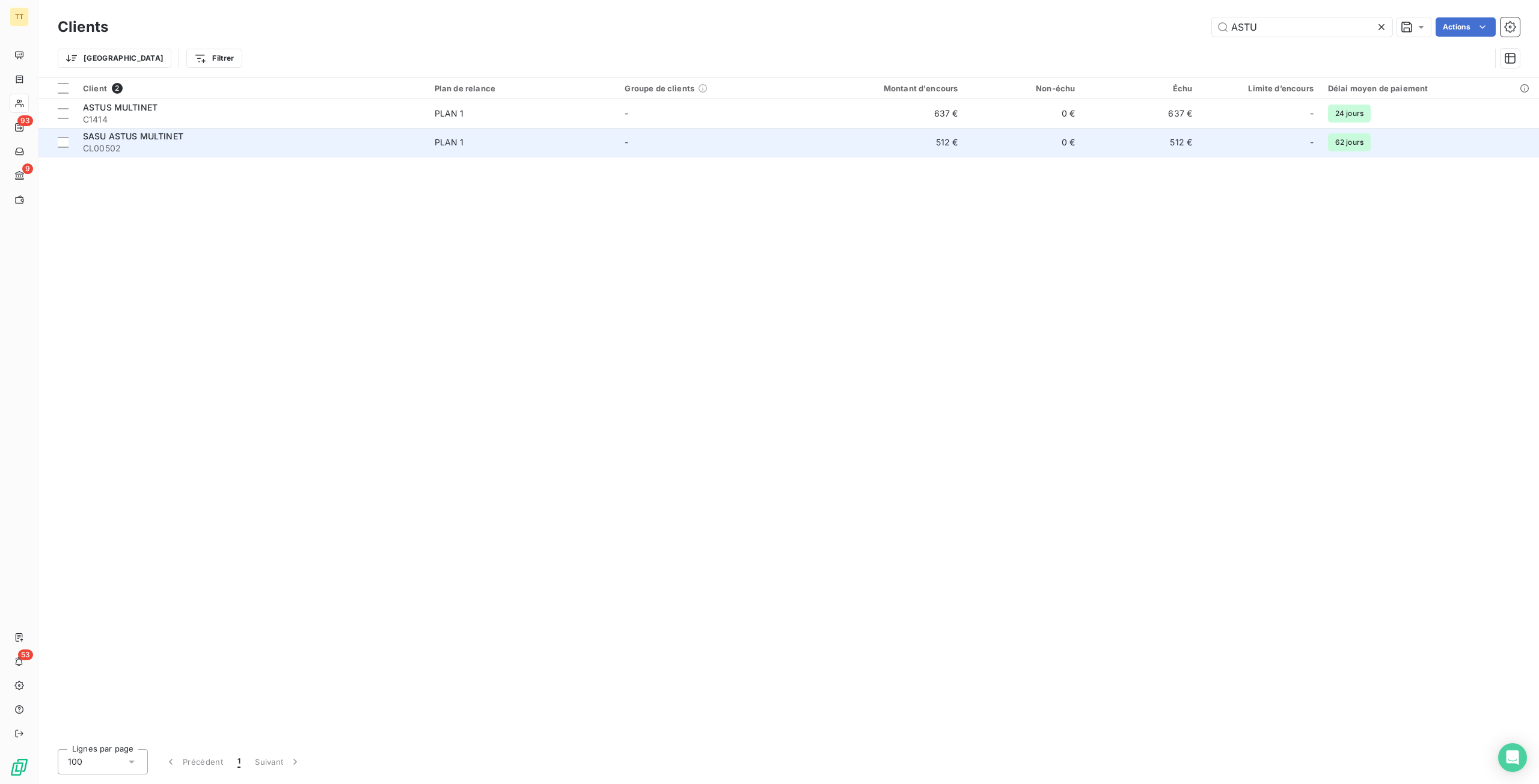
type input "ASTU"
click at [898, 139] on td "512 €" at bounding box center [887, 142] width 157 height 29
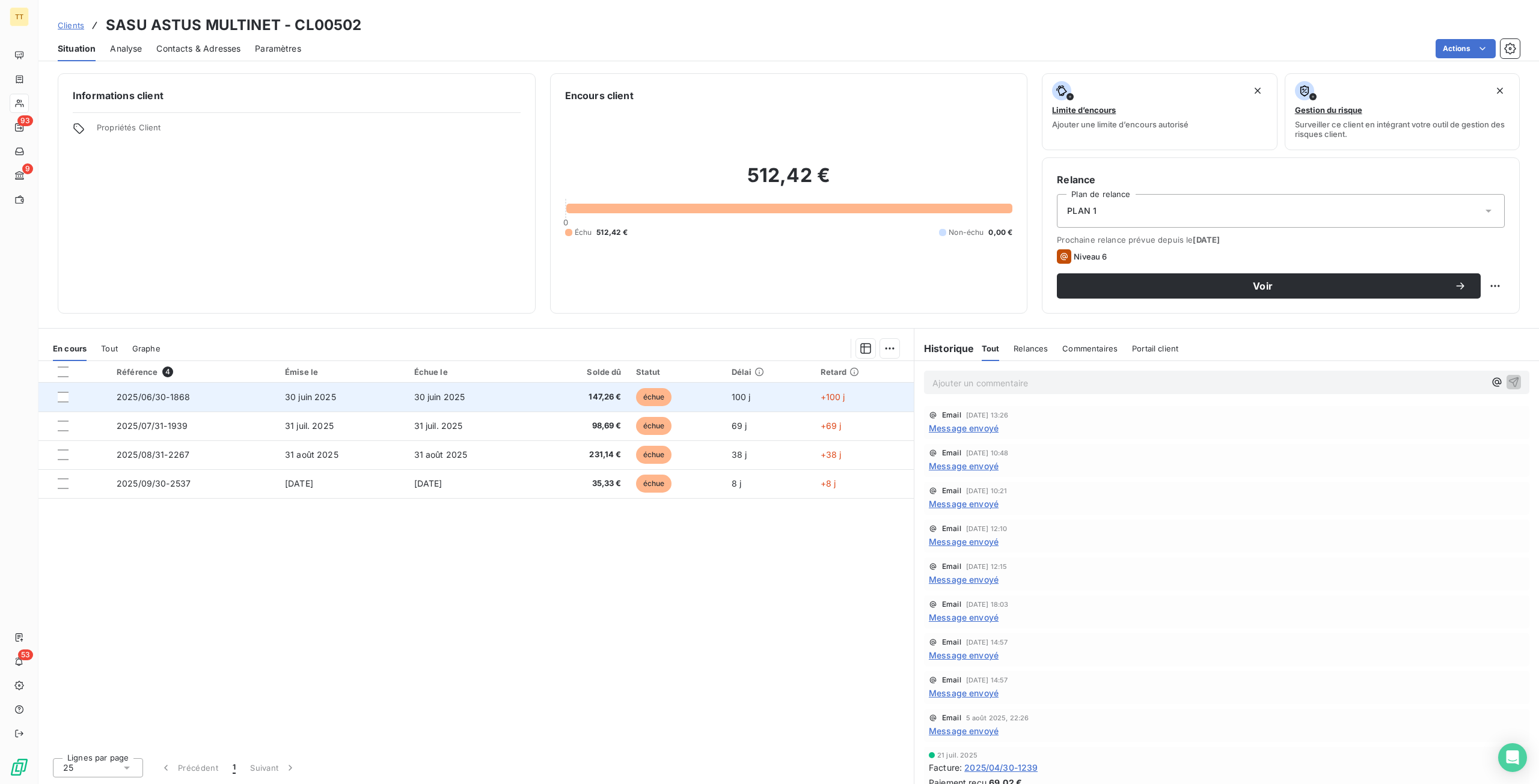
click at [820, 401] on td "+100 j" at bounding box center [863, 397] width 101 height 29
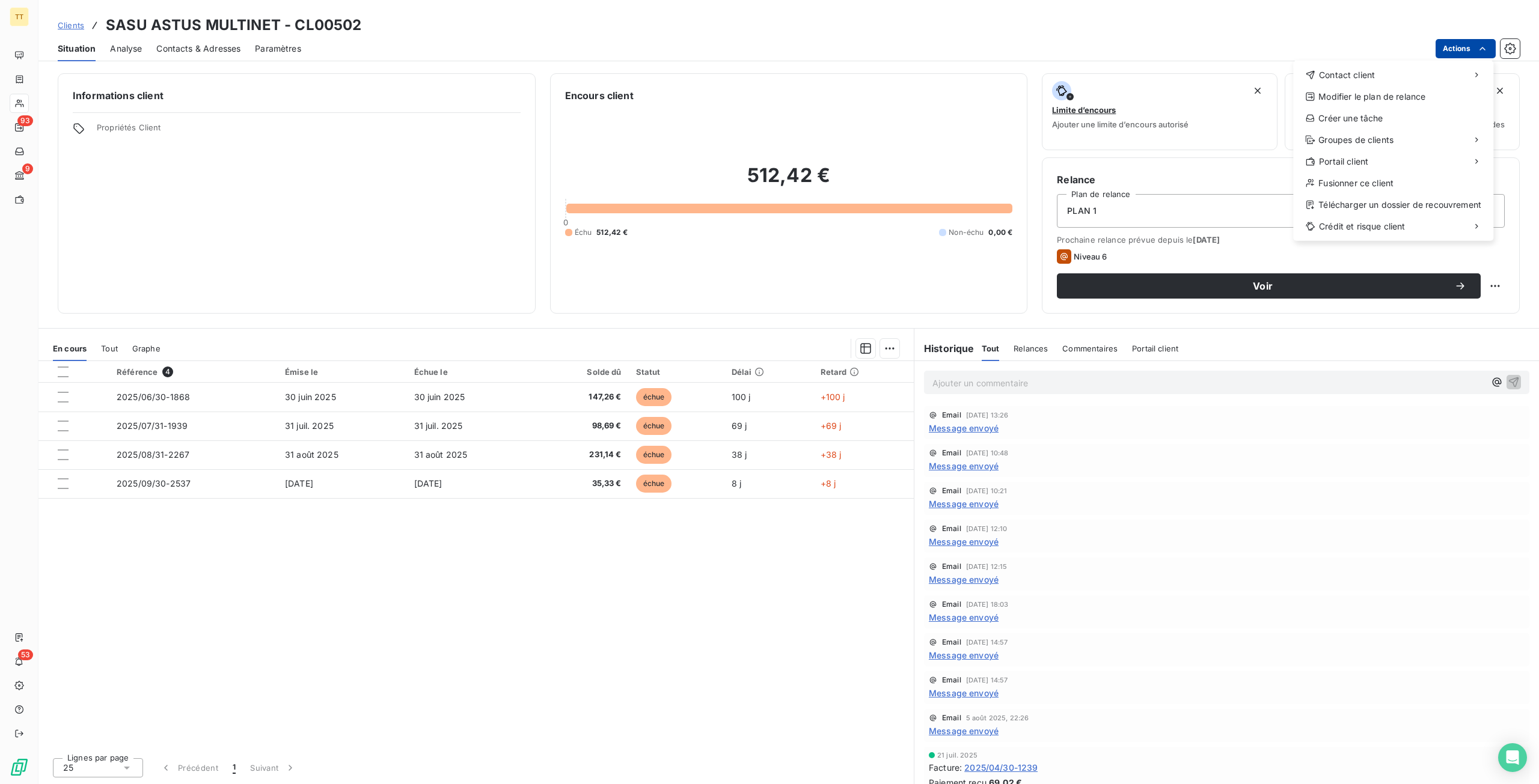
click at [1449, 40] on html "TT 93 9 53 Clients SASU ASTUS MULTINET - CL00502 Situation Analyse Contacts & A…" at bounding box center [770, 392] width 1539 height 784
click at [1262, 80] on div "Envoyer un email" at bounding box center [1204, 80] width 161 height 19
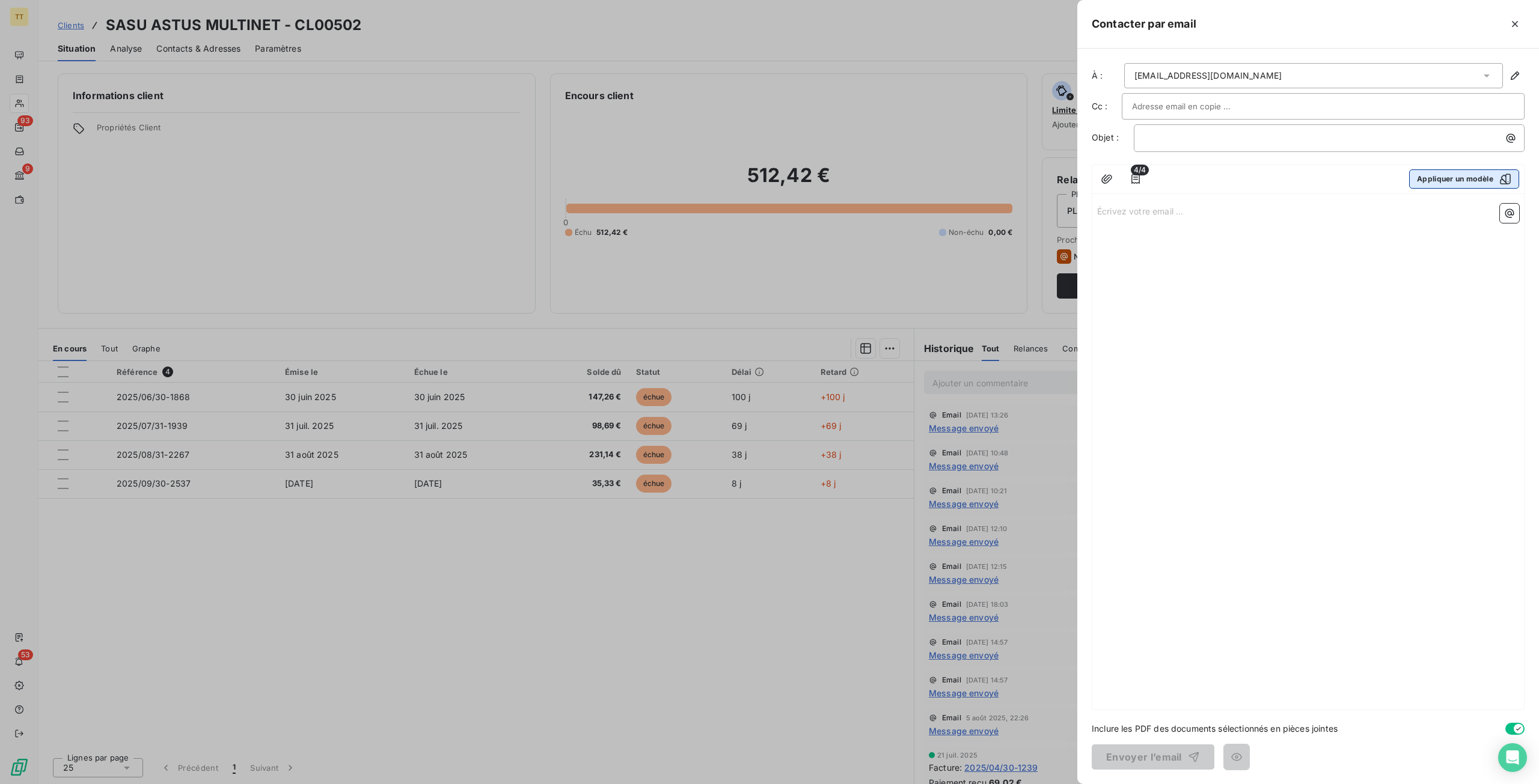
click at [1462, 172] on button "Appliquer un modèle" at bounding box center [1464, 178] width 110 height 19
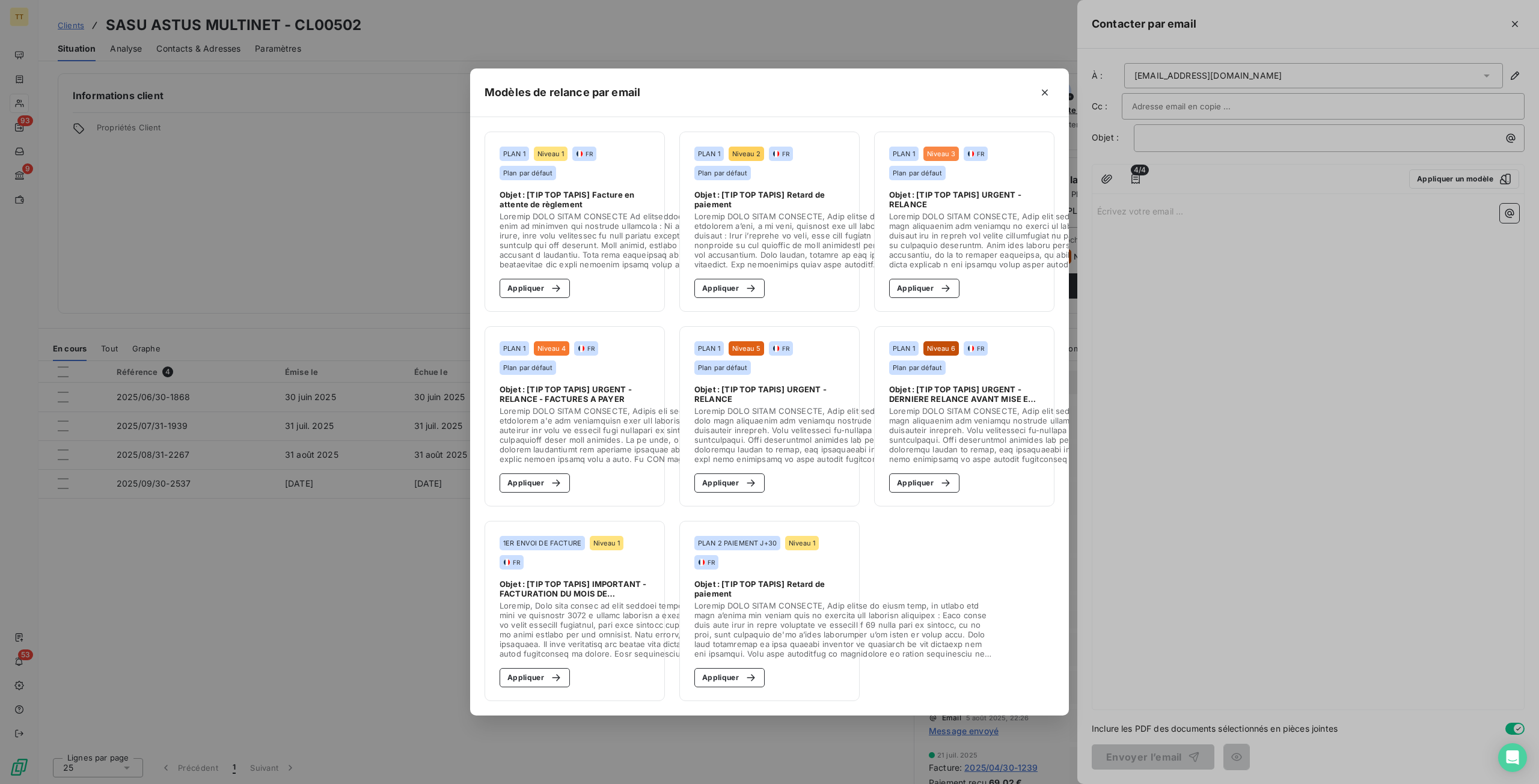
click at [531, 294] on section "PLAN 1 Niveau 1 FR Plan par défaut Objet : [TIP TOP TAPIS] Facture en attente d…" at bounding box center [574, 221] width 180 height 180
drag, startPoint x: 539, startPoint y: 286, endPoint x: 585, endPoint y: 296, distance: 47.1
click at [540, 286] on button "Appliquer" at bounding box center [535, 288] width 71 height 19
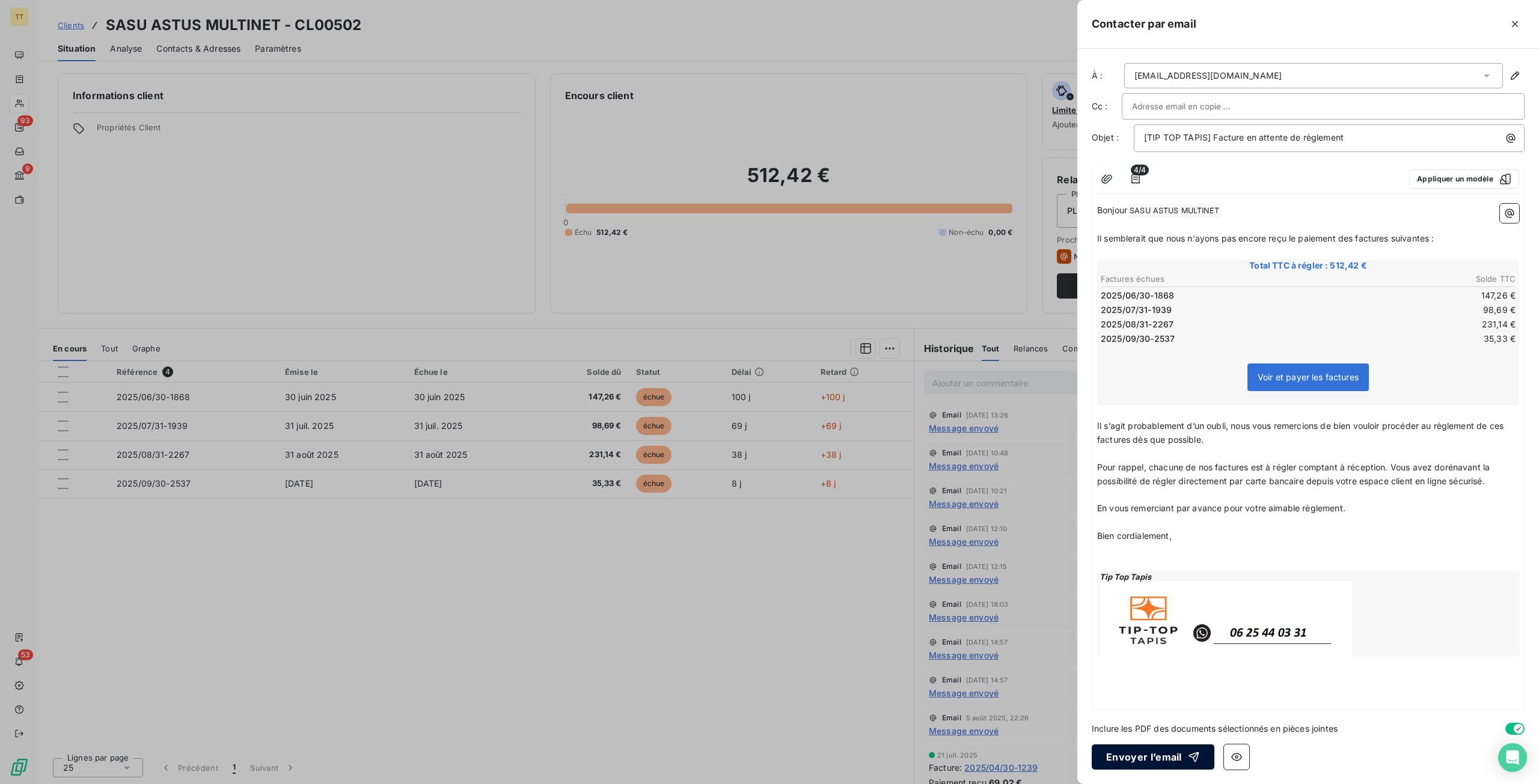
click at [1178, 753] on button "Envoyer l’email" at bounding box center [1153, 756] width 122 height 25
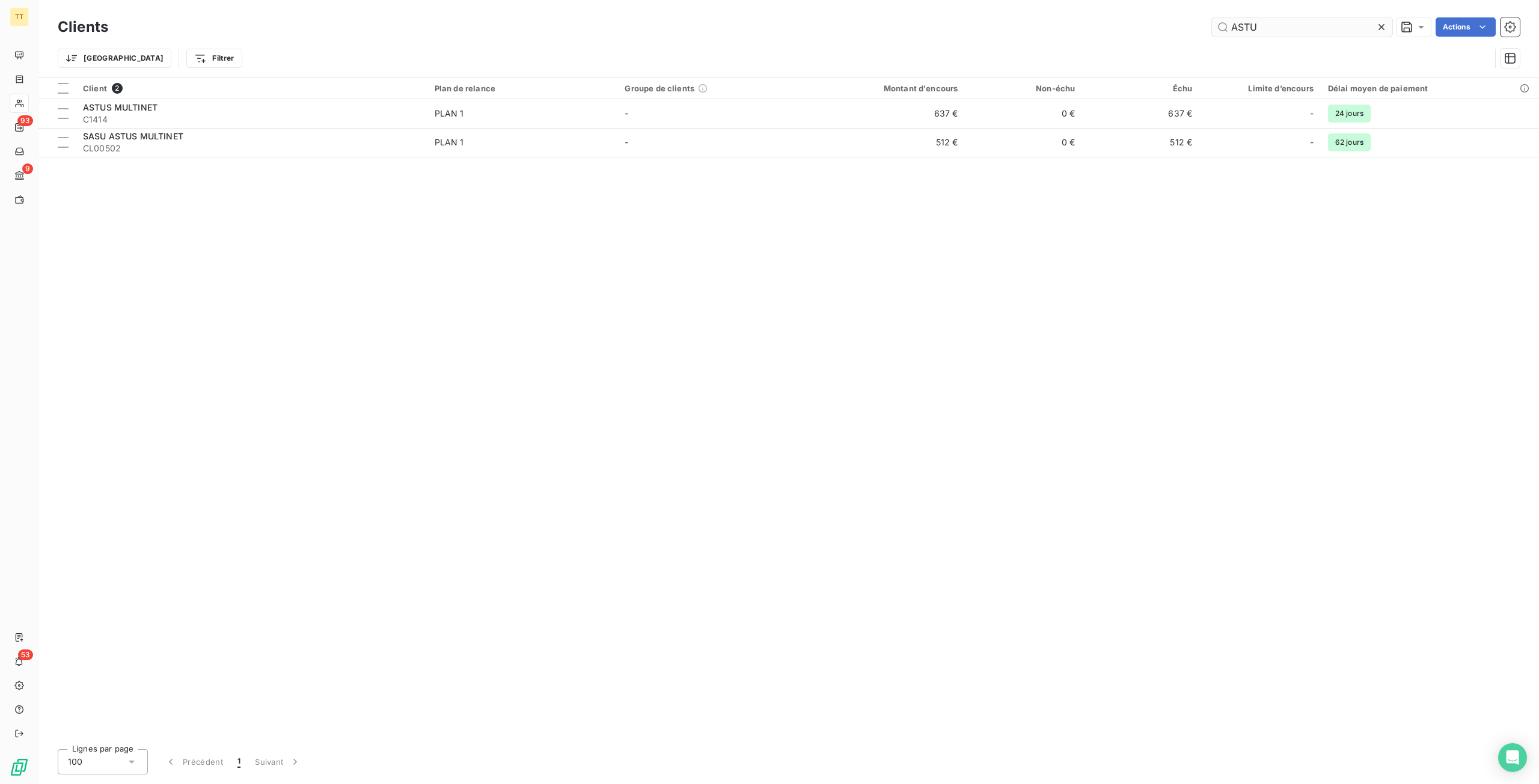
click at [1272, 24] on input "ASTU" at bounding box center [1302, 27] width 180 height 19
click at [1281, 28] on input "MA" at bounding box center [1302, 27] width 180 height 19
click at [1282, 28] on input "MA" at bounding box center [1302, 27] width 180 height 19
click at [1283, 28] on input "MA" at bounding box center [1302, 27] width 180 height 19
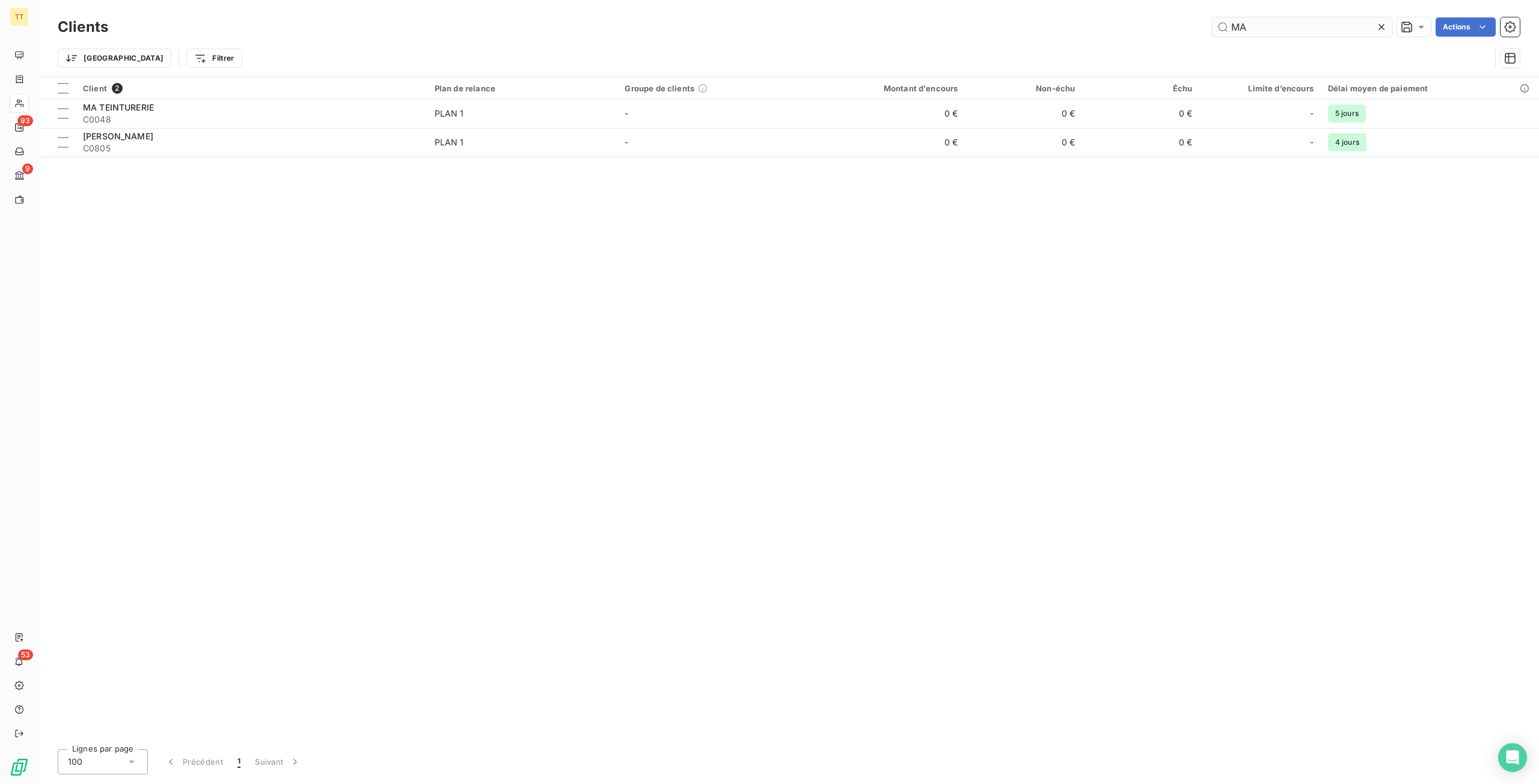
click at [1283, 28] on input "MA" at bounding box center [1302, 27] width 180 height 19
click at [1284, 28] on input "MA" at bounding box center [1302, 27] width 180 height 19
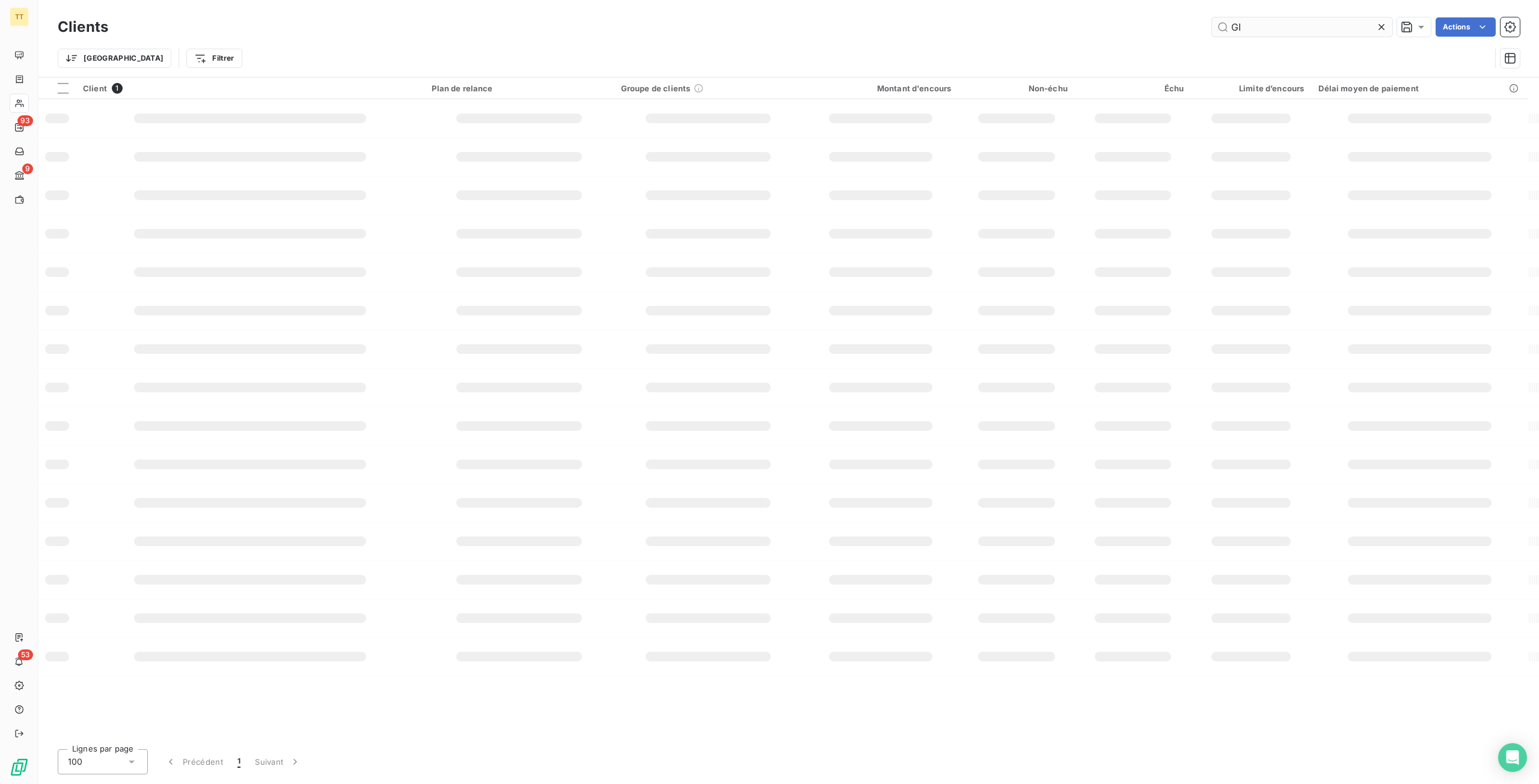
type input "G"
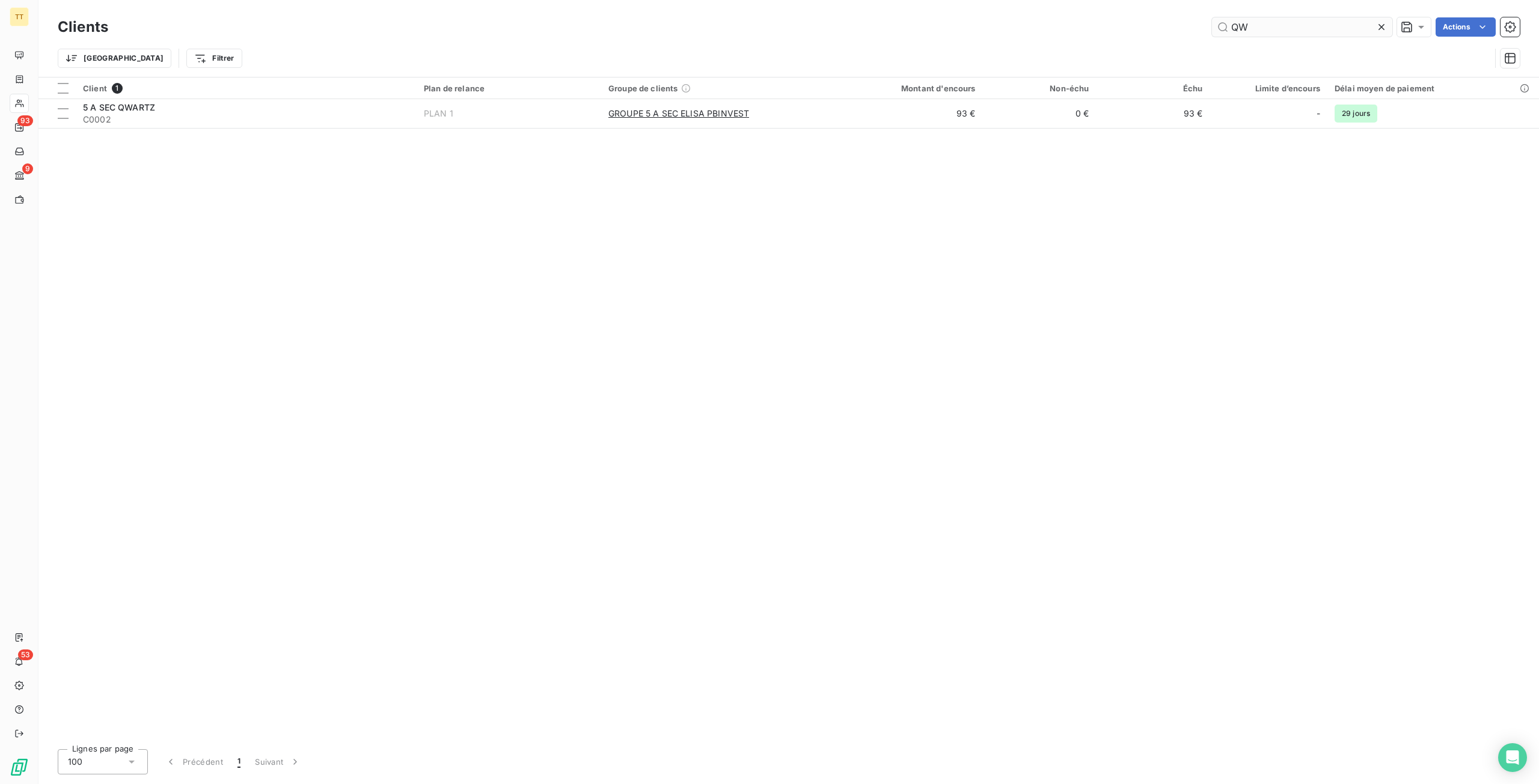
type input "Q"
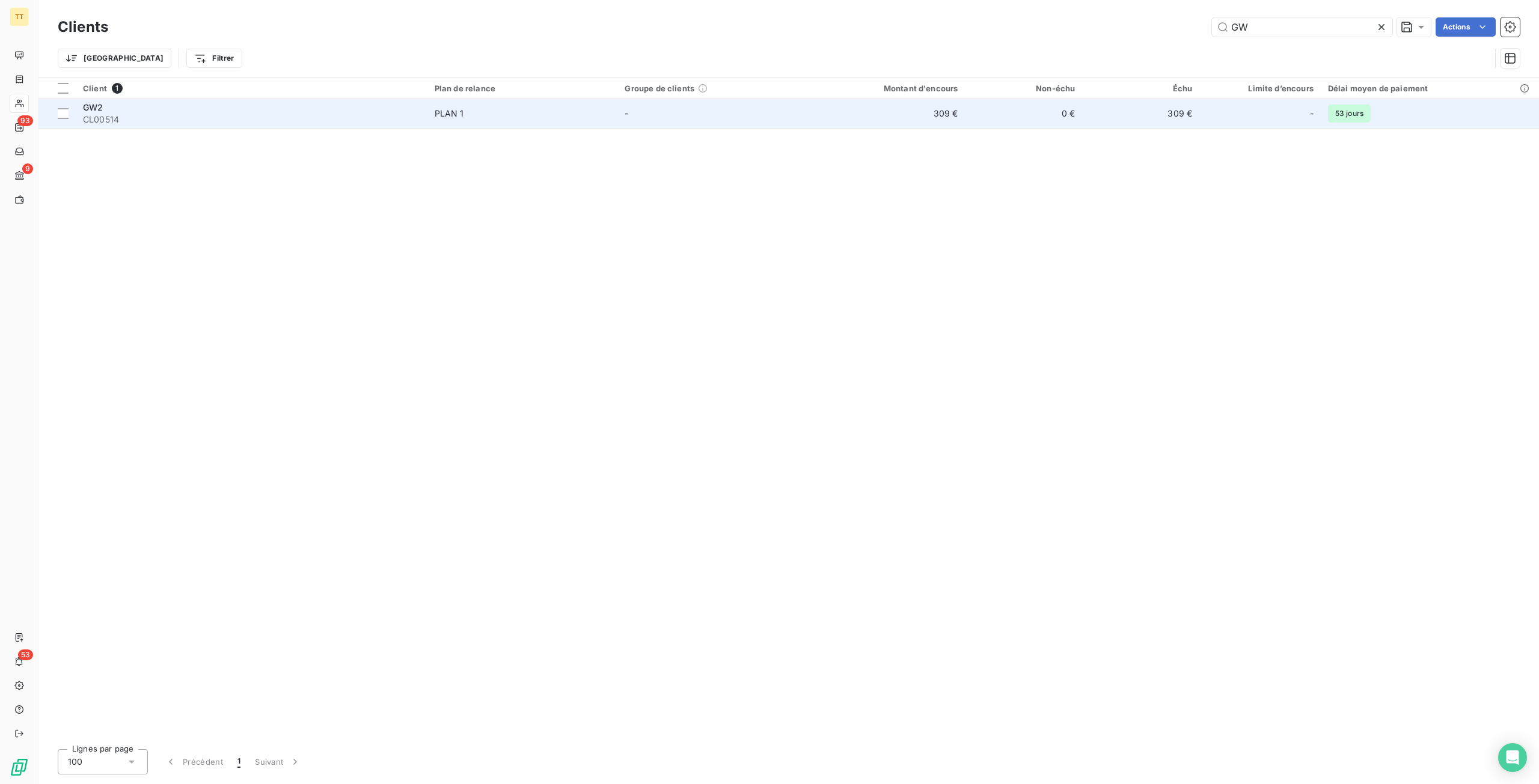
type input "GW"
click at [1092, 126] on td "309 €" at bounding box center [1141, 113] width 117 height 29
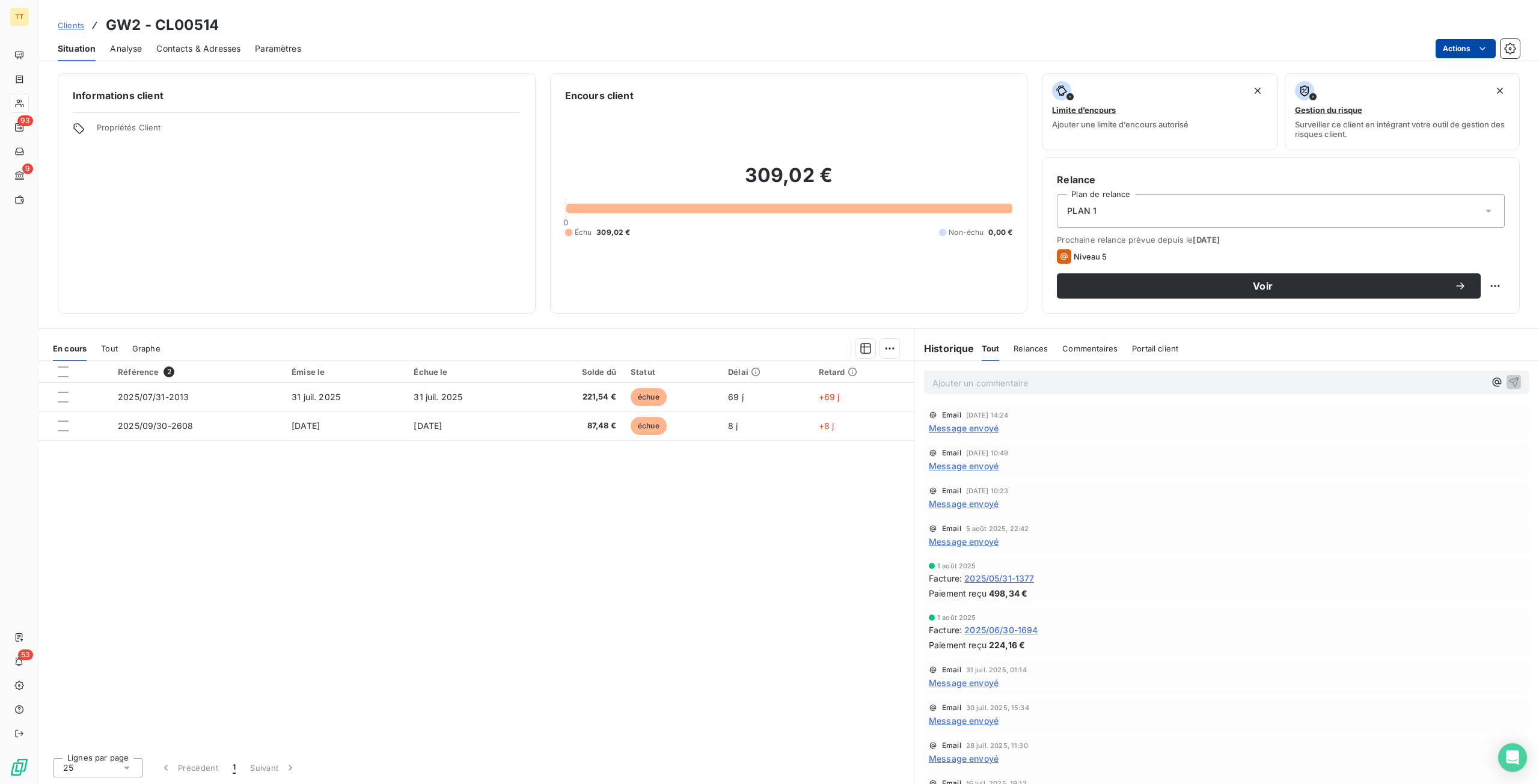
click at [1455, 45] on html "TT 93 9 53 Clients GW2 - CL00514 Situation Analyse Contacts & Adresses Paramètr…" at bounding box center [770, 392] width 1539 height 784
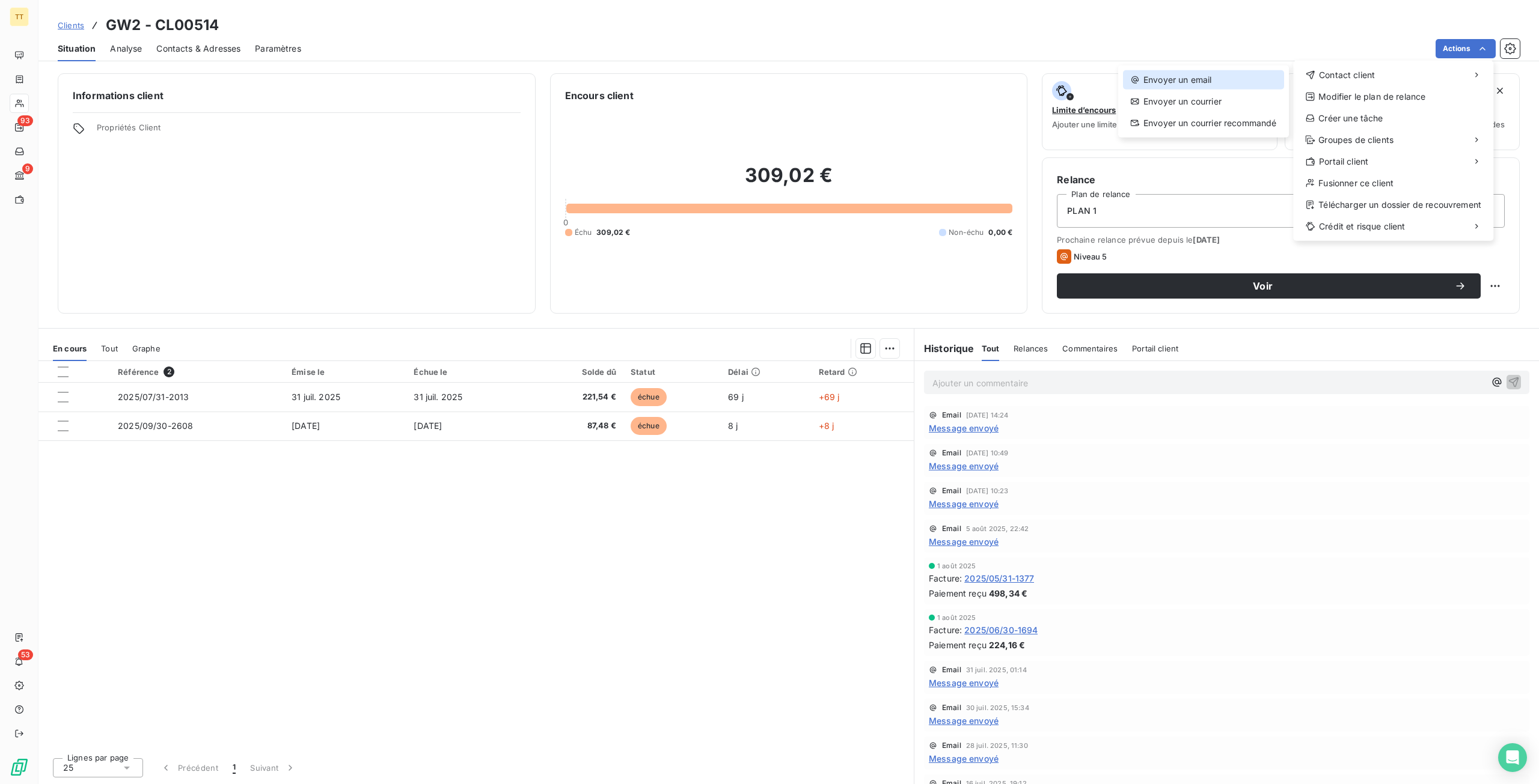
click at [1262, 85] on div "Envoyer un email" at bounding box center [1204, 80] width 161 height 19
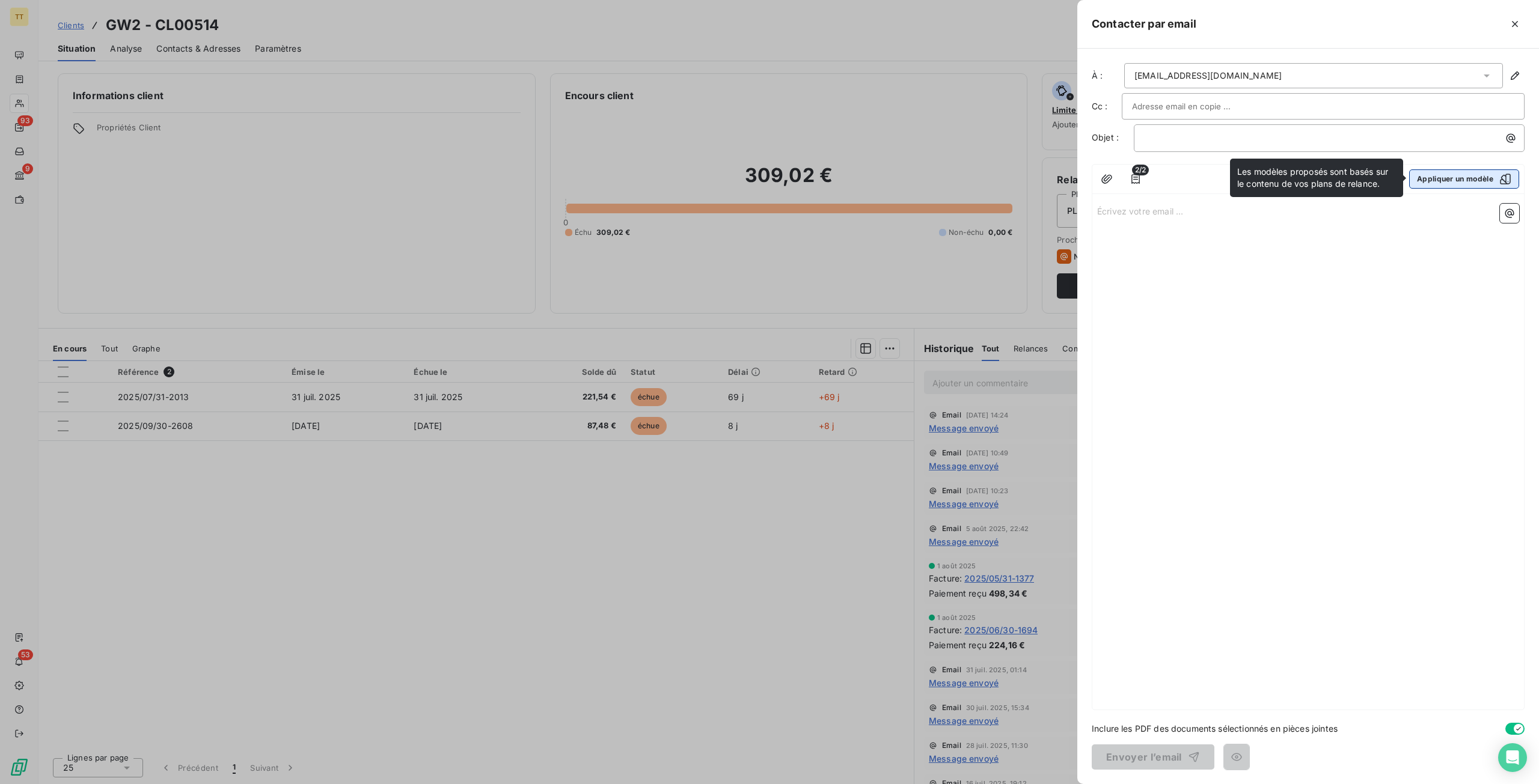
click at [1469, 177] on button "Appliquer un modèle" at bounding box center [1464, 178] width 110 height 19
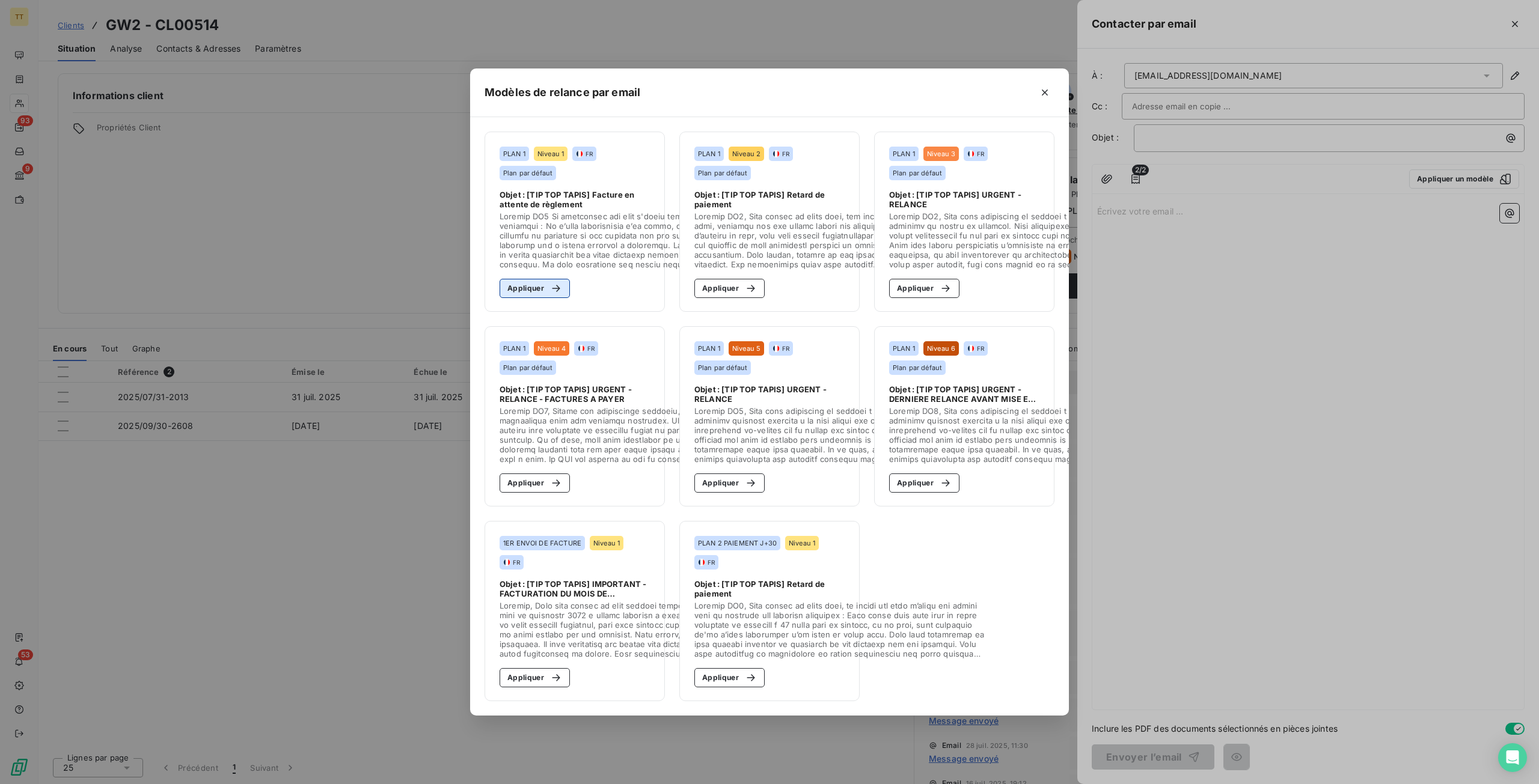
click at [531, 279] on button "Appliquer" at bounding box center [535, 288] width 71 height 19
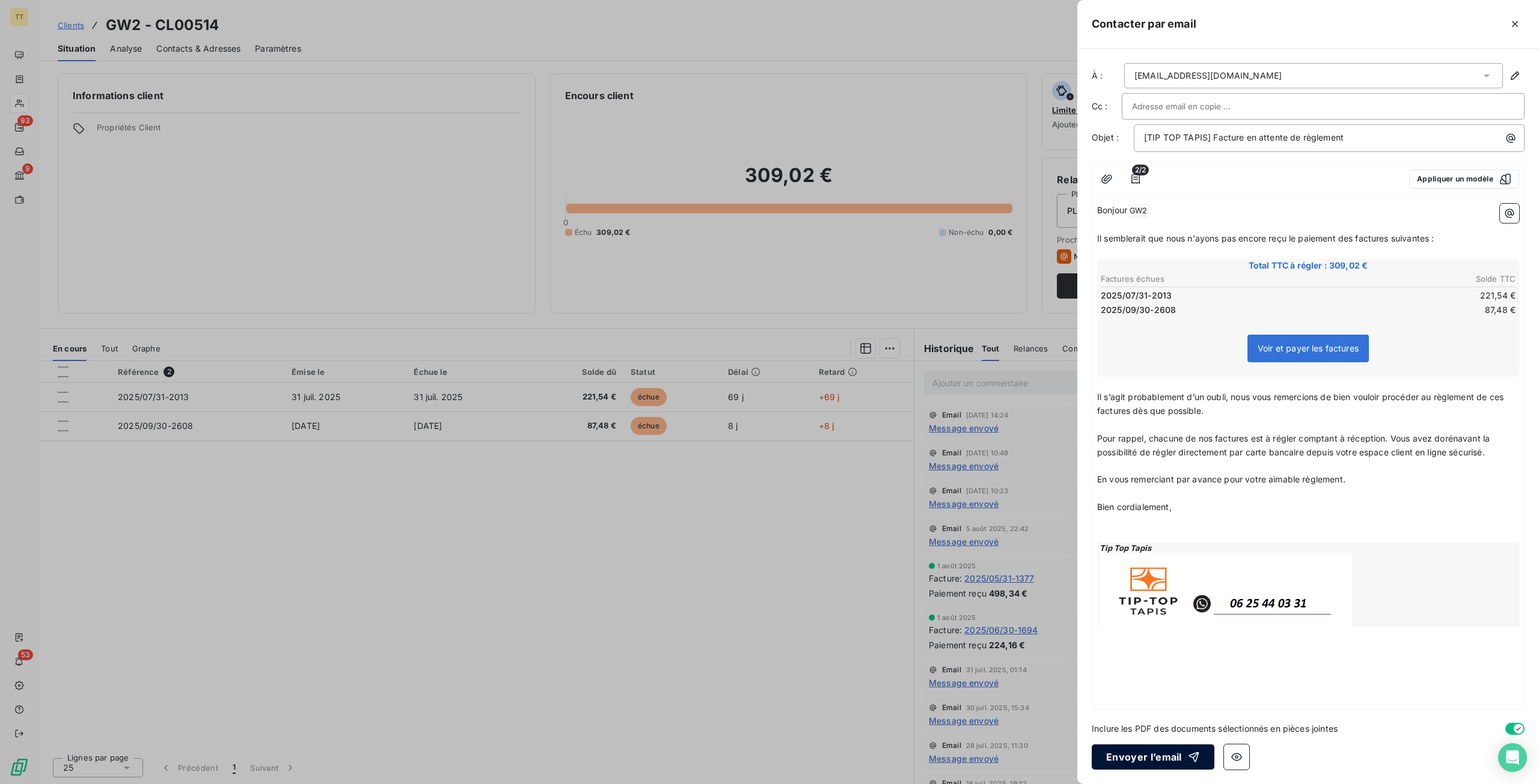
click at [1175, 756] on button "Envoyer l’email" at bounding box center [1153, 756] width 122 height 25
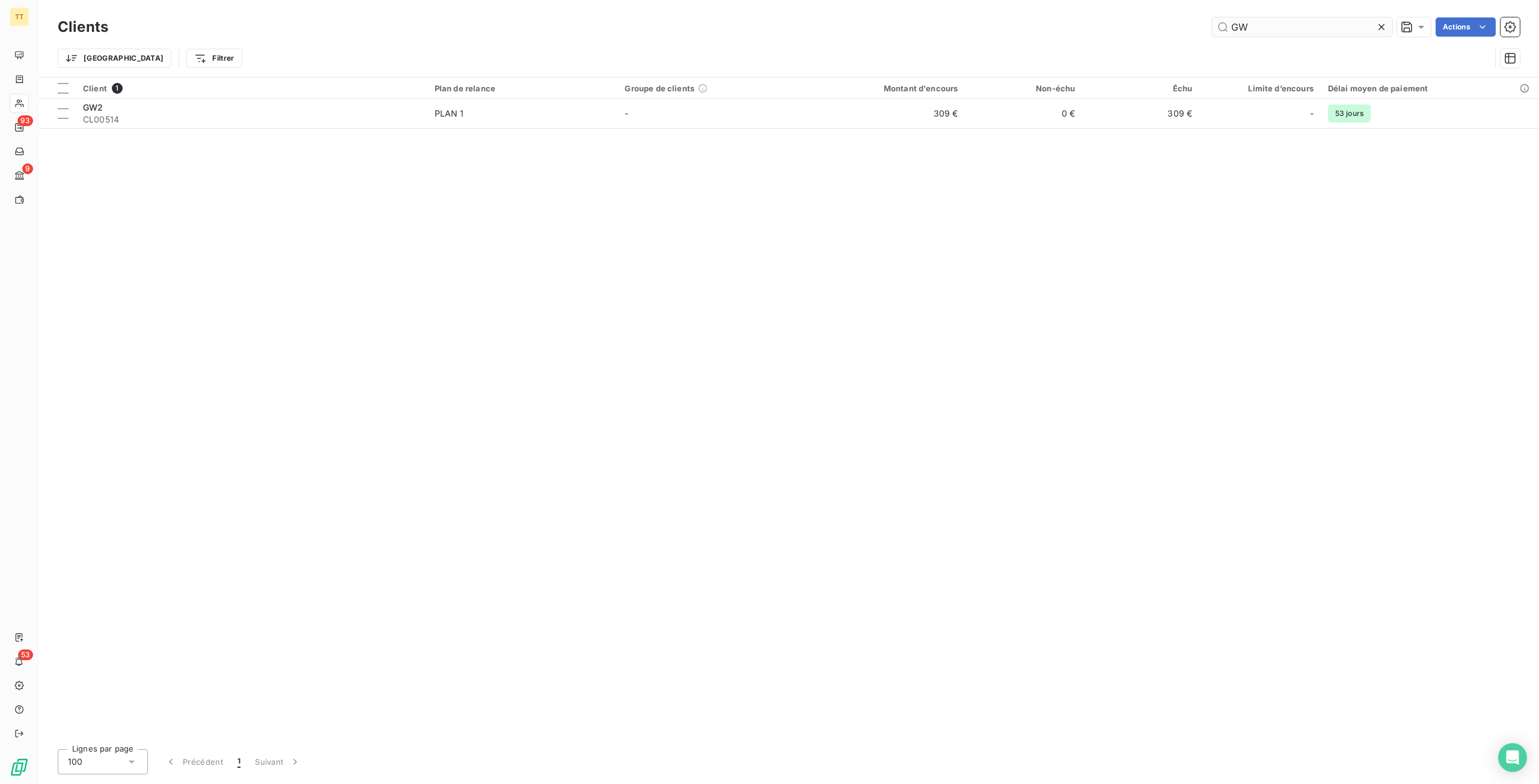
click at [1270, 28] on input "GW" at bounding box center [1302, 27] width 180 height 19
type input "K"
type input "I"
type input "L"
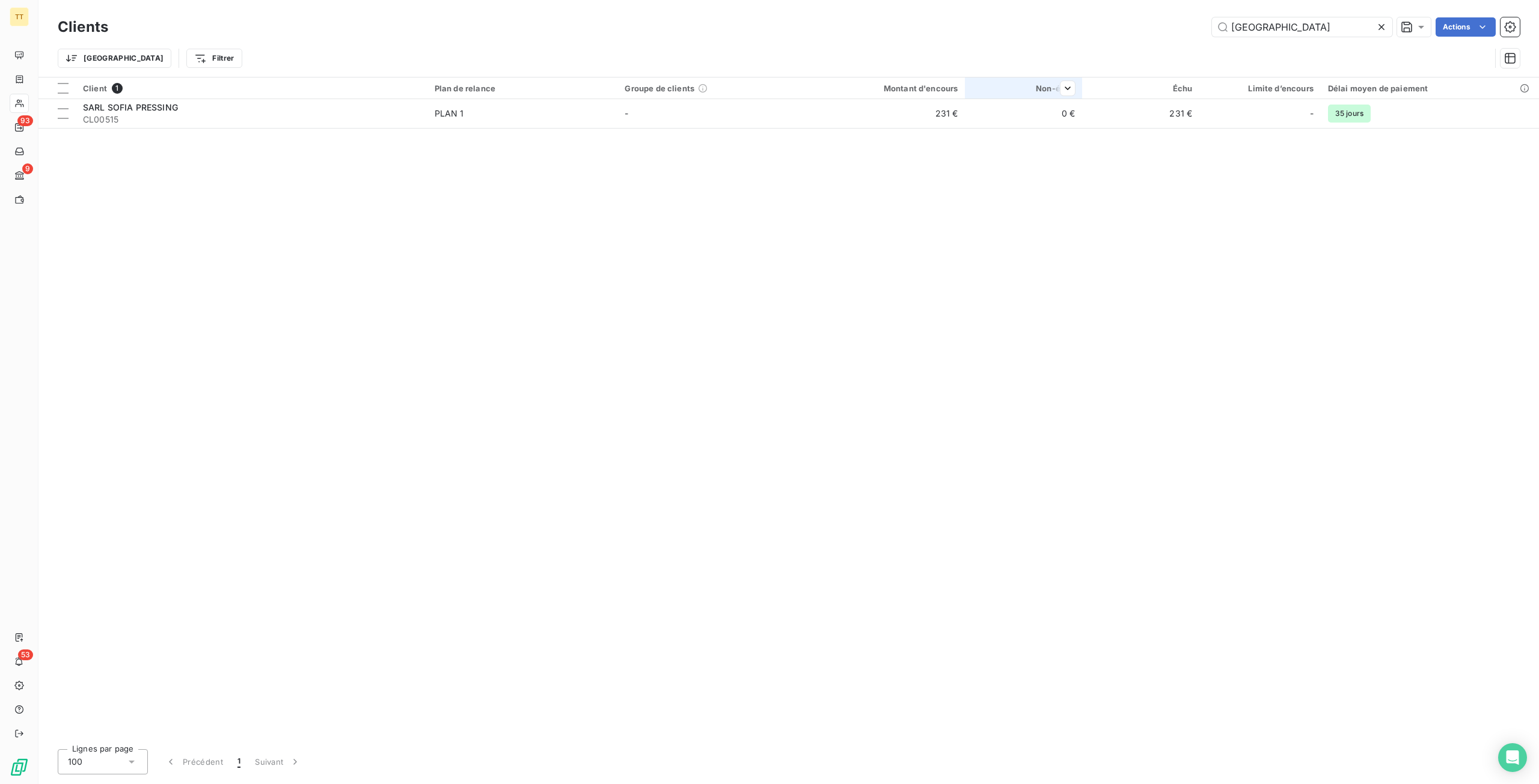
type input "[GEOGRAPHIC_DATA]"
click at [1010, 96] on th "Non-échu" at bounding box center [1023, 89] width 117 height 22
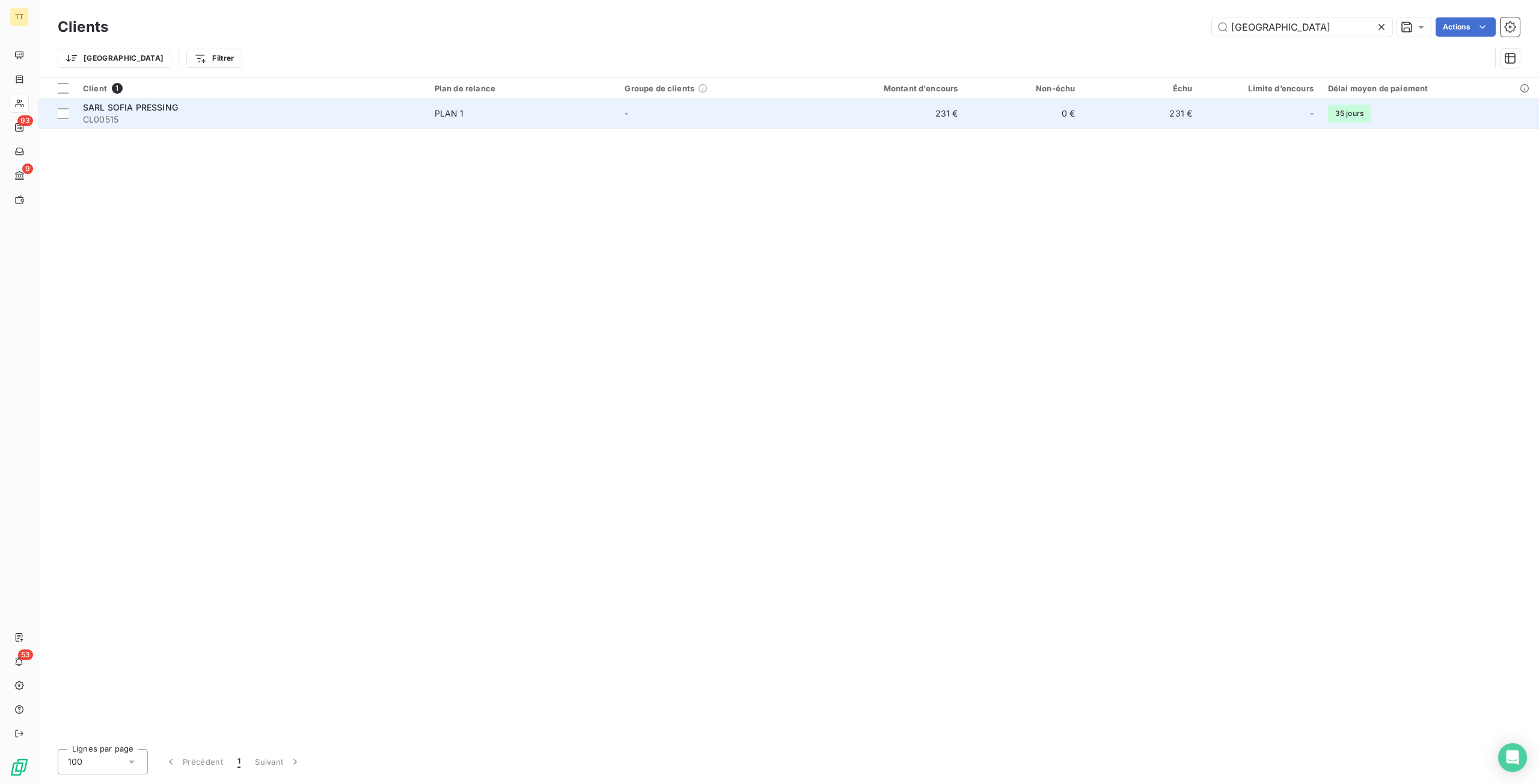
click at [987, 117] on td "0 €" at bounding box center [1023, 113] width 117 height 29
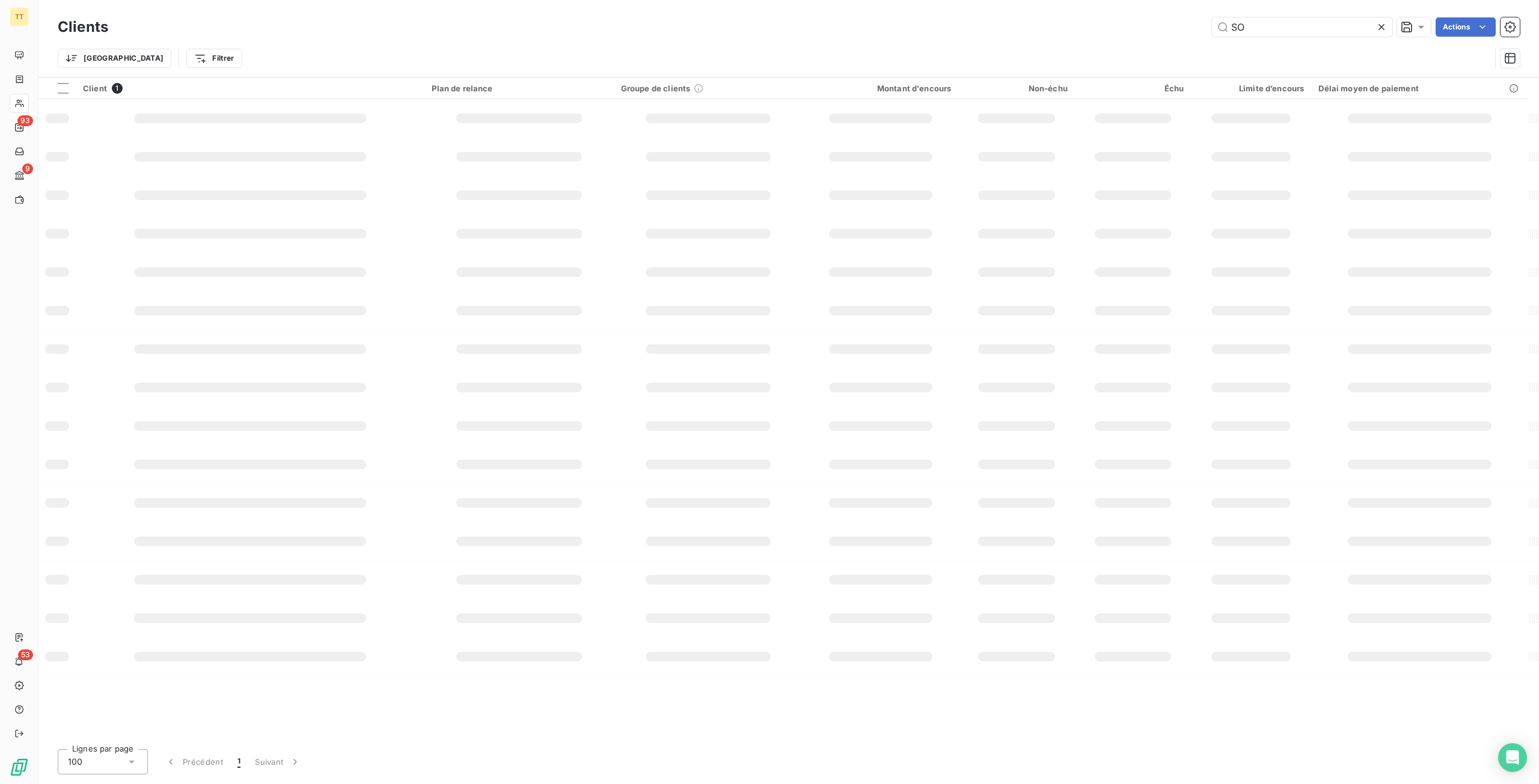
type input "S"
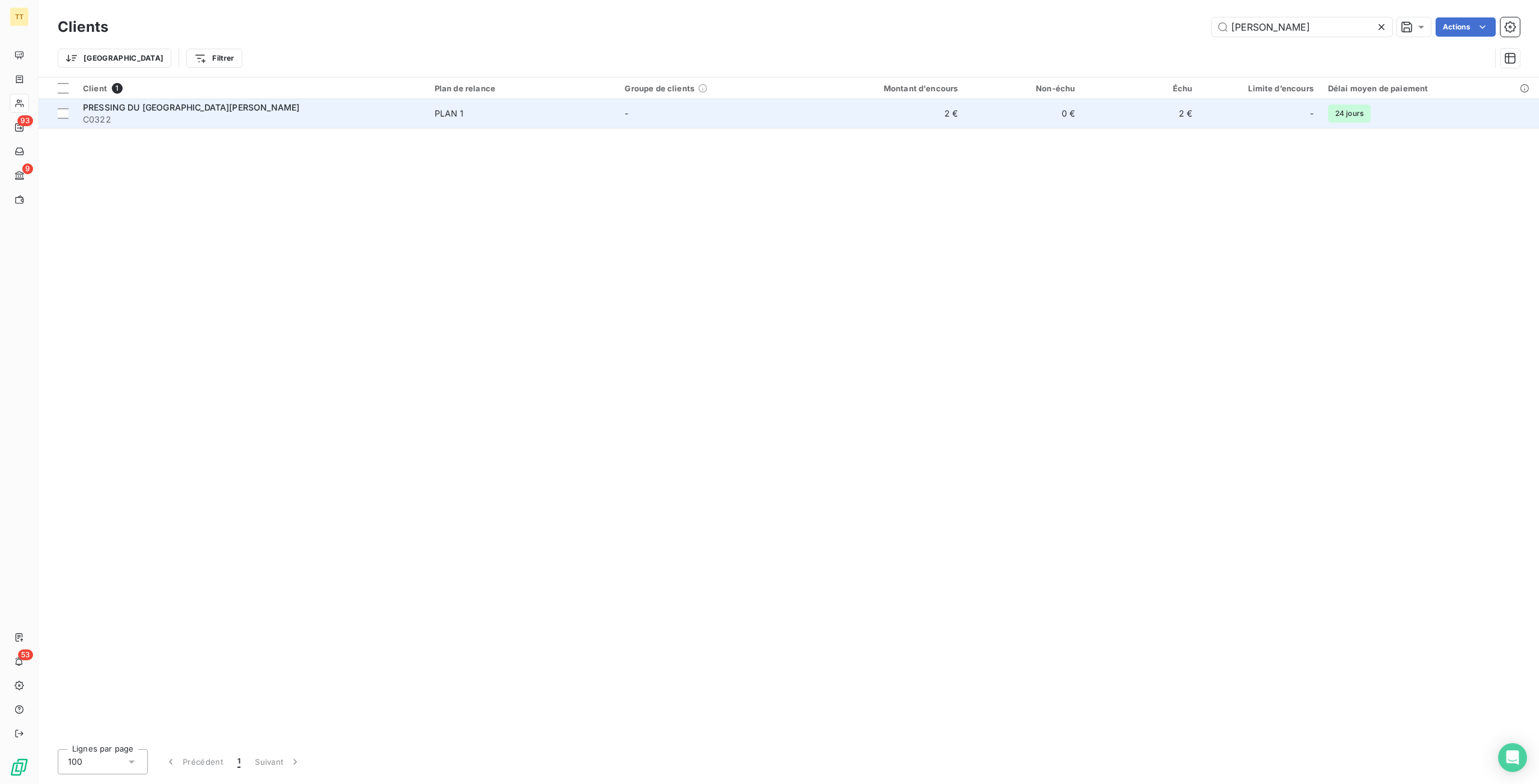
type input "[PERSON_NAME]"
click at [1029, 116] on td "0 €" at bounding box center [1023, 113] width 117 height 29
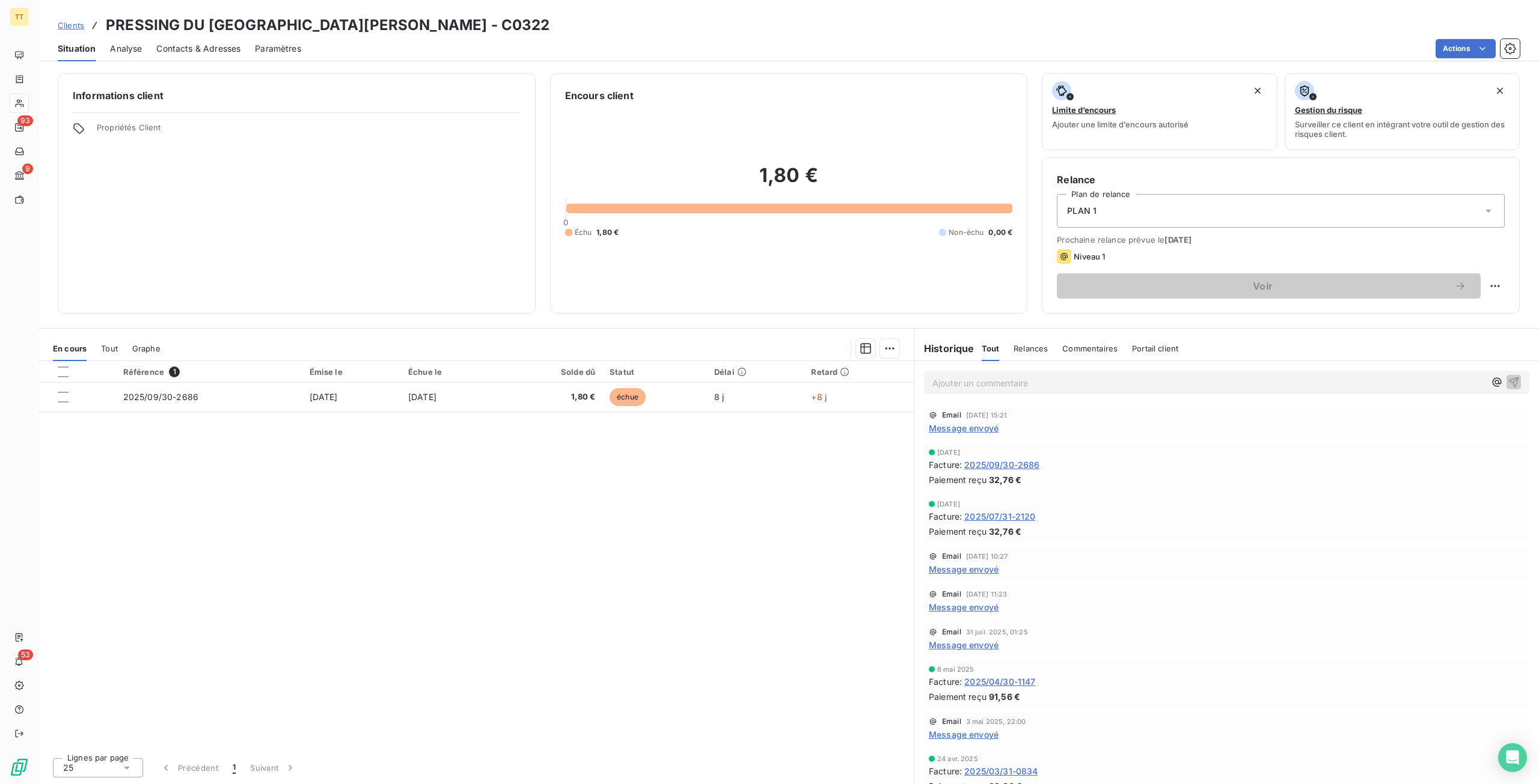
click at [977, 430] on span "Message envoyé" at bounding box center [964, 428] width 70 height 13
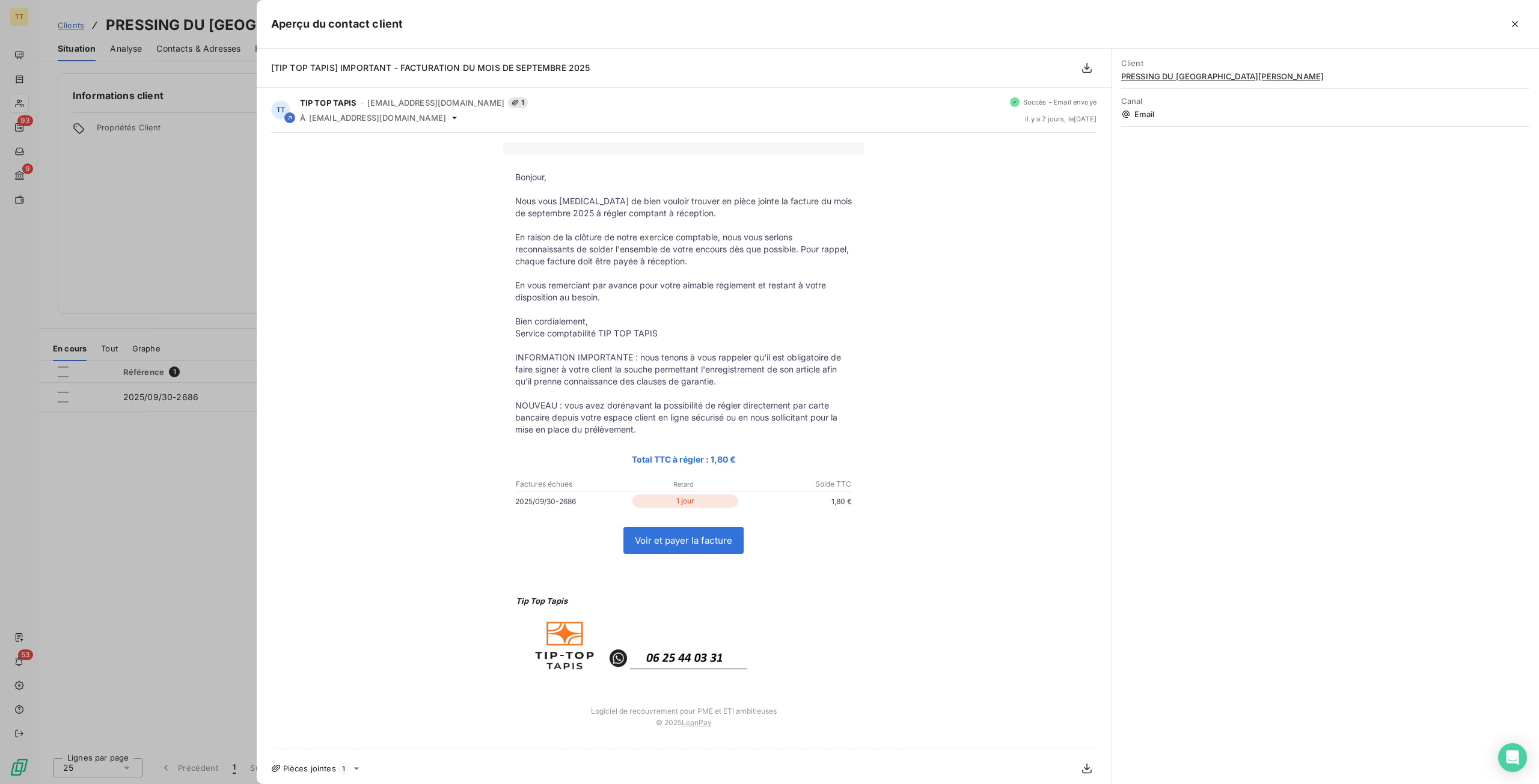
click at [231, 438] on div at bounding box center [770, 392] width 1539 height 784
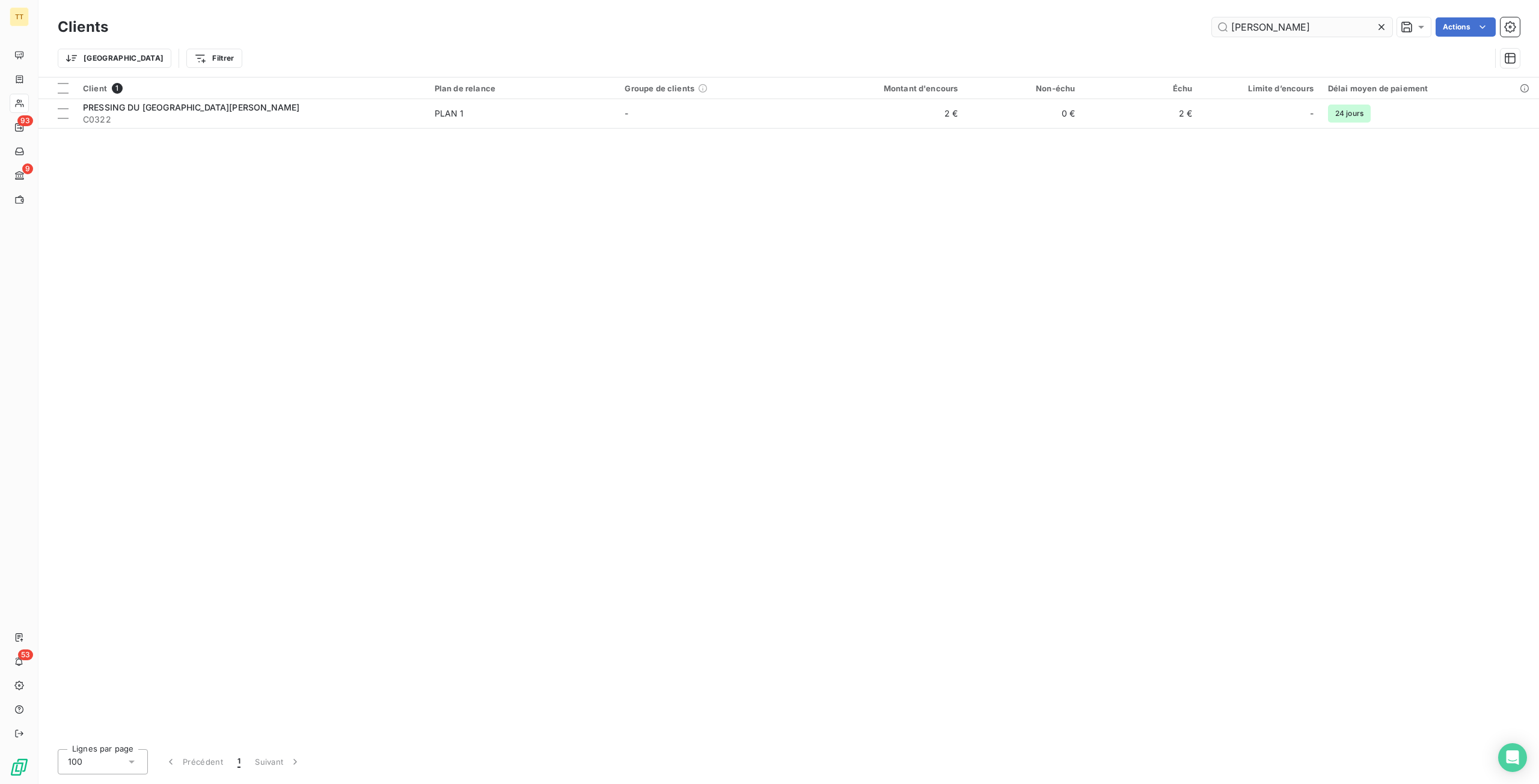
click at [1282, 35] on input "[PERSON_NAME]" at bounding box center [1302, 27] width 180 height 19
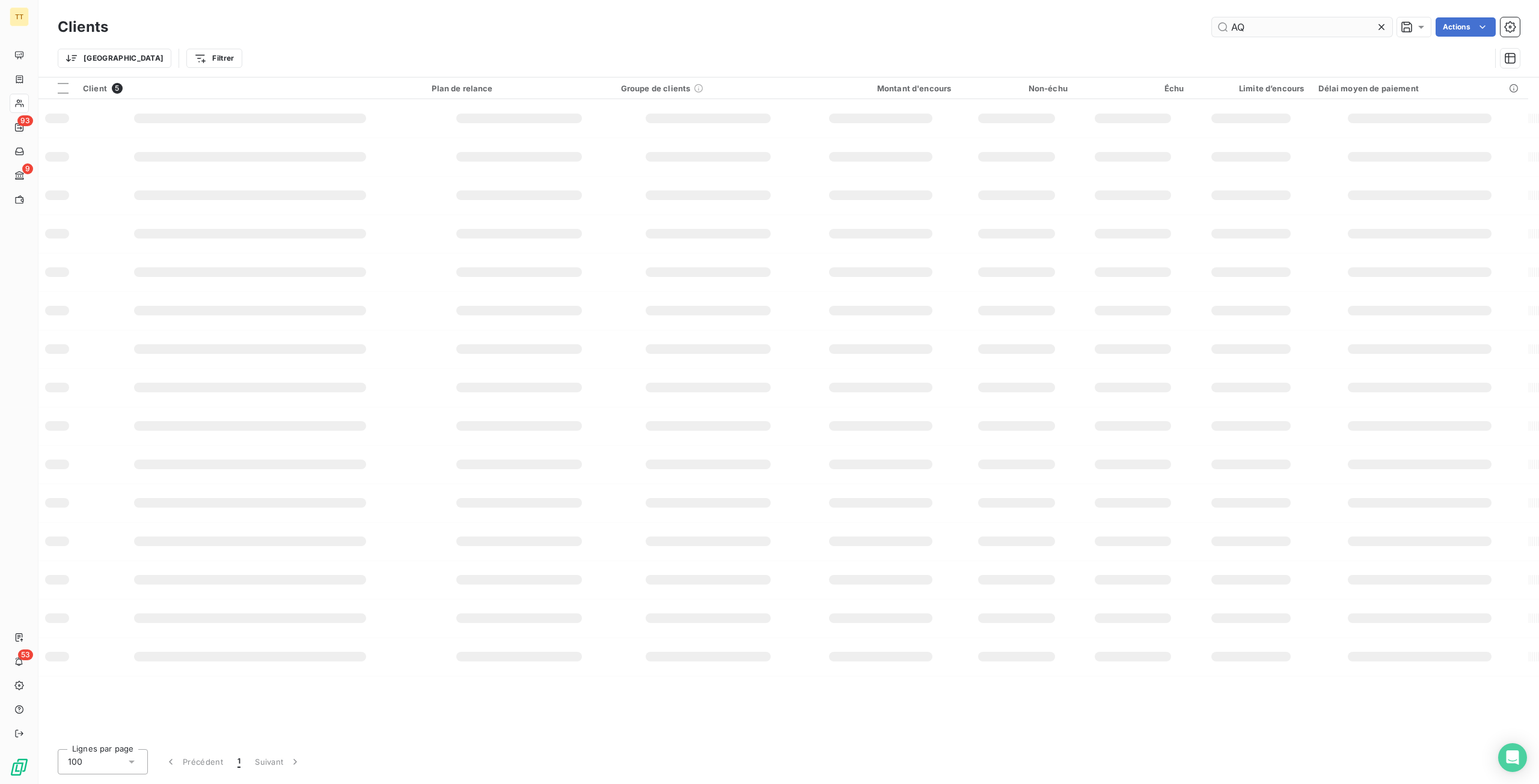
type input "A"
type input "H"
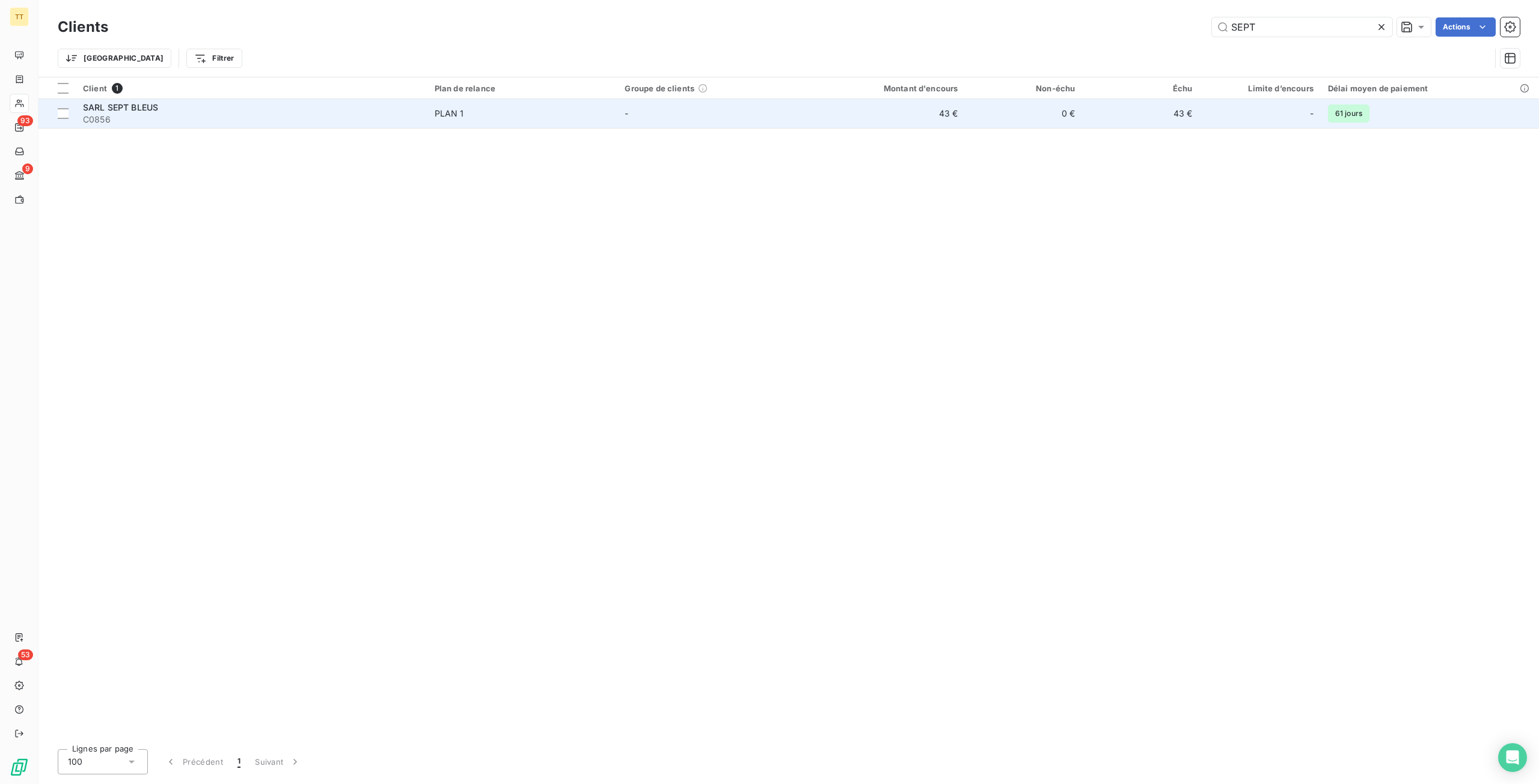
type input "SEPT"
click at [1019, 107] on td "0 €" at bounding box center [1023, 113] width 117 height 29
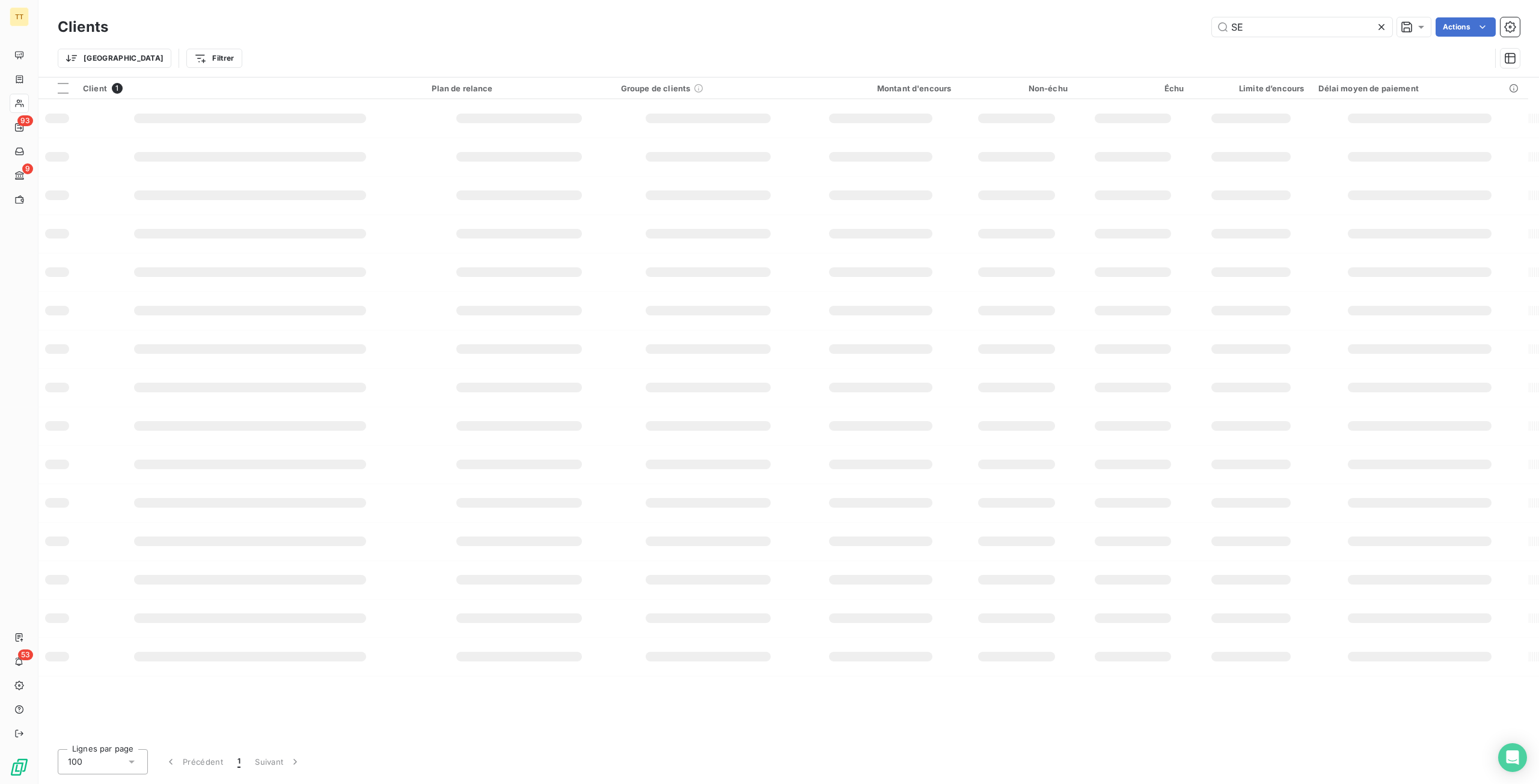
type input "S"
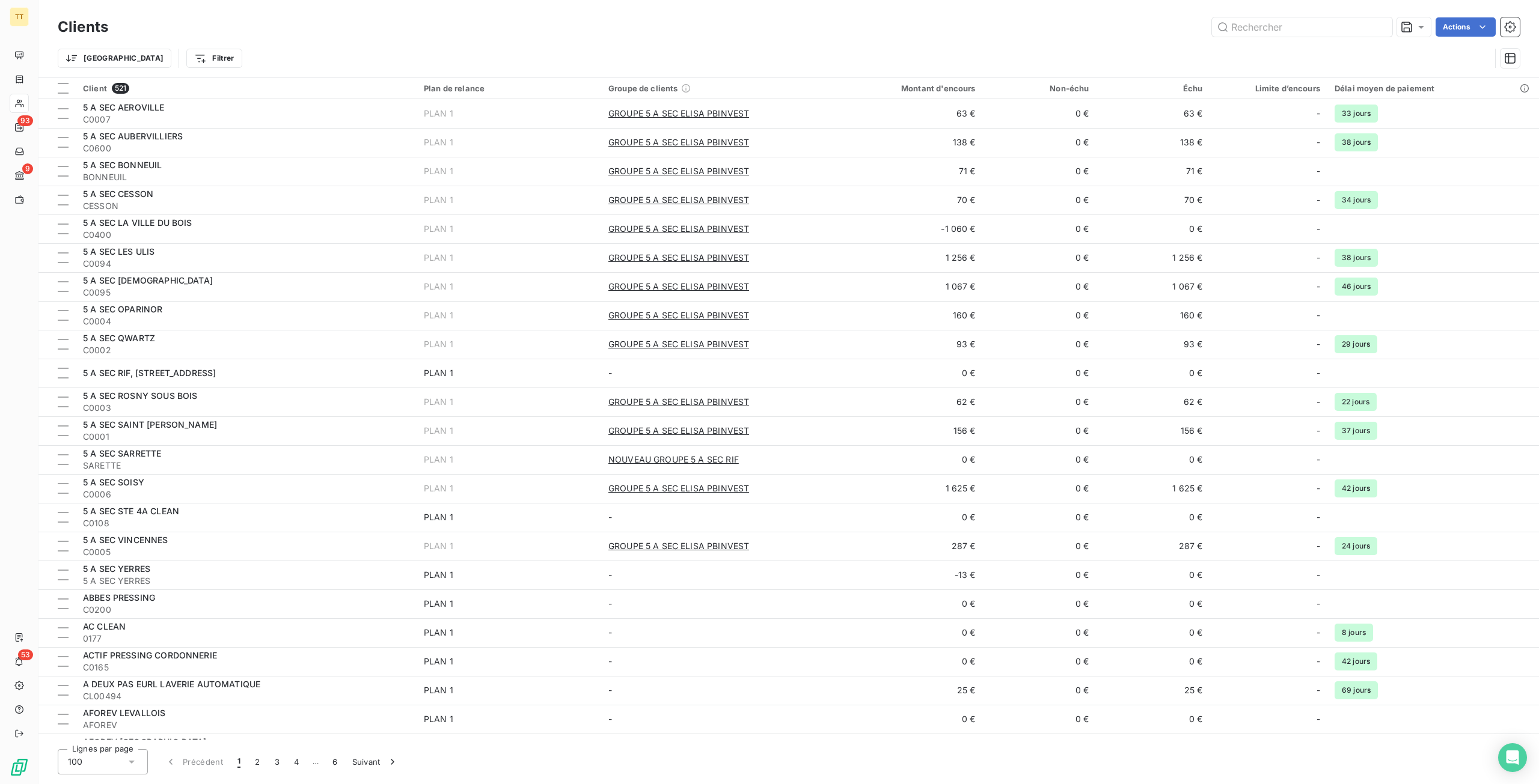
click at [447, 752] on div "Lignes par page 100 Précédent 1 2 3 4 … 6 Suivant" at bounding box center [788, 761] width 1462 height 25
click at [1276, 27] on input "text" at bounding box center [1302, 27] width 180 height 19
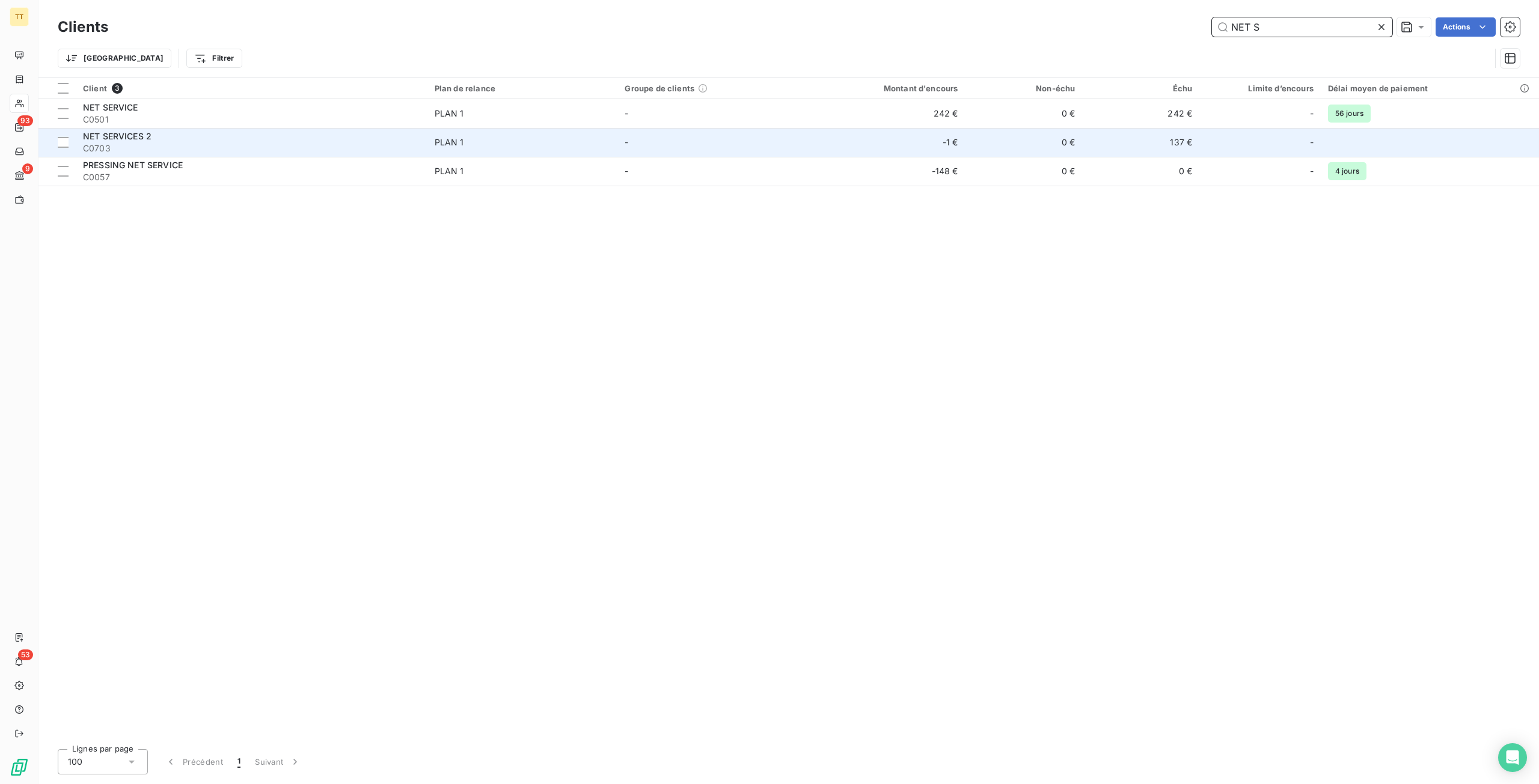
type input "NET S"
click at [913, 136] on td "-1 €" at bounding box center [887, 142] width 157 height 29
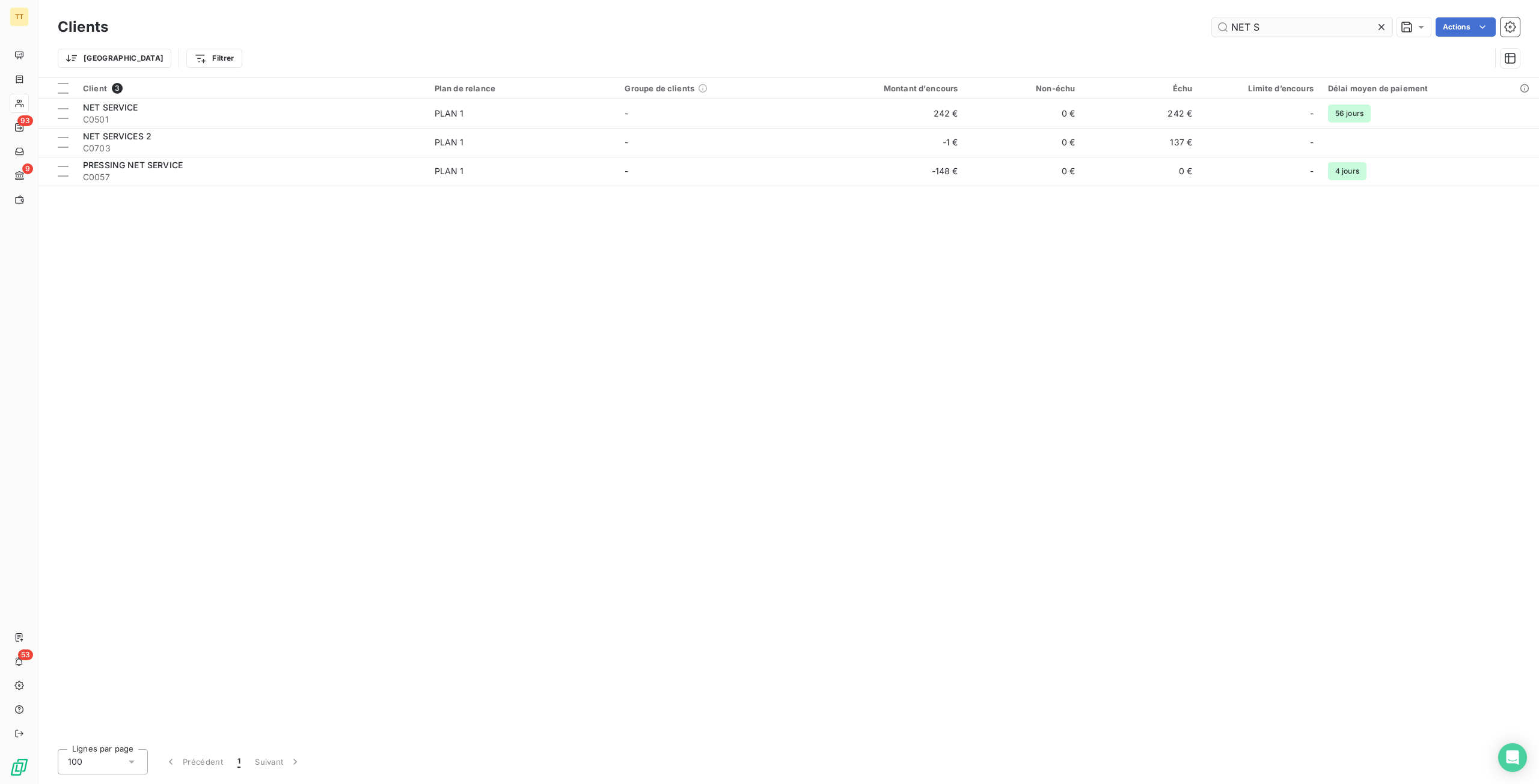
click at [1270, 23] on input "NET S" at bounding box center [1302, 27] width 180 height 19
click at [1268, 26] on input "NET S" at bounding box center [1302, 27] width 180 height 19
click at [1270, 26] on input "NET S" at bounding box center [1302, 27] width 180 height 19
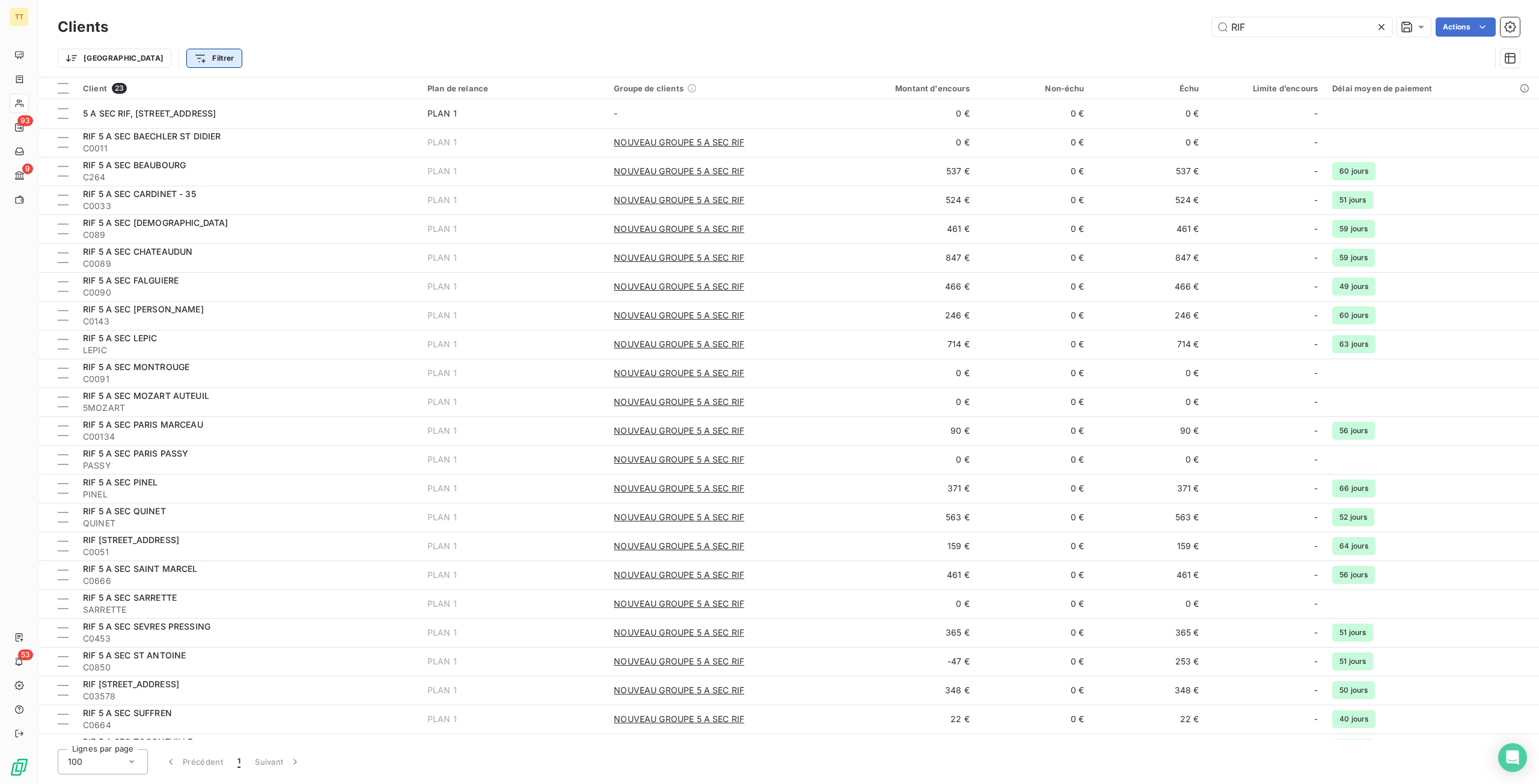
type input "RIF"
click at [148, 57] on html "TT 93 9 53 Clients RIF Actions Trier Filtrer Client 23 Plan de relance Groupe d…" at bounding box center [770, 392] width 1539 height 784
click at [93, 56] on html "TT 93 9 53 Clients RIF Actions Trier Filtrer Rechercher et sélectionner Client …" at bounding box center [770, 392] width 1539 height 784
click at [94, 56] on html "TT 93 9 53 Clients RIF Actions Trier Filtrer Client 23 Plan de relance Groupe d…" at bounding box center [770, 392] width 1539 height 784
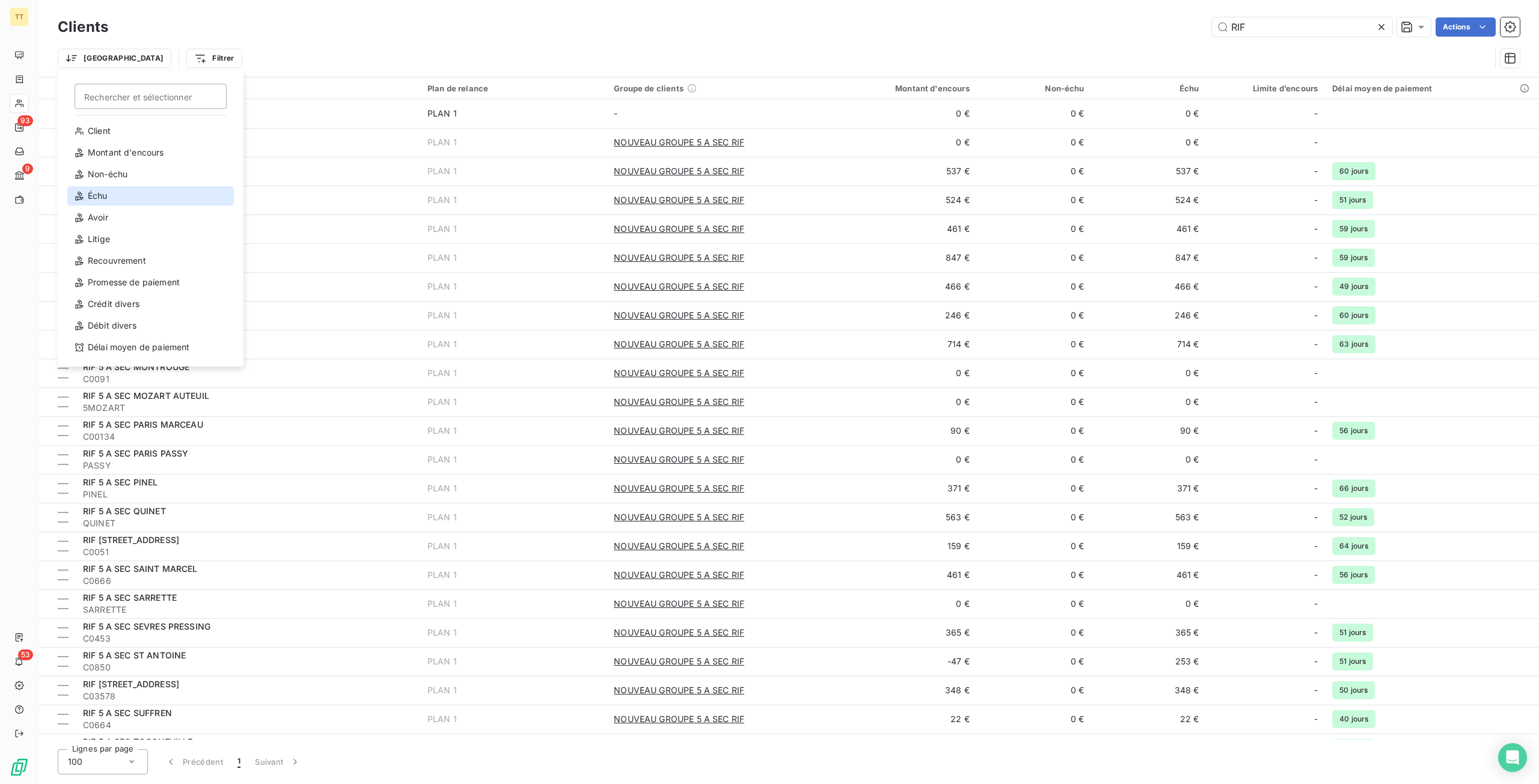
click at [106, 192] on div "Échu" at bounding box center [150, 195] width 166 height 19
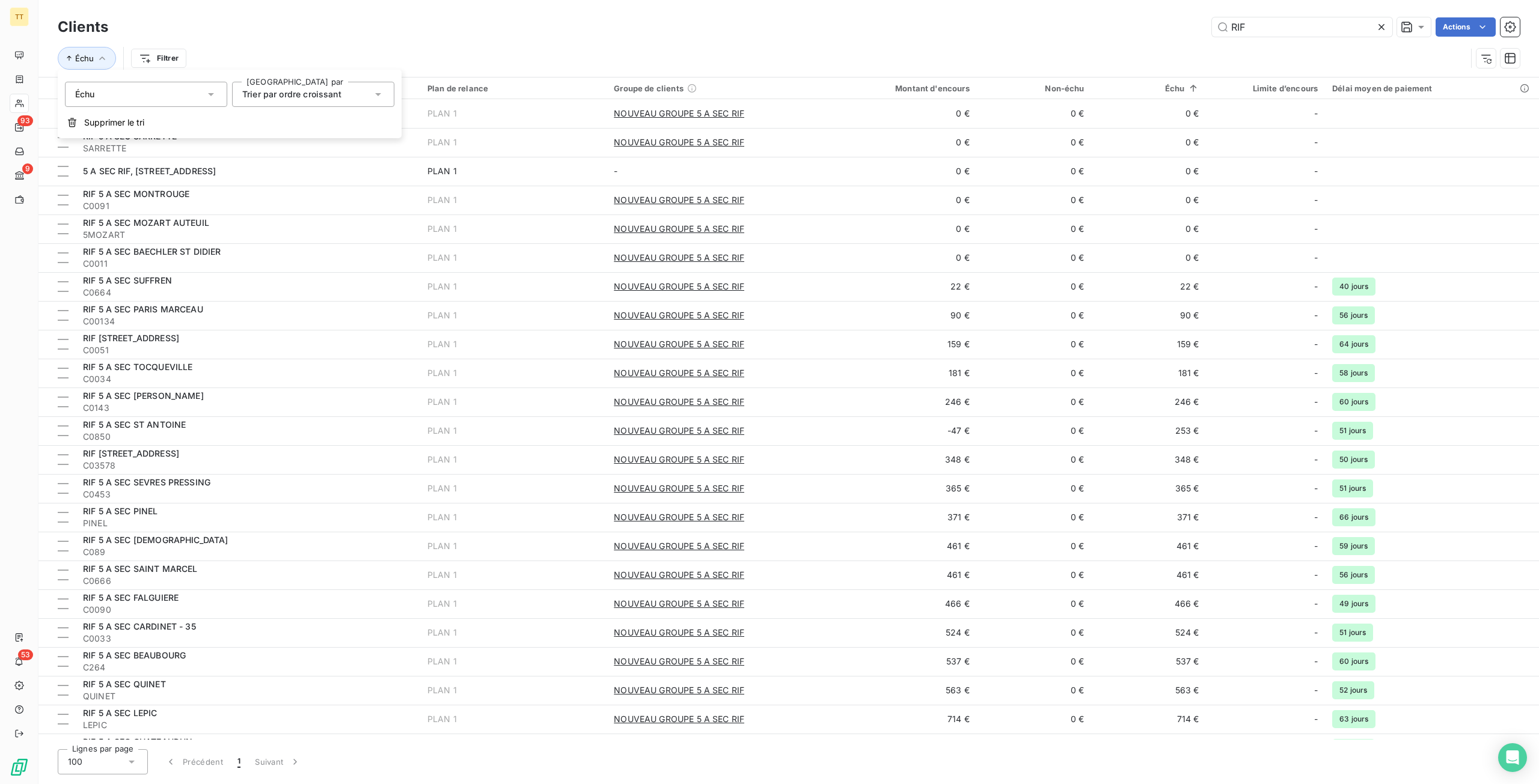
click at [312, 95] on span "Trier par ordre croissant" at bounding box center [292, 94] width 100 height 10
click at [157, 54] on html "TT 93 9 53 Clients RIF Actions Échu Filtrer Client 23 Plan de relance Groupe de…" at bounding box center [770, 392] width 1539 height 784
click at [173, 168] on div "Montant d'encours" at bounding box center [218, 169] width 166 height 19
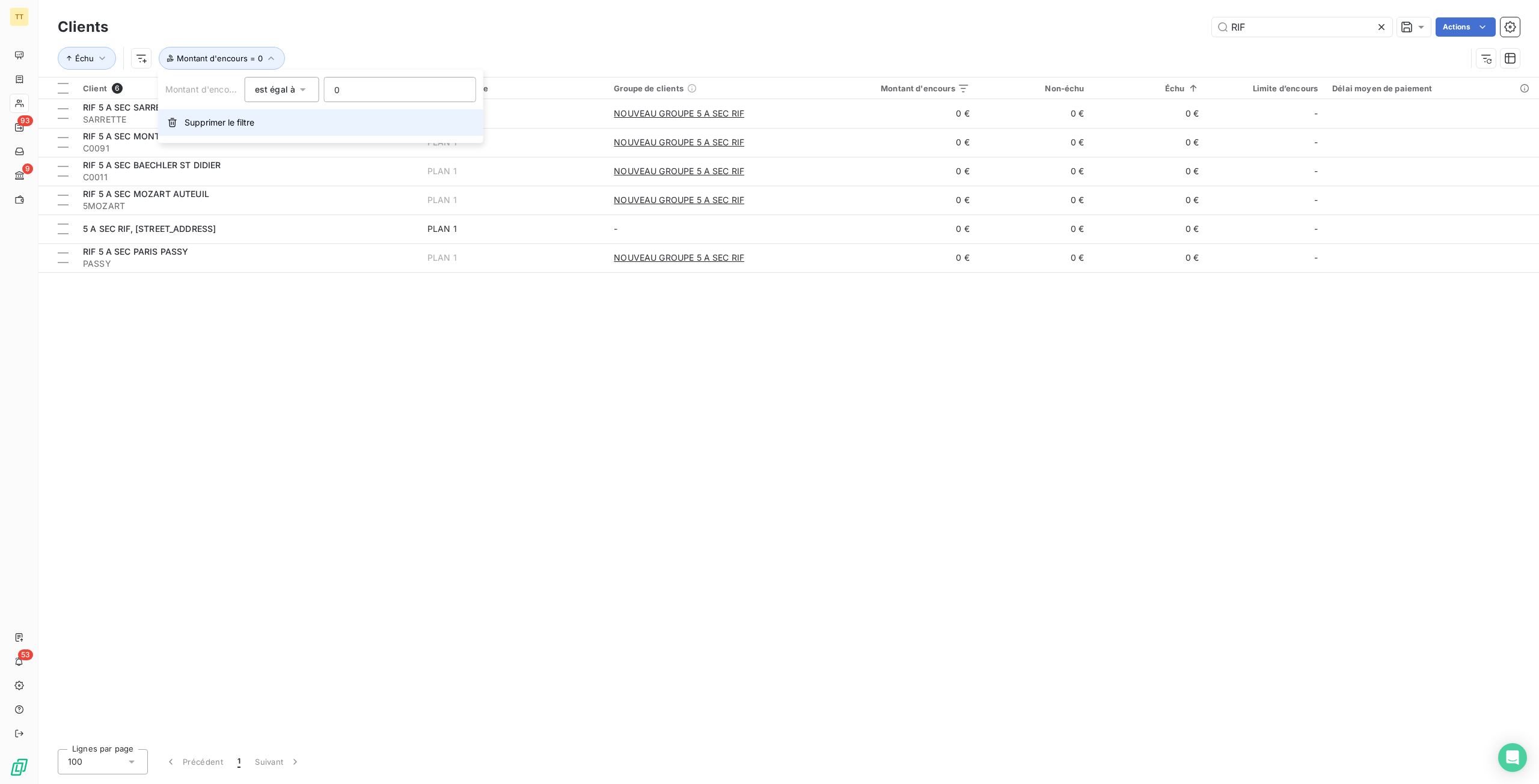
click at [219, 114] on button "Supprimer le filtre" at bounding box center [321, 122] width 326 height 27
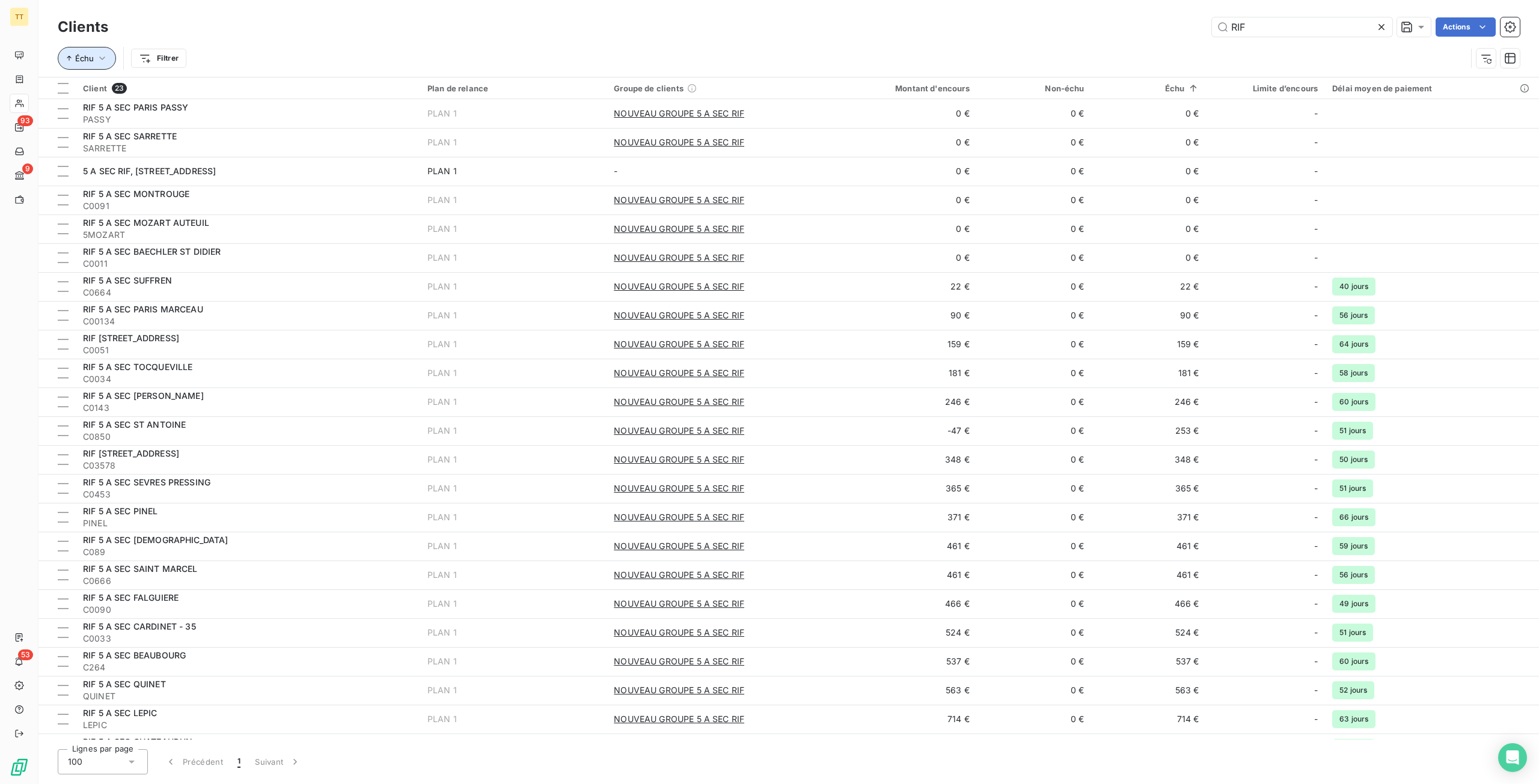
click at [81, 53] on button "Échu" at bounding box center [87, 58] width 59 height 23
click at [126, 126] on span "Supprimer le tri" at bounding box center [114, 122] width 60 height 12
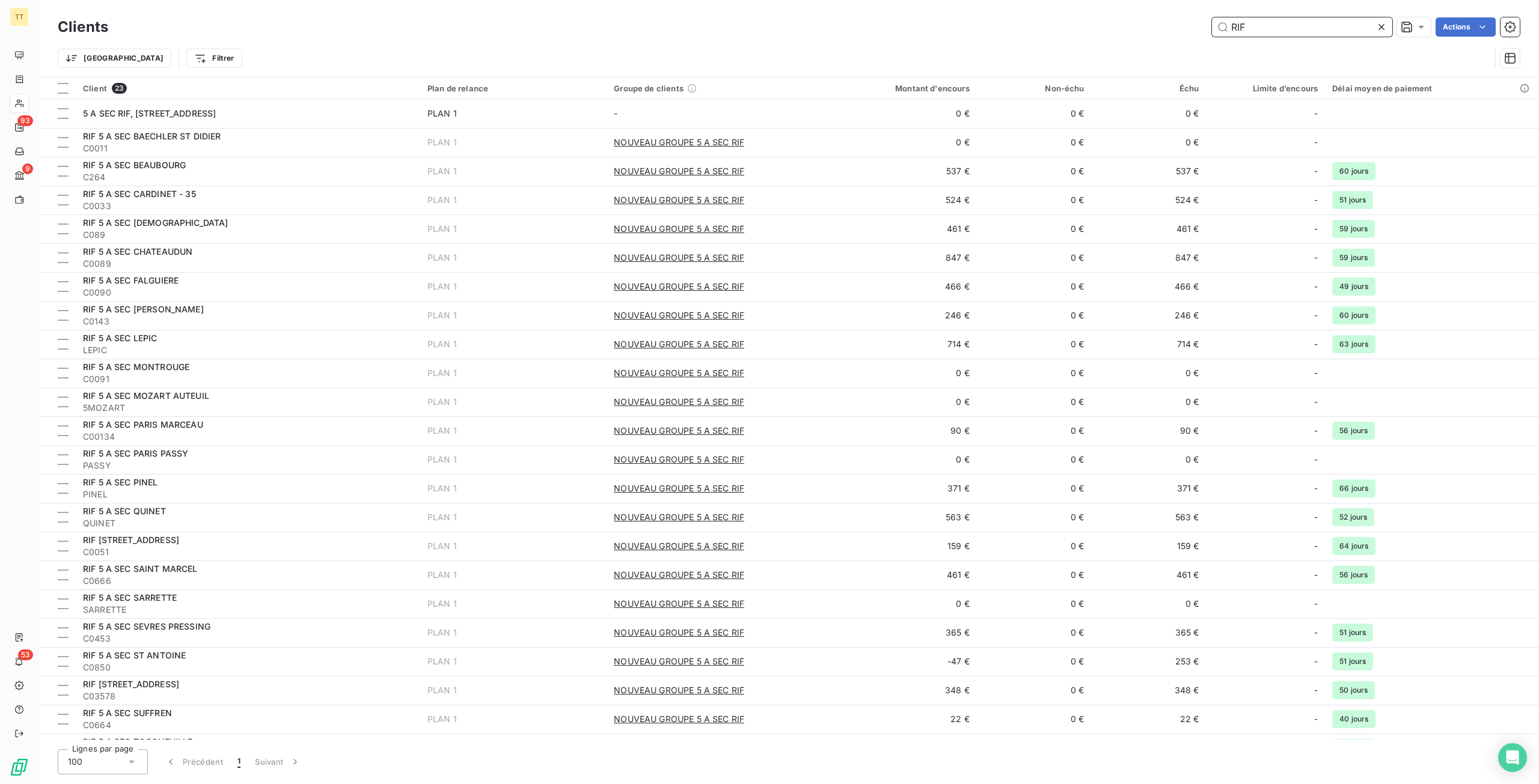
click at [1271, 30] on input "RIF" at bounding box center [1302, 27] width 180 height 19
click at [1272, 30] on input "RIF" at bounding box center [1302, 27] width 180 height 19
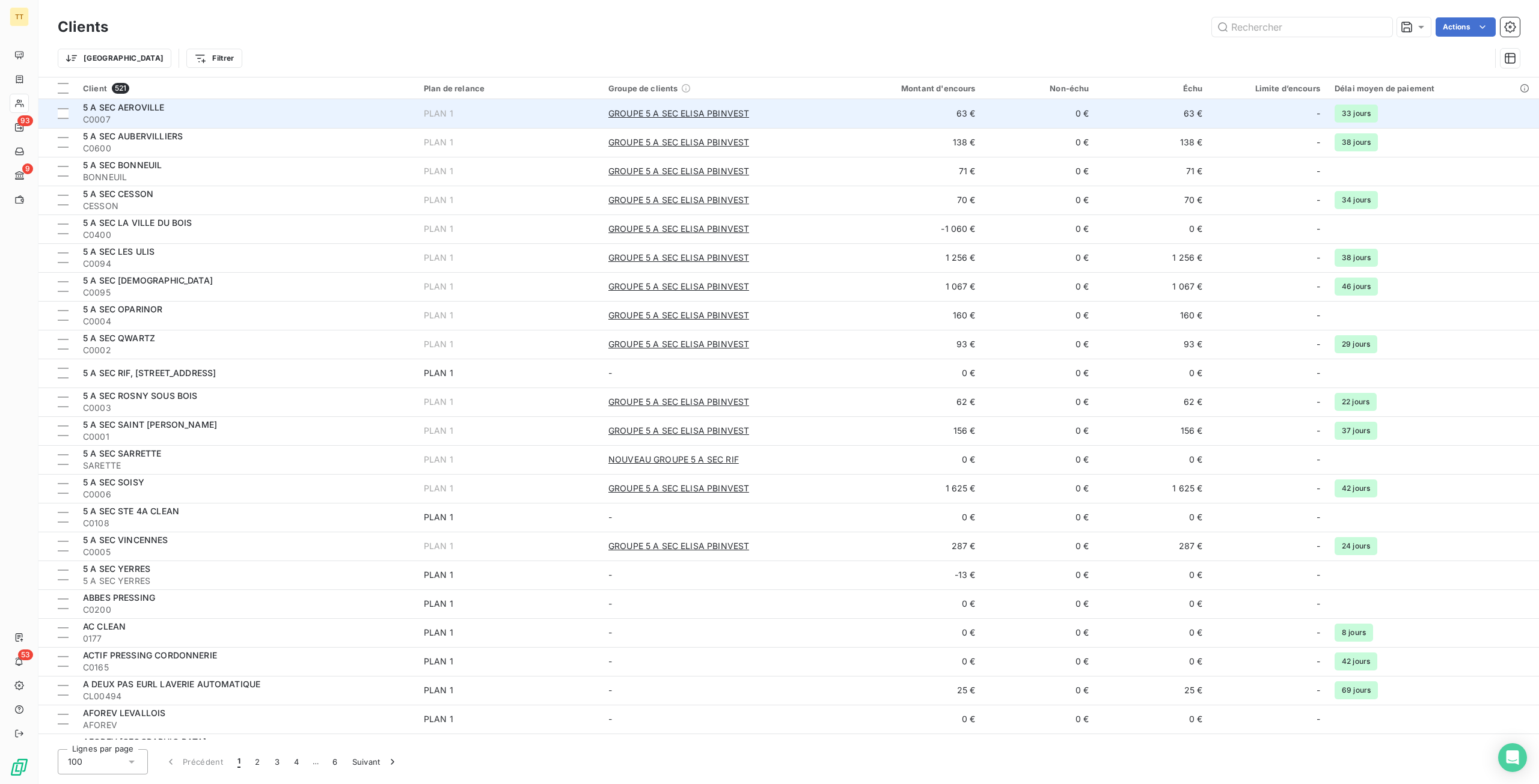
click at [842, 103] on td "63 €" at bounding box center [906, 113] width 152 height 29
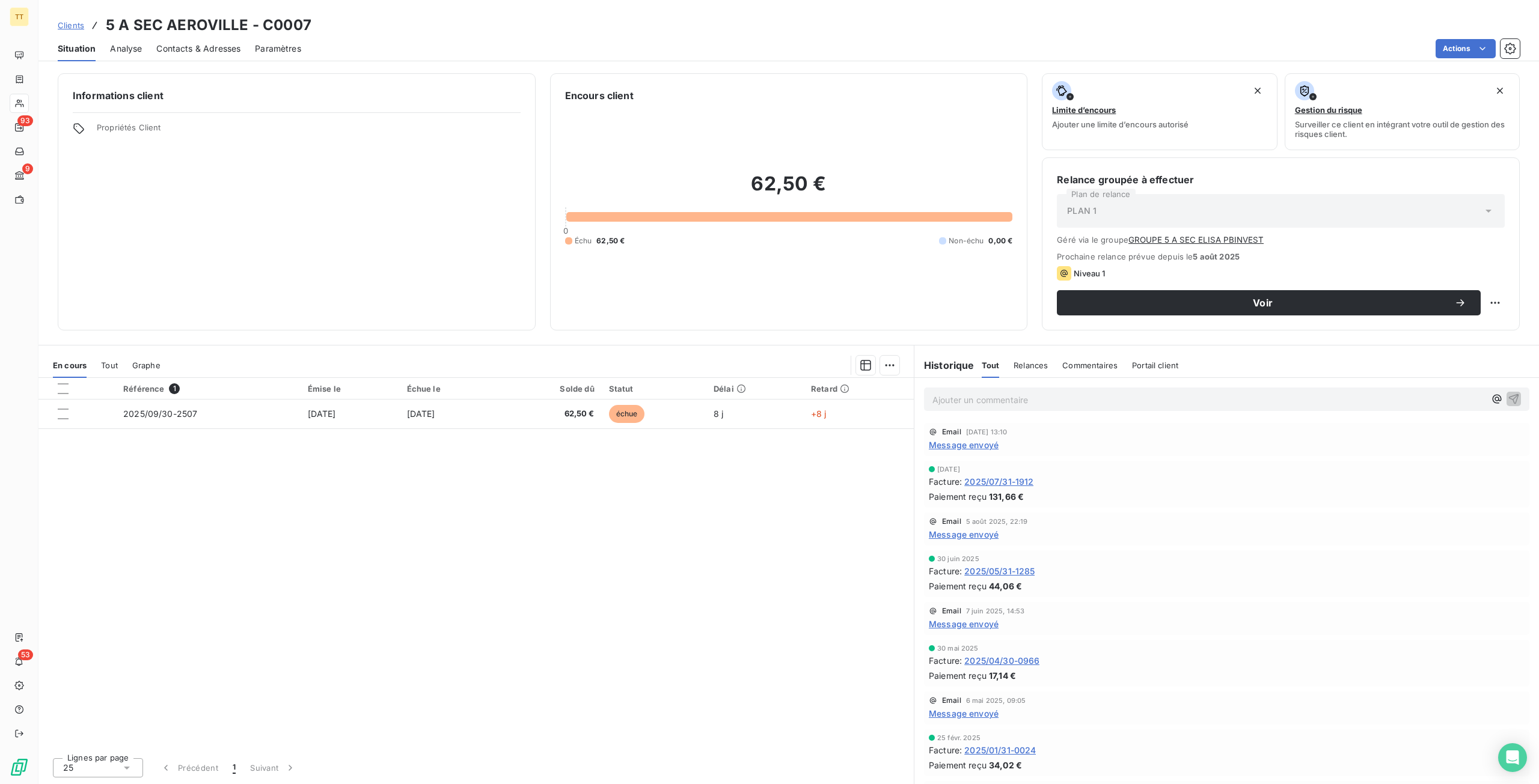
click at [225, 48] on span "Contacts & Adresses" at bounding box center [198, 49] width 85 height 12
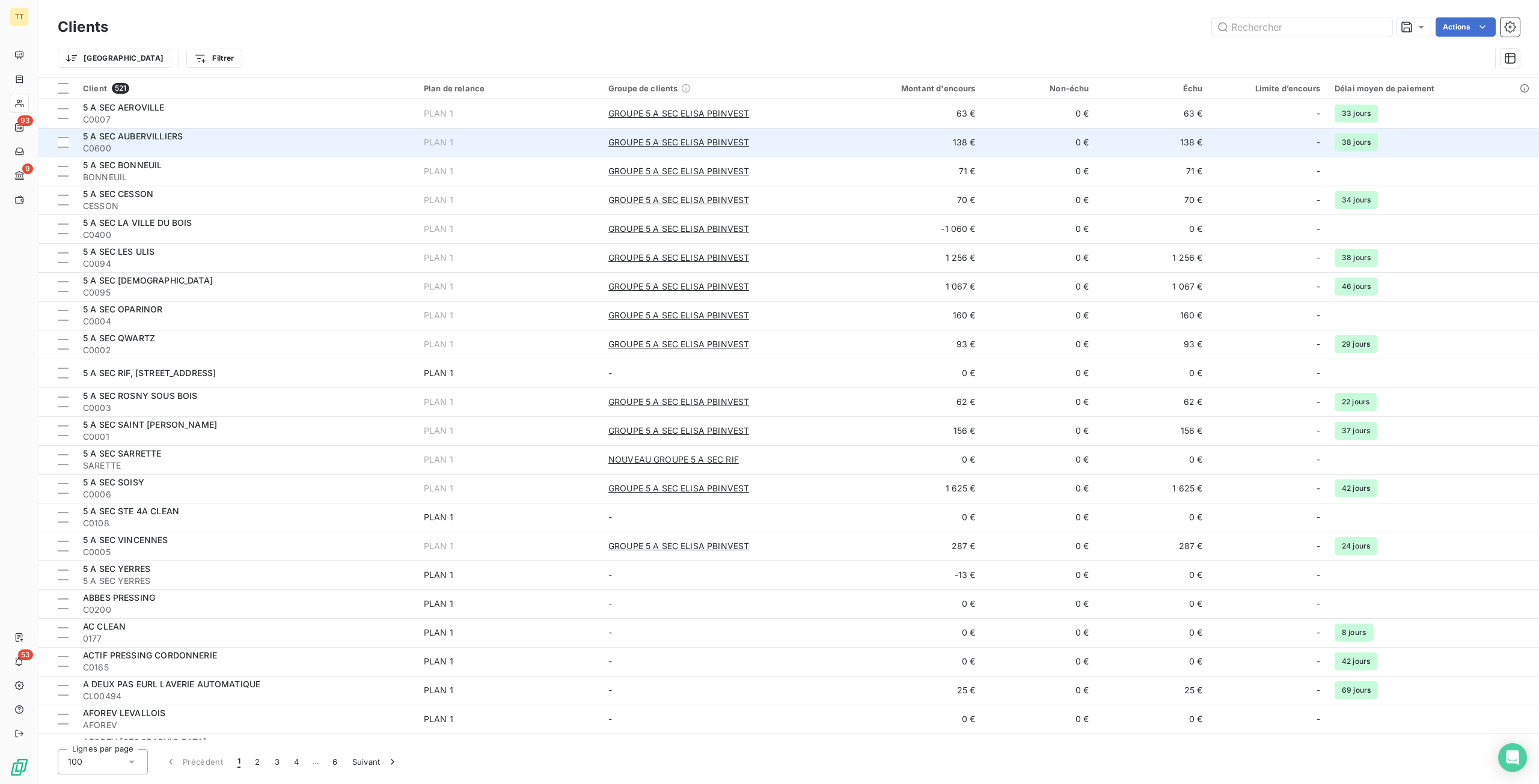
click at [260, 142] on span "C0600" at bounding box center [246, 148] width 327 height 12
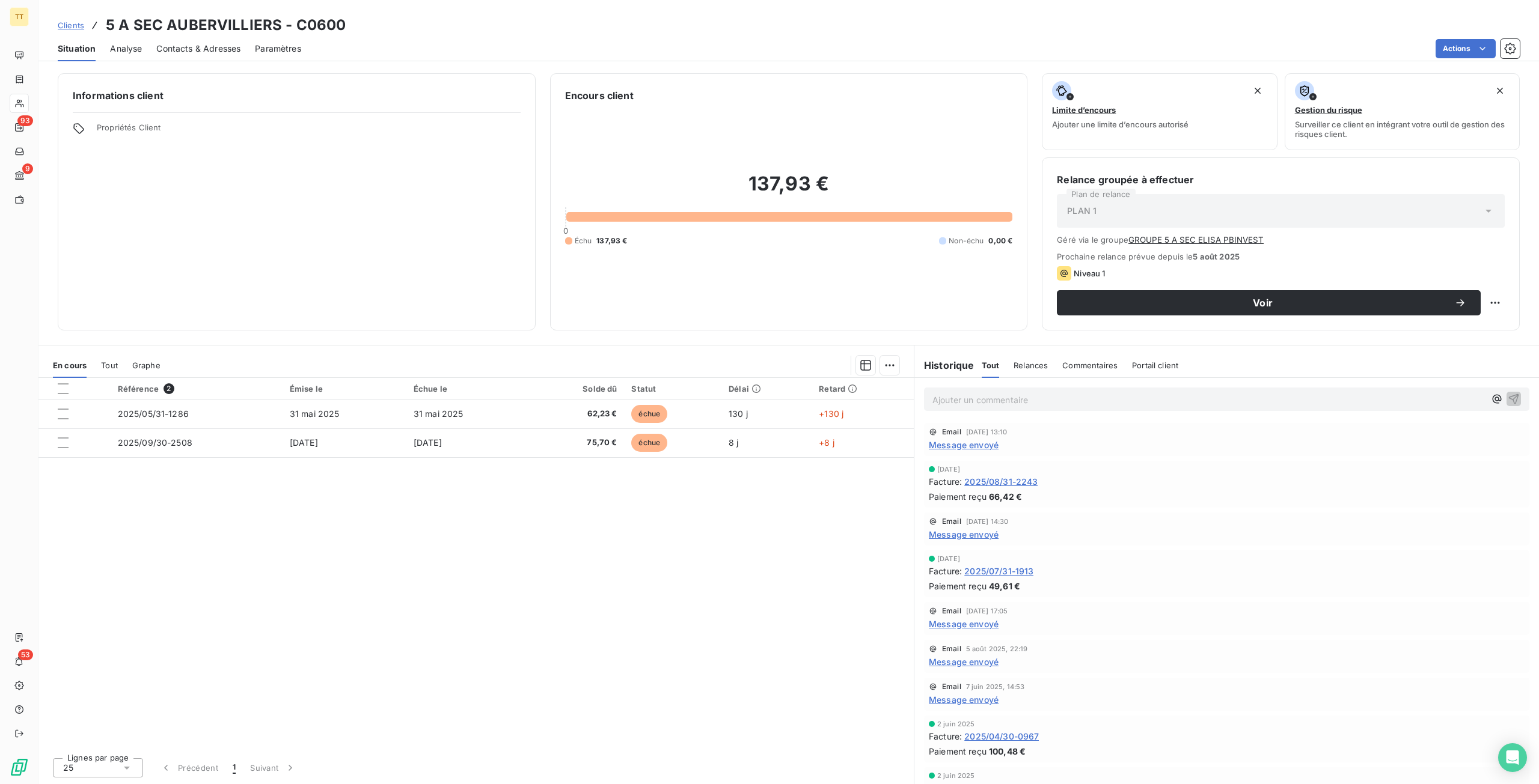
click at [199, 52] on span "Contacts & Adresses" at bounding box center [198, 49] width 85 height 12
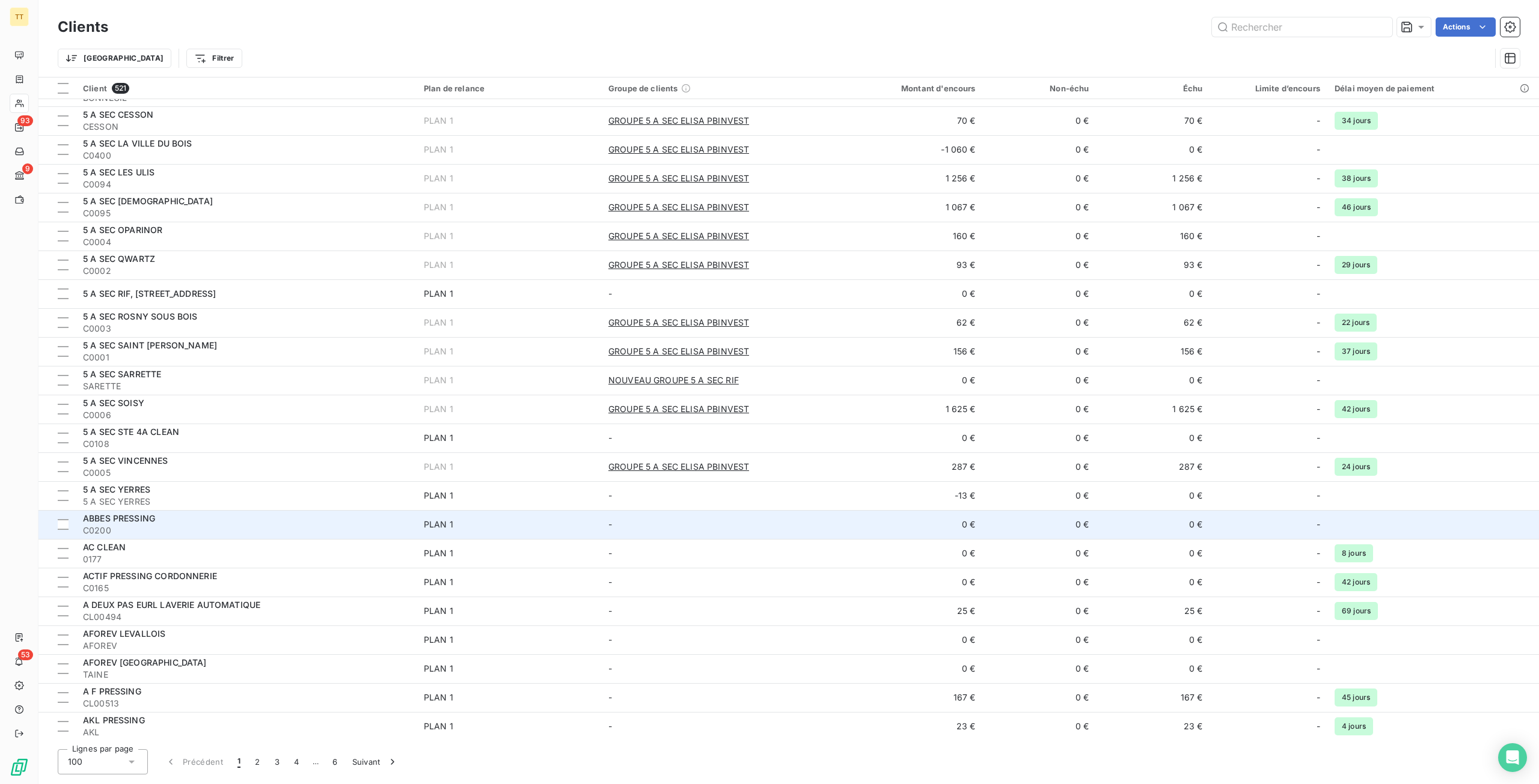
scroll to position [120, 0]
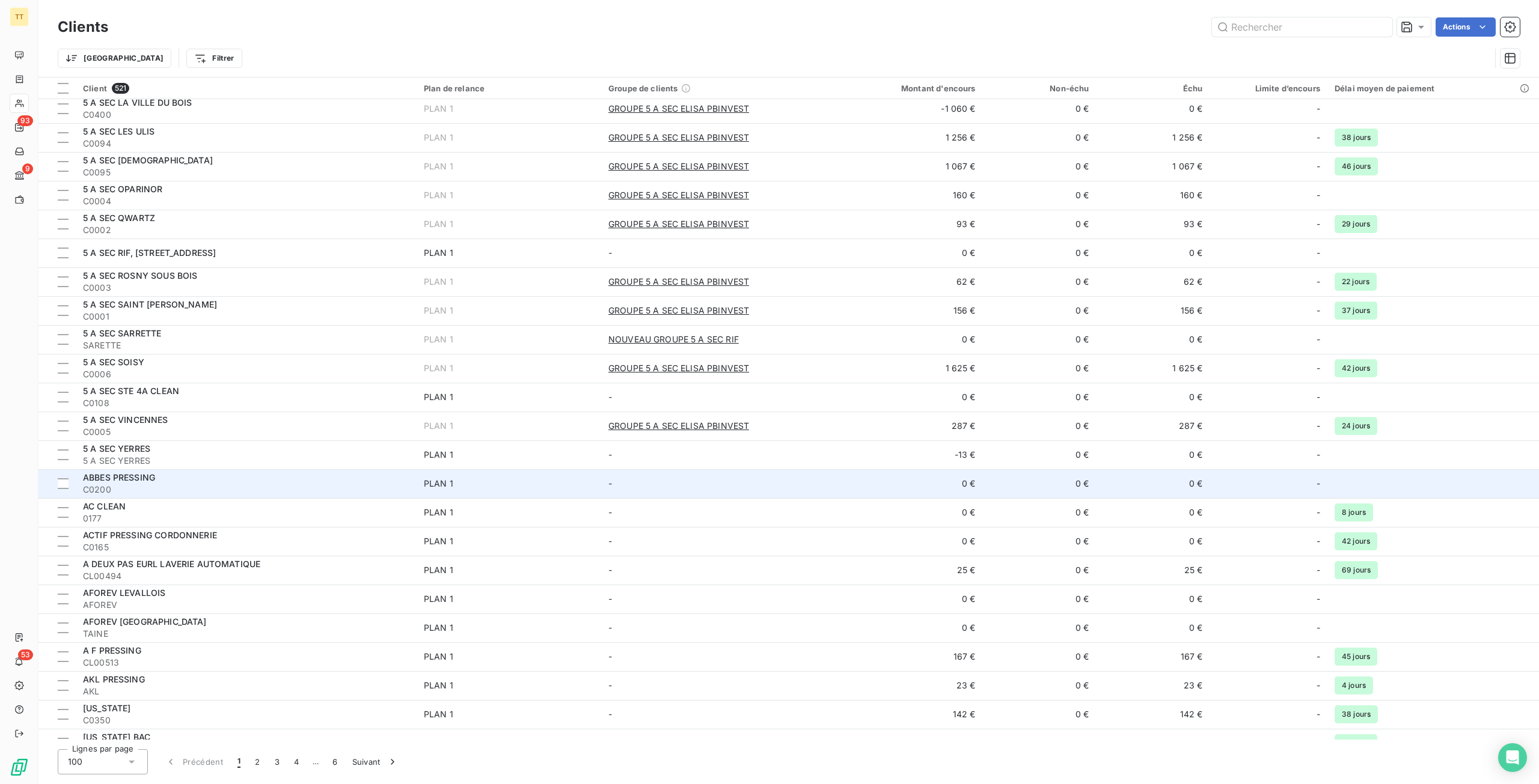
click at [297, 494] on span "C0200" at bounding box center [246, 490] width 327 height 12
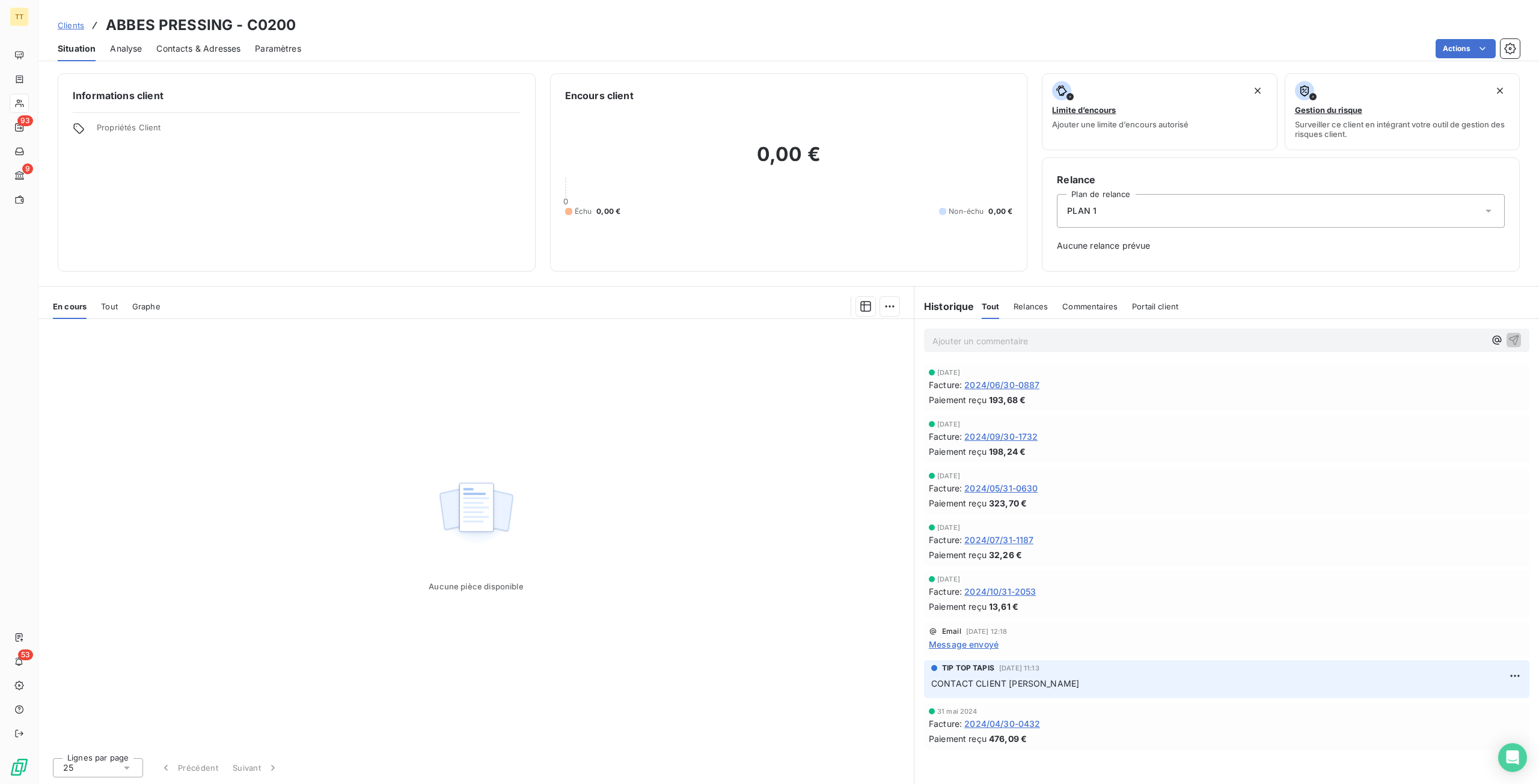
click at [222, 53] on span "Contacts & Adresses" at bounding box center [198, 49] width 85 height 12
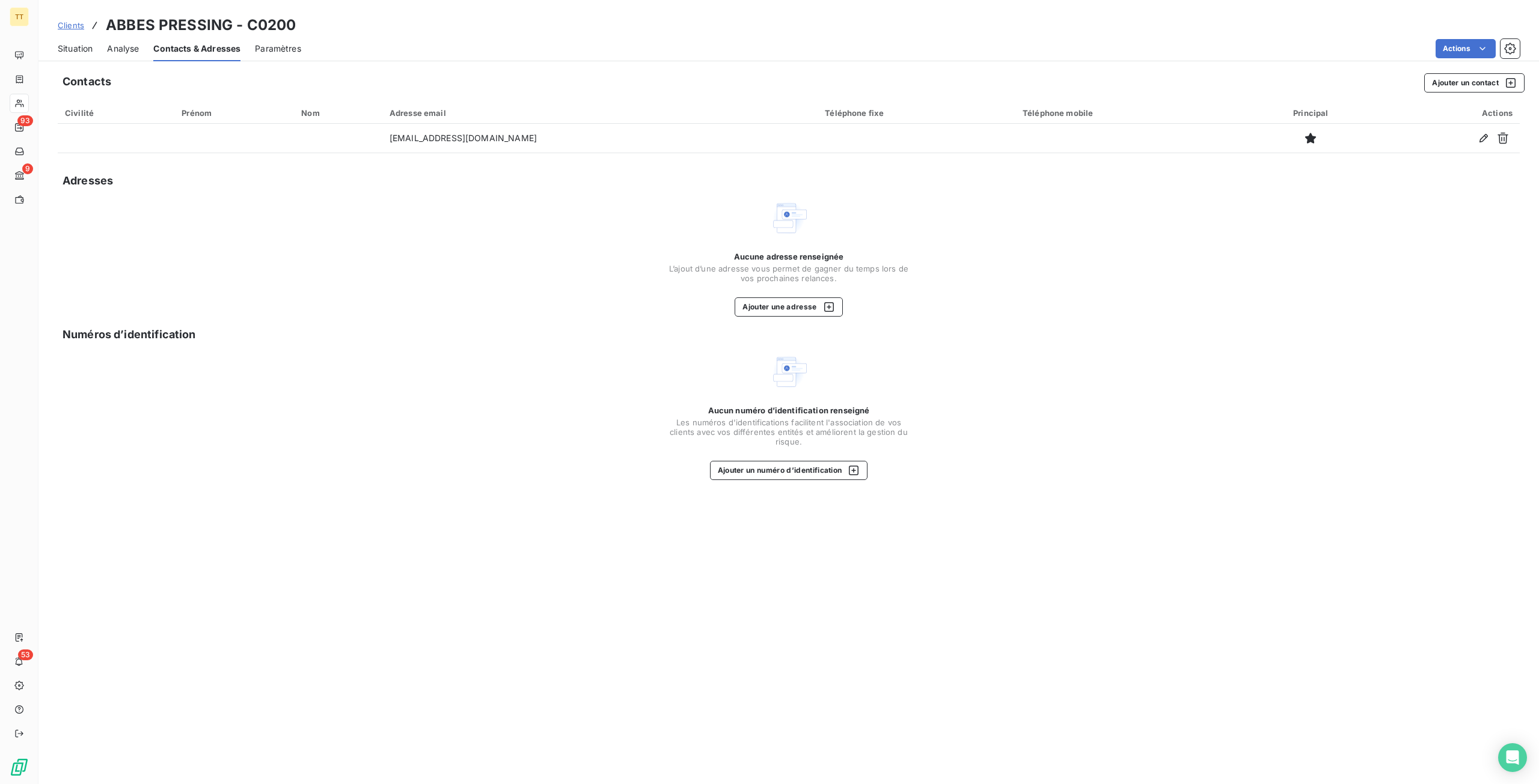
click at [80, 50] on span "Situation" at bounding box center [75, 49] width 35 height 12
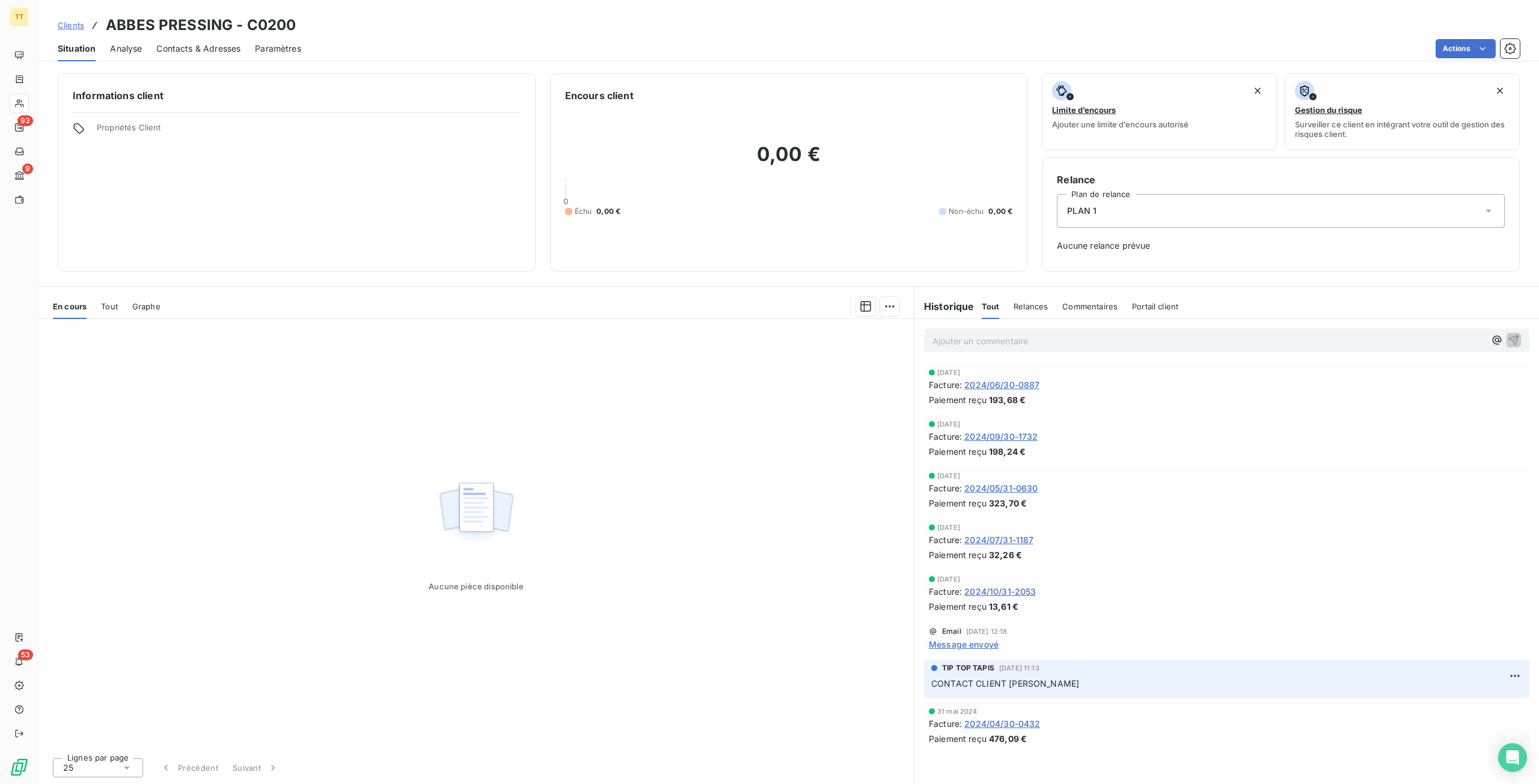
click at [994, 382] on span "2024/06/30-0887" at bounding box center [1002, 385] width 76 height 13
click at [216, 46] on span "Contacts & Adresses" at bounding box center [198, 49] width 85 height 12
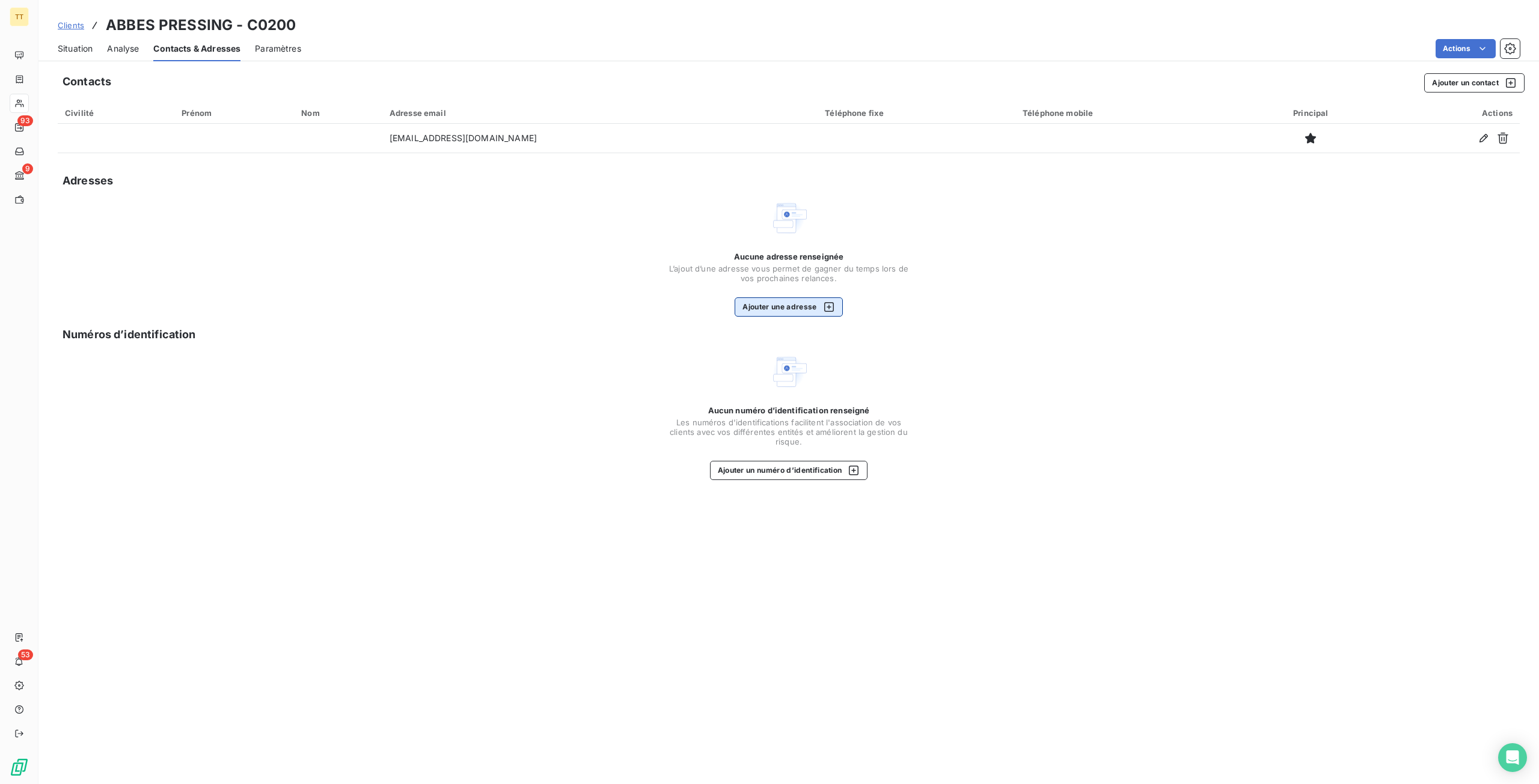
click at [805, 305] on button "Ajouter une adresse" at bounding box center [788, 306] width 108 height 19
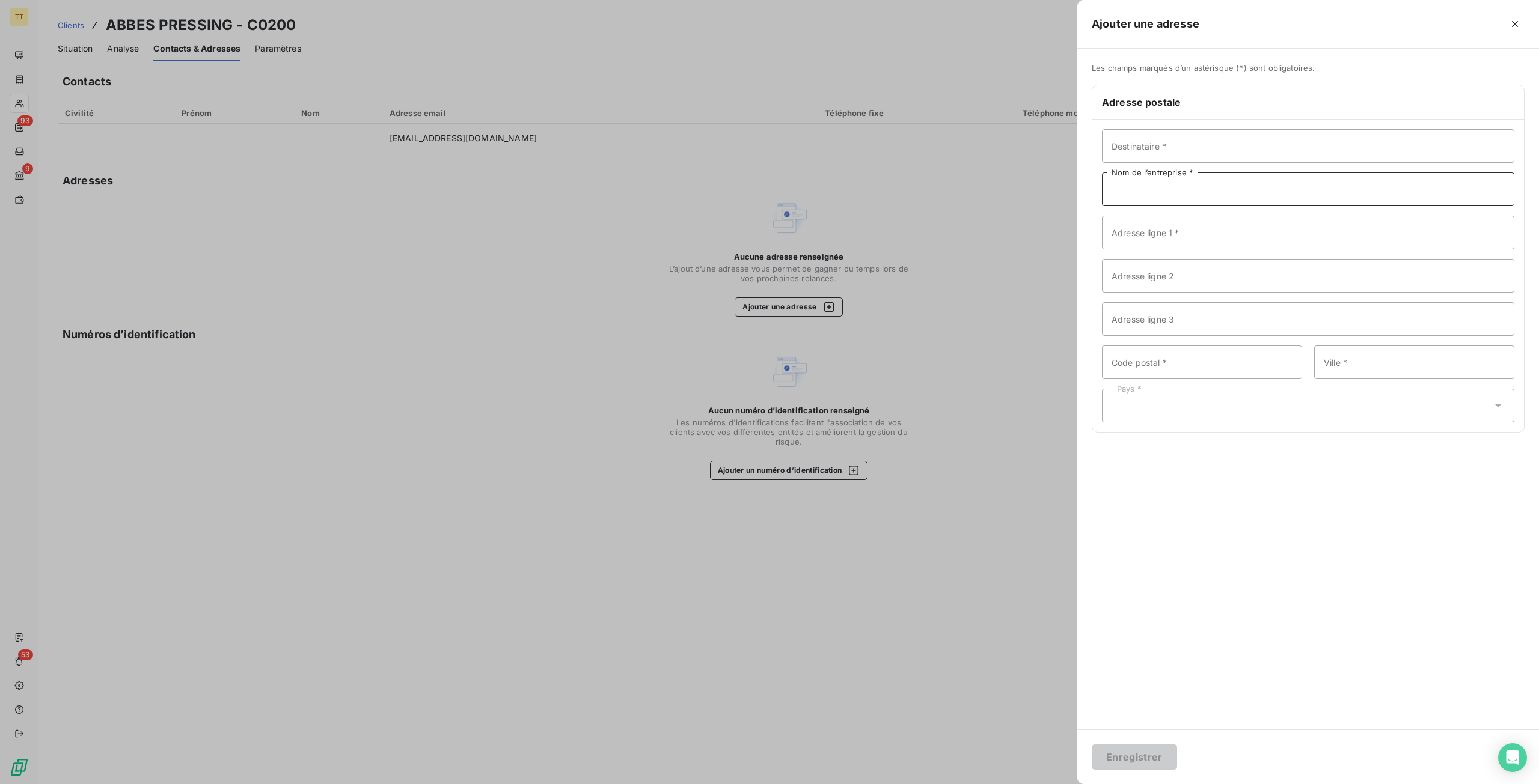
click at [1192, 193] on input "Nom de l’entreprise *" at bounding box center [1308, 189] width 412 height 34
type input "Abbess Pressing"
type input "[STREET_ADDRESS]"
type input "75018"
type input "[GEOGRAPHIC_DATA]"
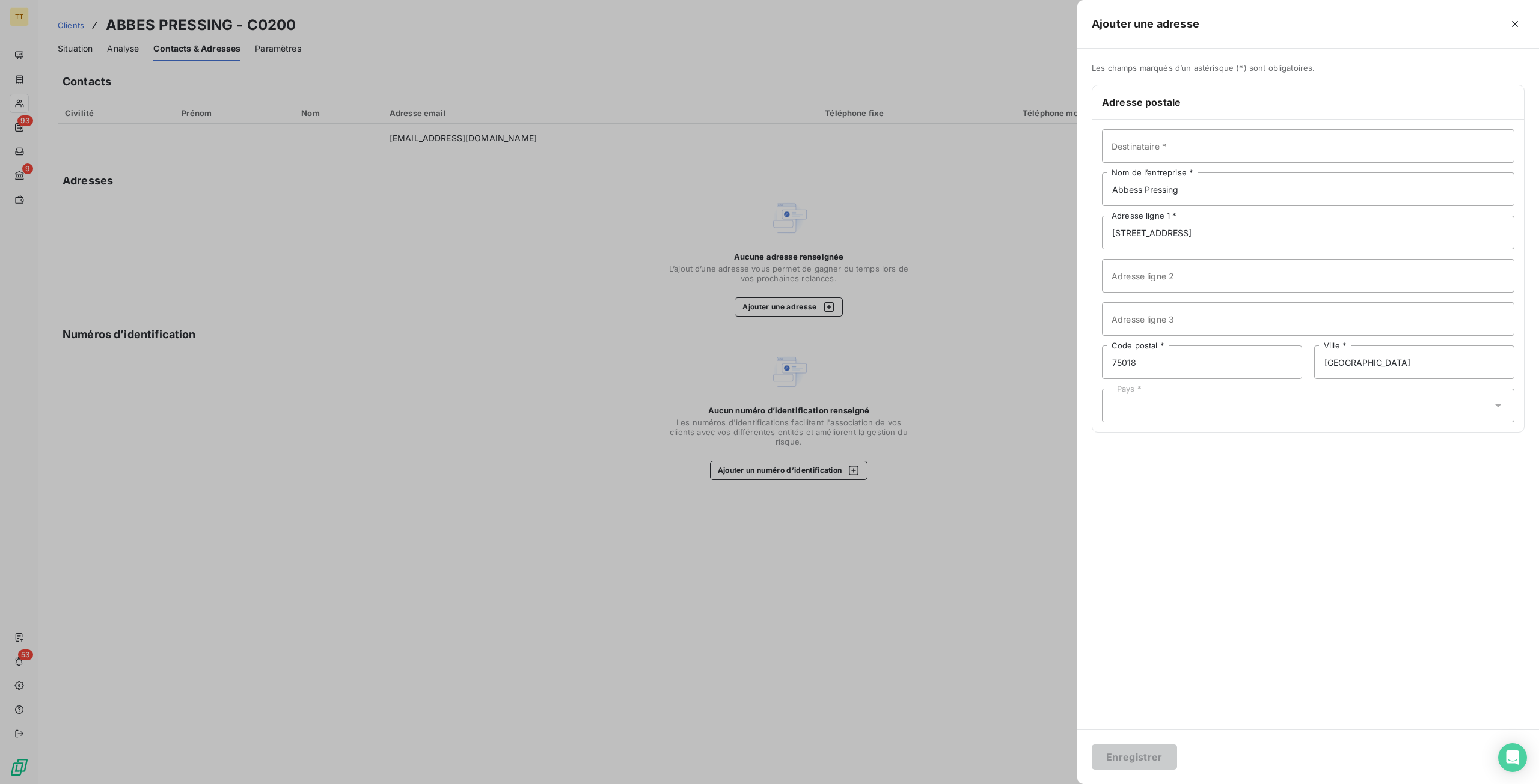
click at [1347, 417] on div "Pays *" at bounding box center [1308, 406] width 412 height 34
click at [1258, 161] on li "[GEOGRAPHIC_DATA]" at bounding box center [1308, 166] width 412 height 22
click at [1140, 758] on button "Enregistrer" at bounding box center [1135, 756] width 86 height 25
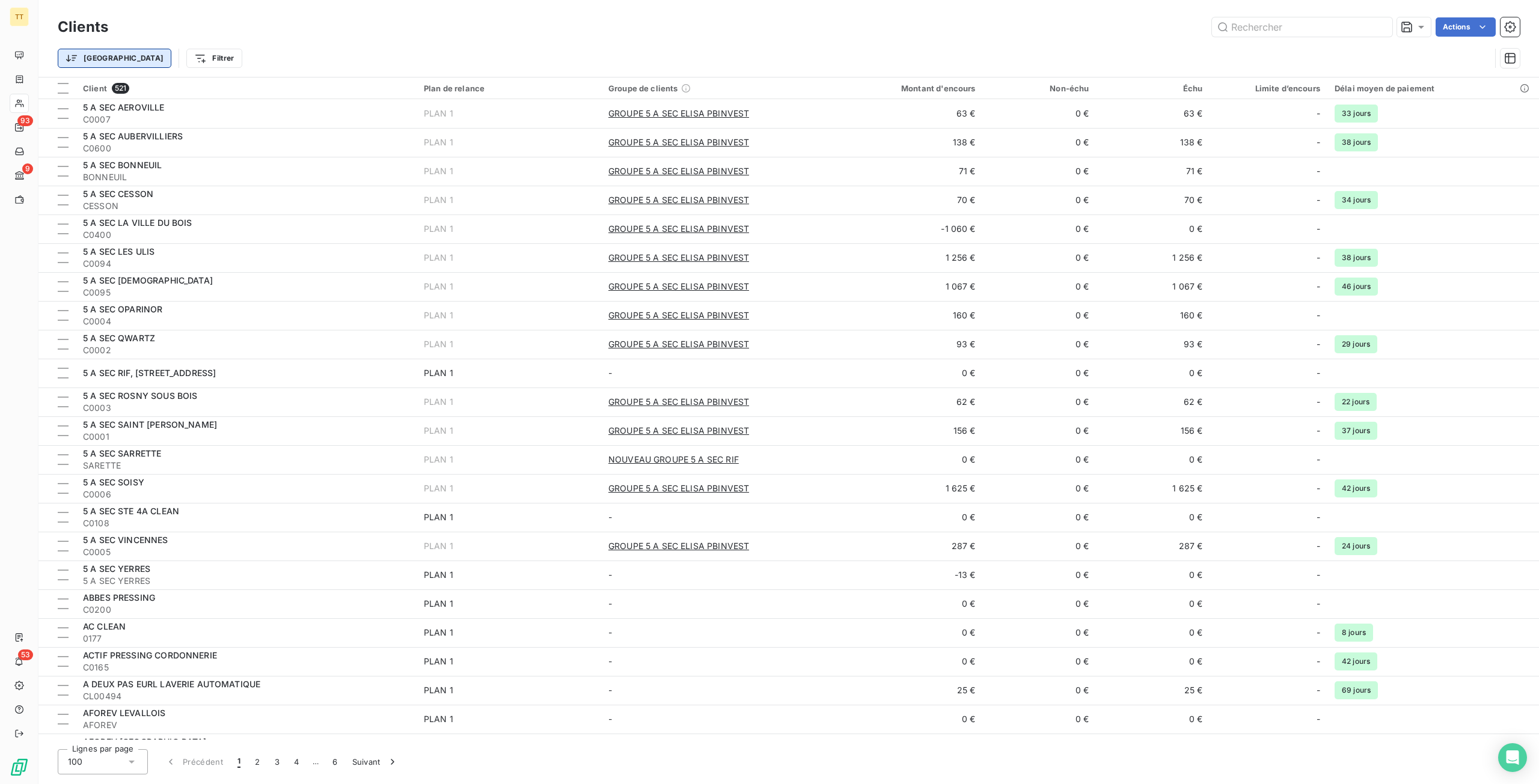
click at [92, 51] on html "TT 93 9 53 Clients Actions Trier Filtrer Client 521 Plan de relance Groupe de c…" at bounding box center [770, 392] width 1539 height 784
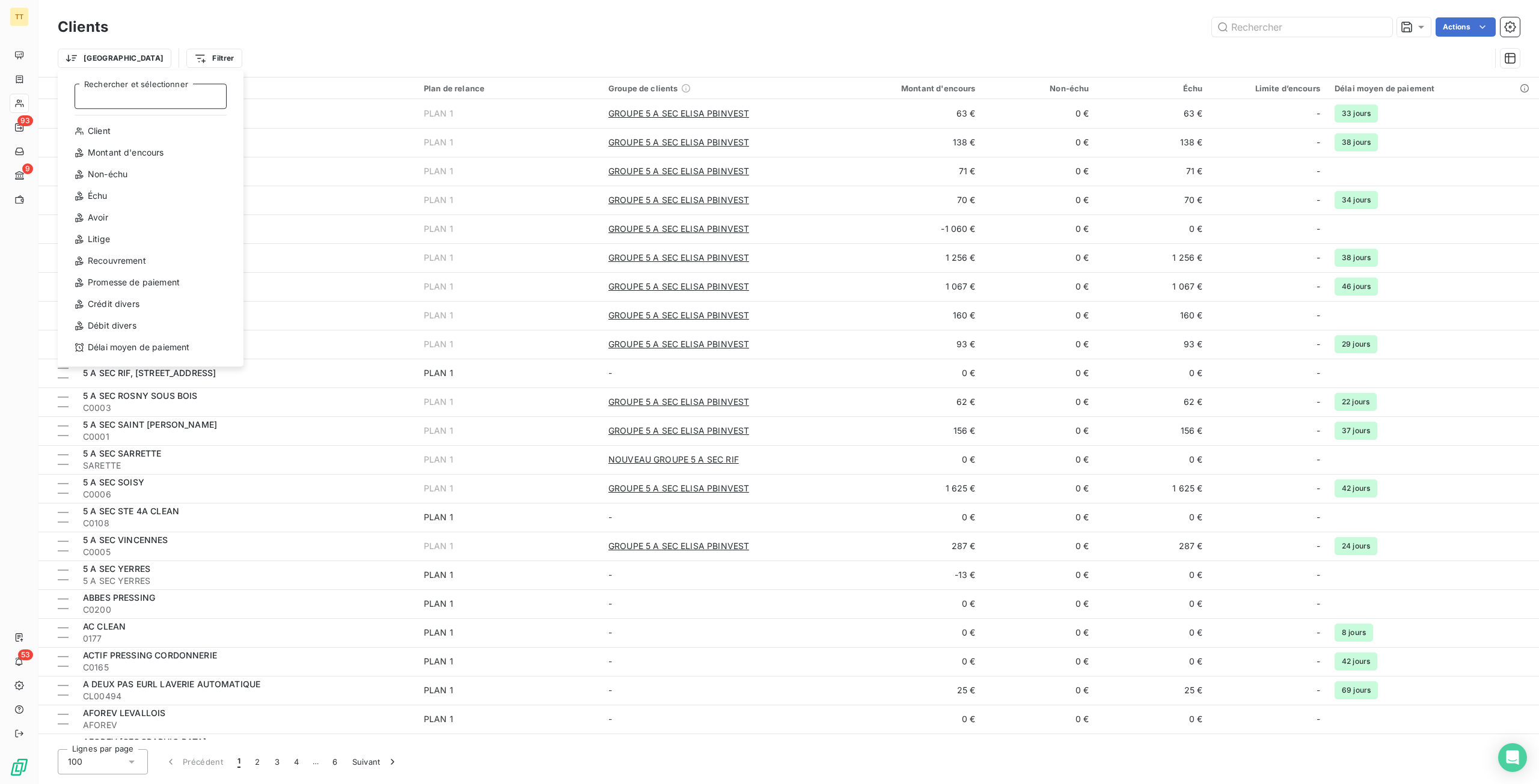
click at [190, 101] on input "Rechercher et sélectionner" at bounding box center [150, 96] width 152 height 25
click at [173, 60] on html "TT 93 9 53 Clients Actions Trier Filtrer Client 521 Plan de relance Groupe de c…" at bounding box center [770, 392] width 1539 height 784
click at [174, 60] on html "TT 93 9 53 Clients Actions Trier Filtrer Client 521 Plan de relance Groupe de c…" at bounding box center [770, 392] width 1539 height 784
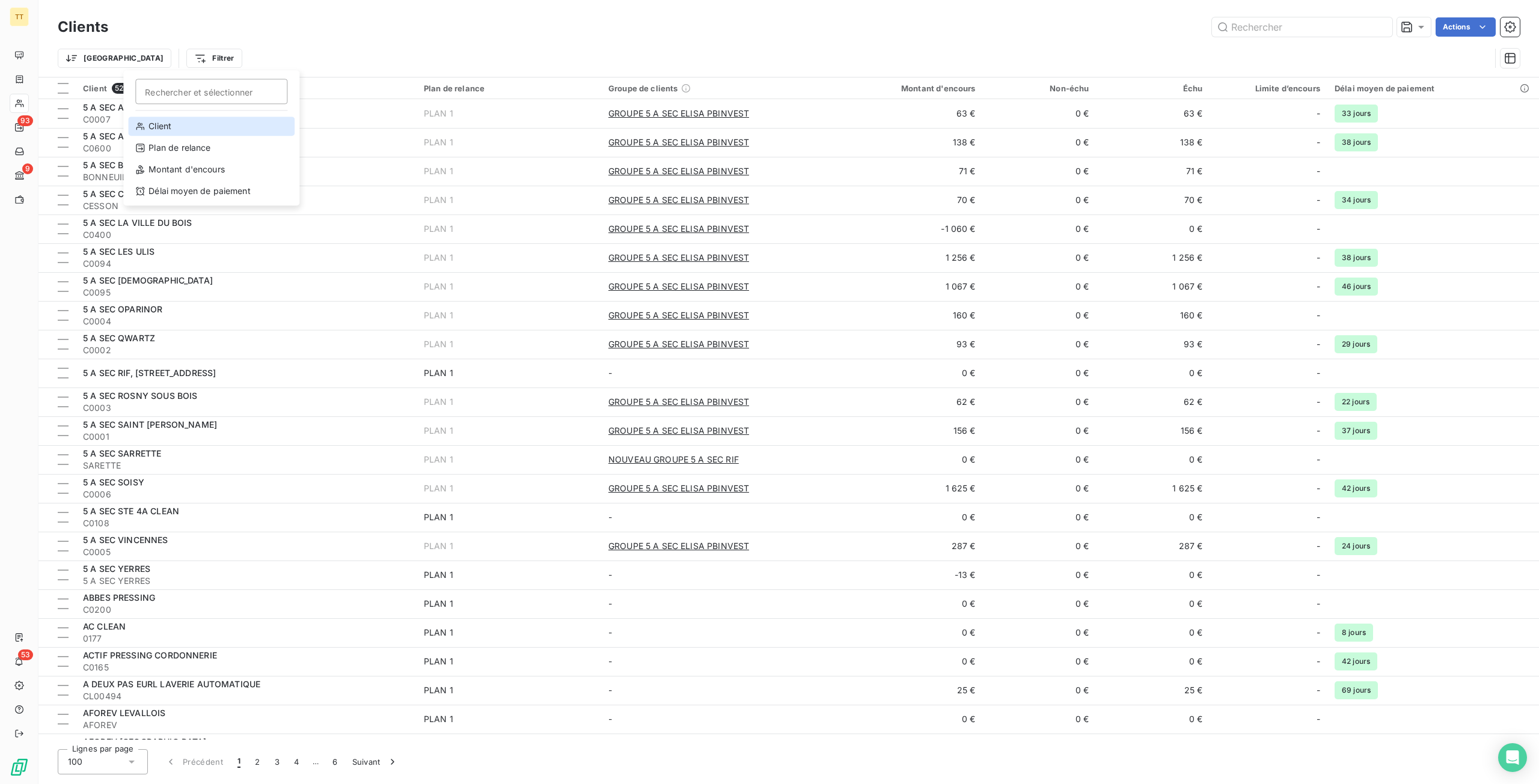
click at [218, 119] on div "Client" at bounding box center [211, 125] width 166 height 19
click at [238, 94] on div "Contient" at bounding box center [228, 90] width 64 height 17
click at [262, 91] on icon at bounding box center [266, 90] width 12 height 12
click at [325, 81] on div at bounding box center [373, 89] width 173 height 25
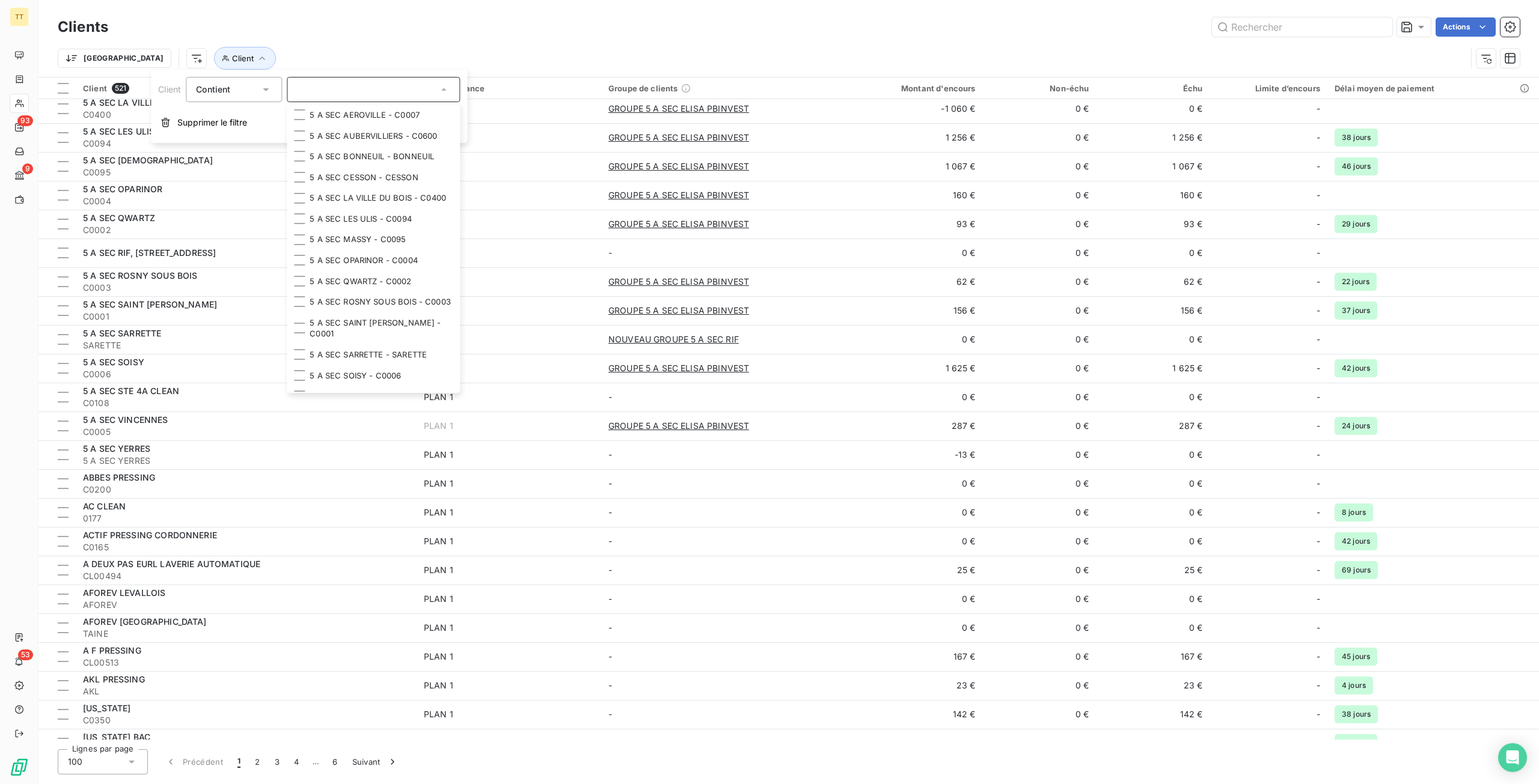
click at [398, 36] on div "Actions" at bounding box center [821, 27] width 1398 height 19
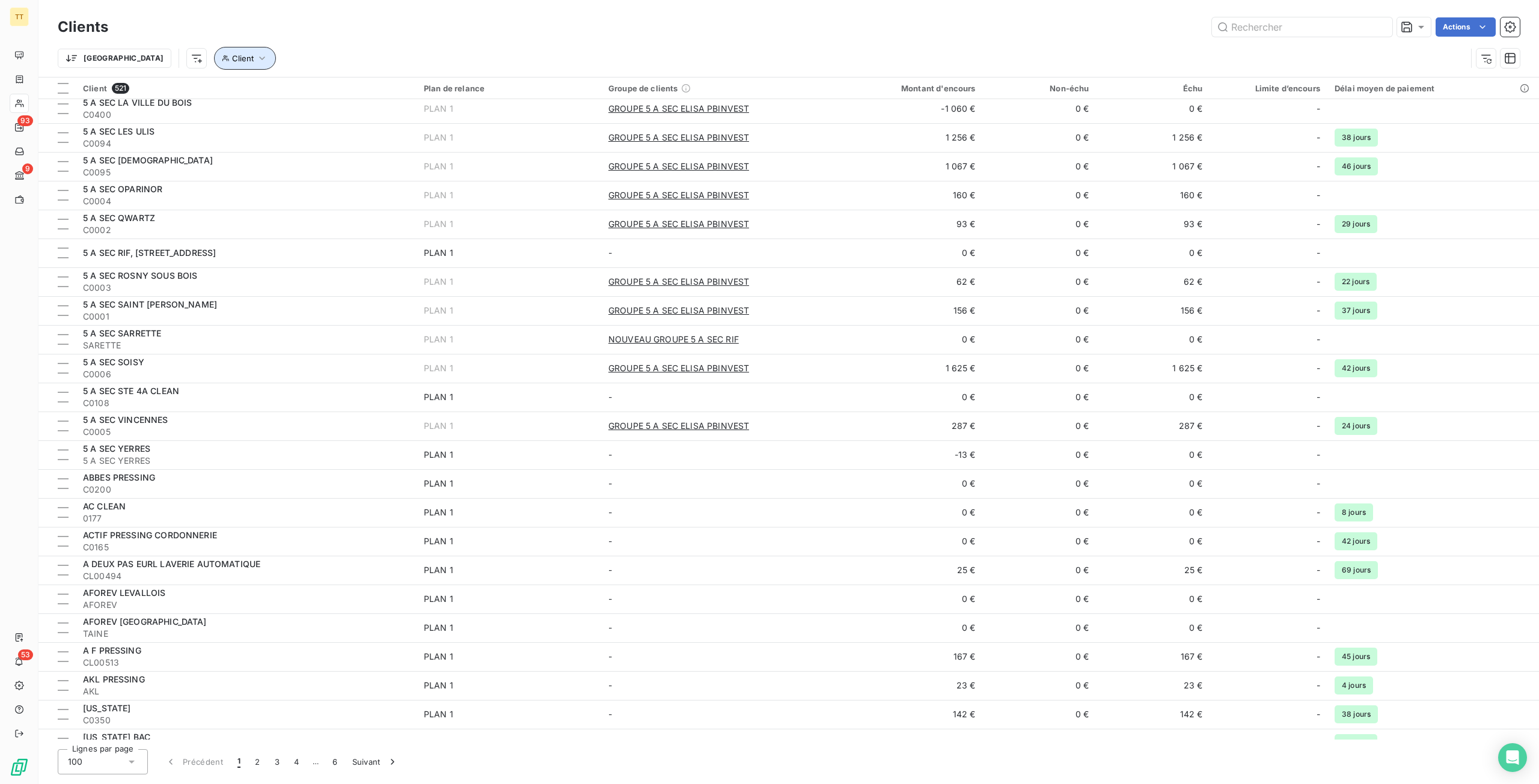
click at [232, 60] on span "Client" at bounding box center [243, 59] width 22 height 10
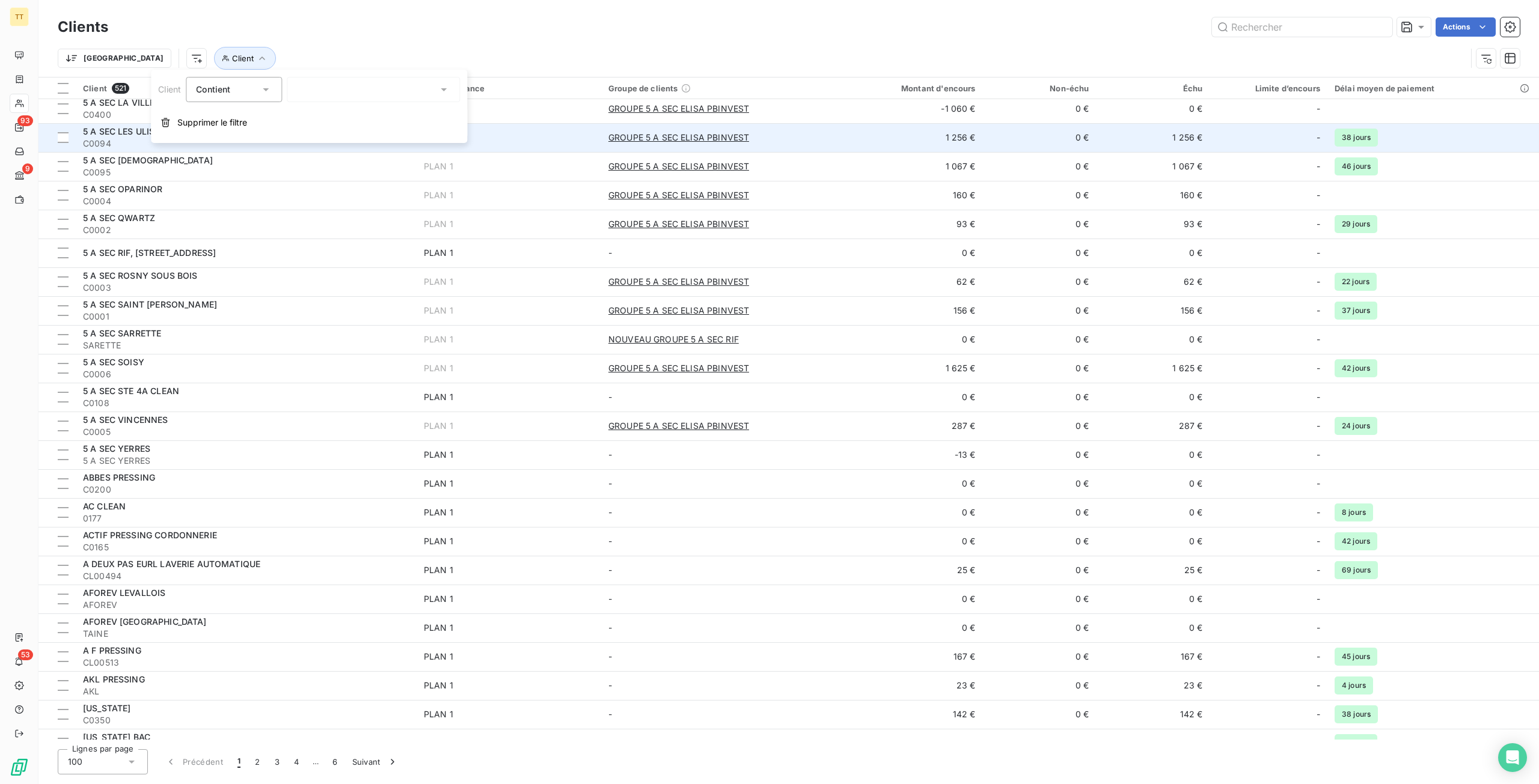
click at [195, 129] on button "Supprimer le filtre" at bounding box center [310, 122] width 317 height 27
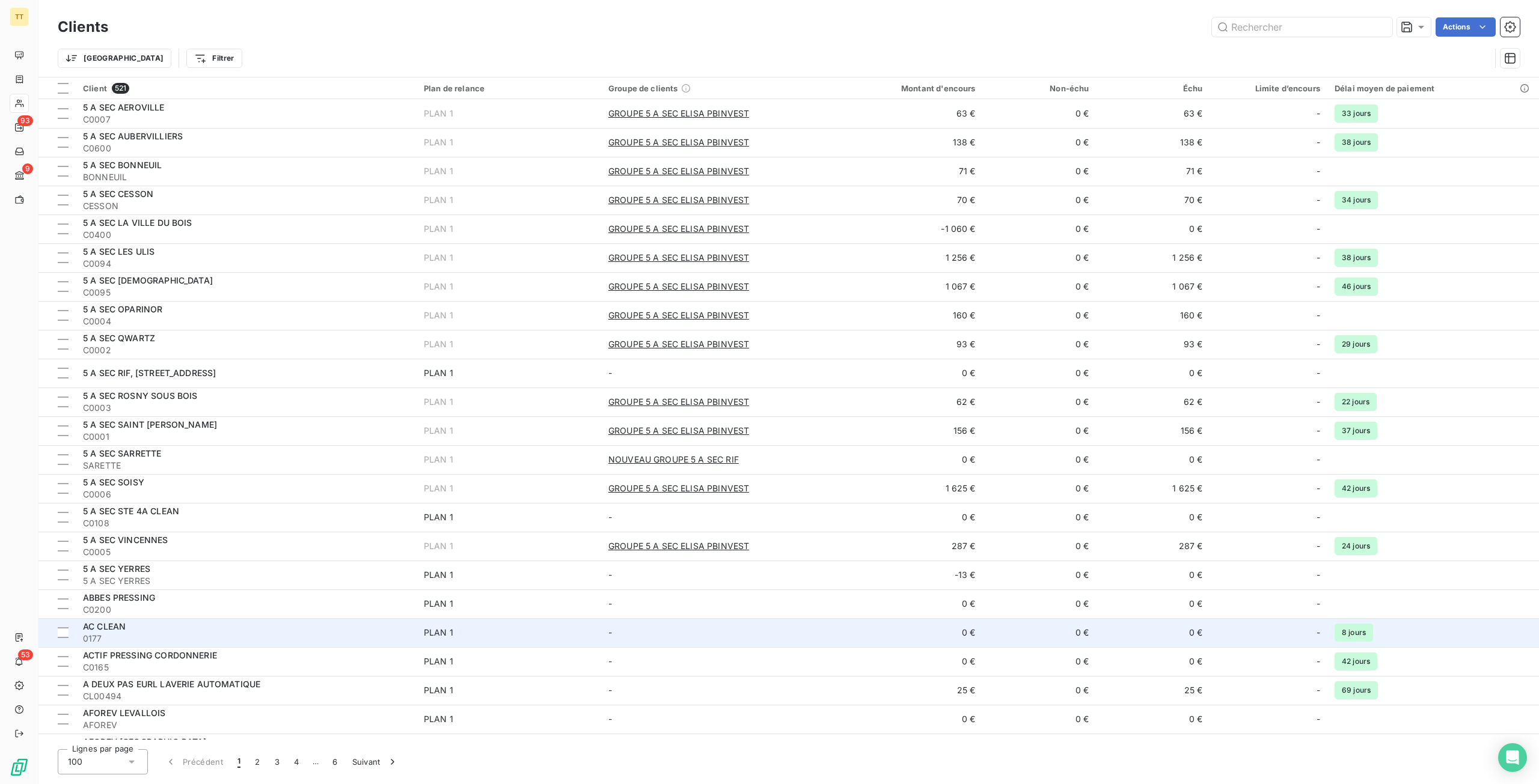
click at [161, 627] on div "AC CLEAN" at bounding box center [246, 627] width 327 height 12
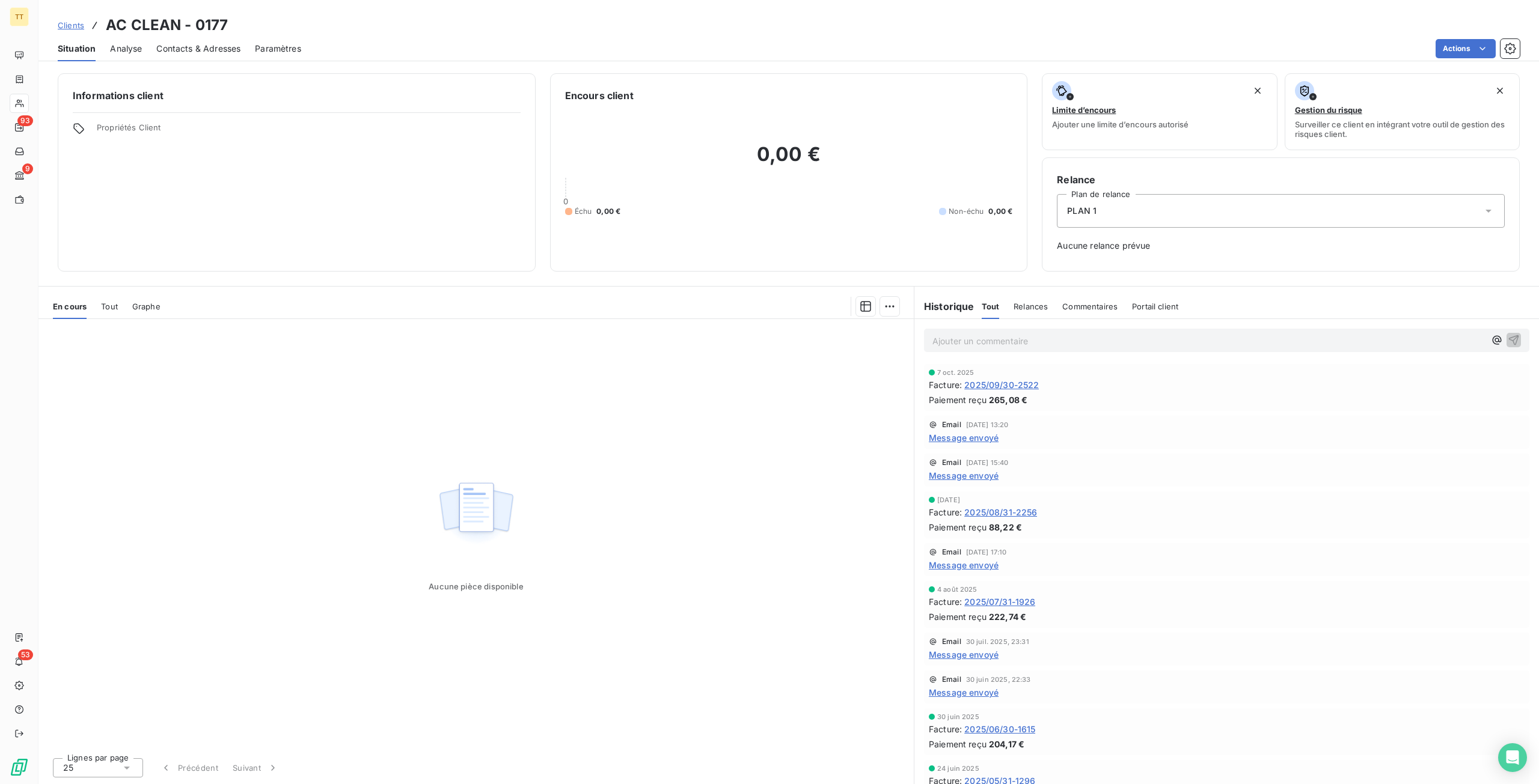
click at [1022, 380] on span "2025/09/30-2522" at bounding box center [1001, 385] width 75 height 13
click at [230, 43] on span "Contacts & Adresses" at bounding box center [198, 49] width 85 height 12
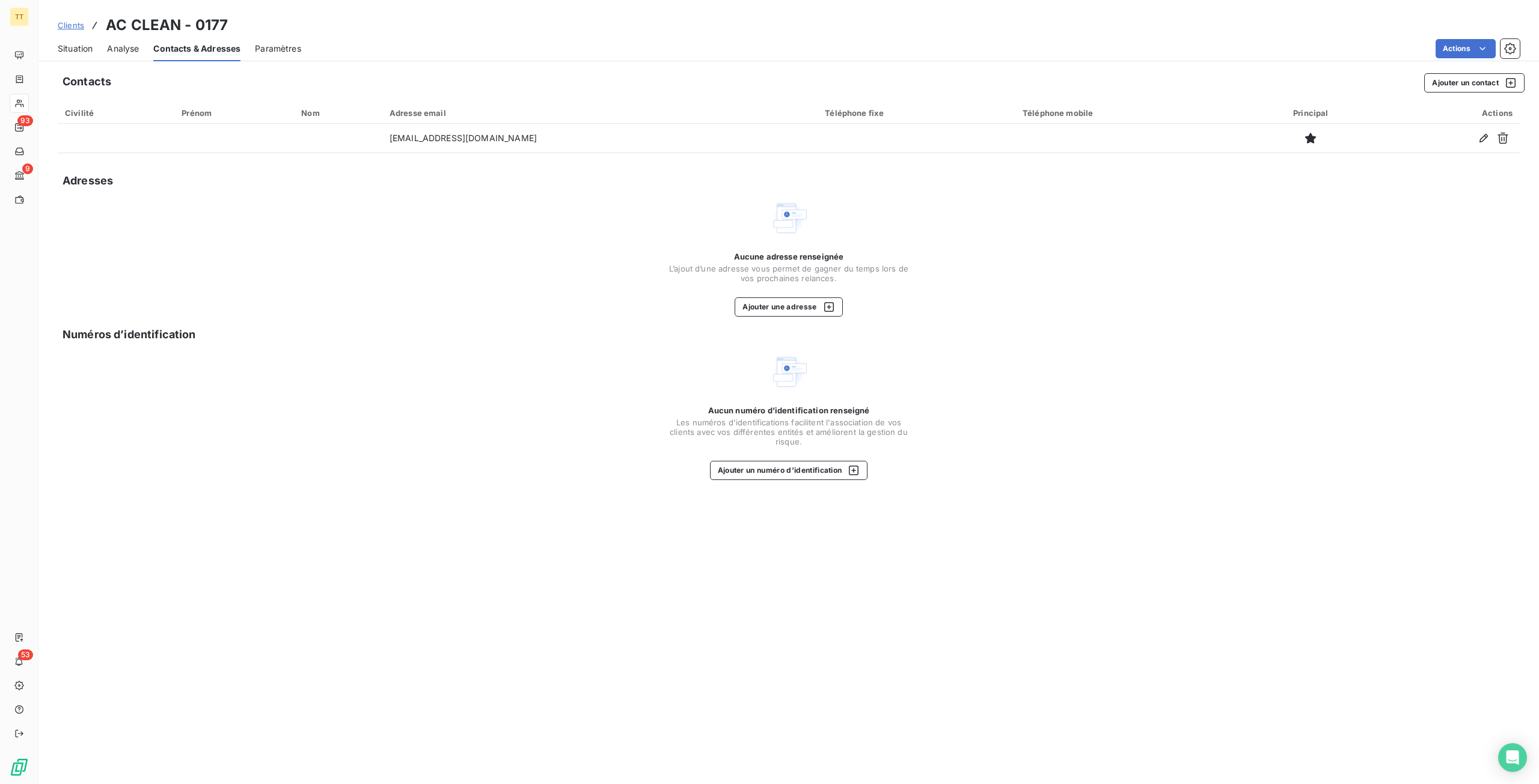
click at [805, 296] on div "Aucune adresse renseignée L’ajout d’une adresse vous permet de gagner du temps …" at bounding box center [789, 284] width 241 height 65
click at [794, 313] on button "Ajouter une adresse" at bounding box center [788, 306] width 108 height 19
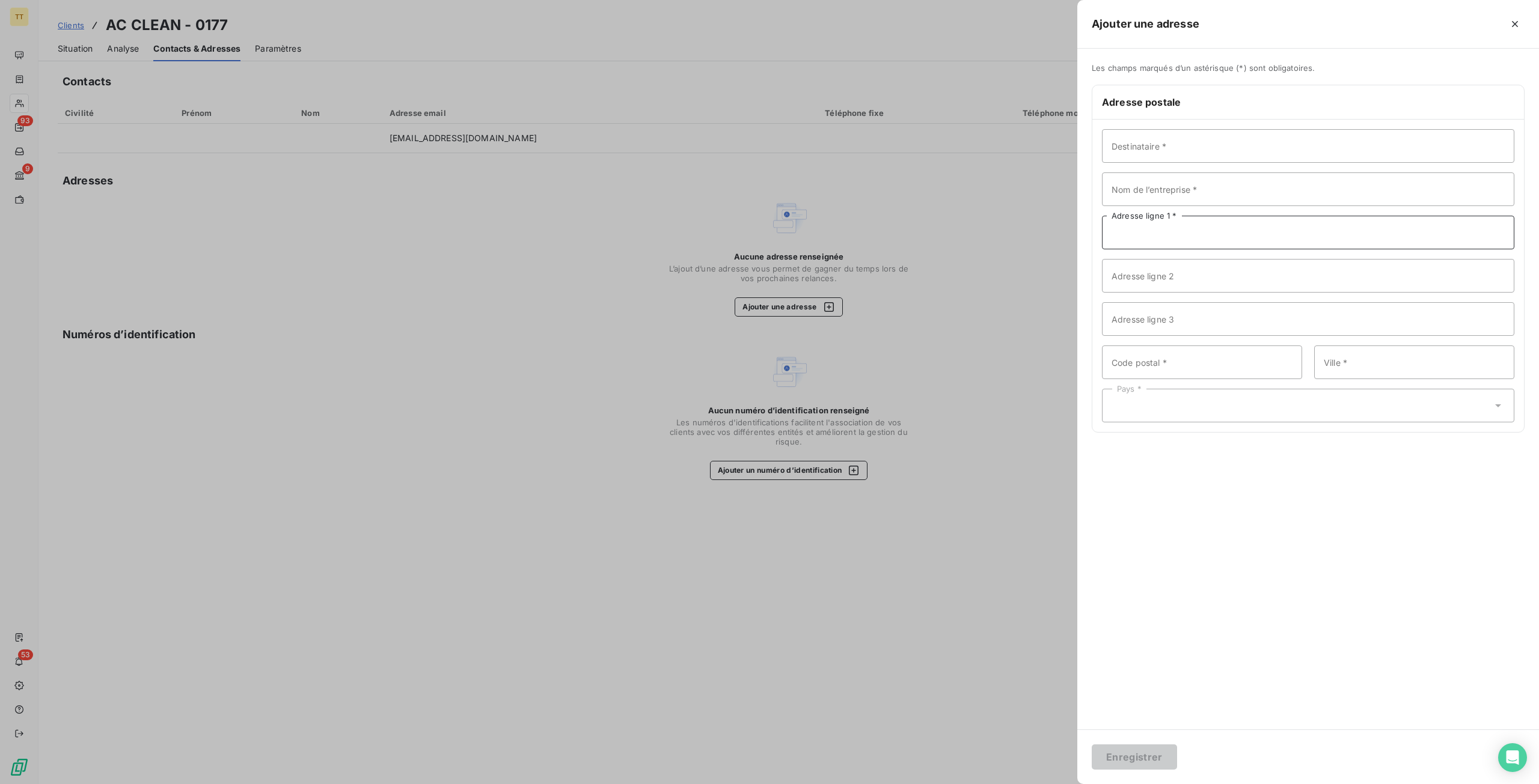
click at [1176, 233] on input "Adresse ligne 1 *" at bounding box center [1308, 233] width 412 height 34
type input "9"
click at [1168, 226] on input "Adresse ligne 1 *" at bounding box center [1308, 233] width 412 height 34
type input "[STREET_ADDRESS][PERSON_NAME]"
click at [1209, 356] on input "Code postal *" at bounding box center [1202, 362] width 200 height 34
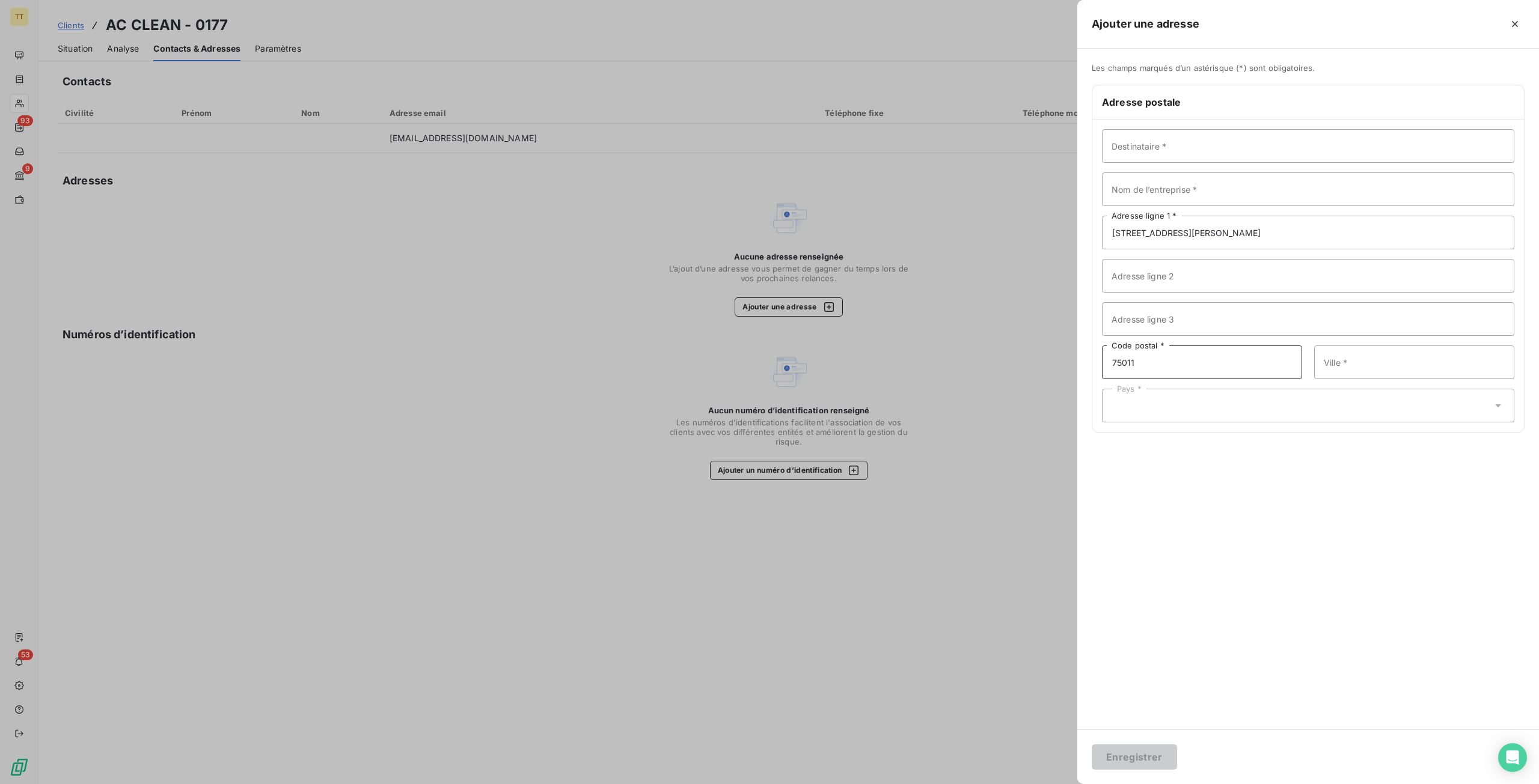
type input "75011"
type input "[GEOGRAPHIC_DATA]"
drag, startPoint x: 1191, startPoint y: 407, endPoint x: 1184, endPoint y: 389, distance: 19.3
click at [1191, 407] on div "Pays *" at bounding box center [1308, 406] width 412 height 34
click at [1155, 165] on li "[GEOGRAPHIC_DATA]" at bounding box center [1308, 166] width 412 height 22
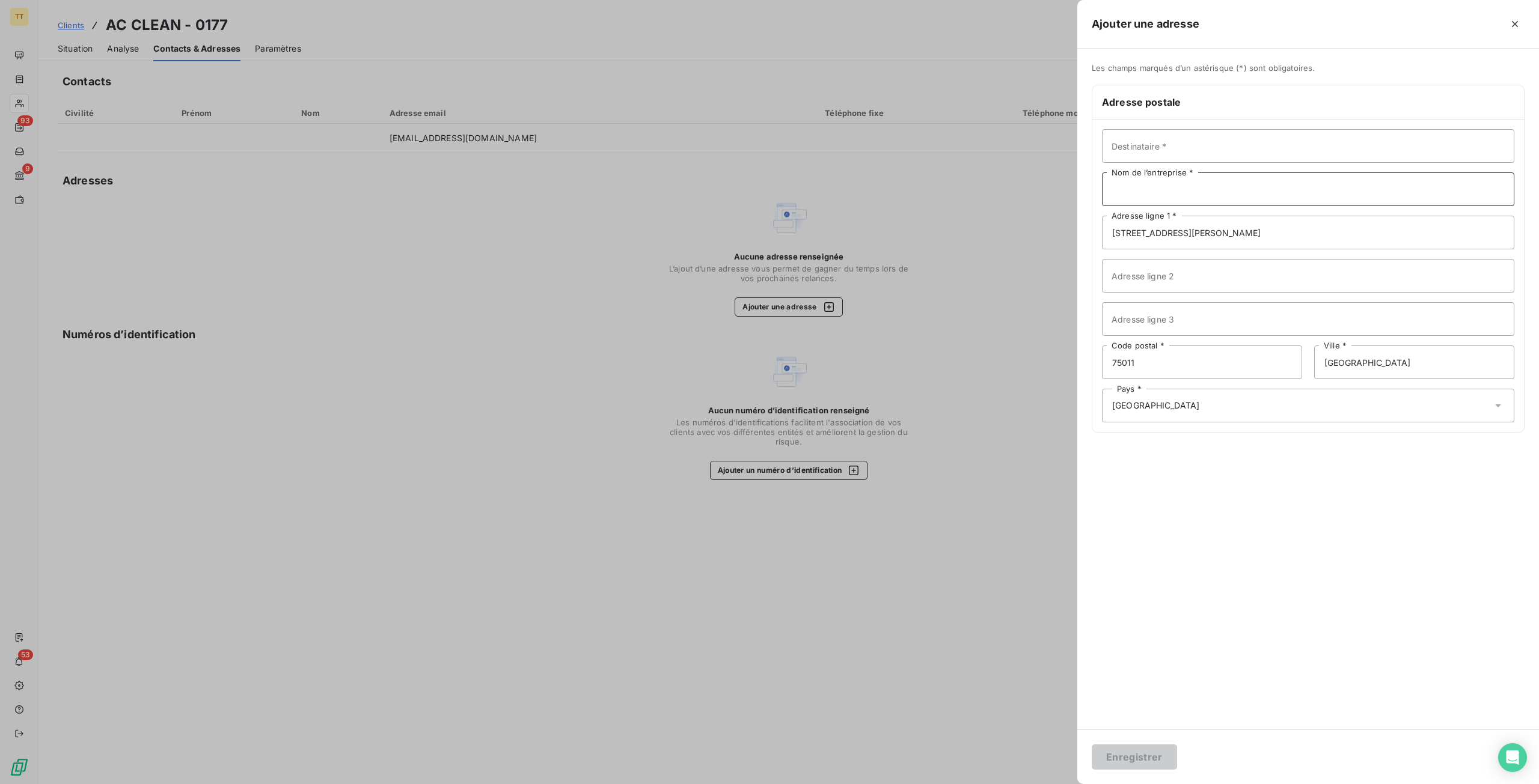
click at [1157, 191] on input "Nom de l’entreprise *" at bounding box center [1308, 189] width 412 height 34
type input "AC CLEAN"
click at [1092, 744] on button "Enregistrer" at bounding box center [1135, 756] width 86 height 25
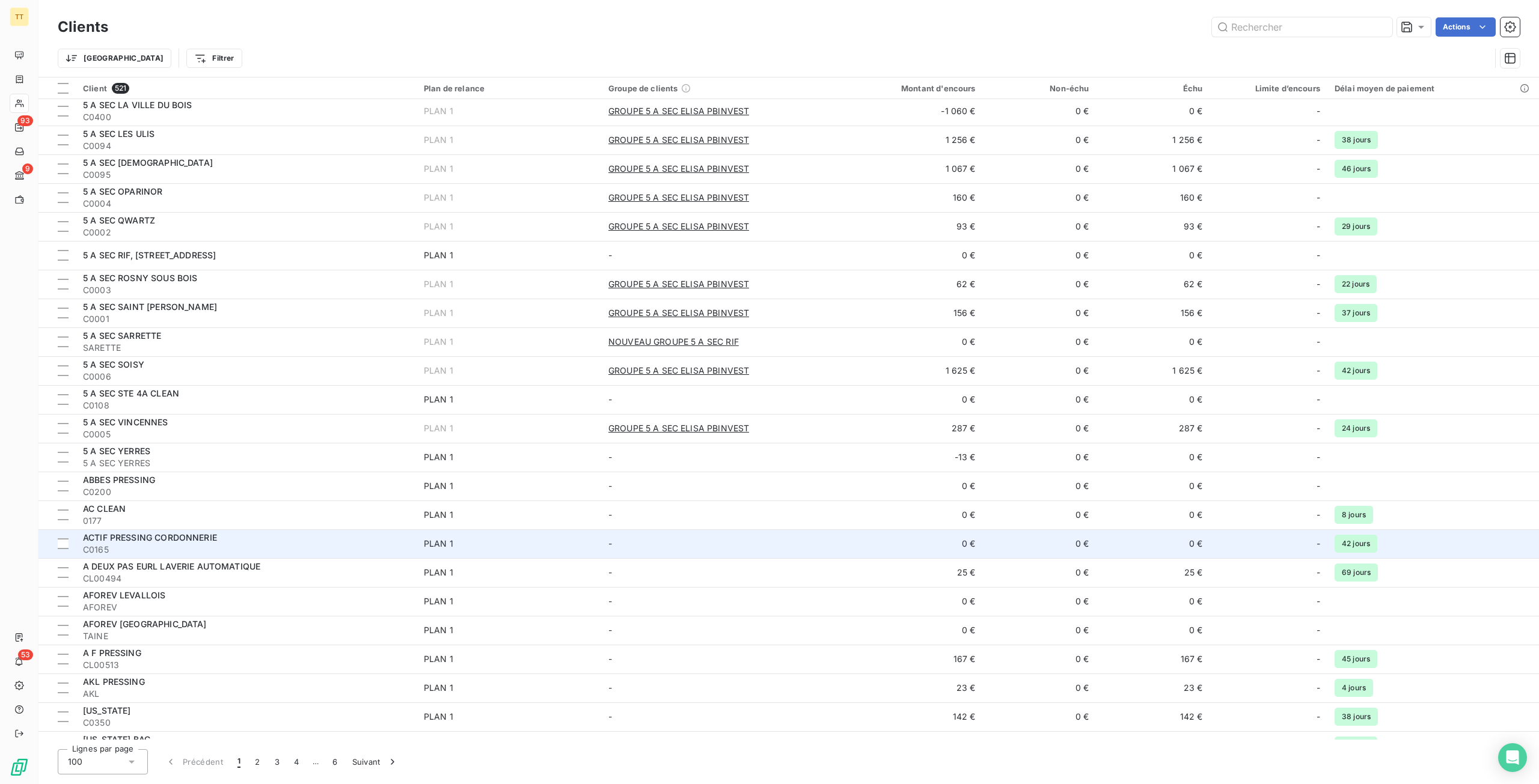
scroll to position [120, 0]
click at [254, 530] on div "ACTIF PRESSING CORDONNERIE" at bounding box center [246, 535] width 327 height 12
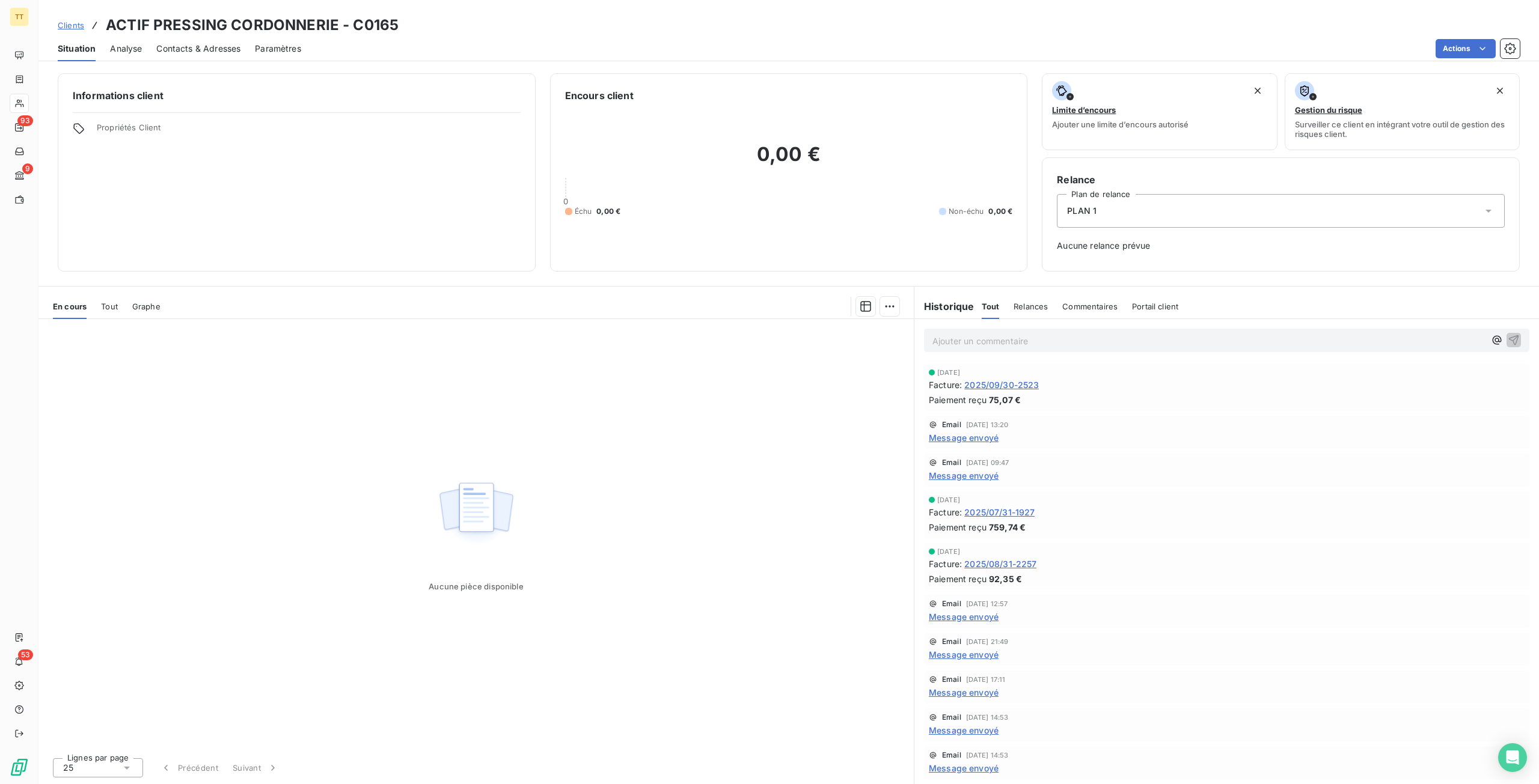
click at [1014, 380] on span "2025/09/30-2523" at bounding box center [1001, 385] width 75 height 13
click at [196, 54] on span "Contacts & Adresses" at bounding box center [198, 49] width 85 height 12
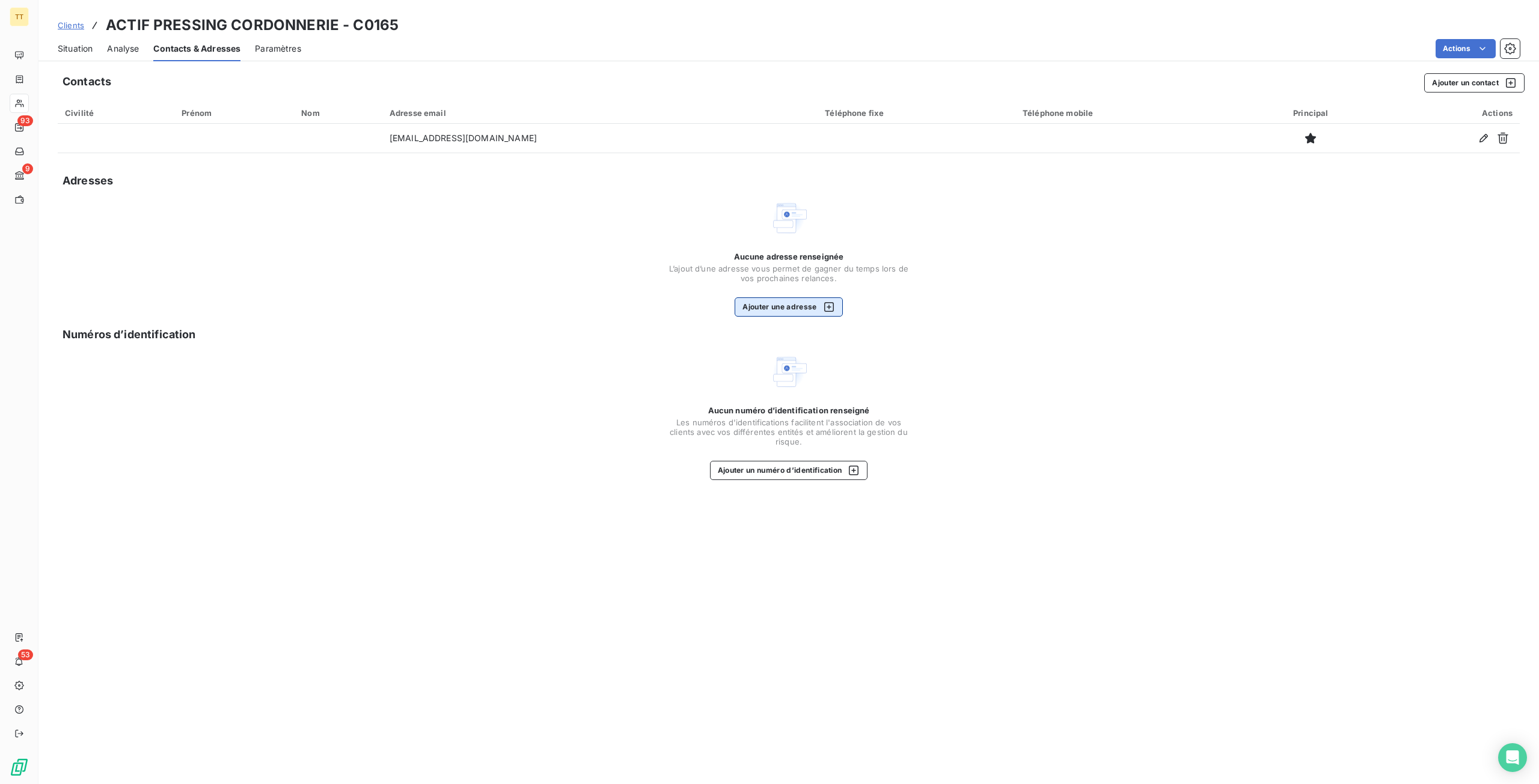
click at [792, 304] on button "Ajouter une adresse" at bounding box center [788, 306] width 108 height 19
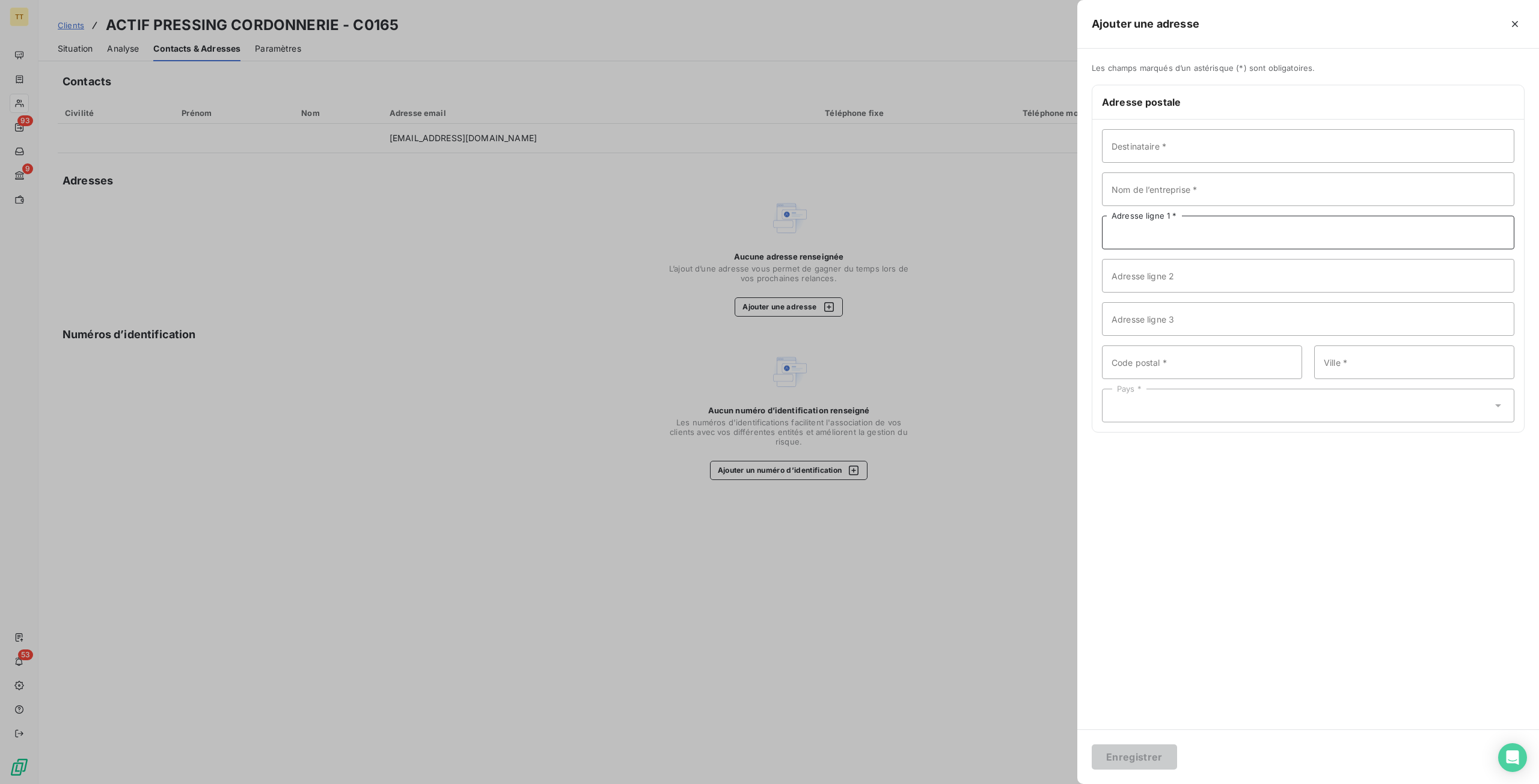
click at [1170, 230] on input "Adresse ligne 1 *" at bounding box center [1308, 233] width 412 height 34
type input "[STREET_ADDRESS][PERSON_NAME]"
type input "94500"
type input "c"
type input "[PERSON_NAME][GEOGRAPHIC_DATA]"
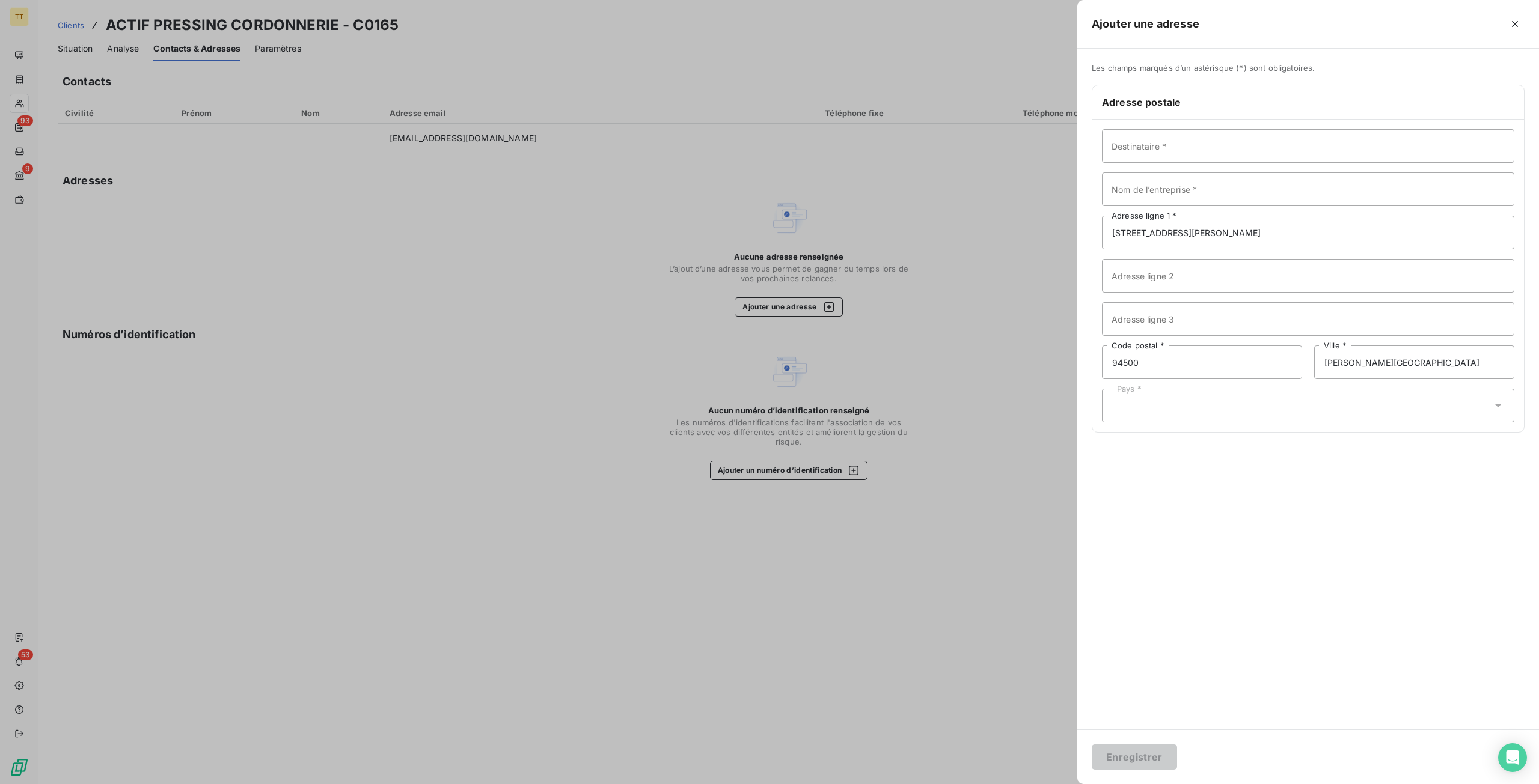
click at [1157, 418] on div "Pays *" at bounding box center [1308, 406] width 412 height 34
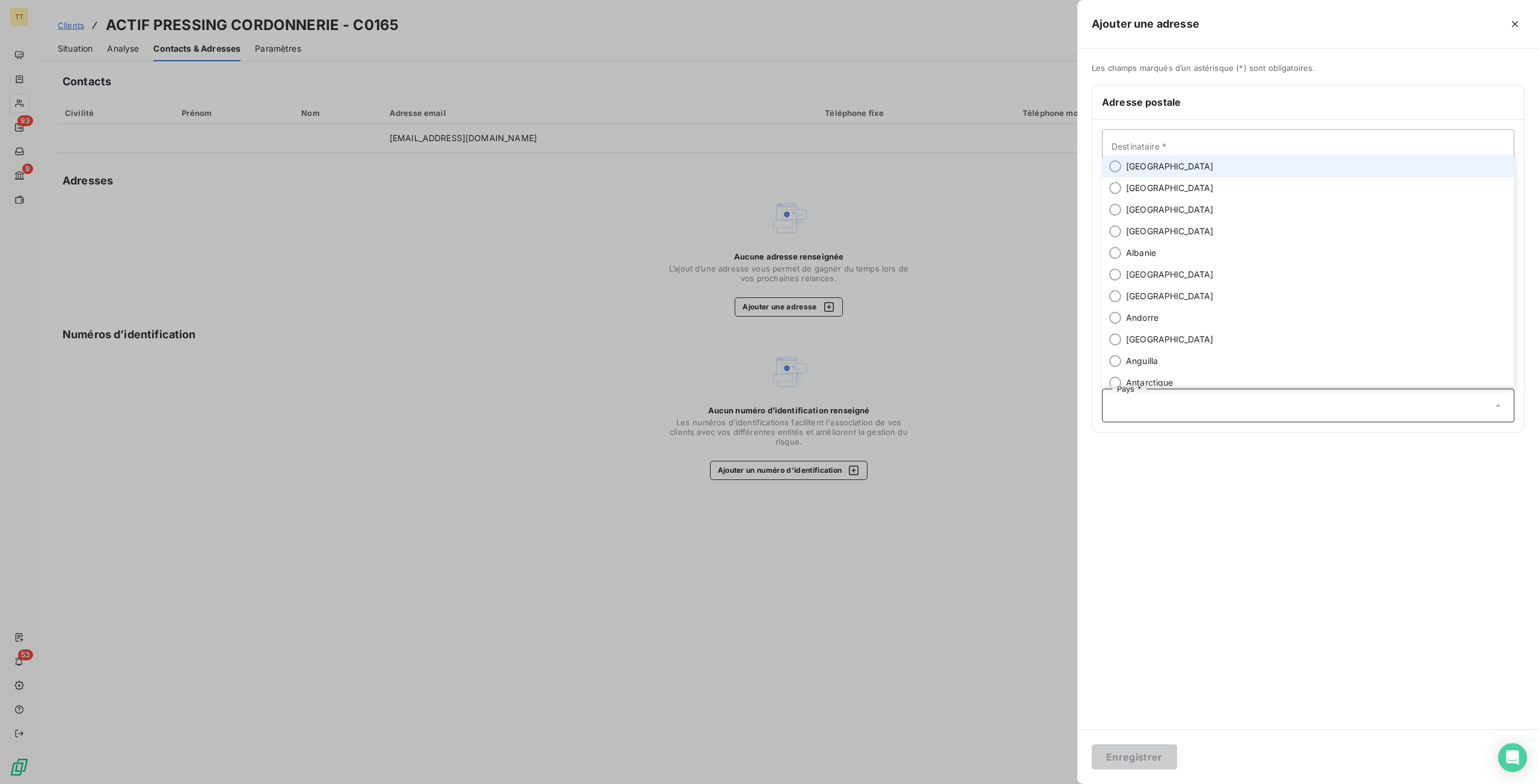
click at [1166, 165] on li "[GEOGRAPHIC_DATA]" at bounding box center [1308, 166] width 412 height 22
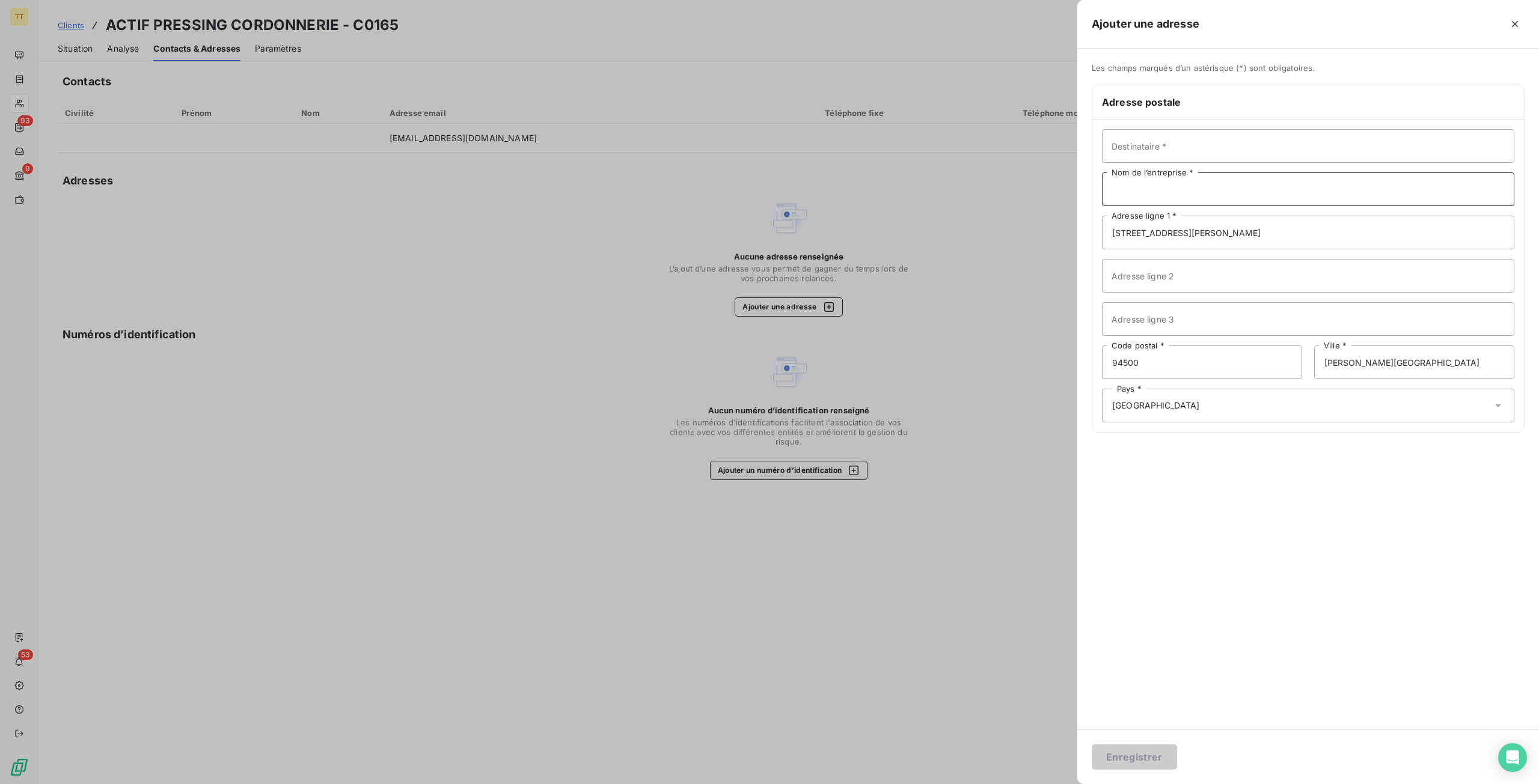
click at [1172, 190] on input "Nom de l’entreprise *" at bounding box center [1308, 189] width 412 height 34
click at [1132, 187] on input "ACCTIF PRESSING CORDONNERIE" at bounding box center [1308, 189] width 412 height 34
type input "ACTIF PRESSING CORDONNERIE"
click at [1144, 759] on button "Enregistrer" at bounding box center [1135, 756] width 86 height 25
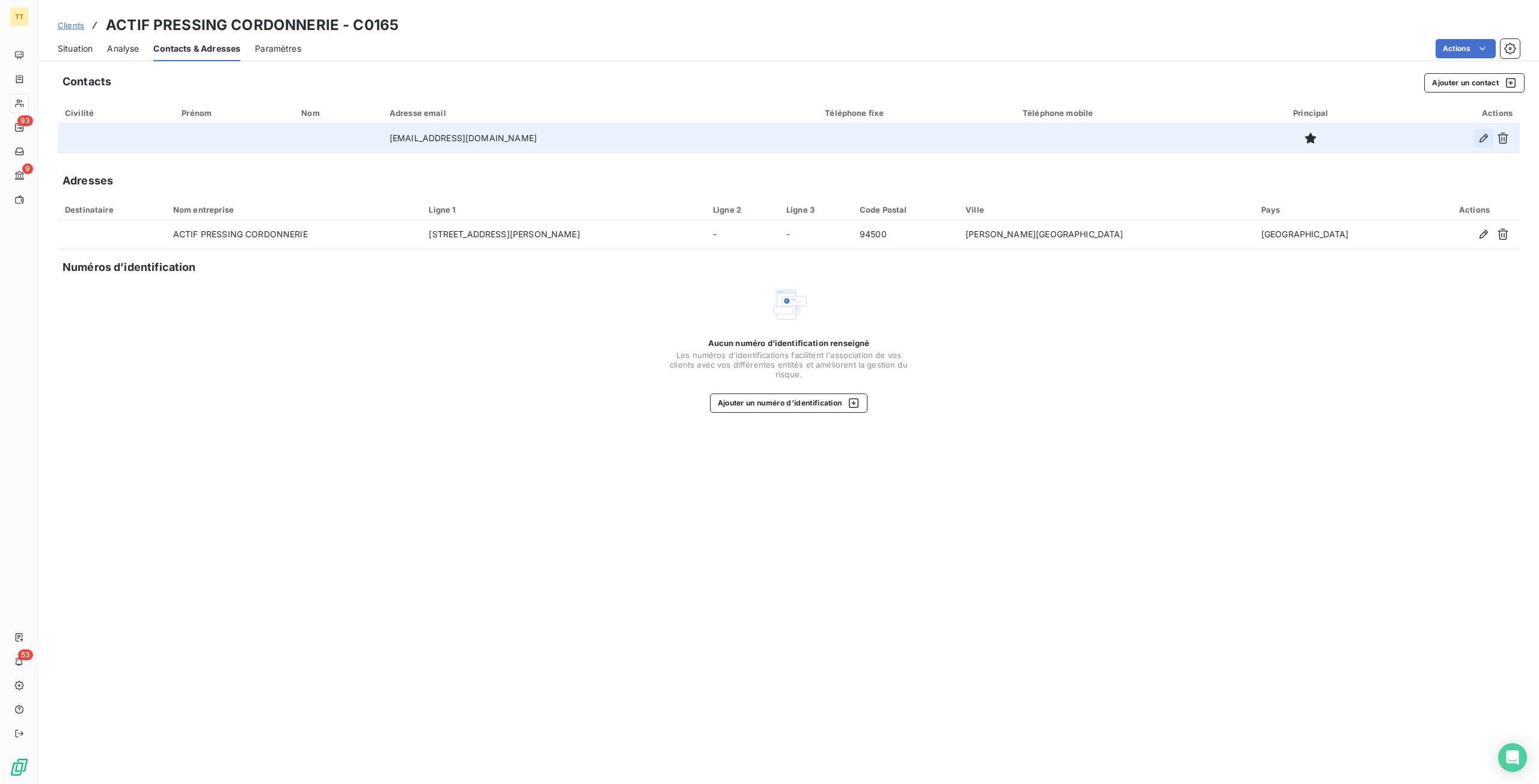
click at [1488, 132] on icon "button" at bounding box center [1484, 138] width 12 height 12
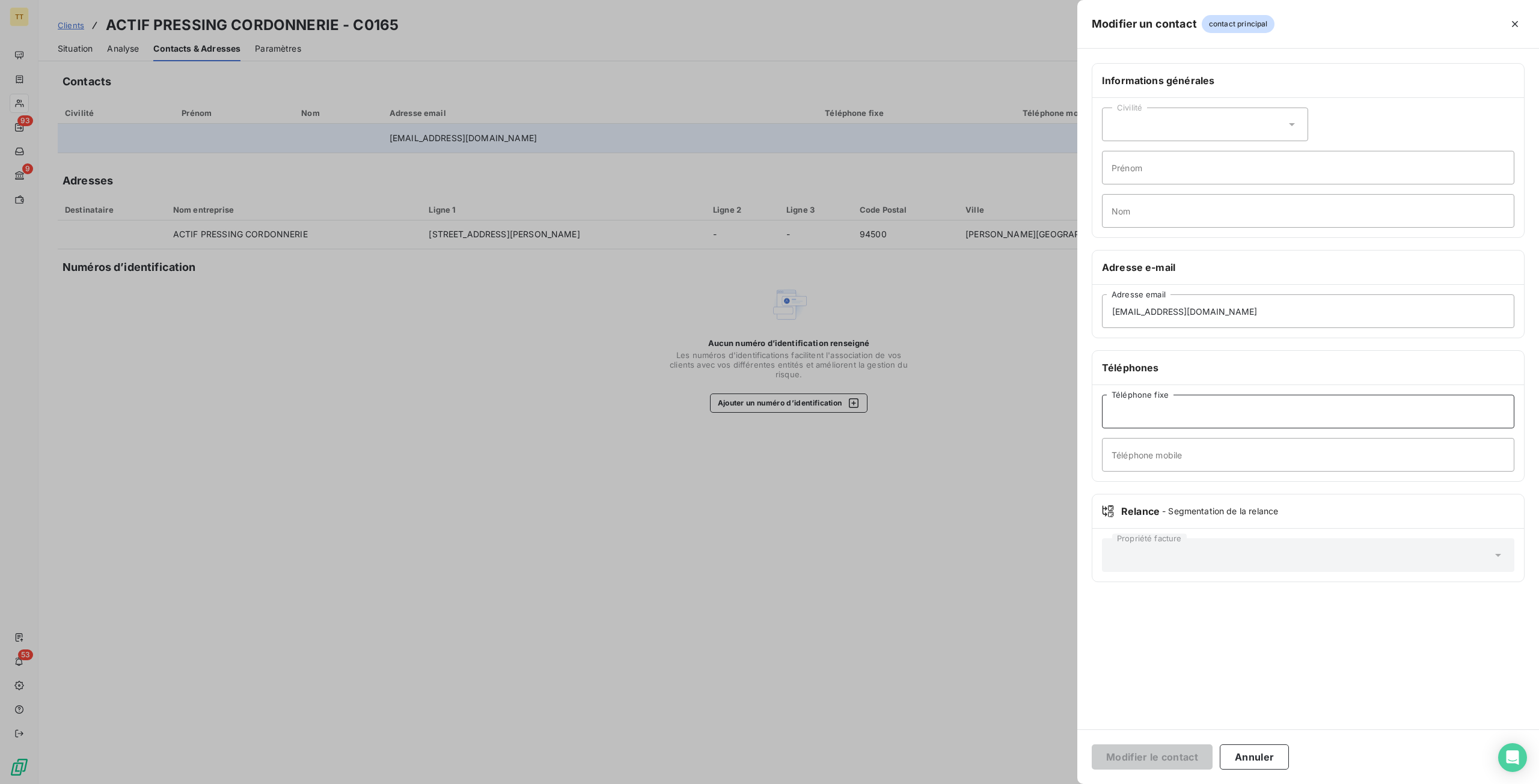
click at [1196, 416] on input "Téléphone fixe" at bounding box center [1308, 412] width 412 height 34
paste input "0145160046"
type input "0145160046"
click at [1190, 453] on input "Téléphone mobile" at bounding box center [1308, 455] width 412 height 34
paste input "0624648356"
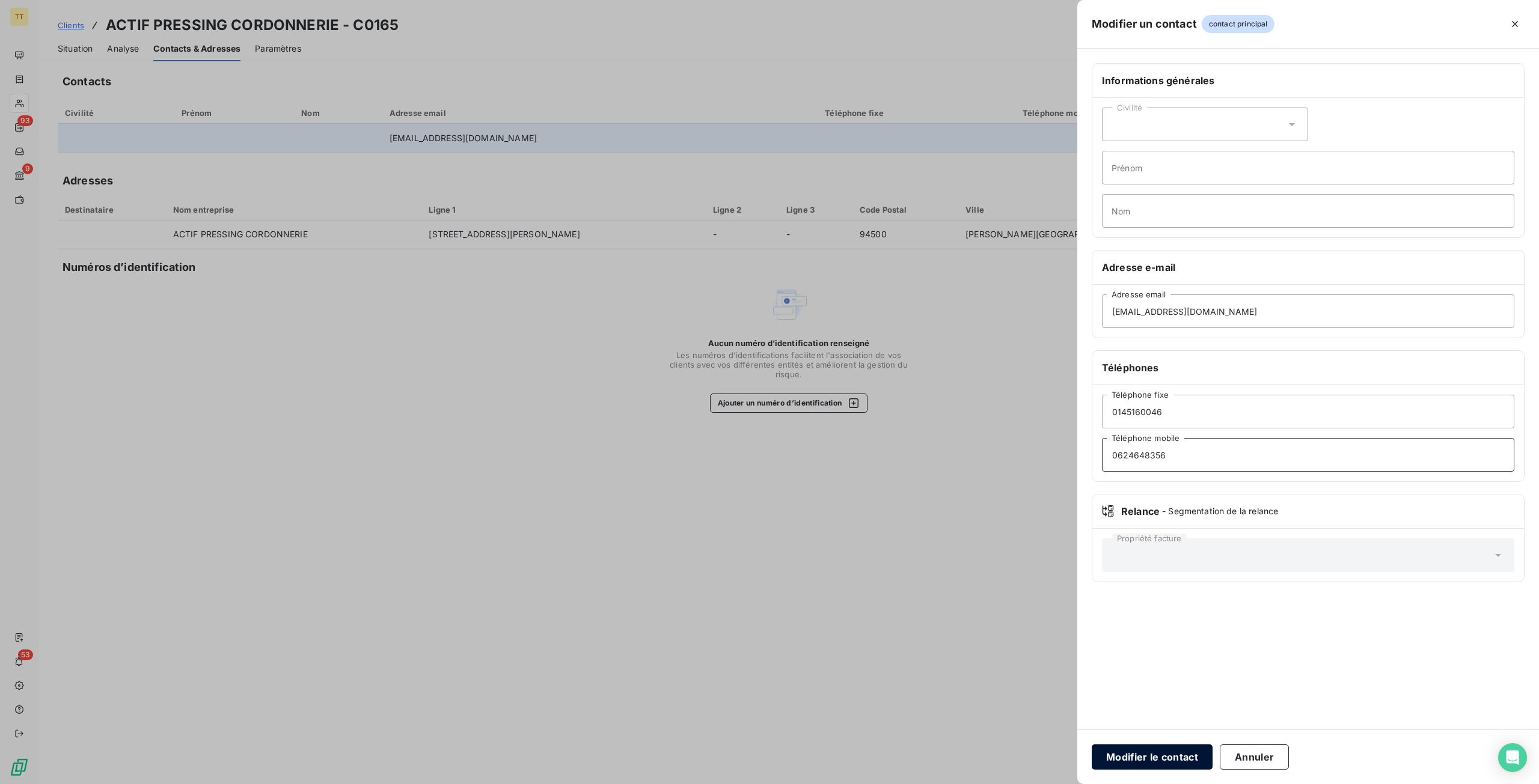
type input "0624648356"
click at [1158, 751] on button "Modifier le contact" at bounding box center [1152, 756] width 120 height 25
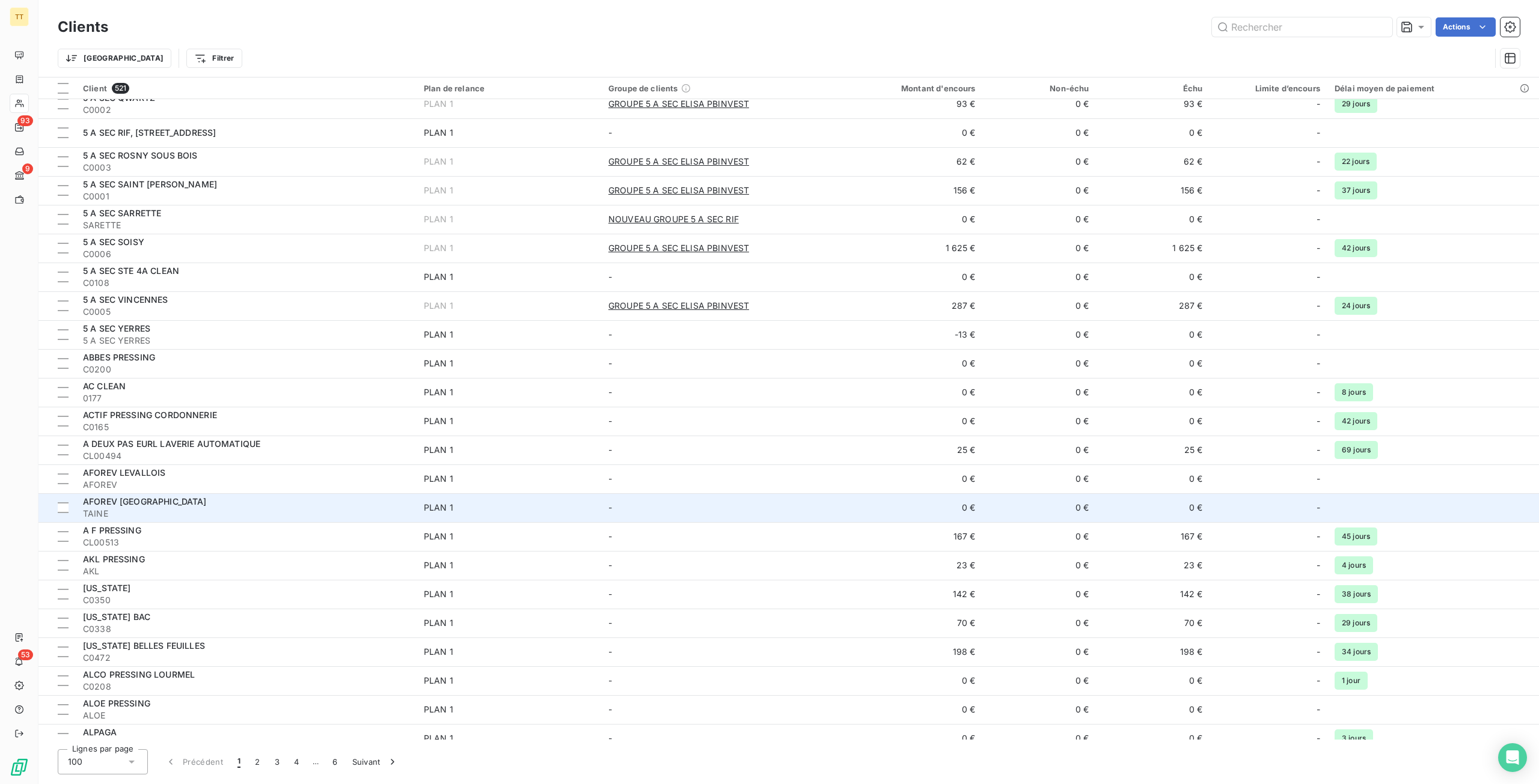
scroll to position [300, 0]
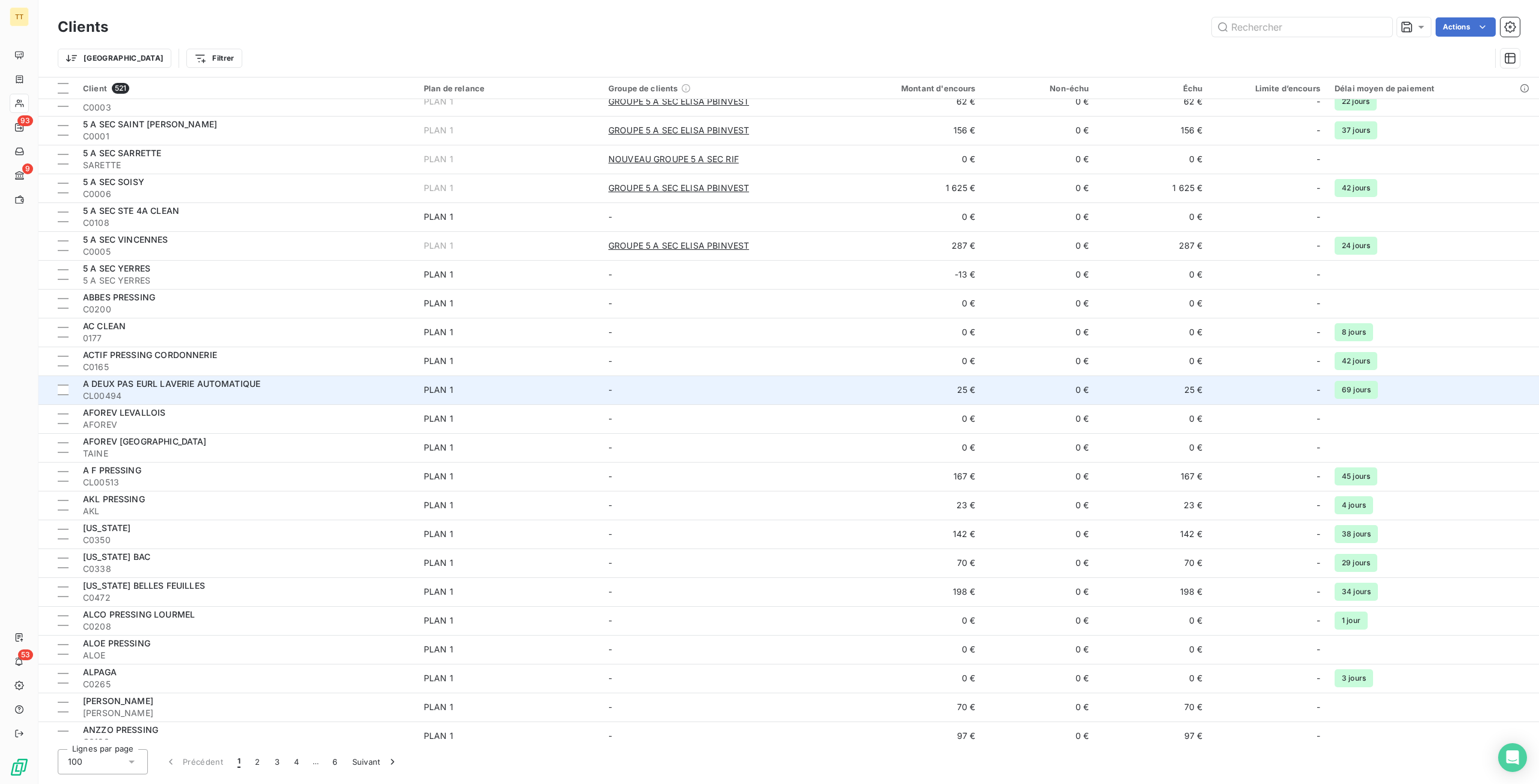
click at [291, 383] on div "A DEUX PAS EURL LAVERIE AUTOMATIQUE" at bounding box center [246, 384] width 327 height 12
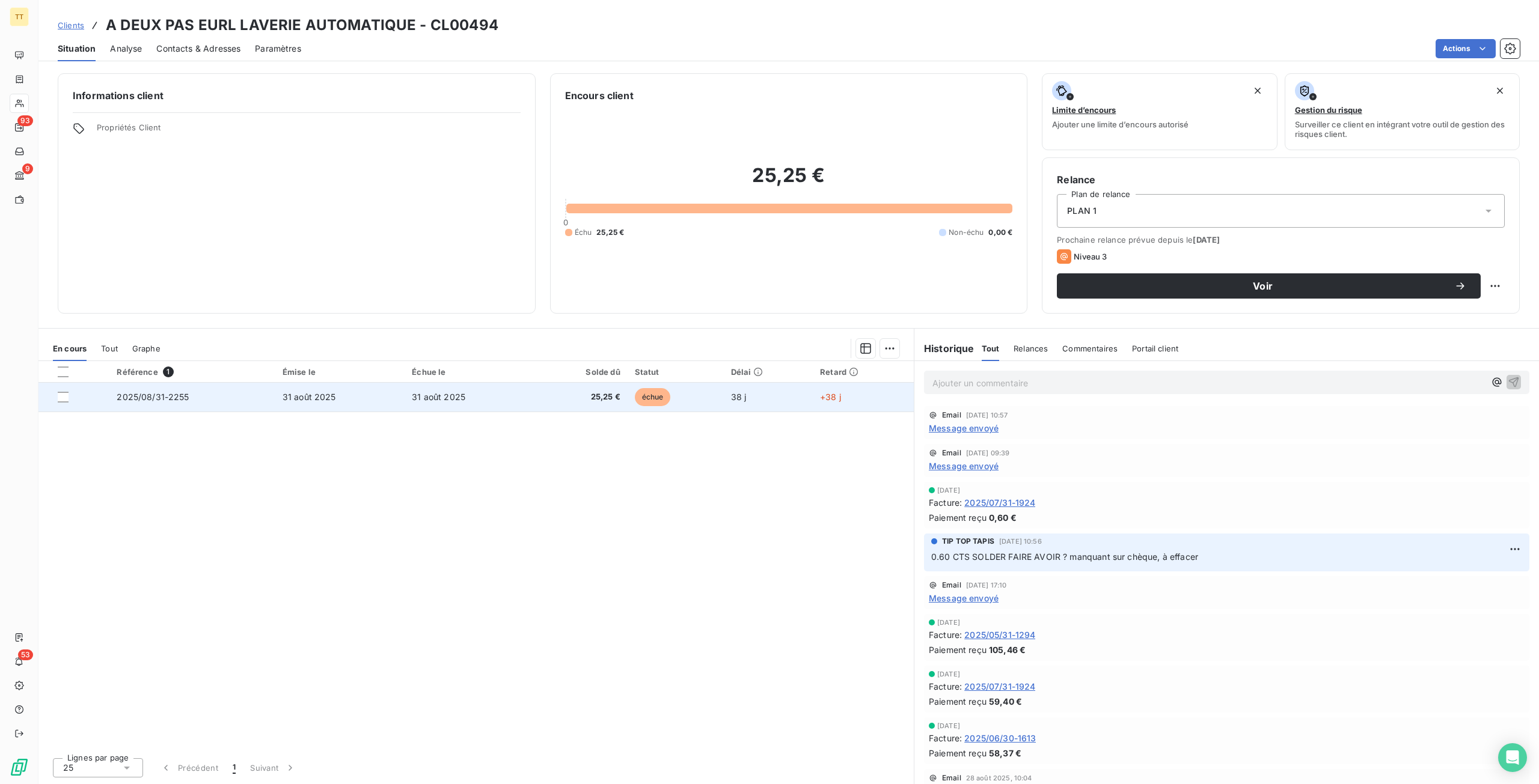
click at [567, 403] on td "25,25 €" at bounding box center [581, 397] width 94 height 29
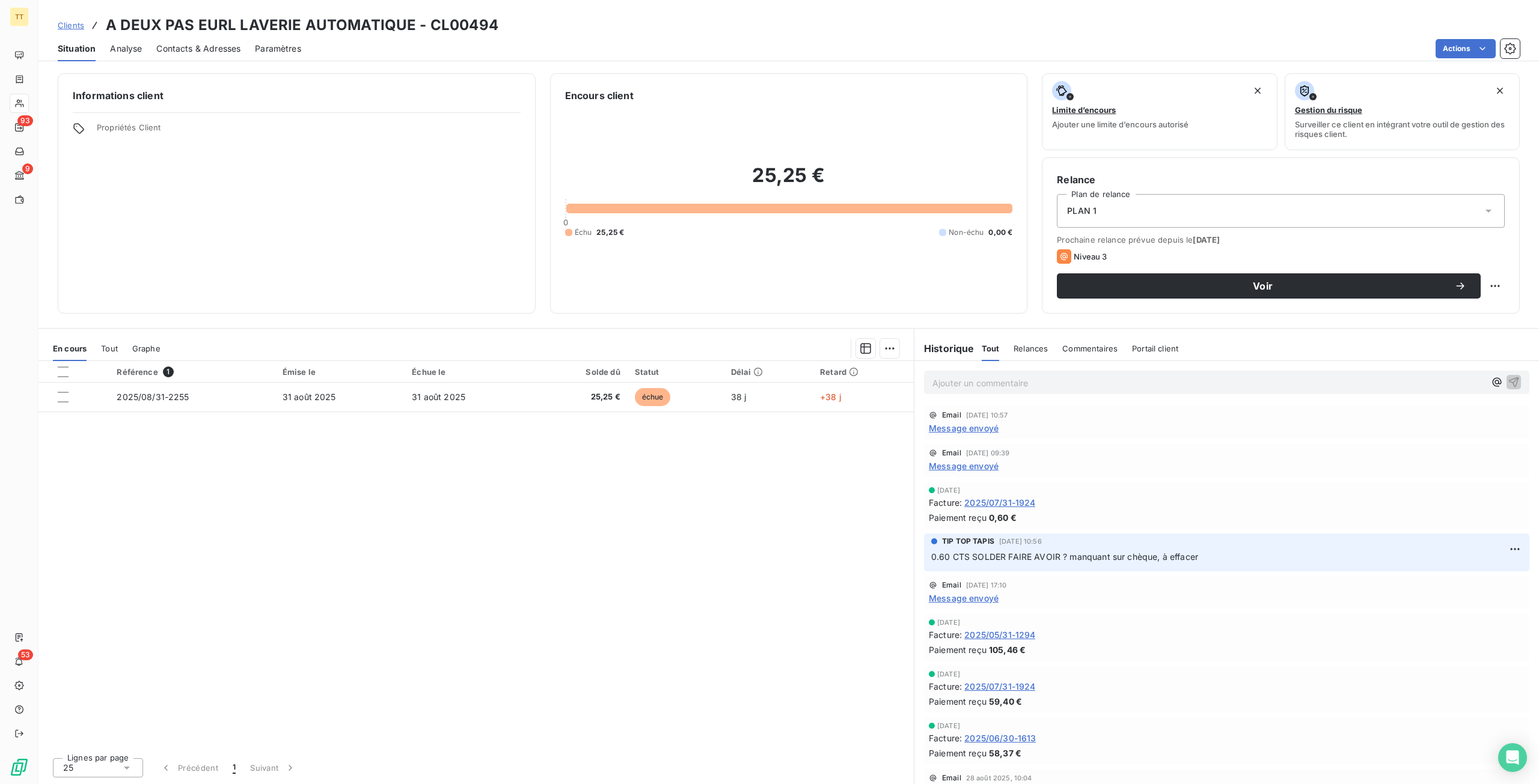
click at [243, 40] on div "Situation Analyse Contacts & Adresses Paramètres Actions" at bounding box center [789, 48] width 1501 height 25
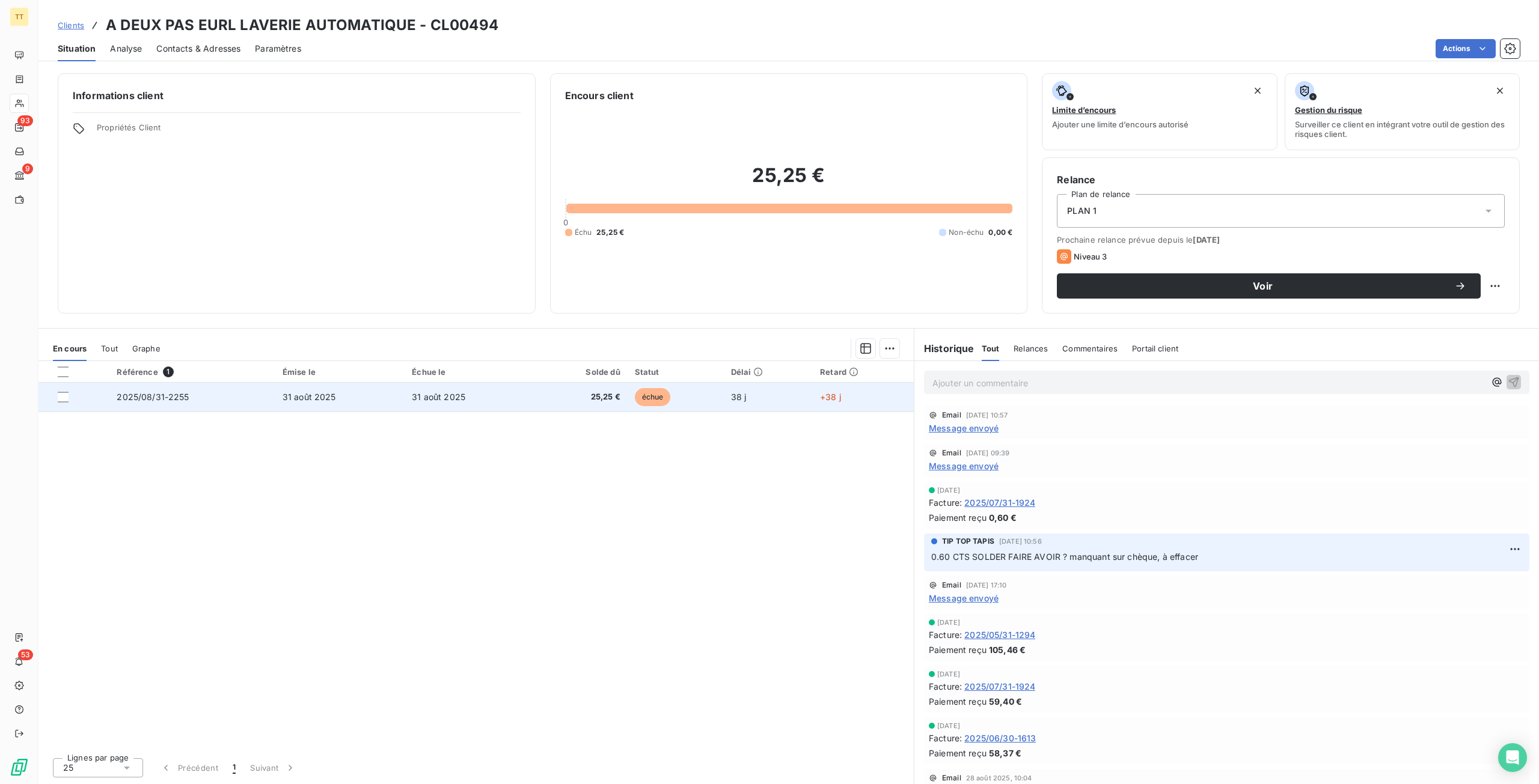
click at [617, 392] on span "25,25 €" at bounding box center [580, 397] width 79 height 12
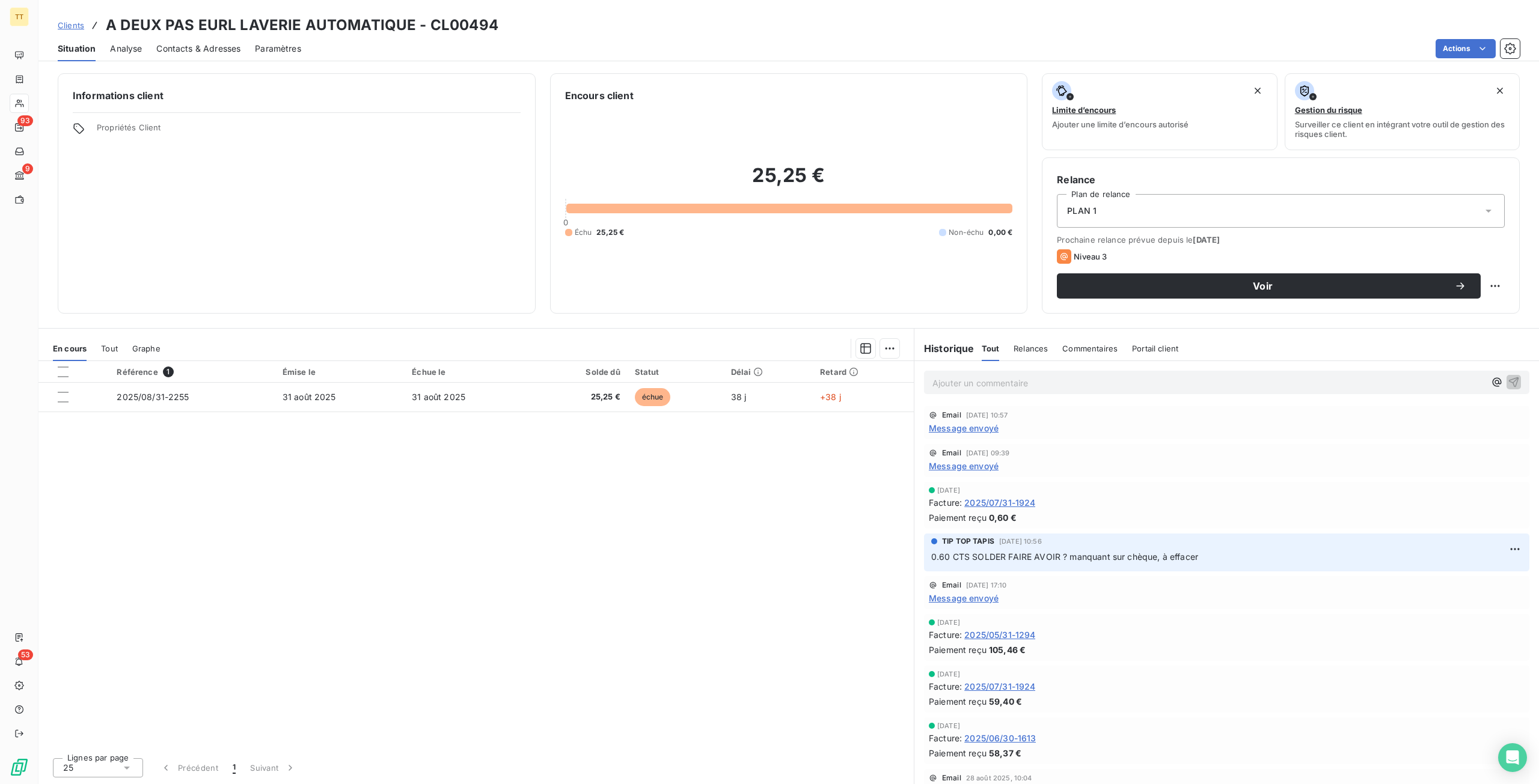
click at [222, 50] on span "Contacts & Adresses" at bounding box center [198, 49] width 85 height 12
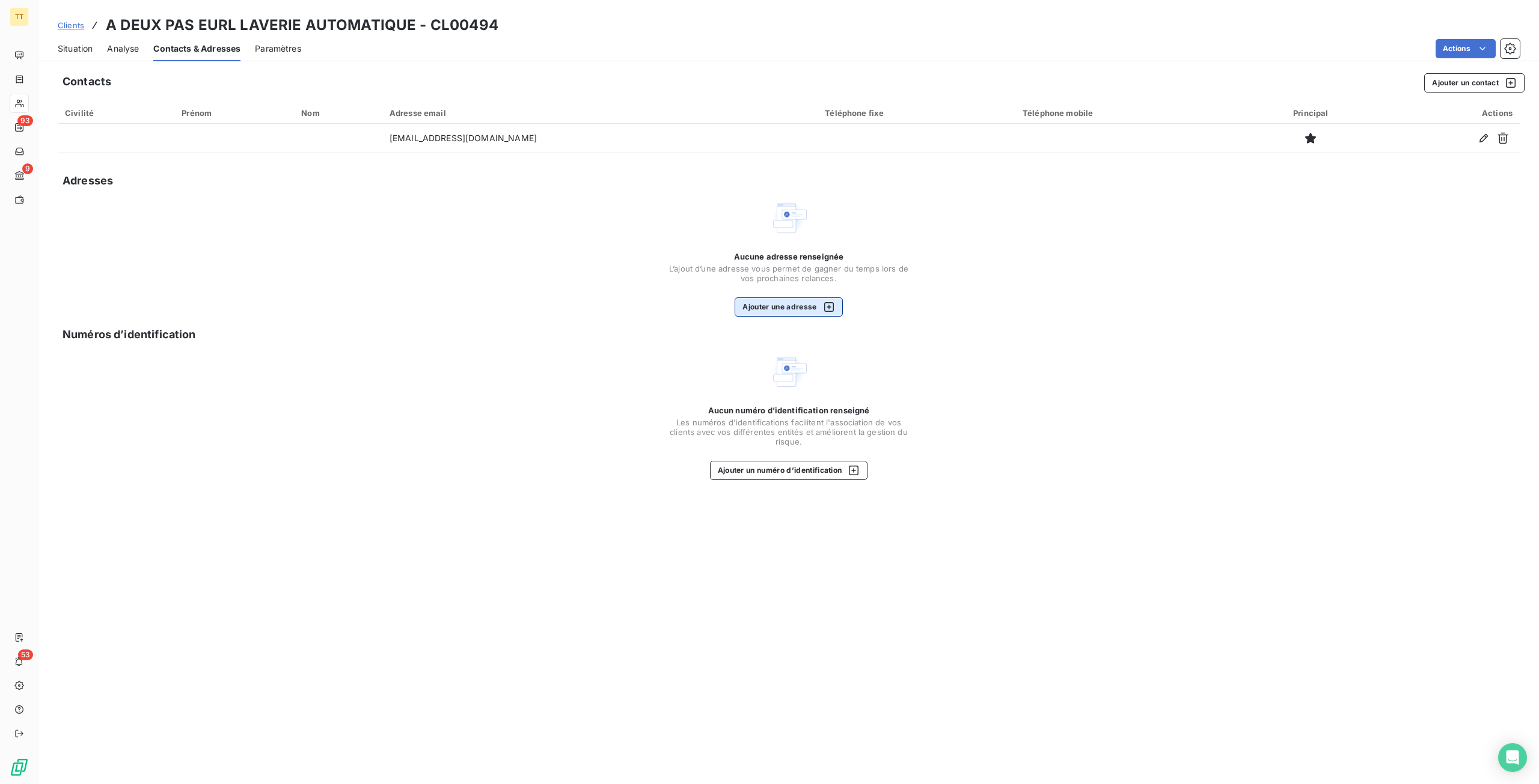
click at [760, 315] on button "Ajouter une adresse" at bounding box center [788, 306] width 108 height 19
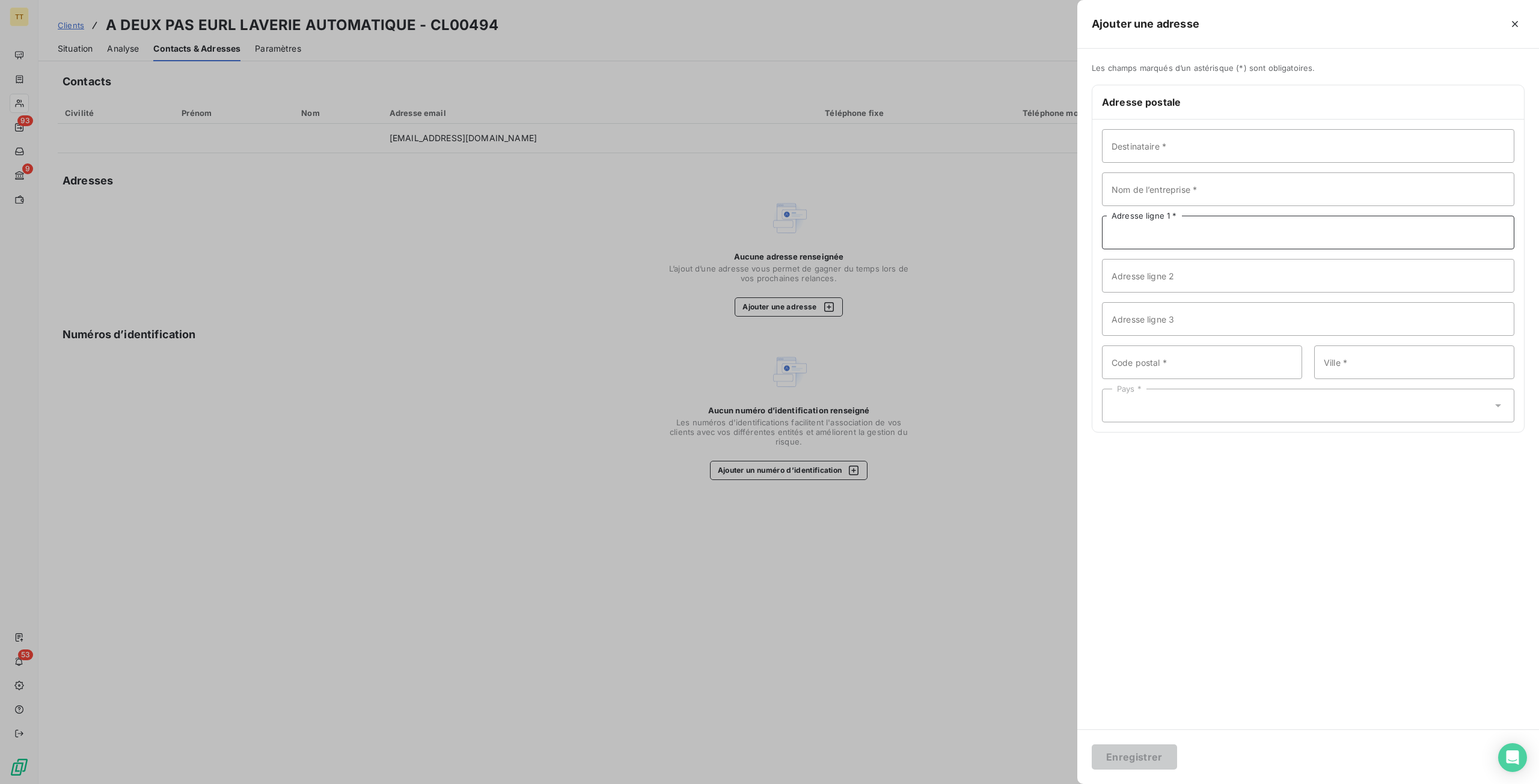
click at [1163, 231] on input "Adresse ligne 1 *" at bounding box center [1308, 233] width 412 height 34
click at [1157, 229] on input "347 AVENUE [PERSON_NAME]" at bounding box center [1308, 233] width 412 height 34
click at [1149, 233] on input "347 AVENUE [PERSON_NAME]" at bounding box center [1308, 233] width 412 height 34
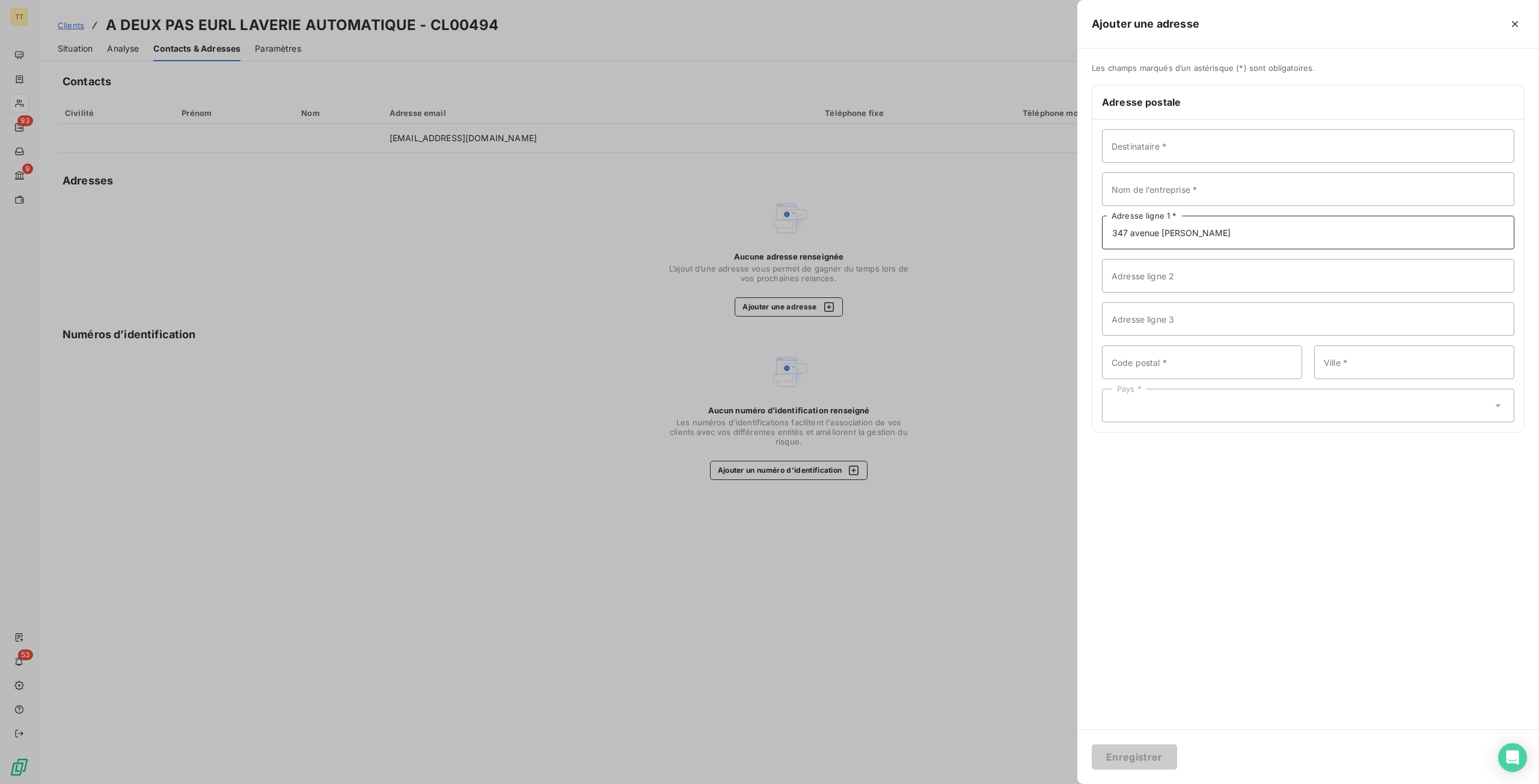
type input "347 avenue [PERSON_NAME]"
click at [1159, 365] on input "Code postal *" at bounding box center [1202, 362] width 200 height 34
type input "60280"
click at [1369, 369] on input "Ville *" at bounding box center [1414, 362] width 200 height 34
type input "[GEOGRAPHIC_DATA]"
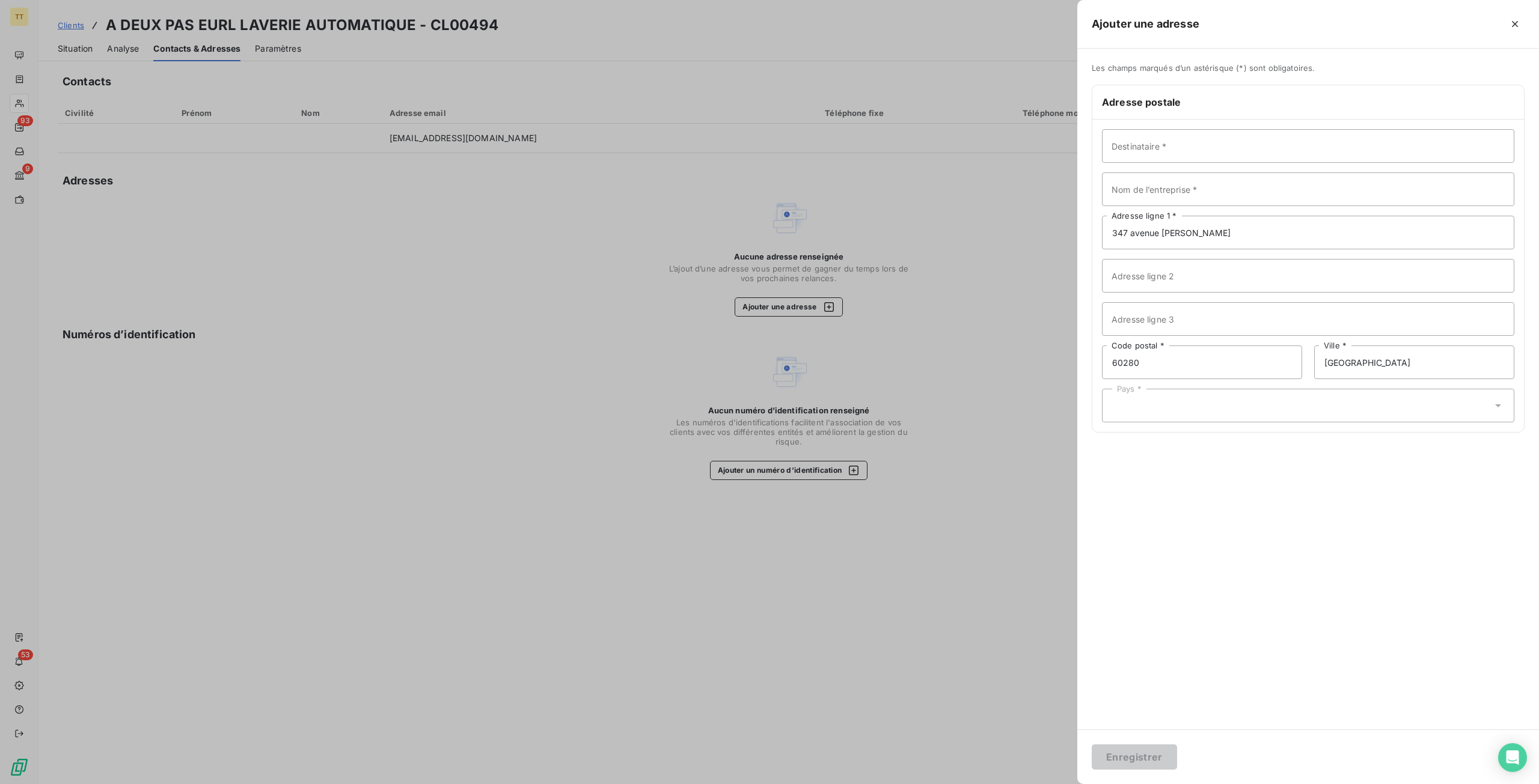
click at [1291, 424] on div "Destinataire * Nom de l’entreprise * [STREET_ADDRESS] Butin Adresse ligne 1 * A…" at bounding box center [1308, 276] width 432 height 312
click at [1288, 407] on div "Pays *" at bounding box center [1308, 406] width 412 height 34
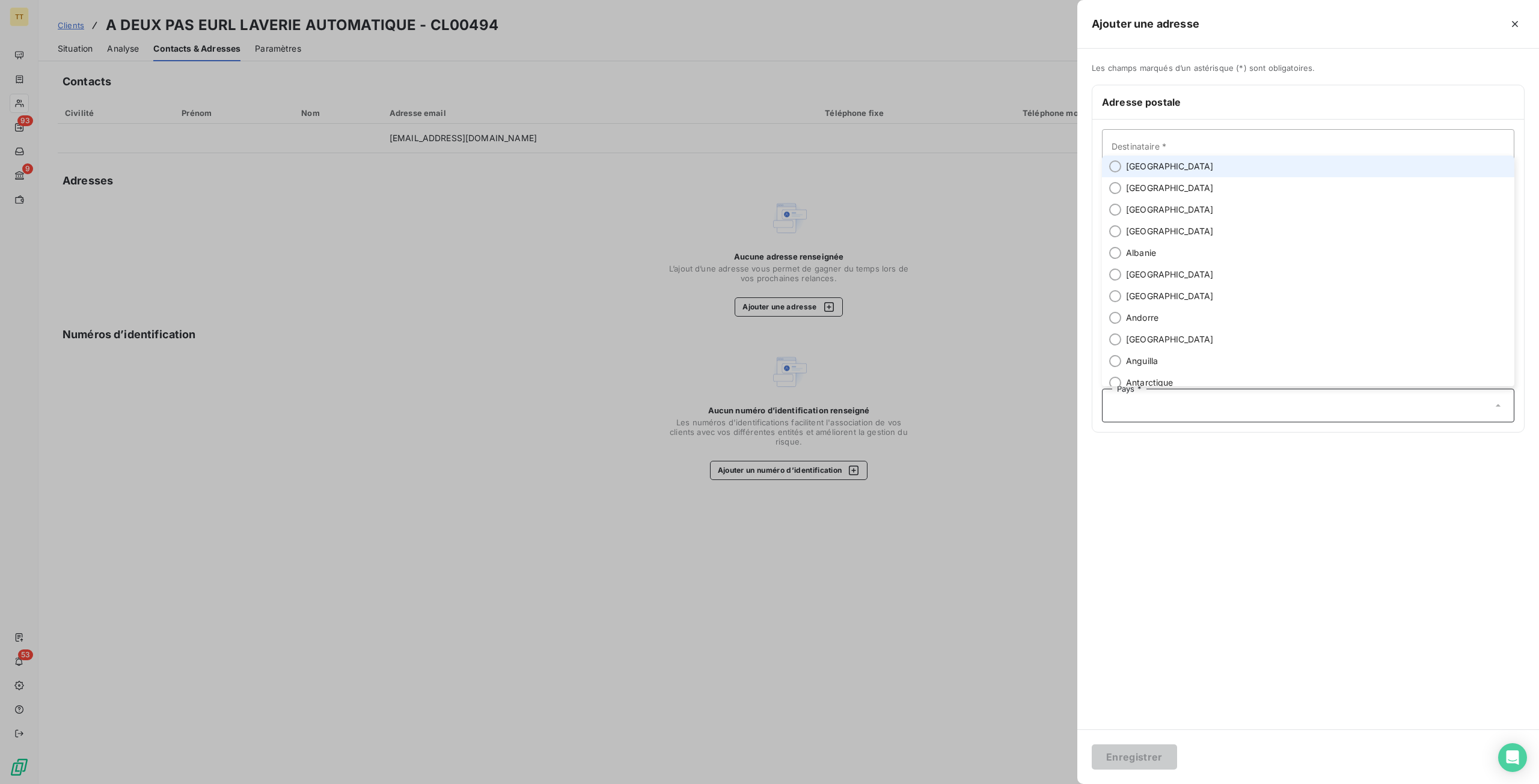
click at [1201, 168] on li "[GEOGRAPHIC_DATA]" at bounding box center [1308, 166] width 412 height 22
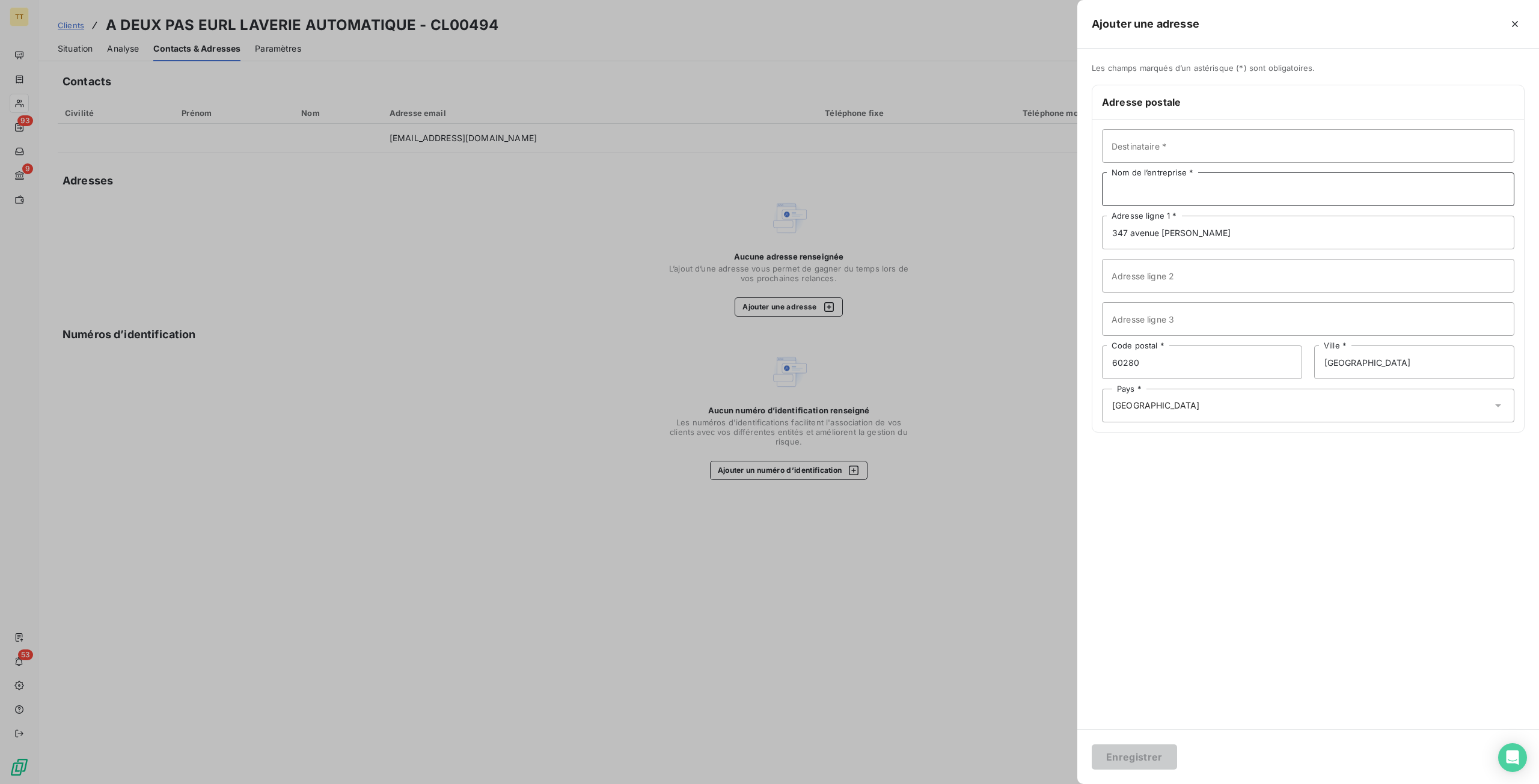
click at [1191, 184] on input "Nom de l’entreprise *" at bounding box center [1308, 189] width 412 height 34
type input "PRESSING A DEUX PAS"
click at [1092, 744] on button "Enregistrer" at bounding box center [1135, 756] width 86 height 25
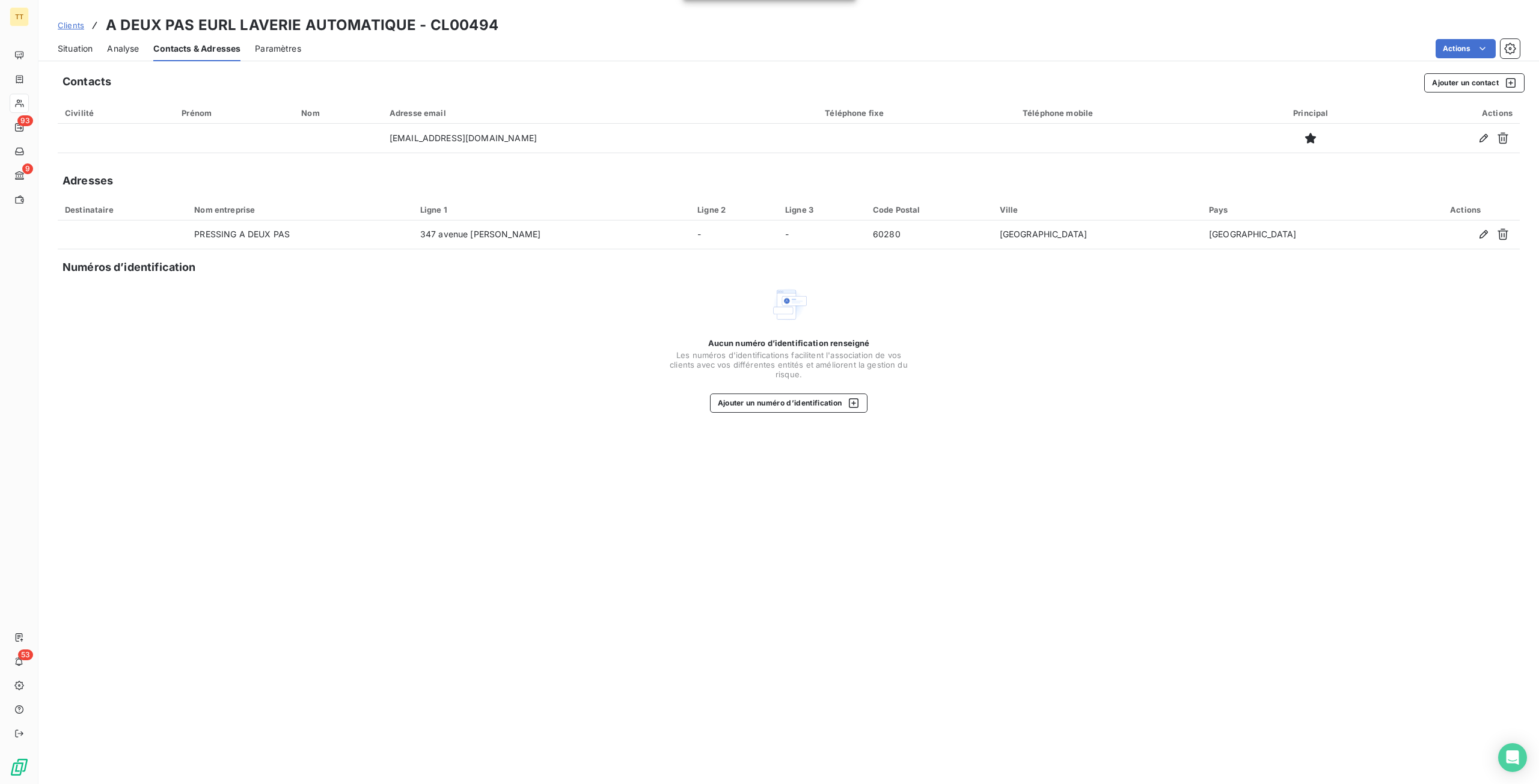
drag, startPoint x: 1286, startPoint y: 417, endPoint x: 1303, endPoint y: 402, distance: 22.7
click at [1289, 414] on div "Contacts Ajouter un contact Civilité Prénom Nom Adresse email Téléphone fixe Té…" at bounding box center [789, 425] width 1501 height 718
click at [1432, 323] on div "Aucun numéro d’identification renseigné Les numéros d'identifications faciliten…" at bounding box center [788, 349] width 1462 height 127
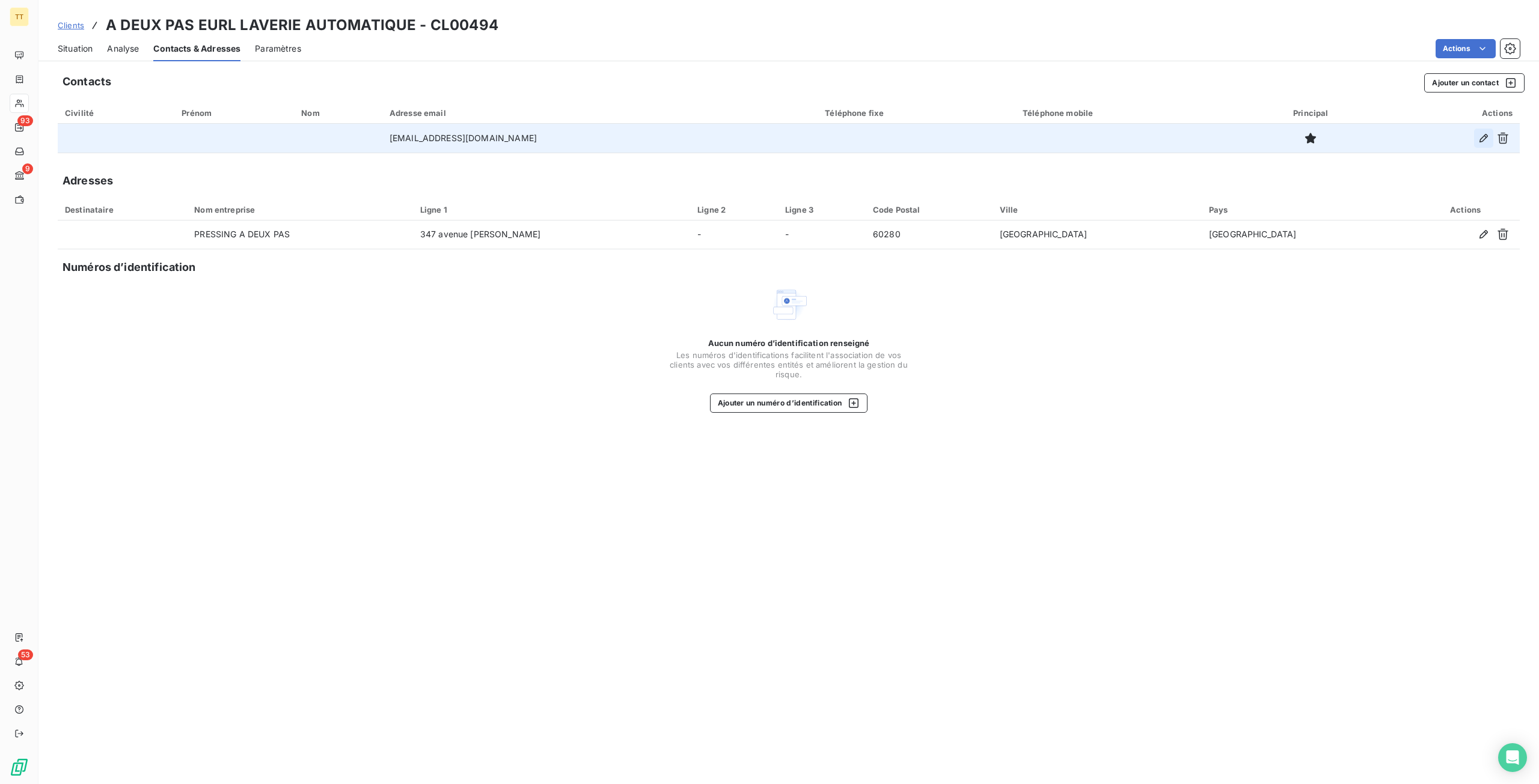
click at [1481, 136] on icon "button" at bounding box center [1484, 138] width 12 height 12
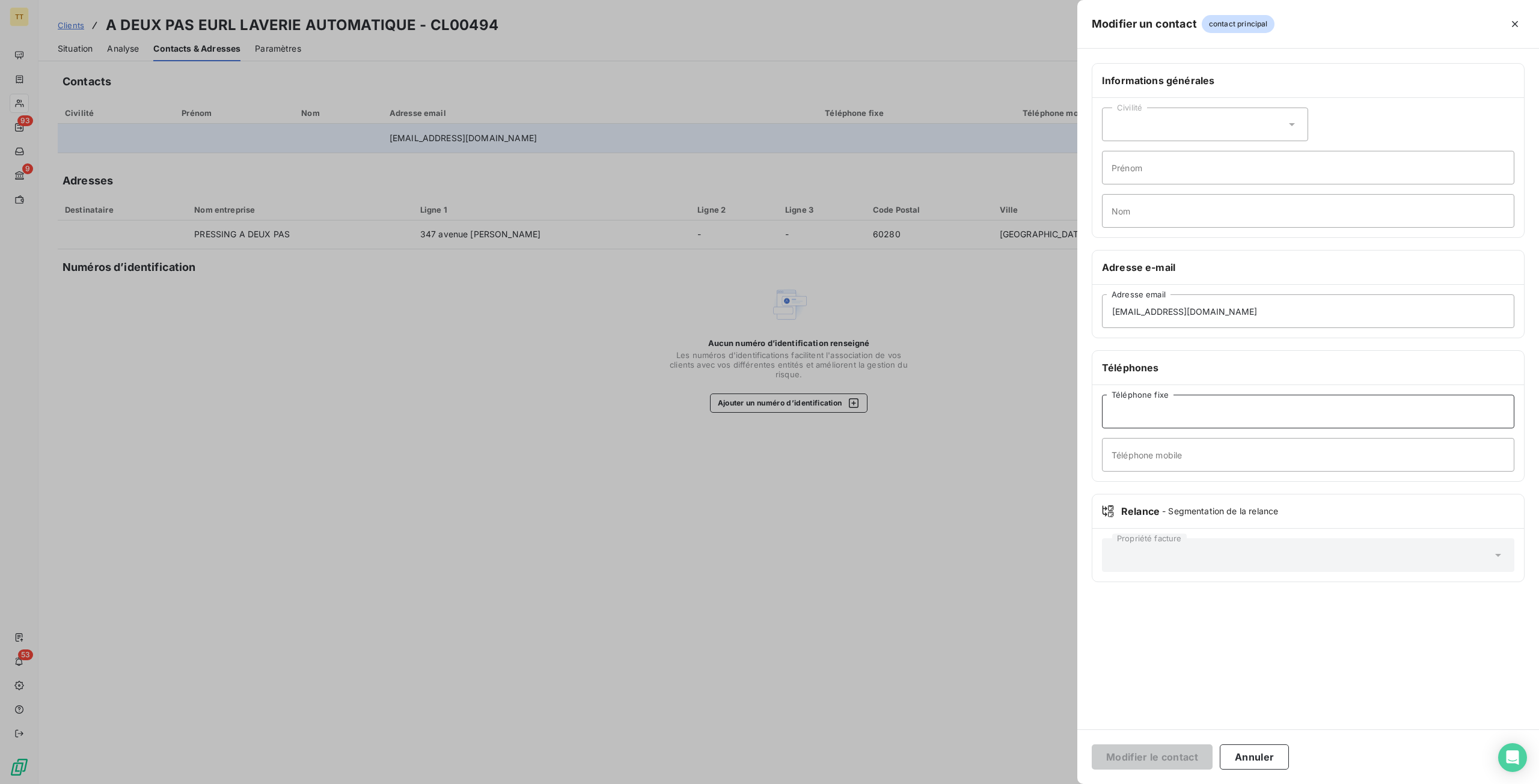
click at [1194, 404] on input "Téléphone fixe" at bounding box center [1308, 412] width 412 height 34
type input "0344900707"
click at [1187, 753] on button "Modifier le contact" at bounding box center [1152, 756] width 120 height 25
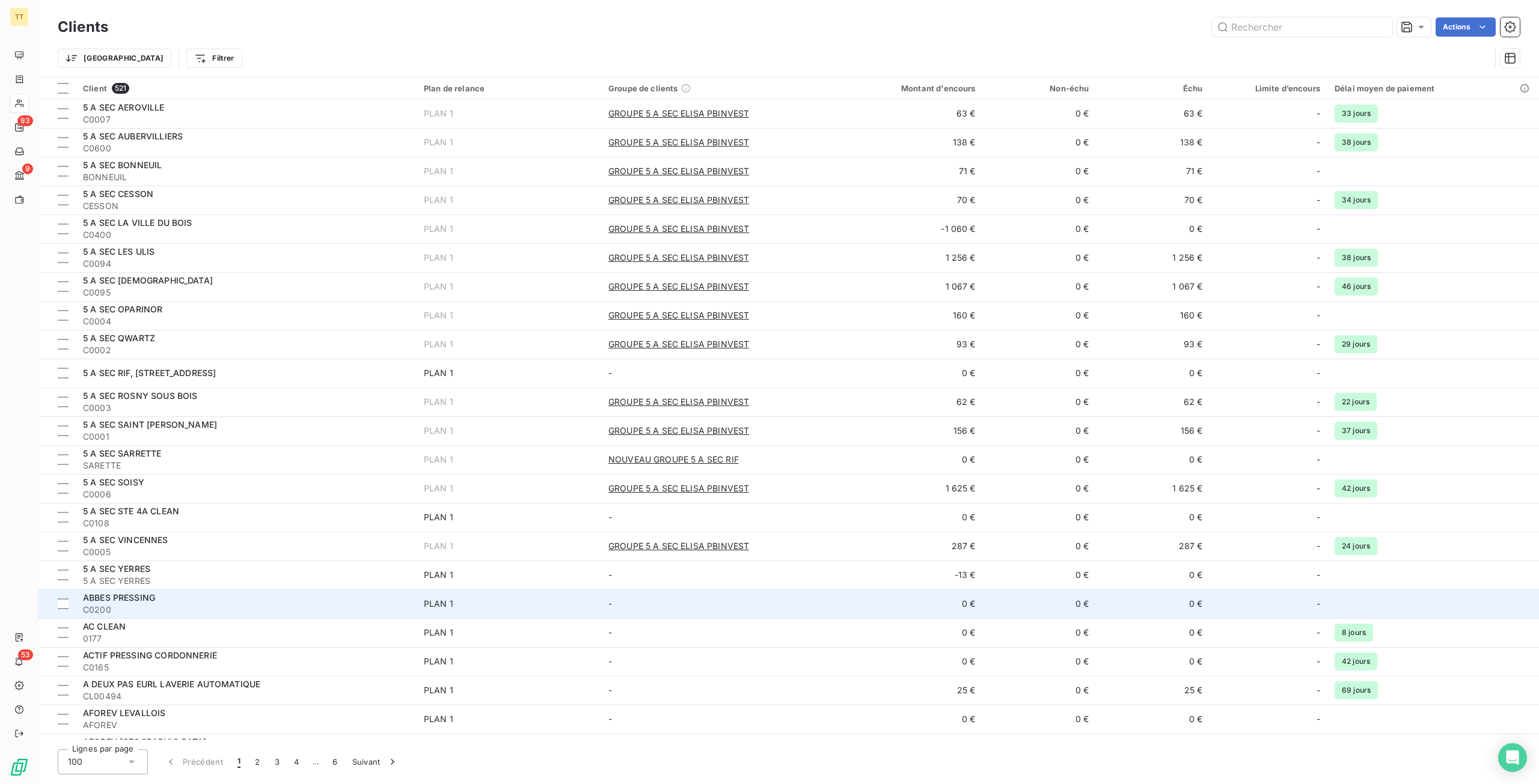
scroll to position [60, 0]
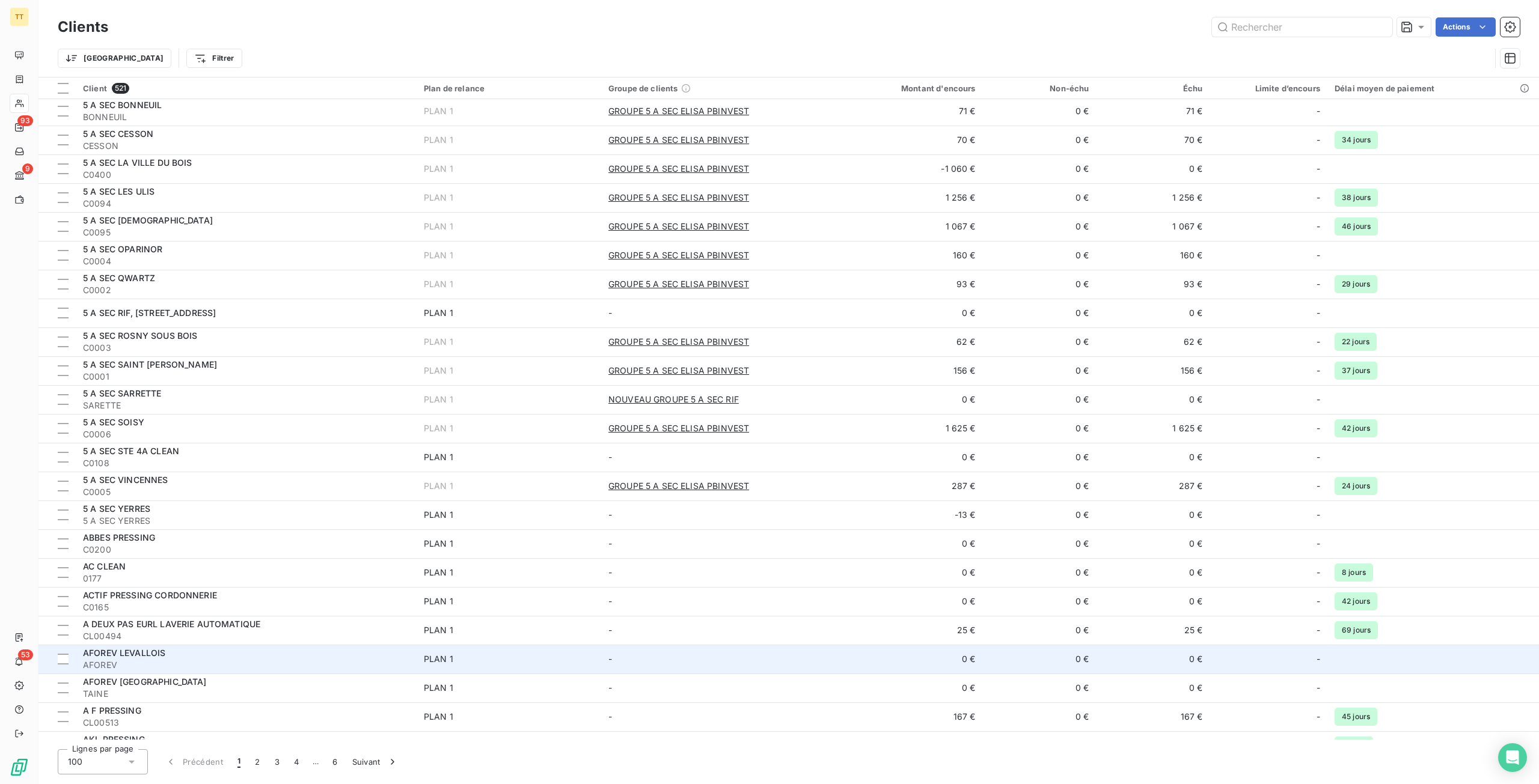
click at [212, 655] on div "AFOREV LEVALLOIS" at bounding box center [246, 654] width 327 height 12
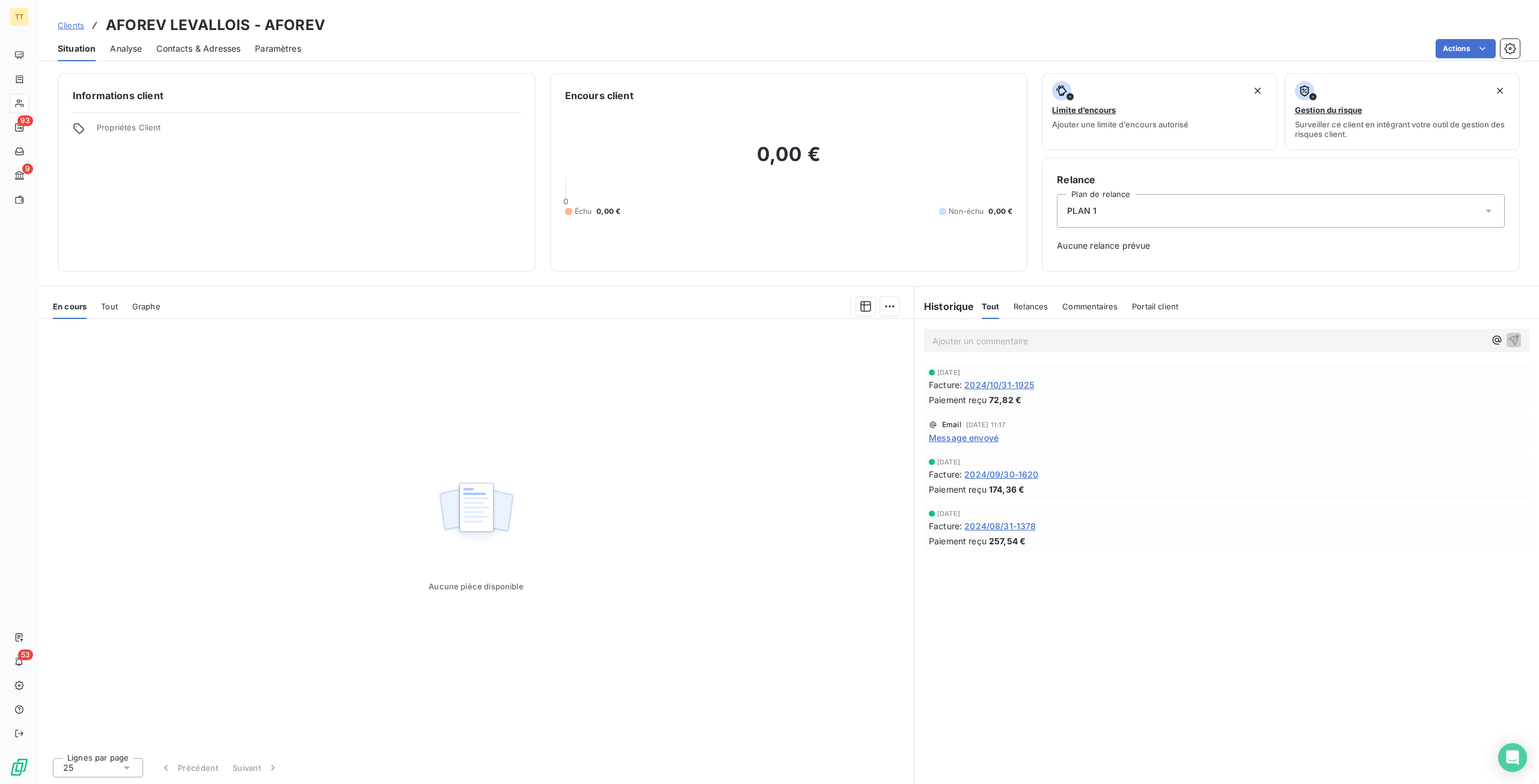
click at [998, 385] on span "2024/10/31-1925" at bounding box center [999, 385] width 70 height 13
click at [994, 384] on span "2024/10/31-1925" at bounding box center [999, 385] width 70 height 13
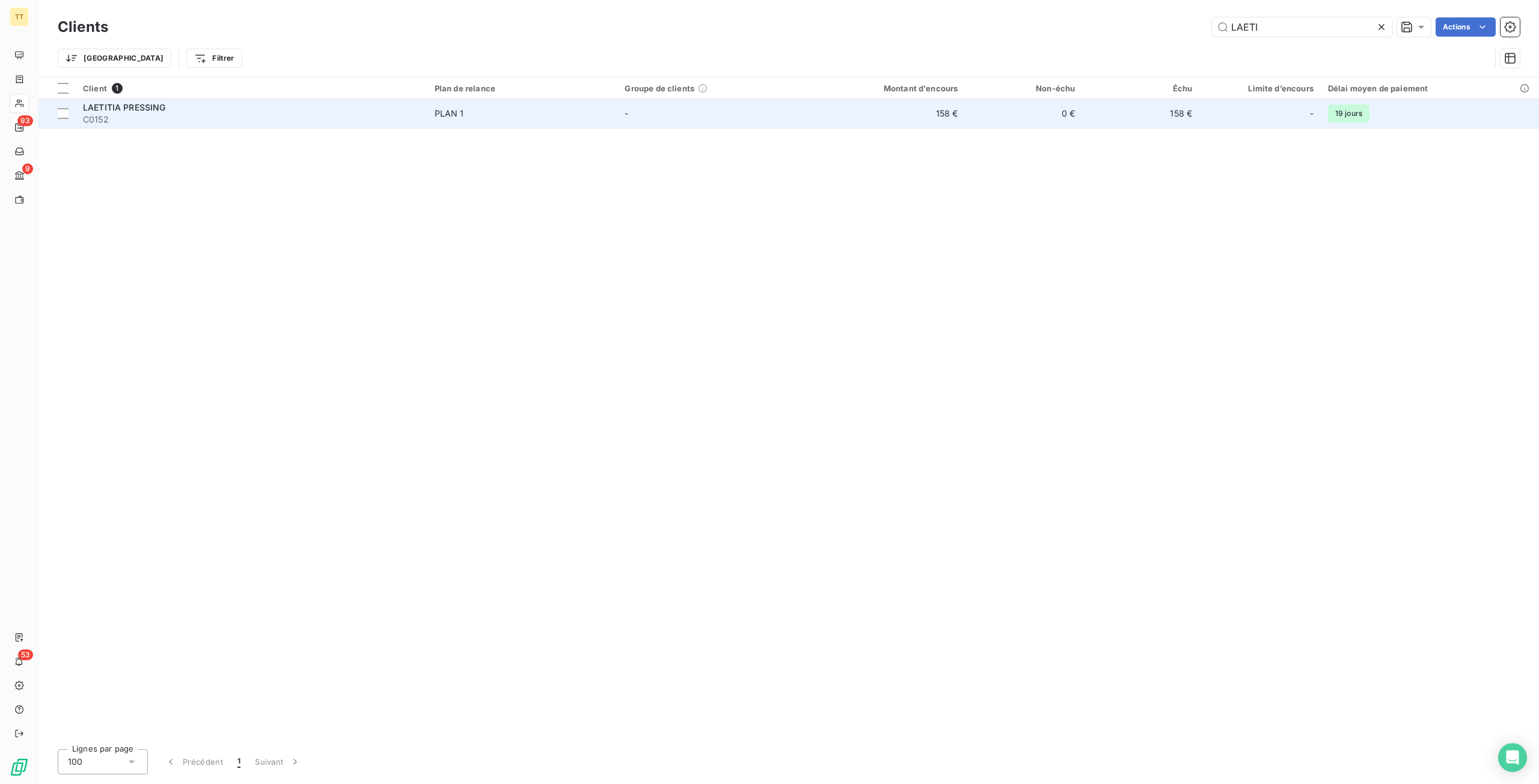
type input "LAETI"
click at [986, 116] on td "0 €" at bounding box center [1023, 113] width 117 height 29
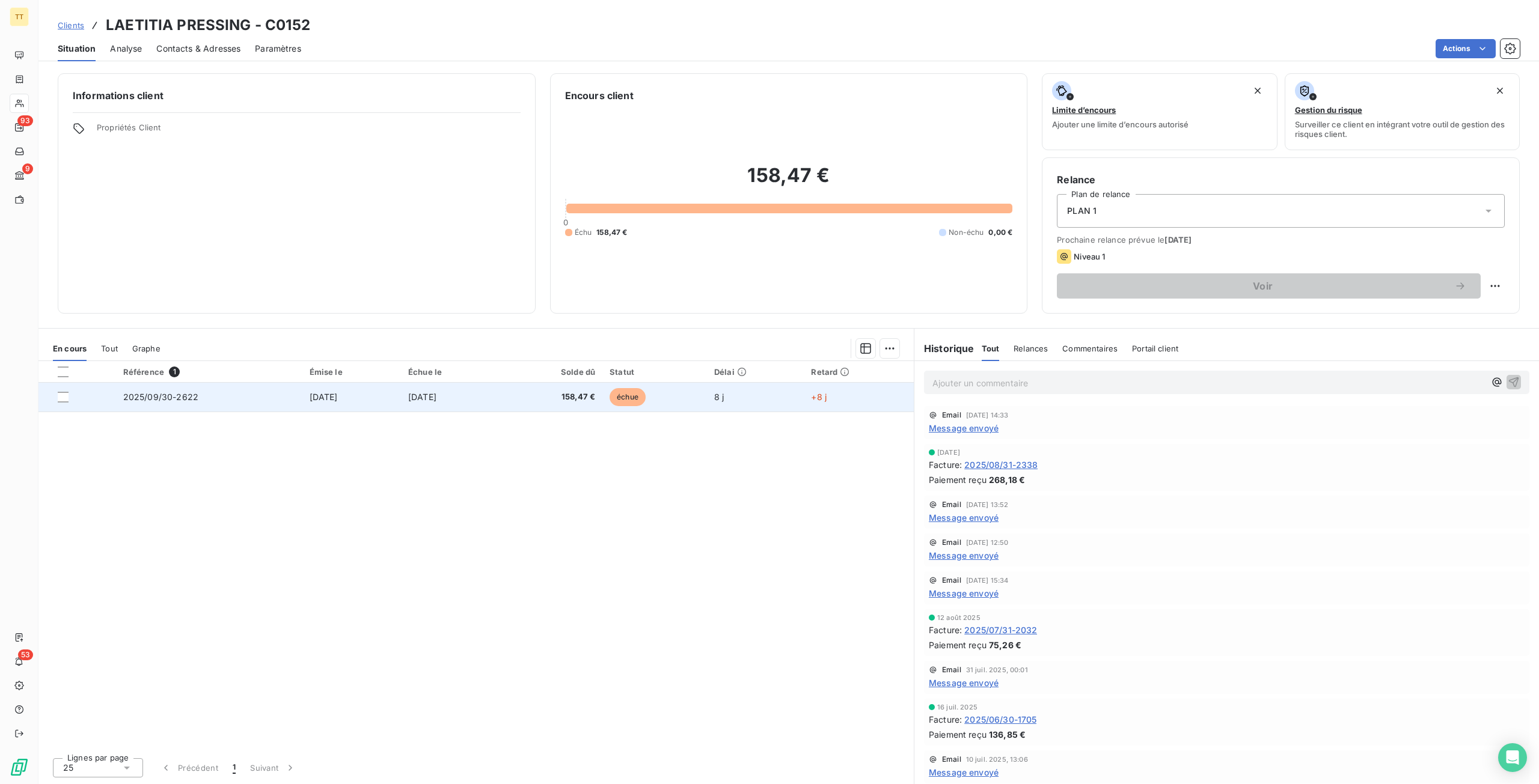
click at [603, 389] on td "158,47 €" at bounding box center [552, 397] width 102 height 29
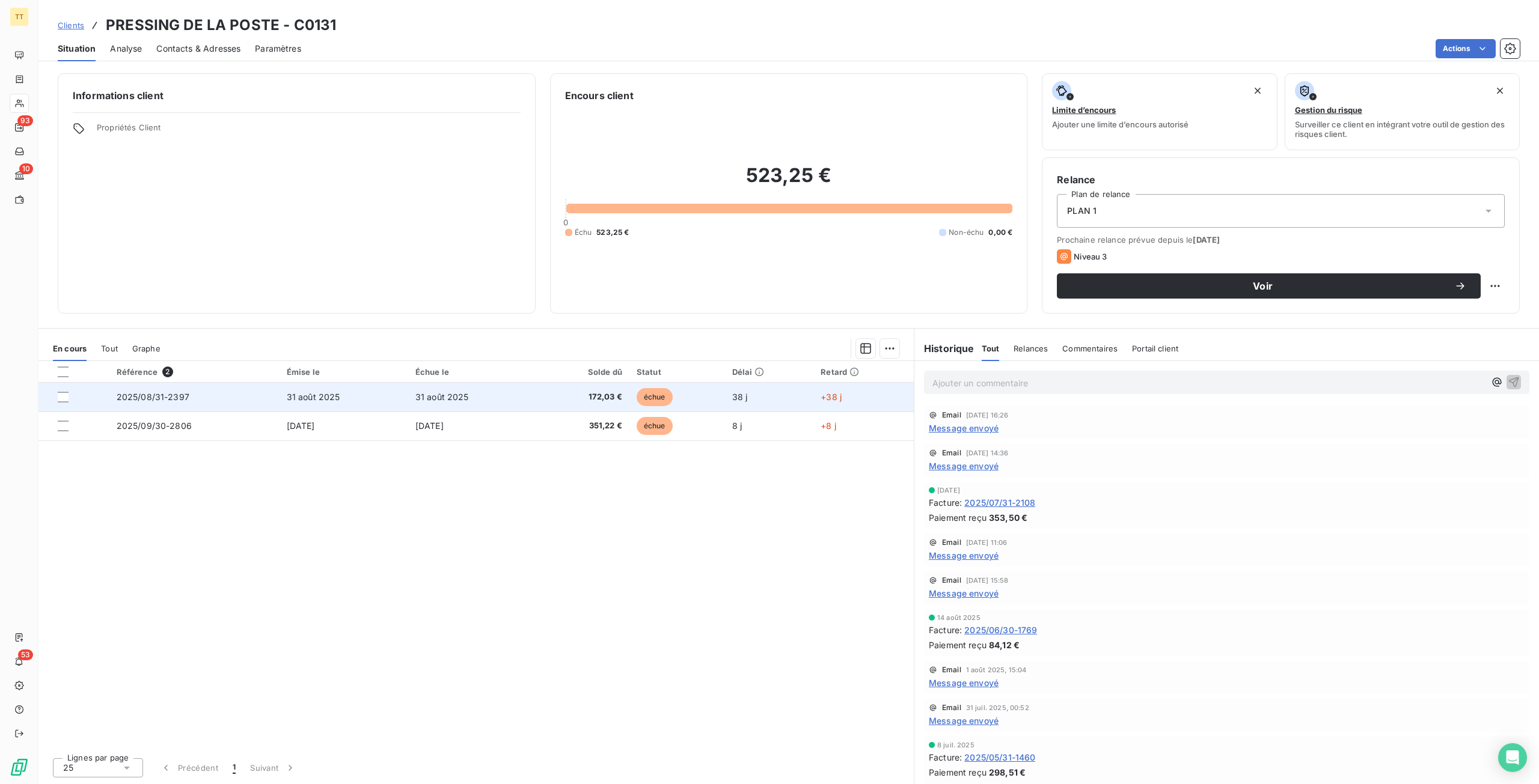
click at [574, 393] on span "172,03 €" at bounding box center [583, 397] width 79 height 12
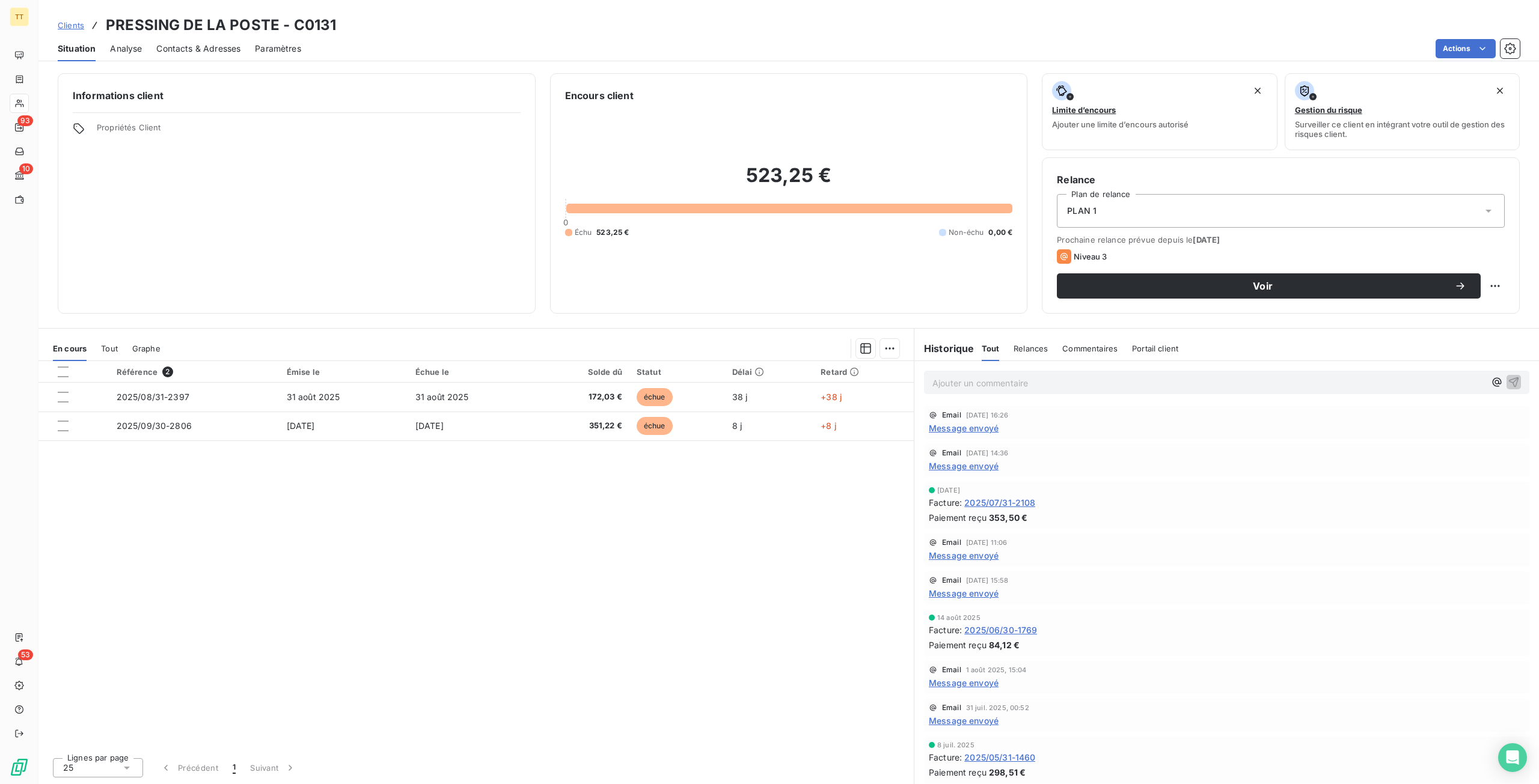
click at [980, 552] on span "Message envoyé" at bounding box center [964, 555] width 70 height 13
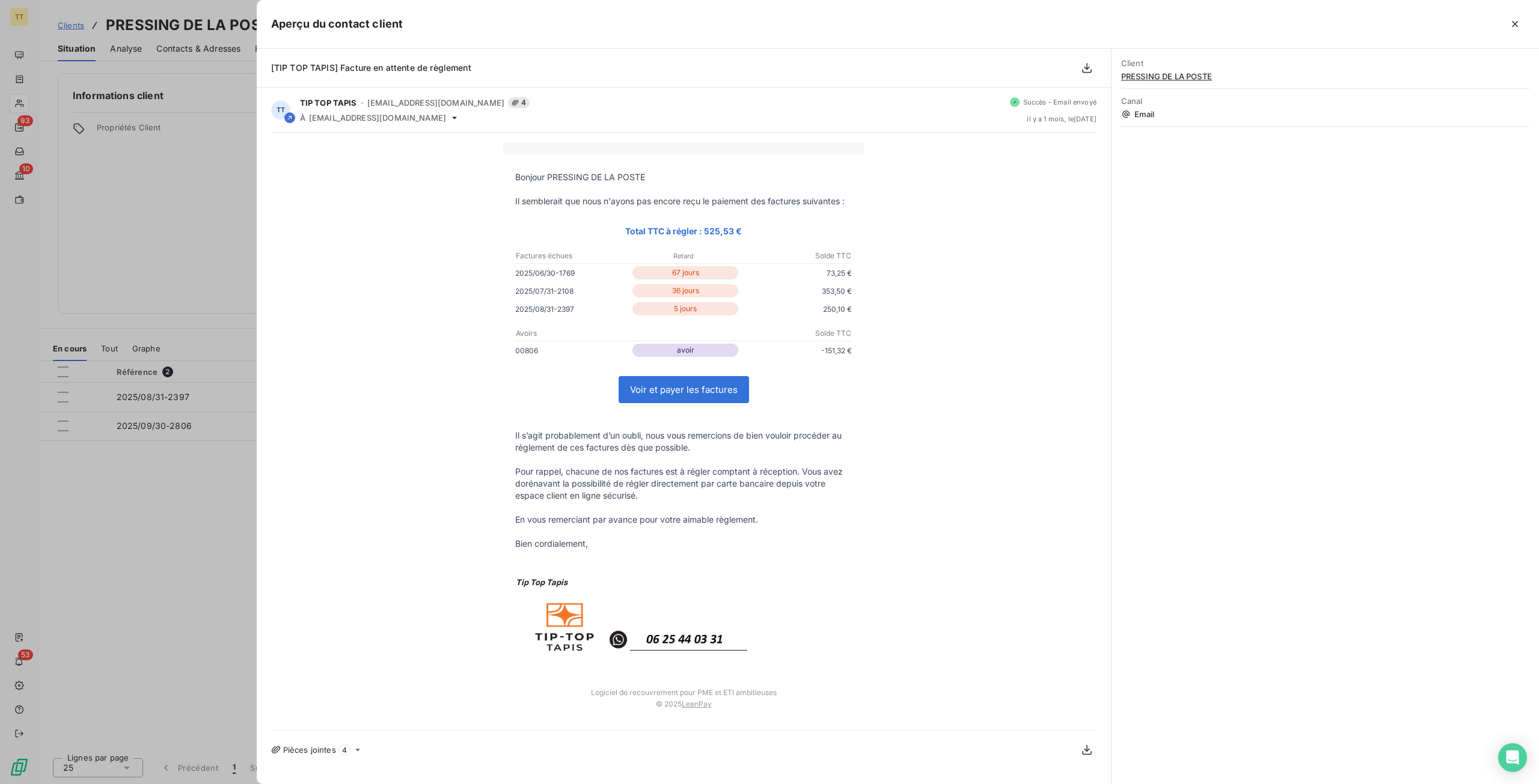
click at [171, 469] on div at bounding box center [770, 392] width 1539 height 784
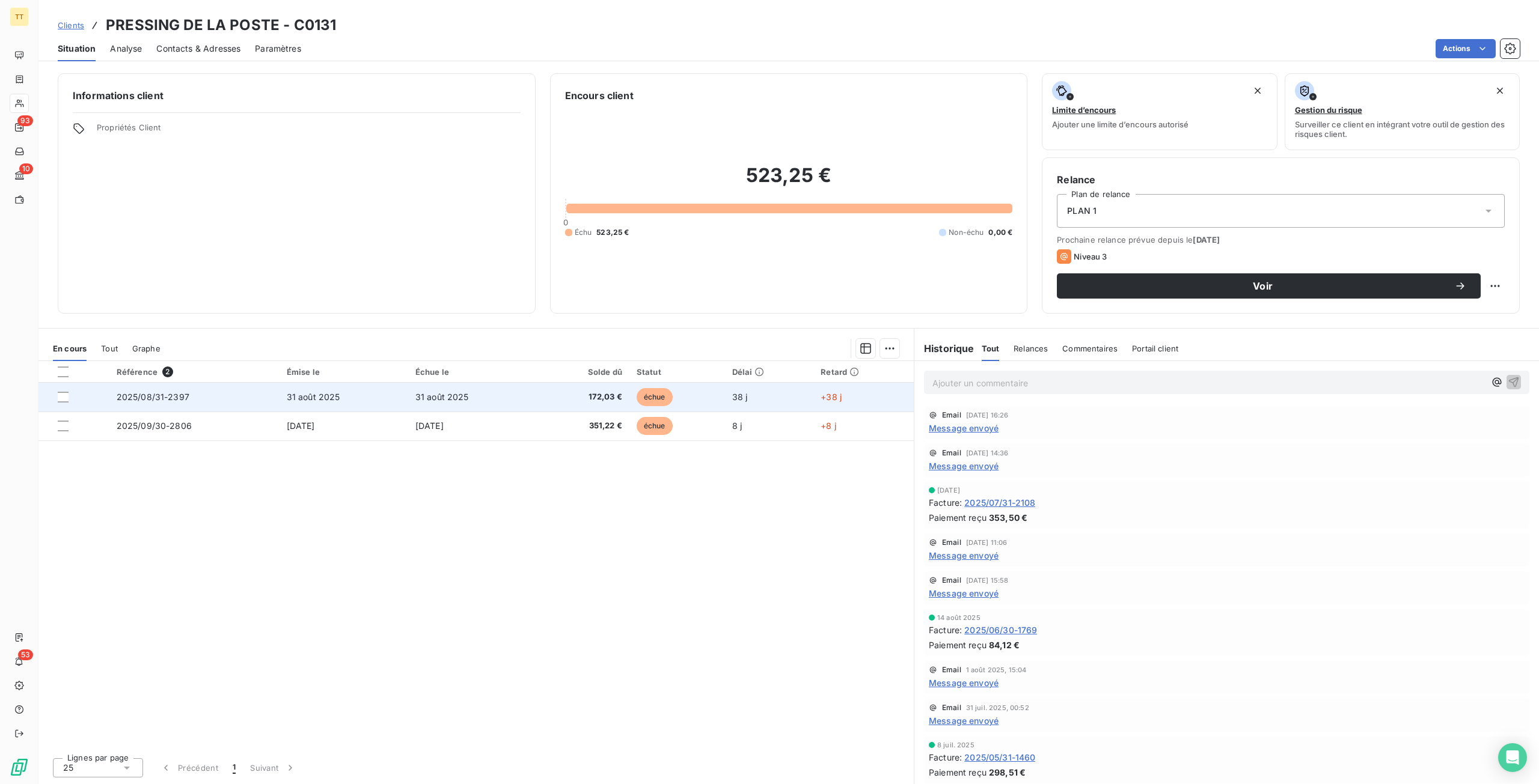
click at [323, 396] on span "31 août 2025" at bounding box center [314, 397] width 54 height 10
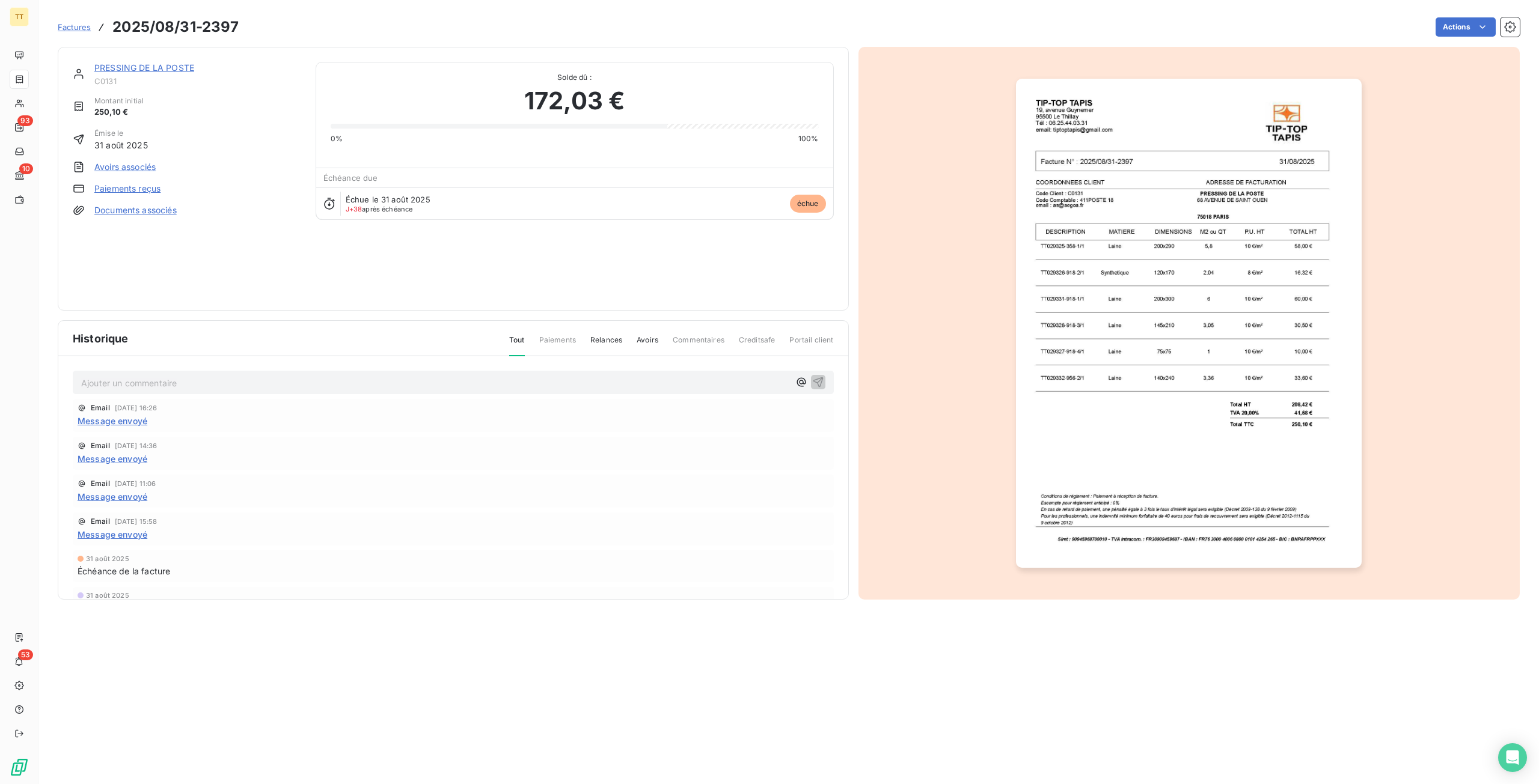
click at [137, 163] on link "Avoirs associés" at bounding box center [125, 167] width 62 height 12
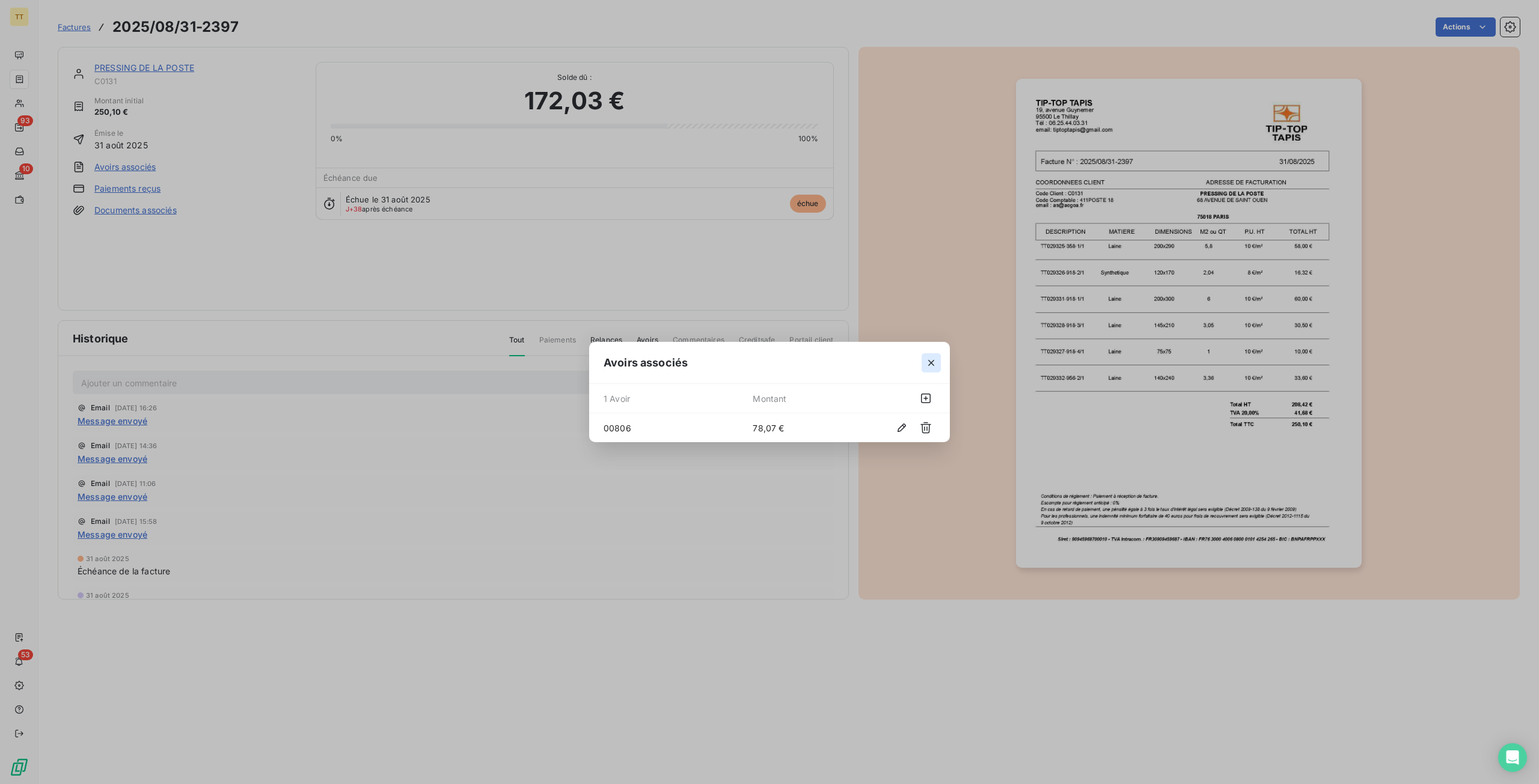
click at [930, 363] on icon "button" at bounding box center [932, 363] width 12 height 12
